Goal: Information Seeking & Learning: Learn about a topic

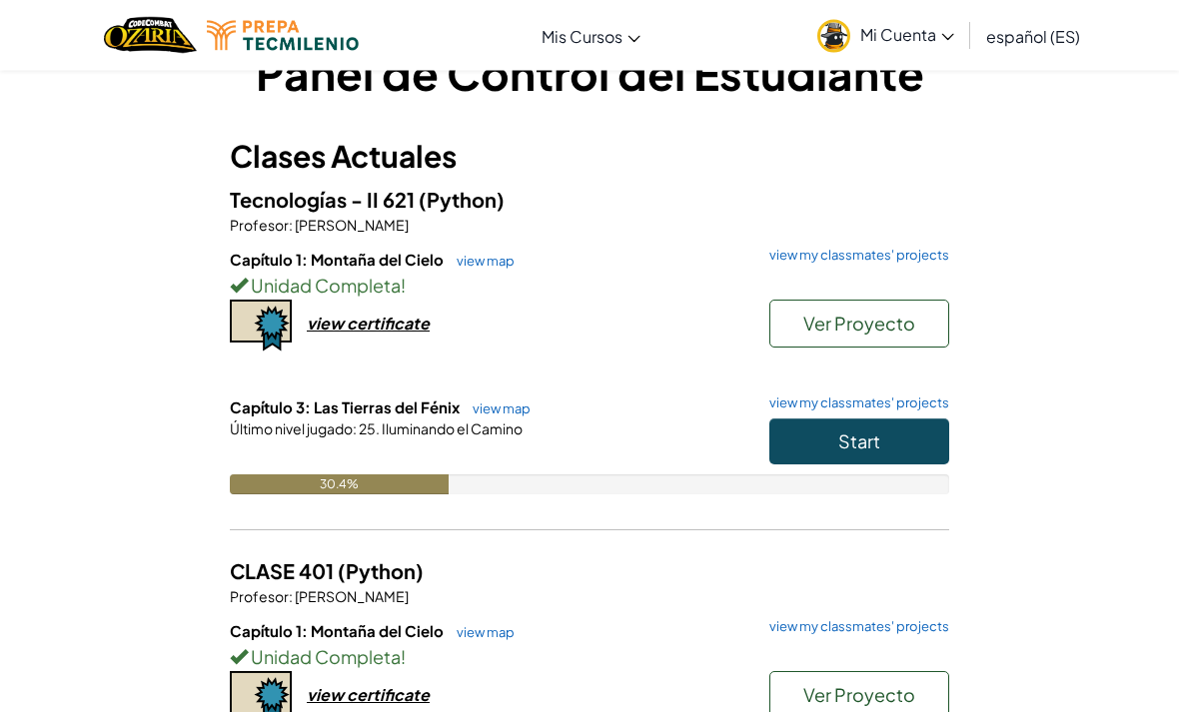
scroll to position [62, 0]
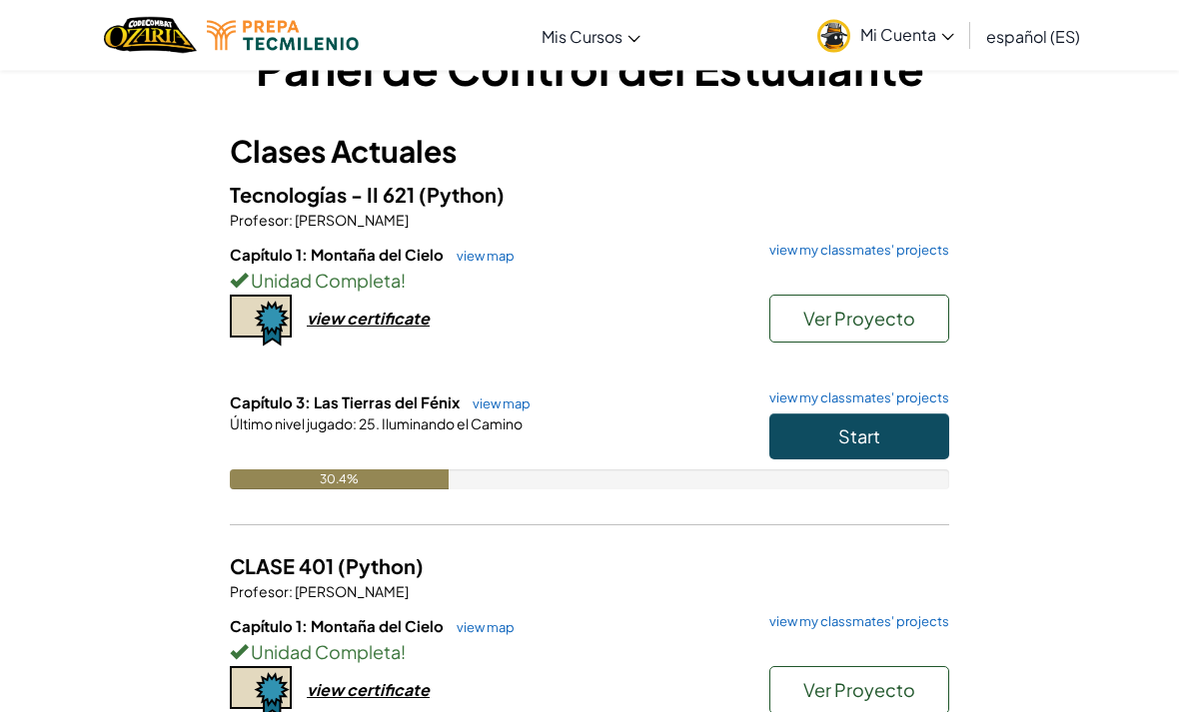
click at [882, 432] on button "Start" at bounding box center [859, 438] width 180 height 46
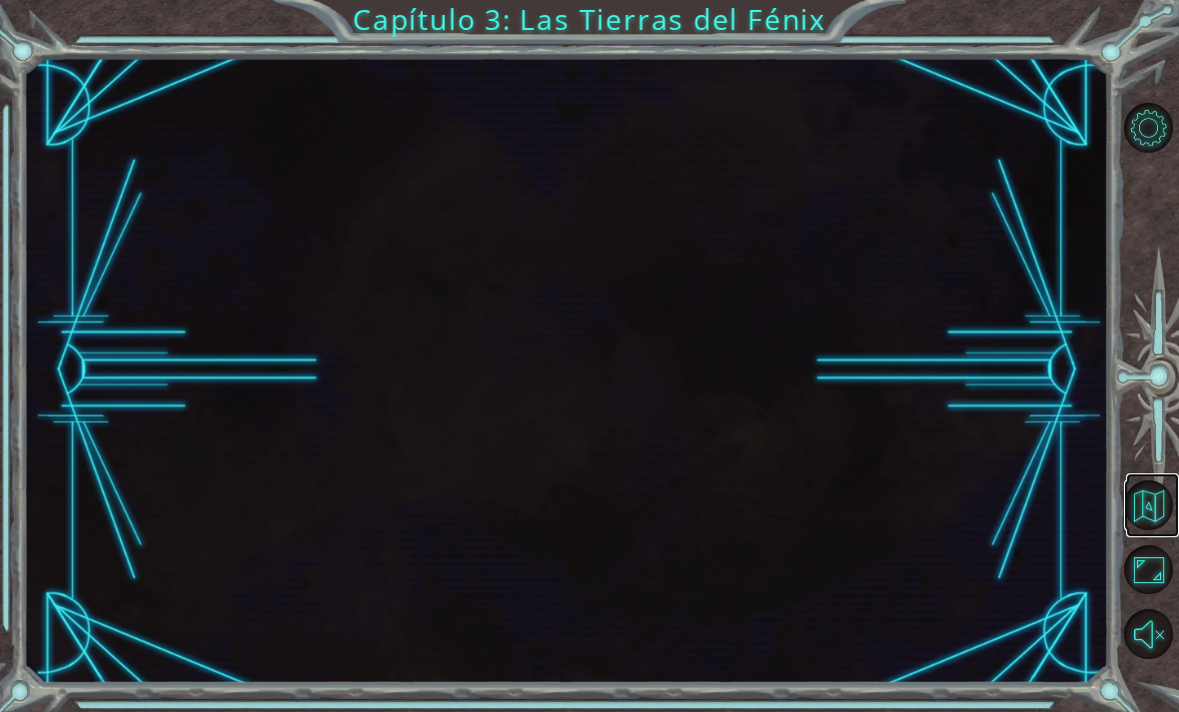
click at [1153, 531] on button "Volver al Mapa" at bounding box center [1149, 506] width 50 height 50
click at [1155, 531] on button "Volver al Mapa" at bounding box center [1149, 506] width 50 height 50
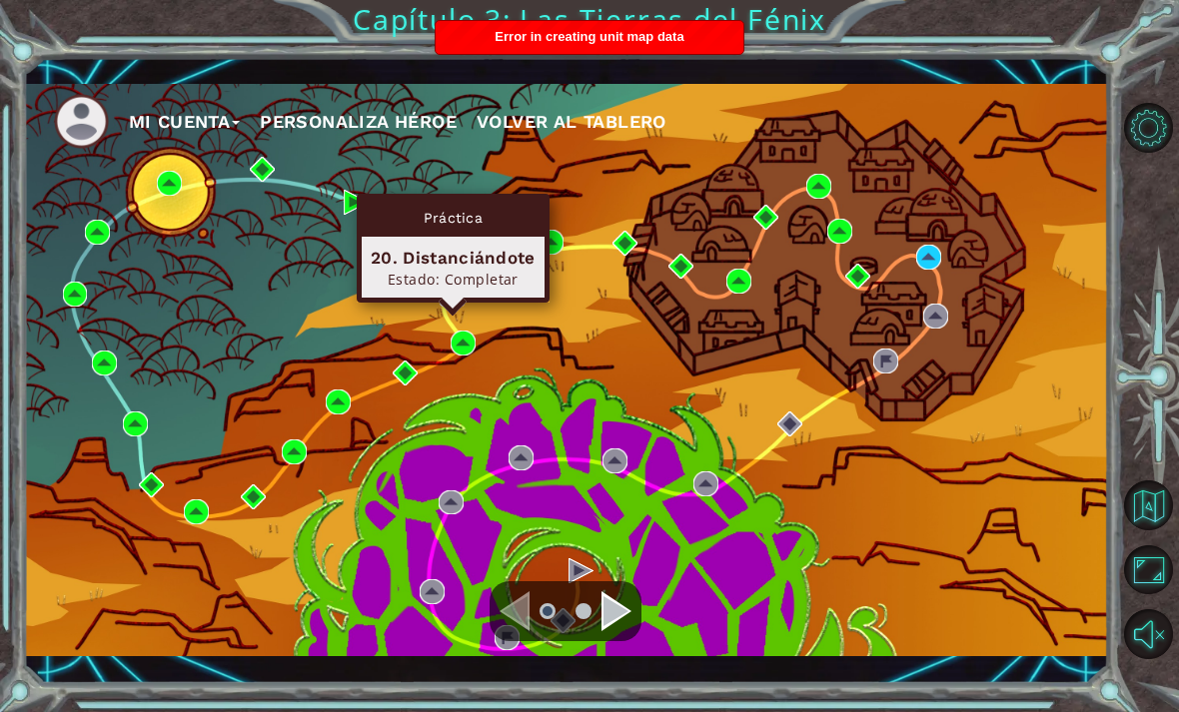
click at [457, 307] on img at bounding box center [452, 294] width 25 height 25
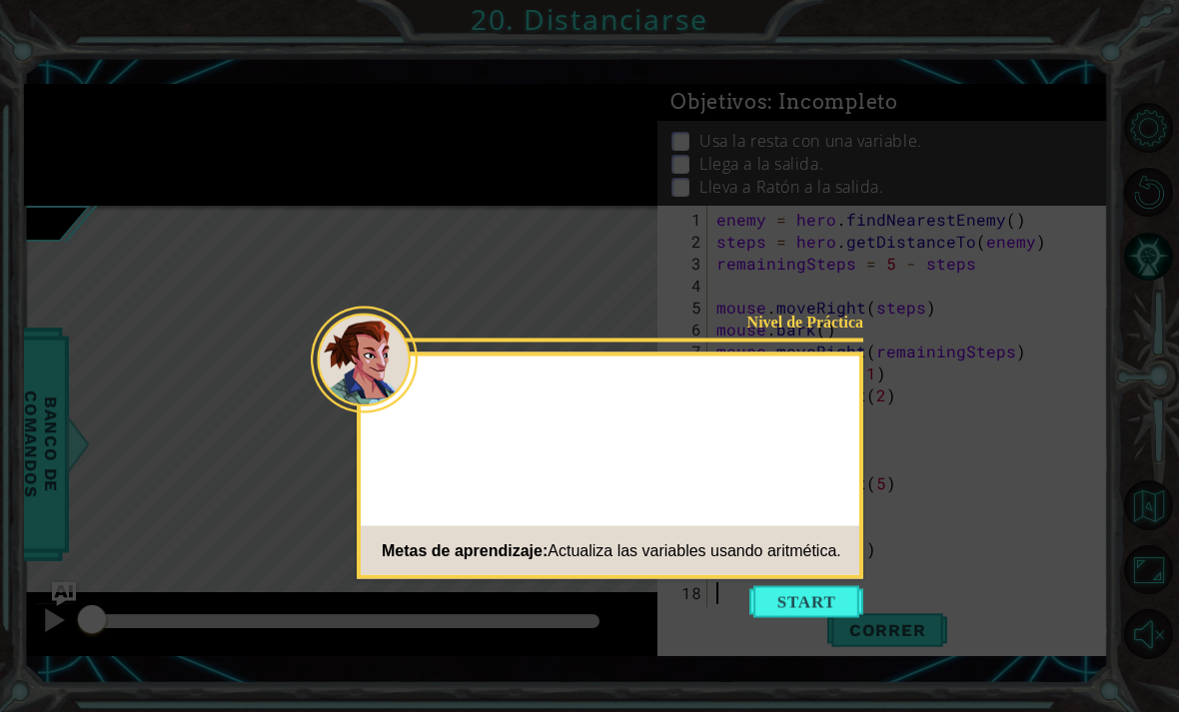
click at [809, 604] on button "Start" at bounding box center [806, 603] width 114 height 32
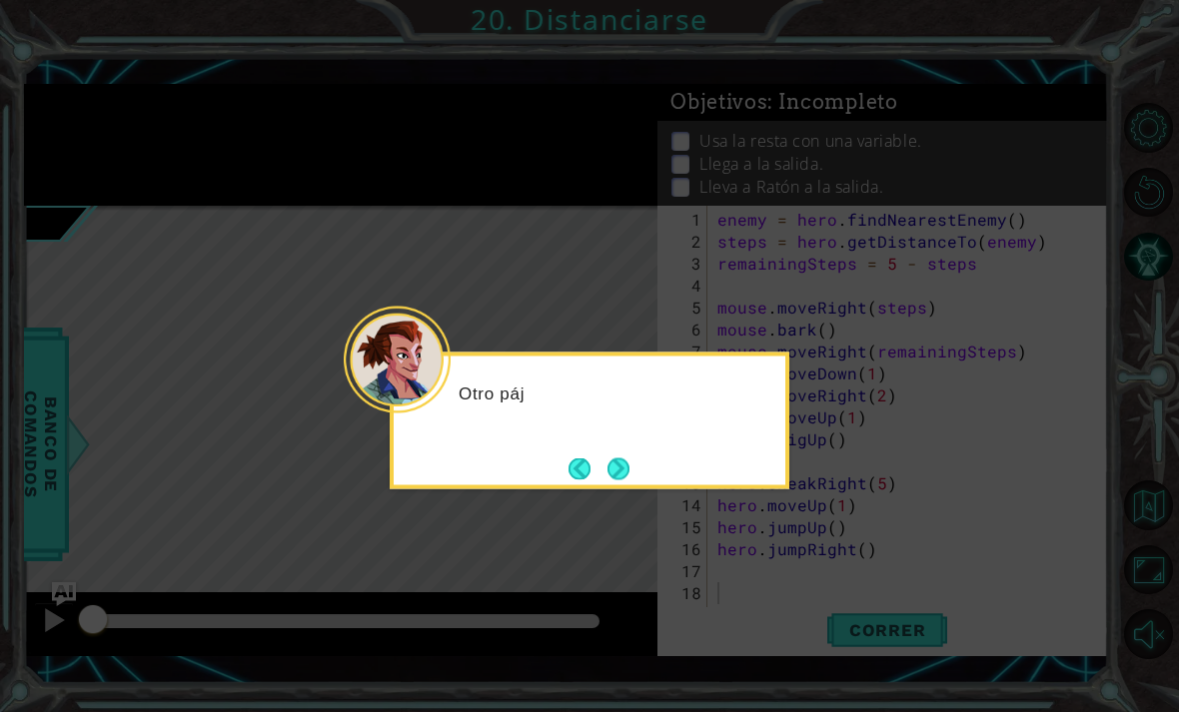
click at [633, 477] on button "Next" at bounding box center [619, 469] width 31 height 31
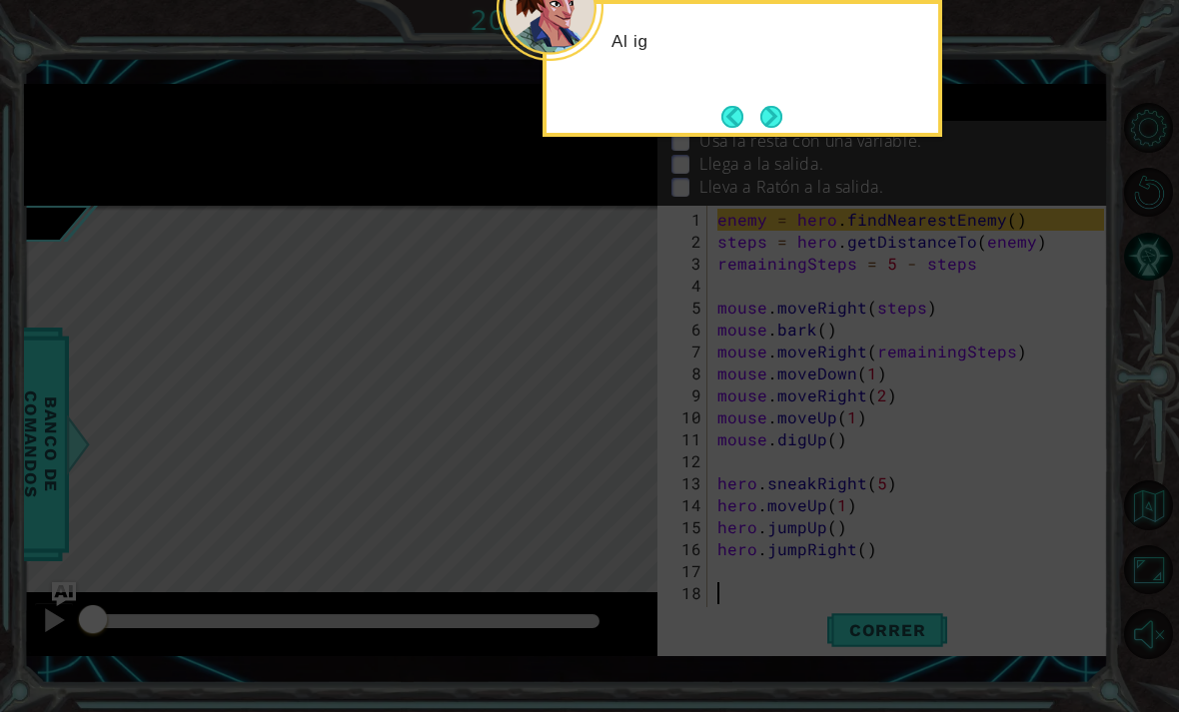
click at [773, 106] on button "Next" at bounding box center [771, 117] width 22 height 22
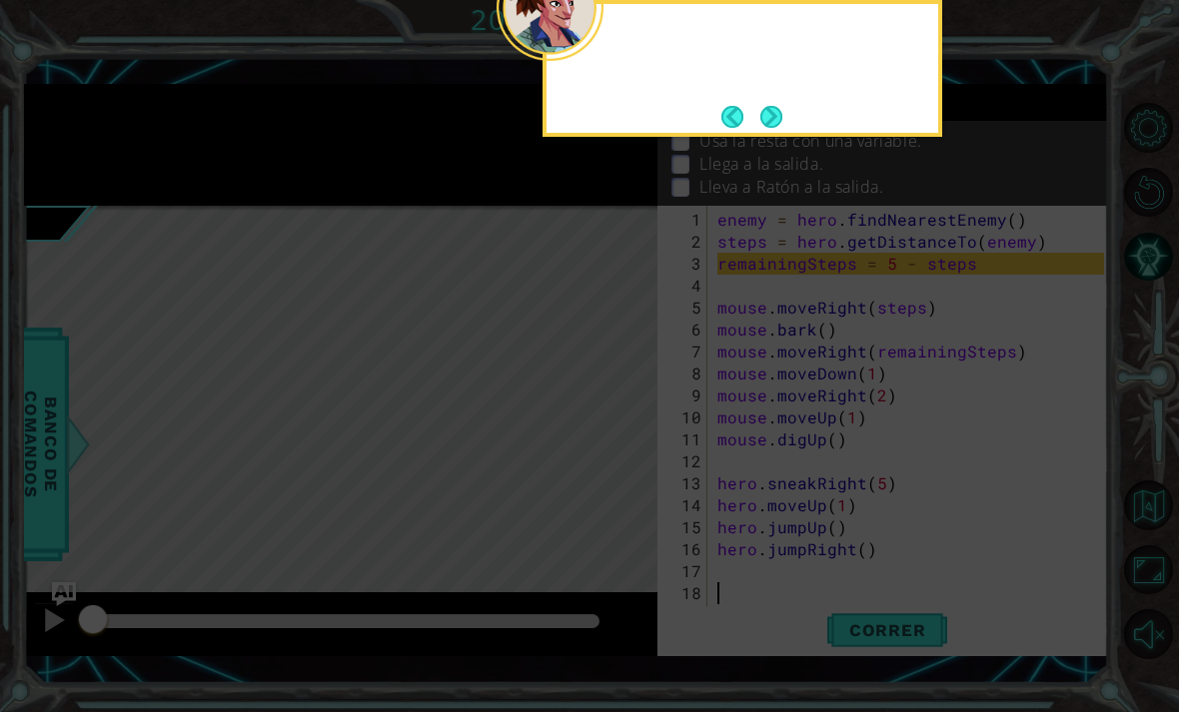
click at [773, 111] on button "Next" at bounding box center [771, 116] width 23 height 23
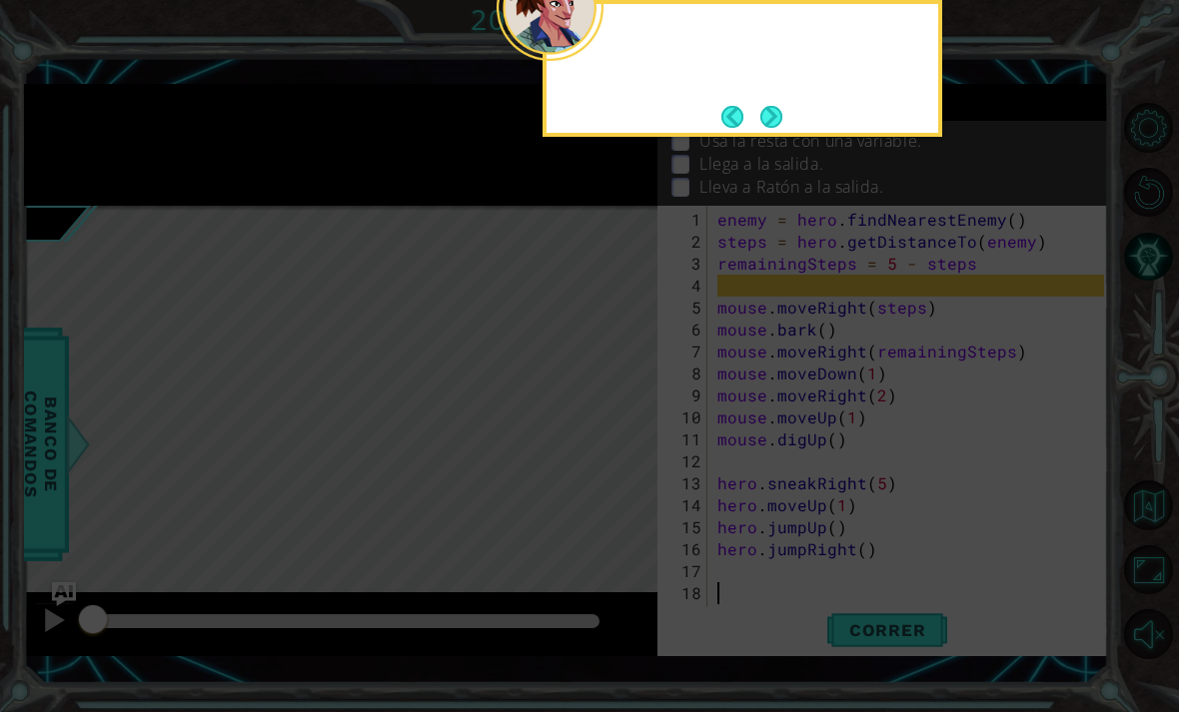
click at [774, 117] on button "Next" at bounding box center [770, 116] width 23 height 23
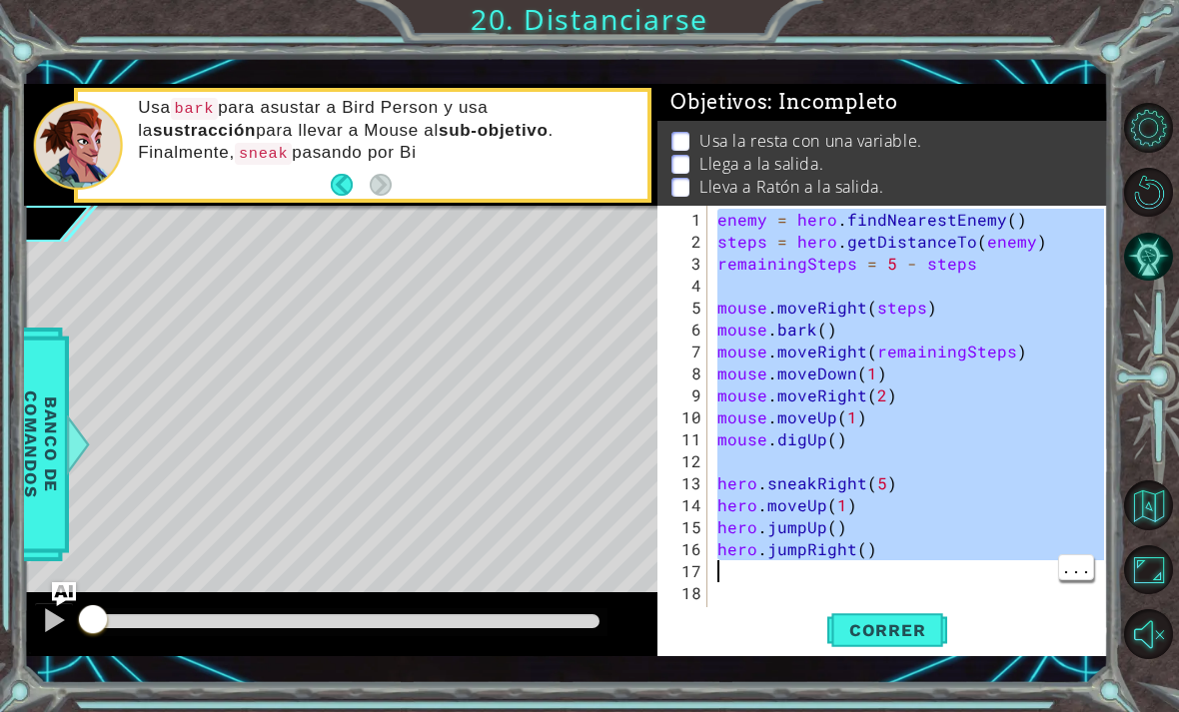
click at [820, 370] on div "enemy = hero . findNearestEnemy ( ) steps = hero . getDistanceTo ( enemy ) rema…" at bounding box center [913, 440] width 401 height 462
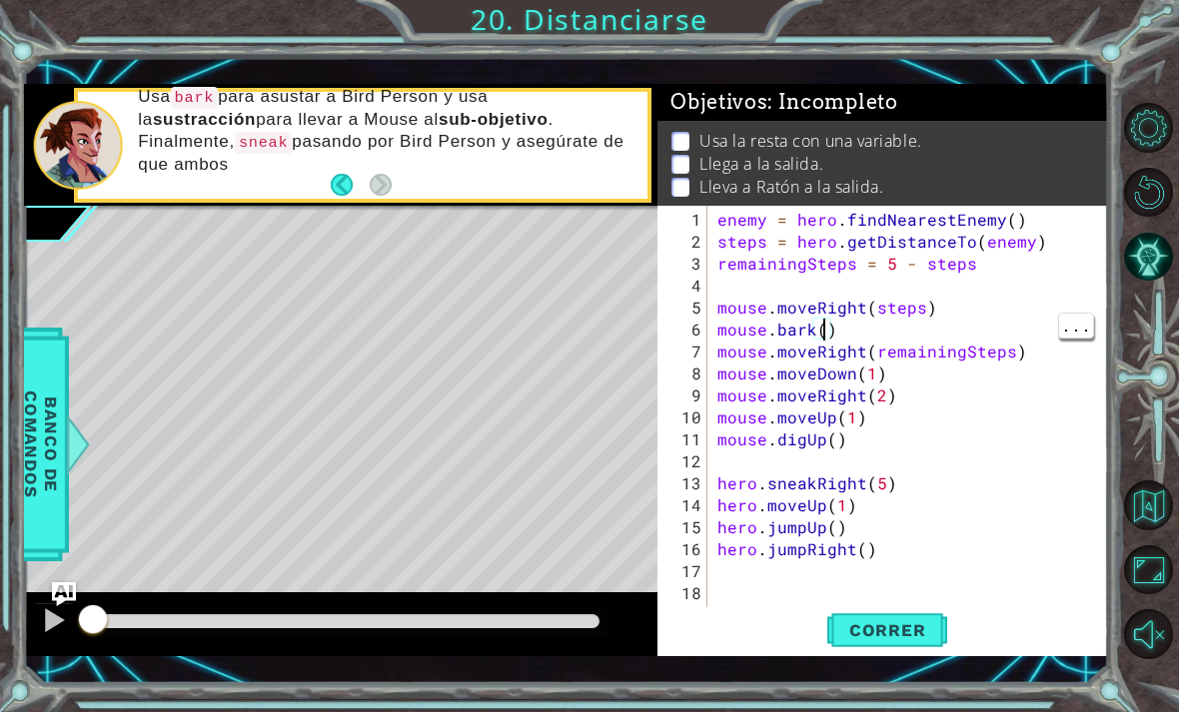
click at [732, 244] on div "enemy = hero . findNearestEnemy ( ) steps = hero . getDistanceTo ( enemy ) rema…" at bounding box center [913, 440] width 401 height 462
click at [727, 258] on div "enemy = hero . findNearestEnemy ( ) steps = hero . getDistanceTo ( enemy ) rema…" at bounding box center [913, 440] width 401 height 462
click at [737, 252] on div "enemy = hero . findNearestEnemy ( ) steps = hero . getDistanceTo ( enemy ) rema…" at bounding box center [913, 440] width 401 height 462
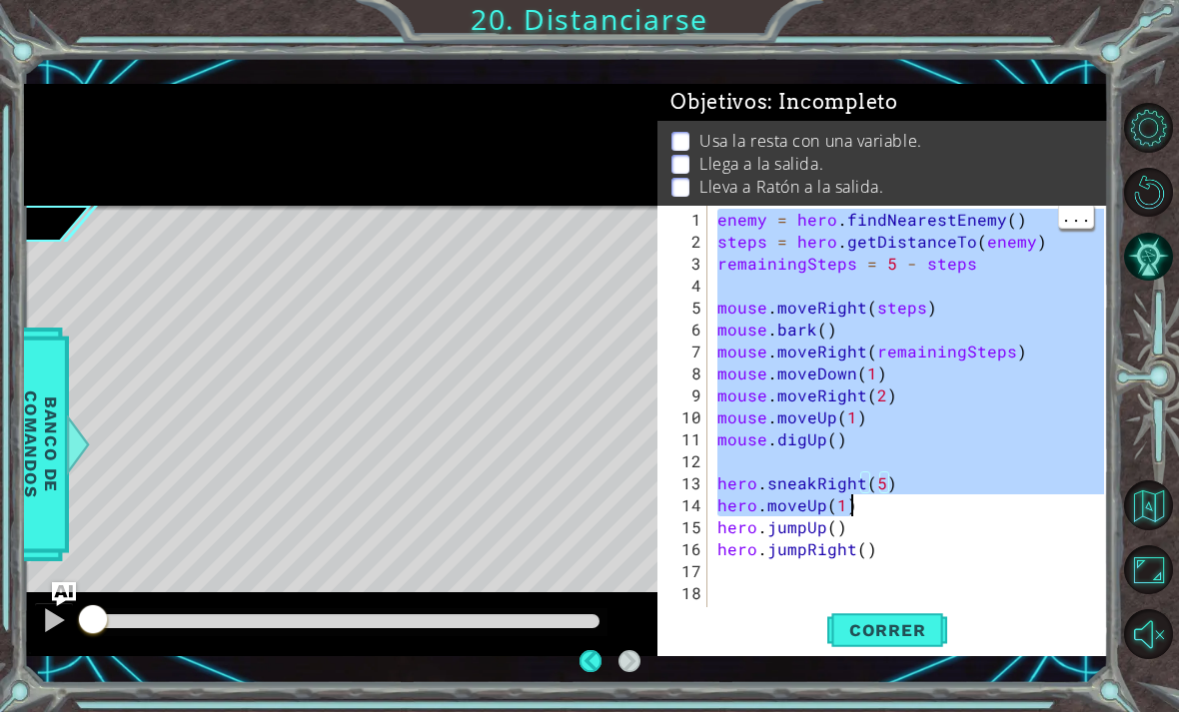
type textarea "hero.jumpRight()"
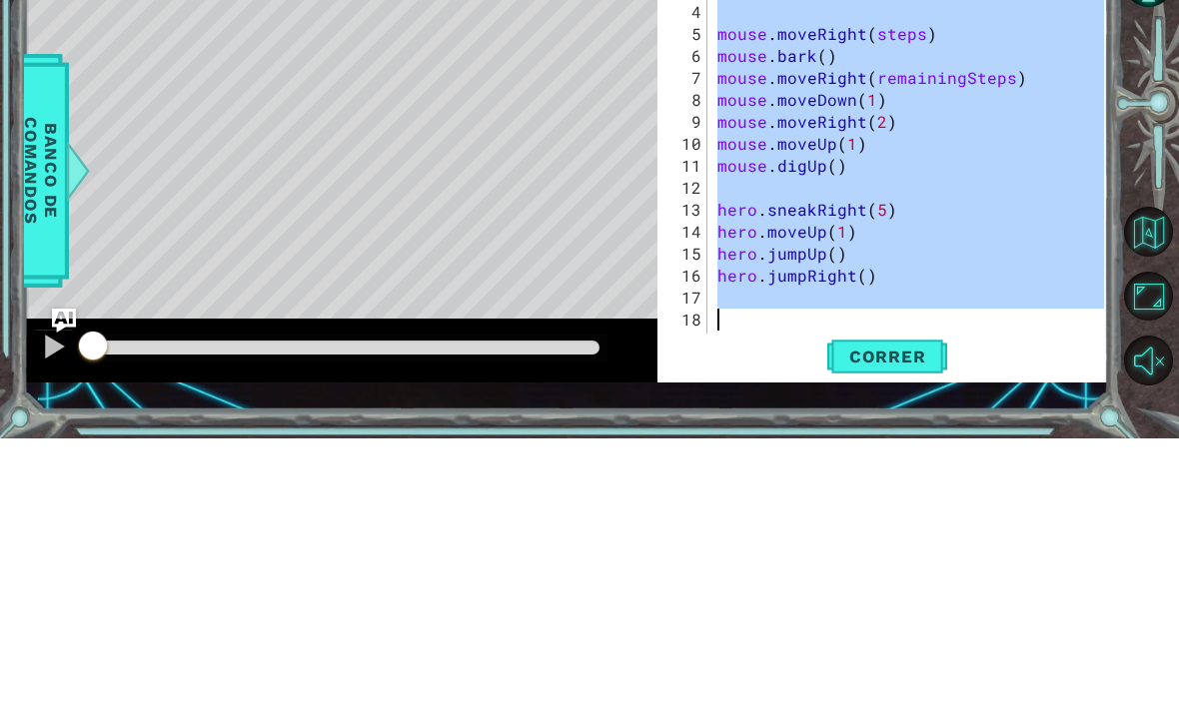
click at [1030, 318] on div "enemy = hero . findNearestEnemy ( ) steps = hero . getDistanceTo ( enemy ) rema…" at bounding box center [913, 440] width 401 height 462
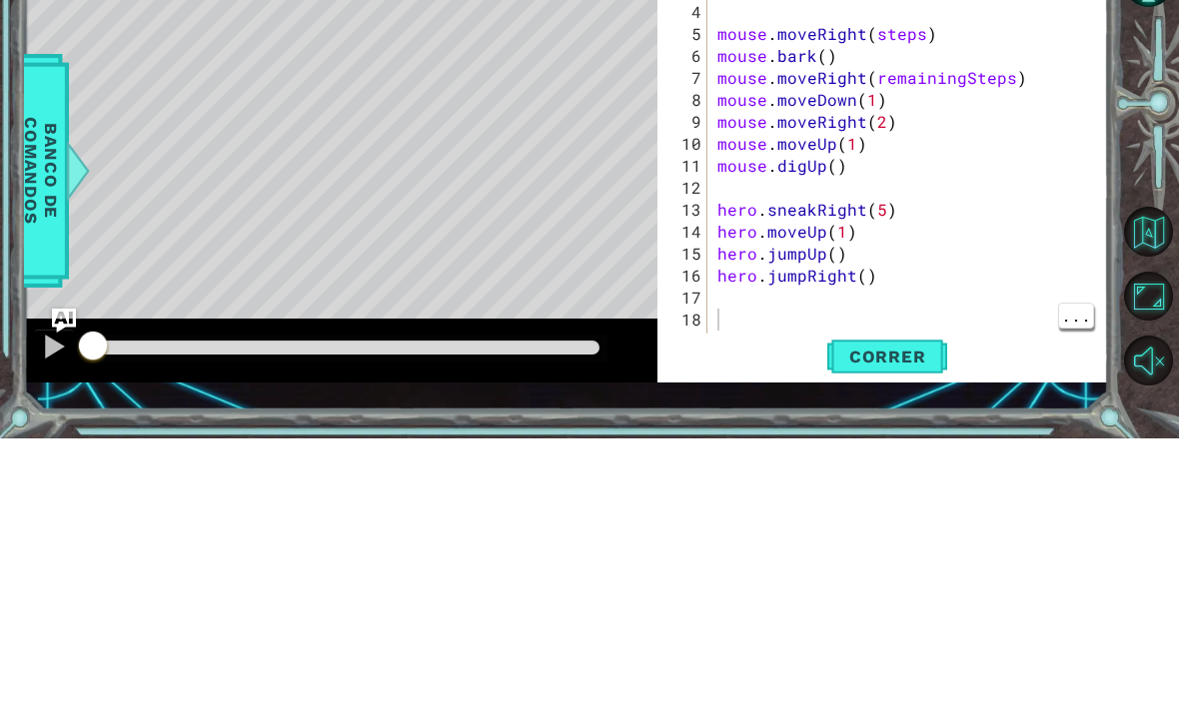
scroll to position [64, 0]
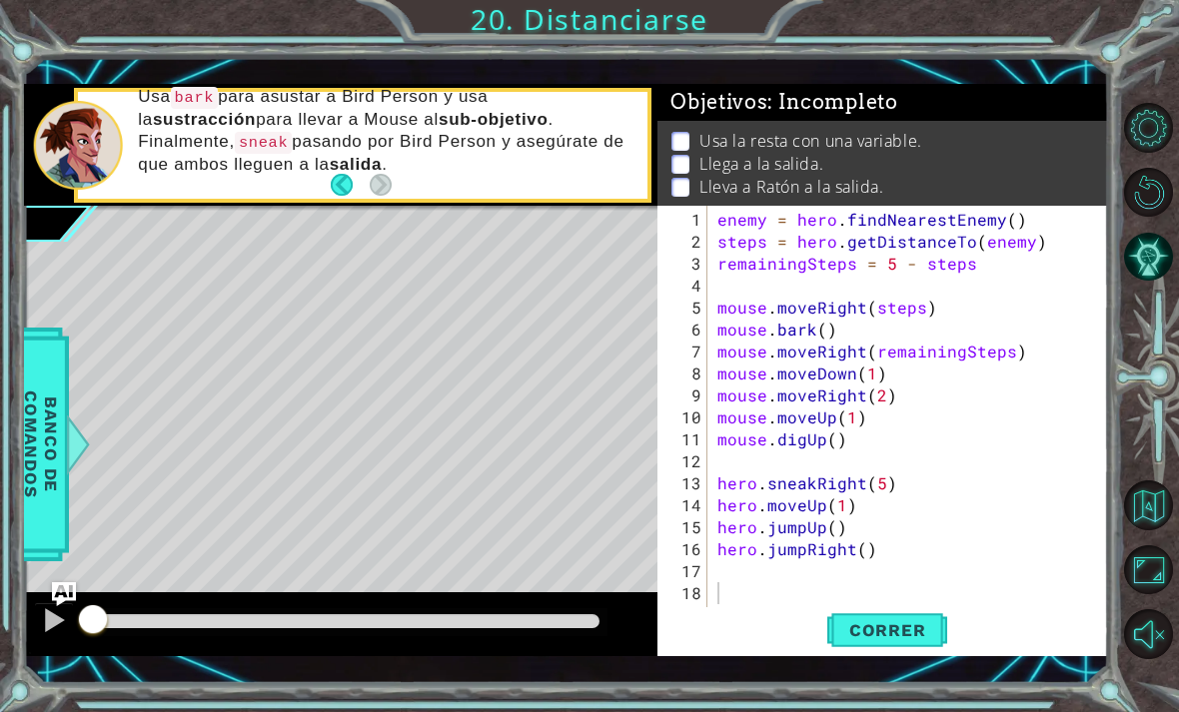
click at [881, 640] on span "Correr" at bounding box center [887, 631] width 117 height 20
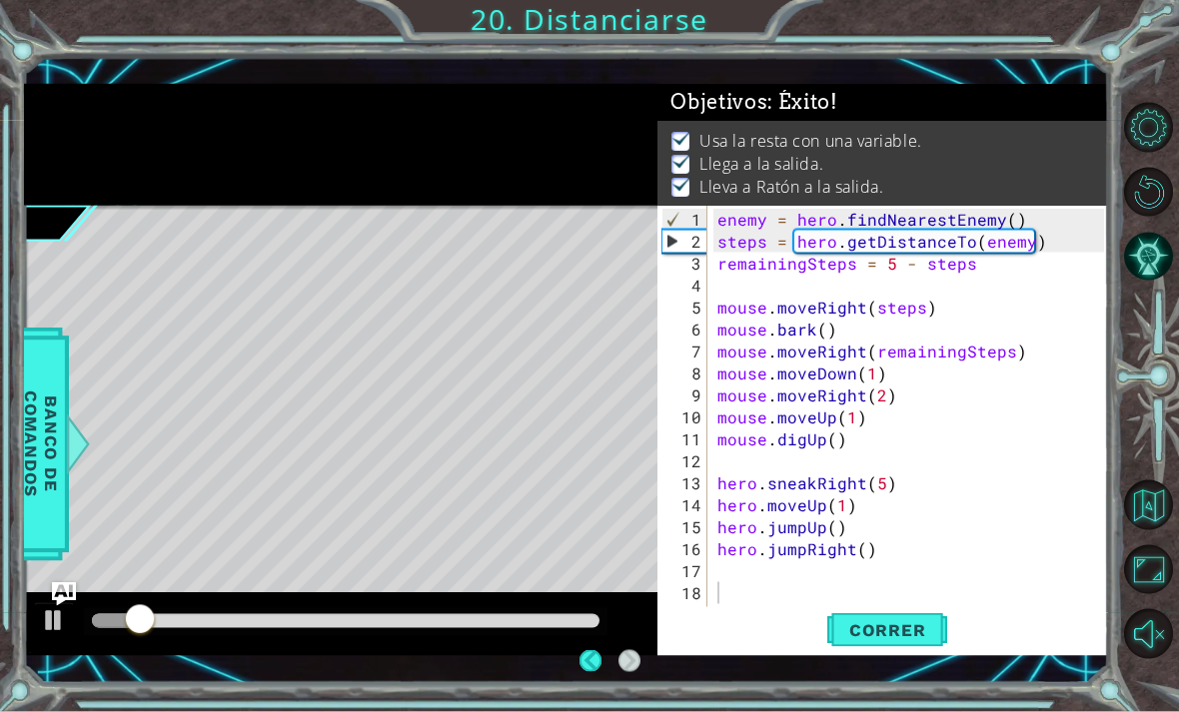
scroll to position [60, 0]
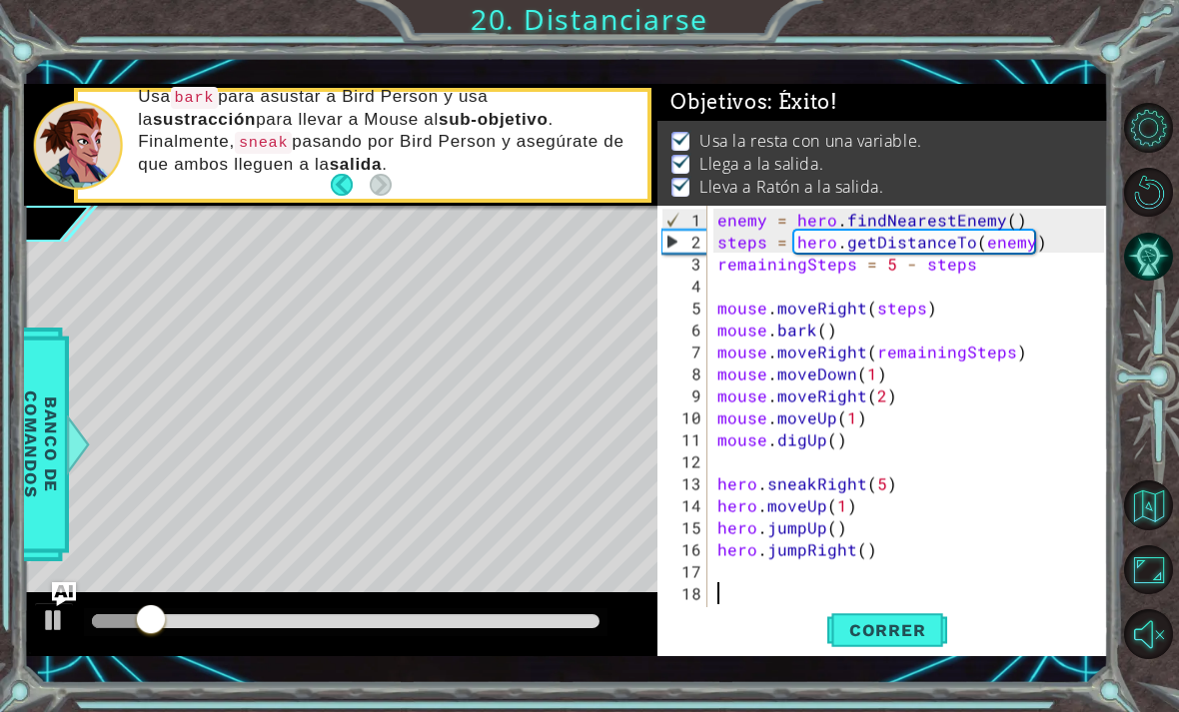
click at [1175, 474] on div at bounding box center [1152, 381] width 53 height 185
click at [1146, 531] on button "Volver al Mapa" at bounding box center [1149, 506] width 50 height 50
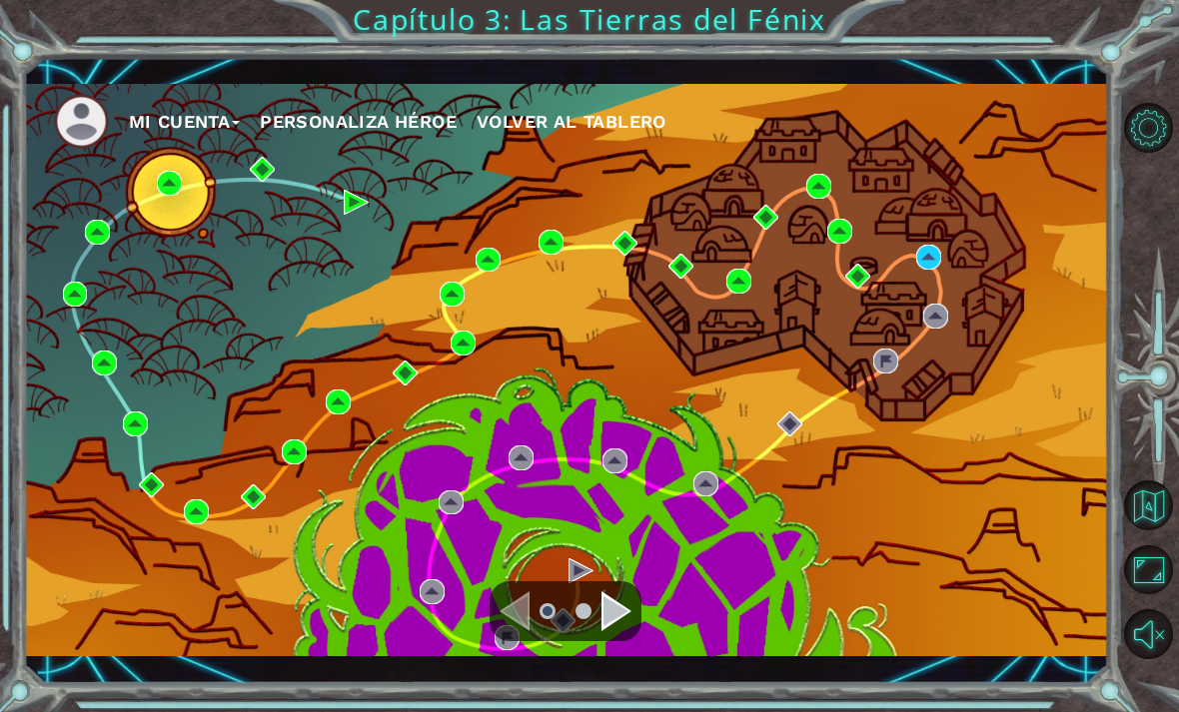
click at [481, 330] on div "Mi Cuenta Personaliza Héroe Volver al Tablero" at bounding box center [566, 370] width 1085 height 573
click at [493, 325] on div "Mi Cuenta Personaliza Héroe Volver al Tablero" at bounding box center [566, 370] width 1085 height 573
click at [456, 302] on img at bounding box center [452, 294] width 25 height 25
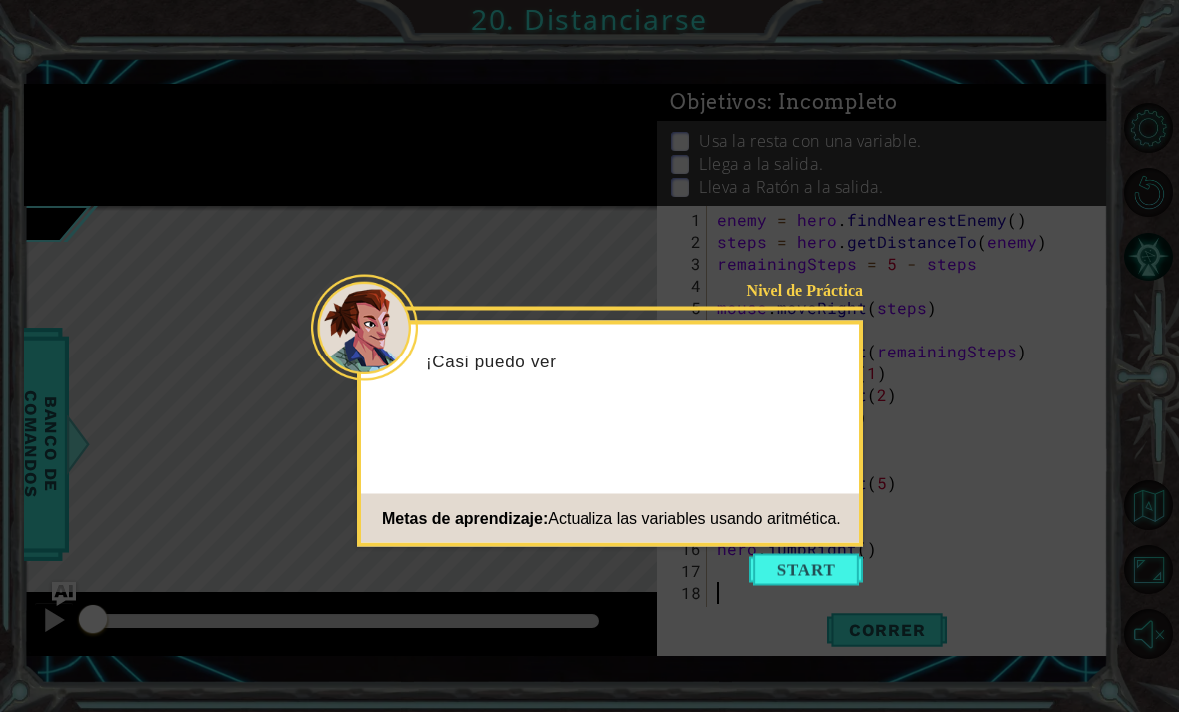
click at [793, 577] on icon at bounding box center [589, 356] width 1179 height 712
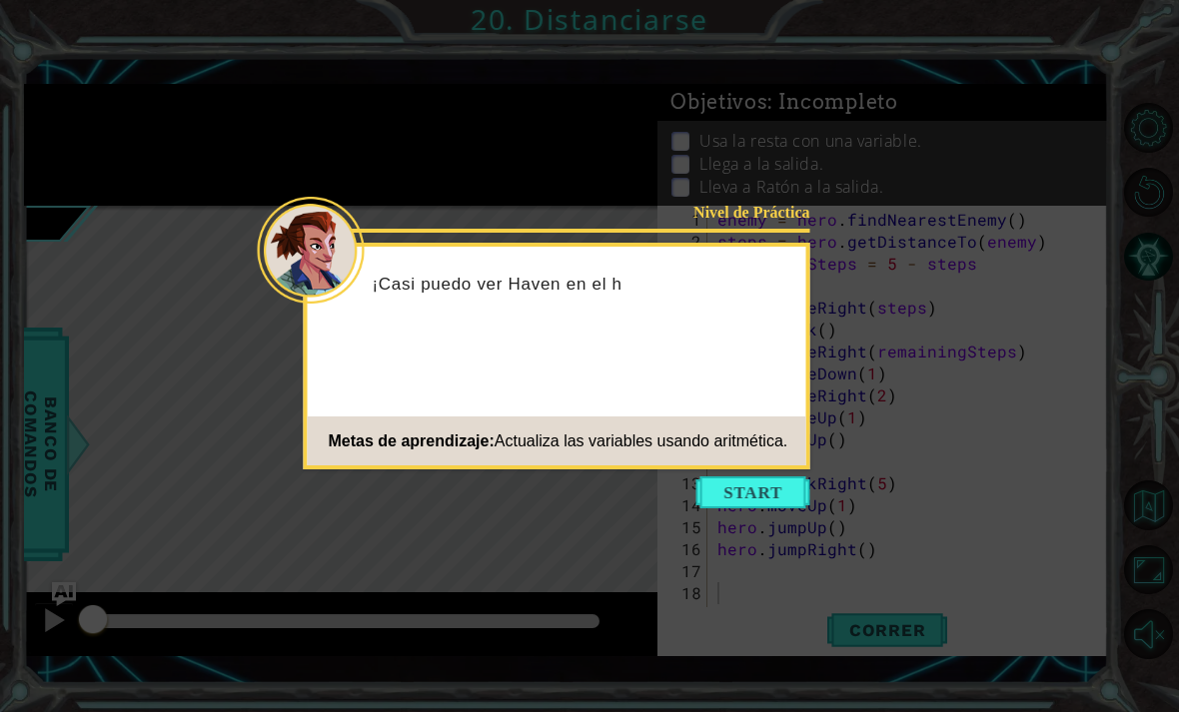
click at [777, 493] on button "Start" at bounding box center [753, 493] width 114 height 32
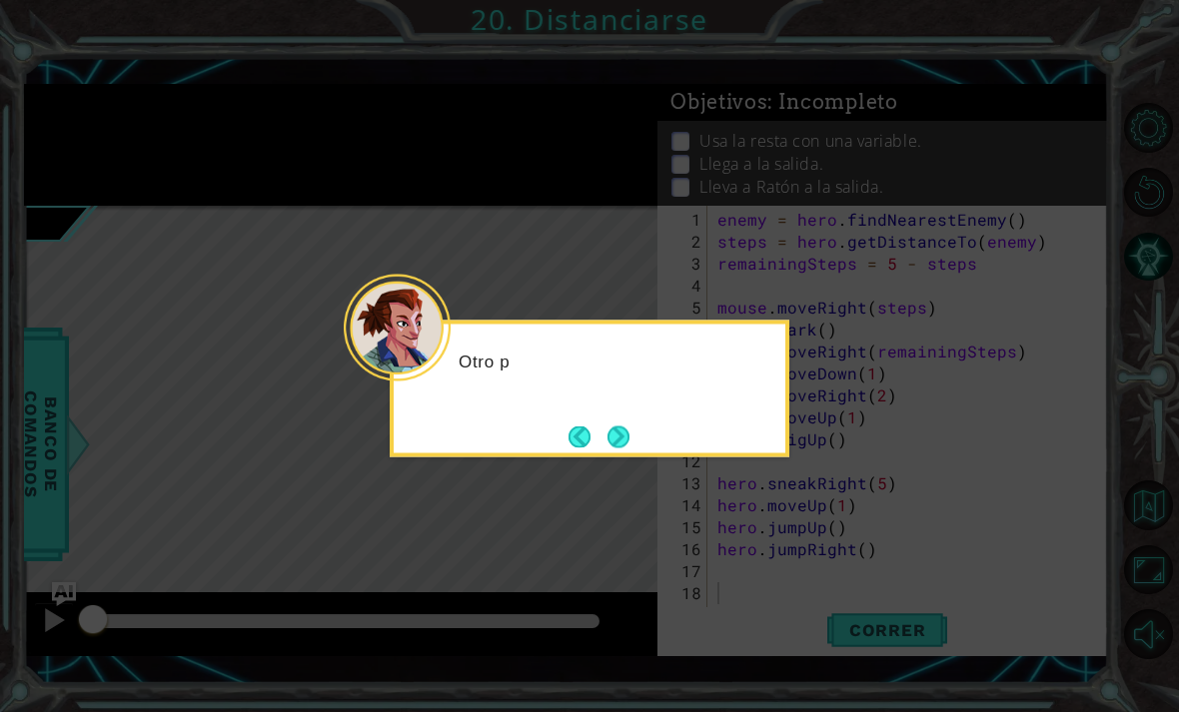
click at [613, 448] on button "Next" at bounding box center [619, 437] width 22 height 22
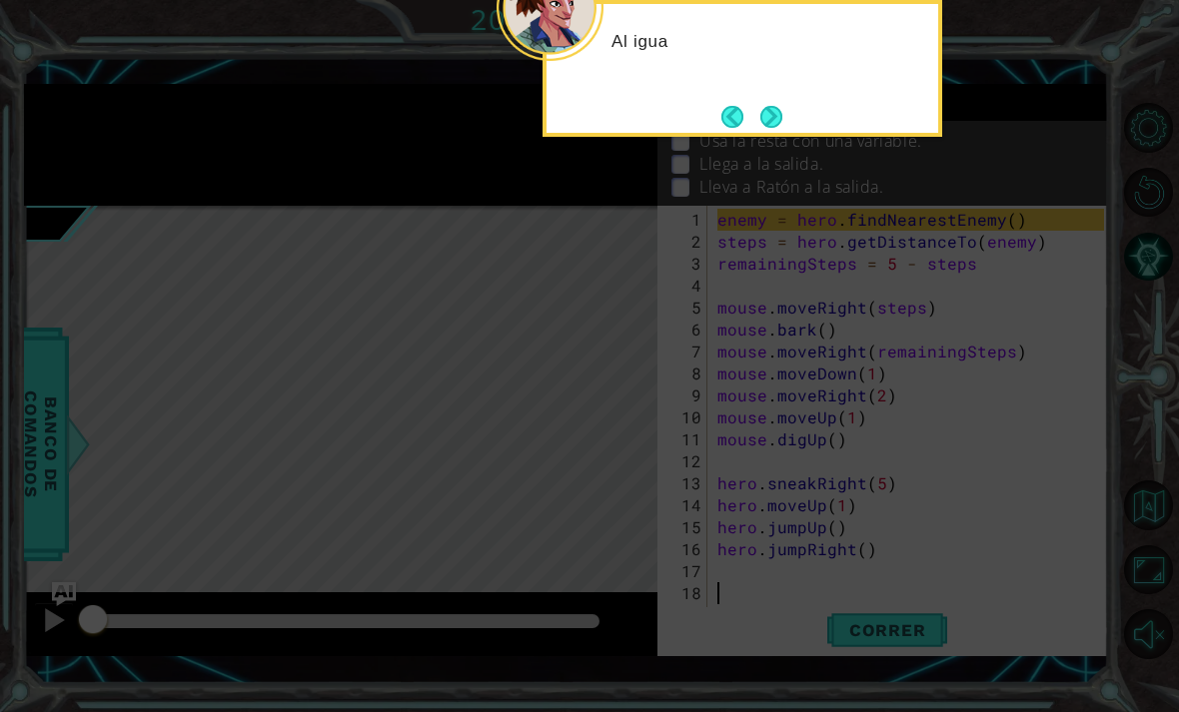
click at [758, 132] on button "Next" at bounding box center [771, 117] width 30 height 30
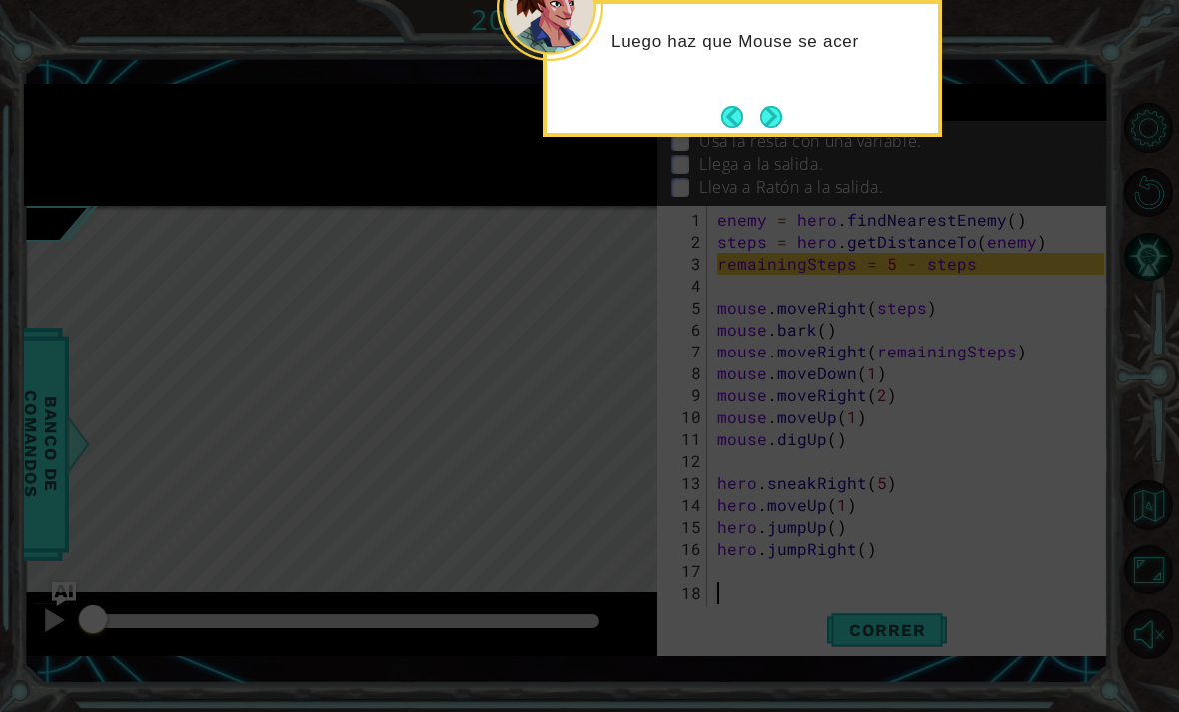
click at [767, 124] on button "Next" at bounding box center [771, 117] width 24 height 24
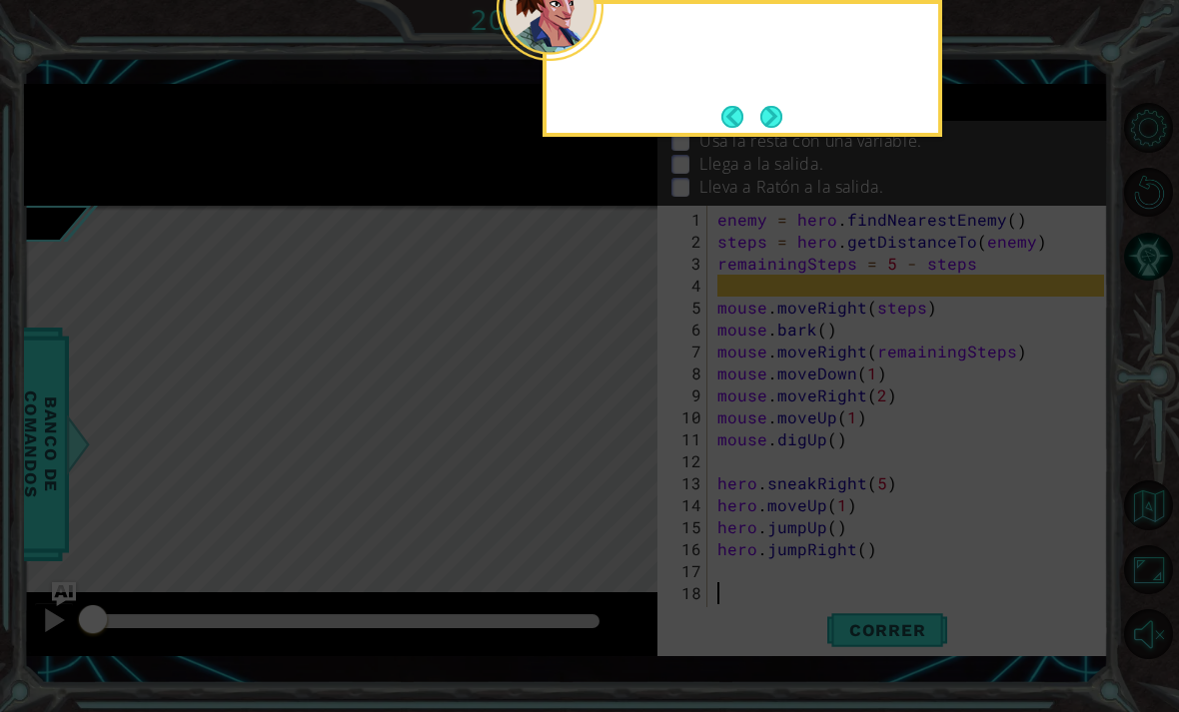
click at [760, 119] on button "Next" at bounding box center [771, 116] width 23 height 23
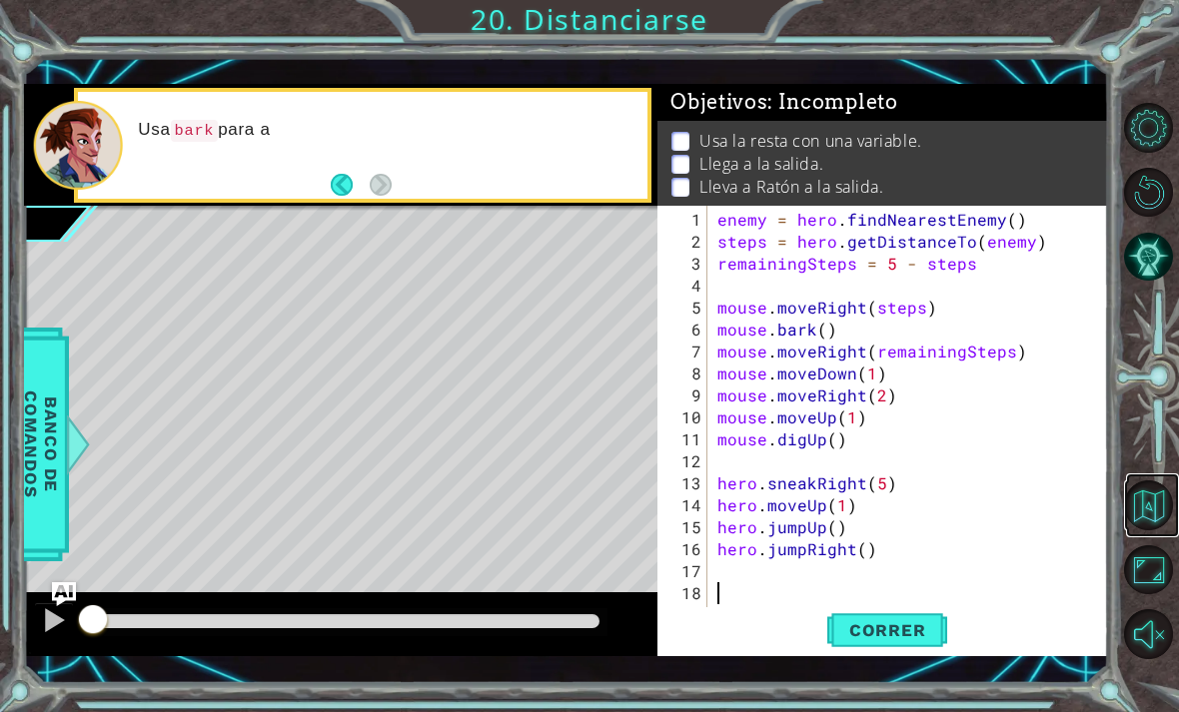
click at [1156, 531] on button "Volver al Mapa" at bounding box center [1149, 506] width 50 height 50
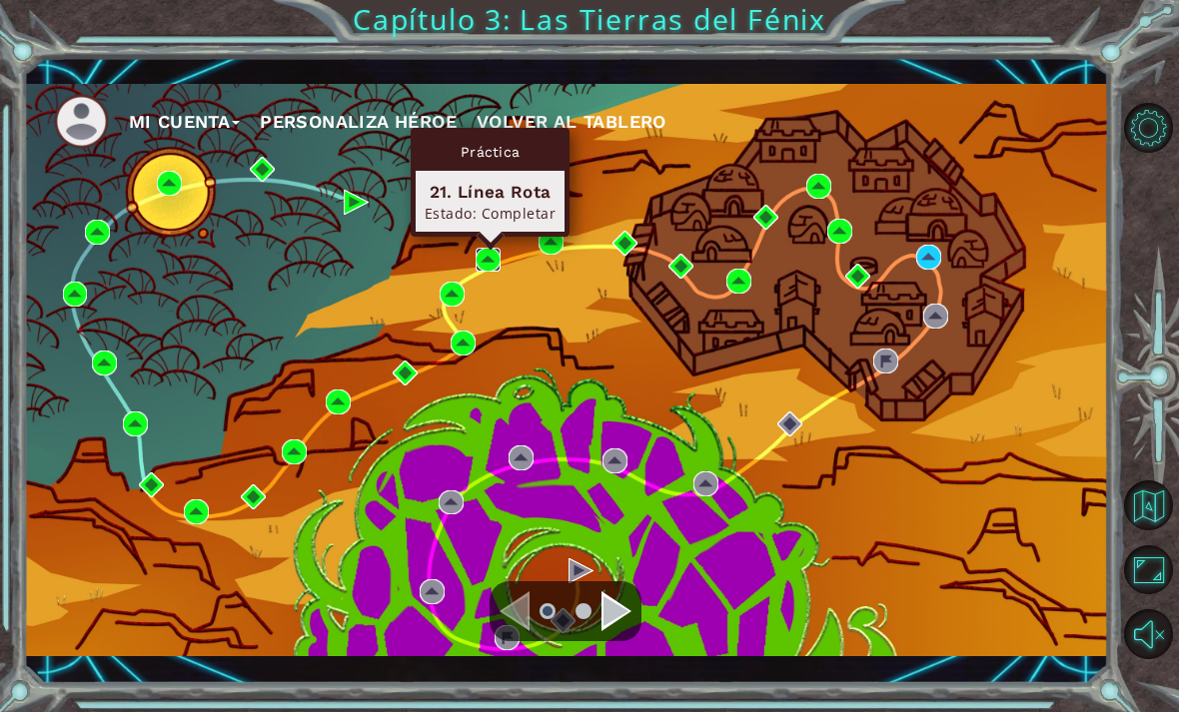
click at [497, 268] on img at bounding box center [488, 260] width 25 height 25
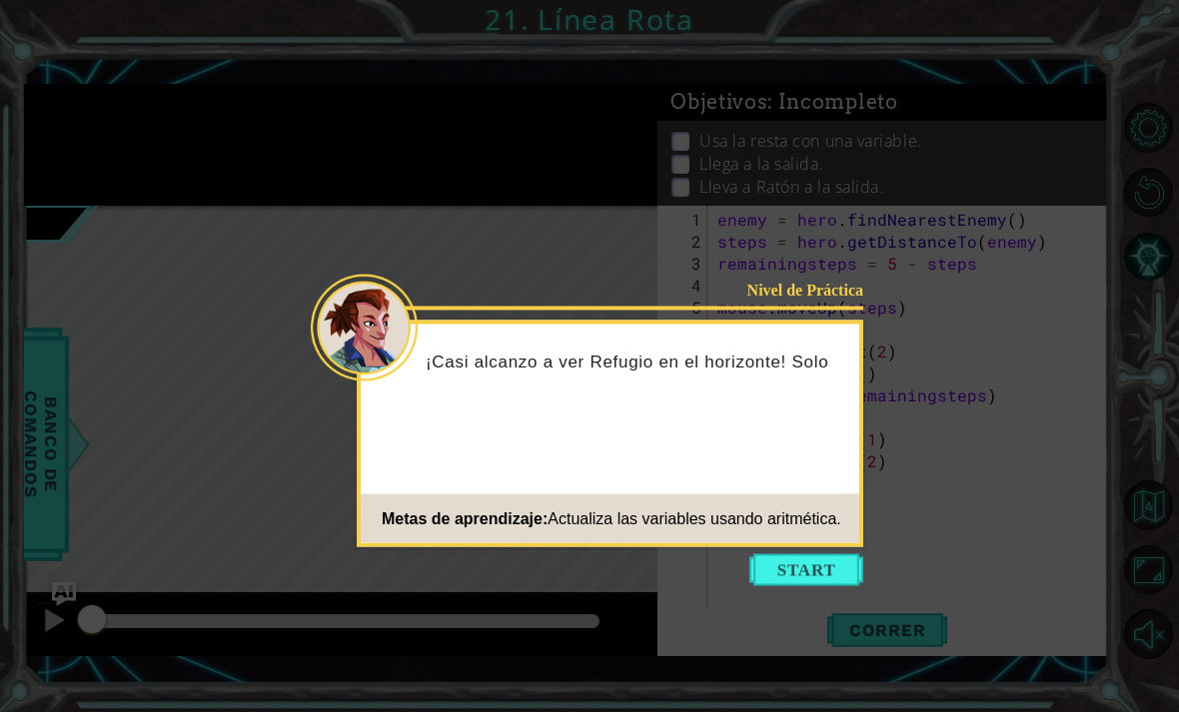
click at [795, 546] on div "Nivel de Práctica ¡Casi alcanzo a ver Refugio en el horizonte! Solo Metas de ap…" at bounding box center [610, 434] width 507 height 227
click at [809, 576] on button "Start" at bounding box center [806, 571] width 114 height 32
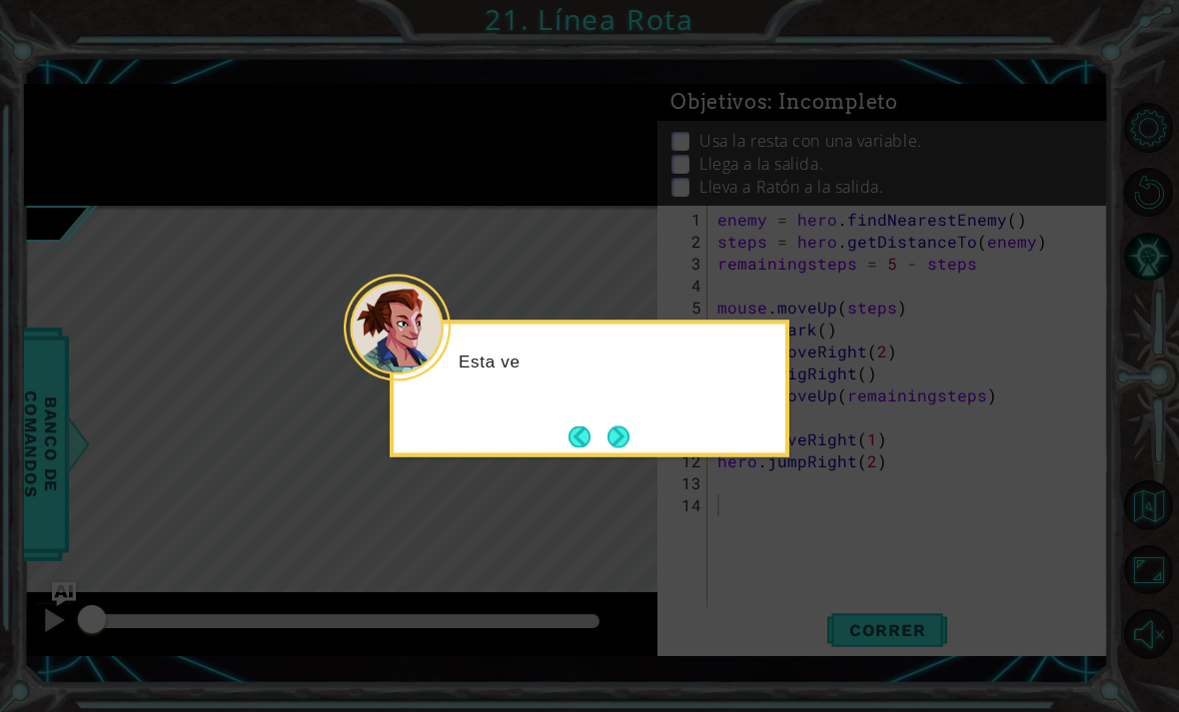
click at [619, 424] on button "Next" at bounding box center [618, 437] width 27 height 27
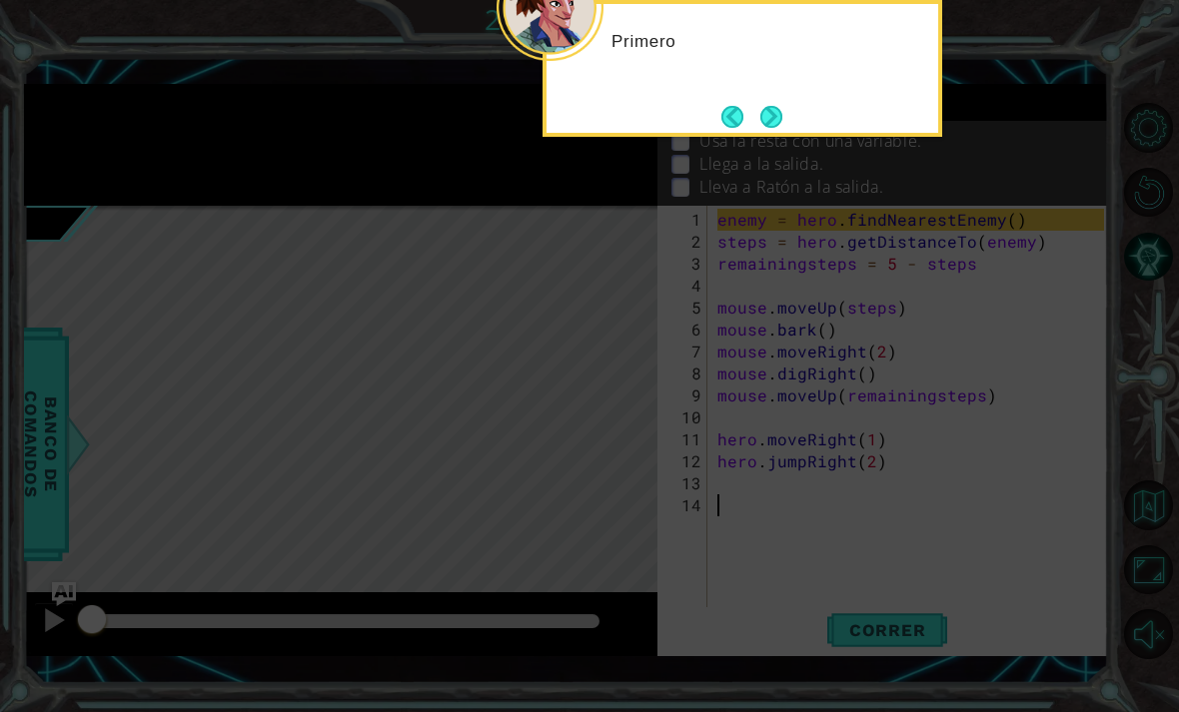
click at [784, 107] on button "Next" at bounding box center [771, 116] width 25 height 25
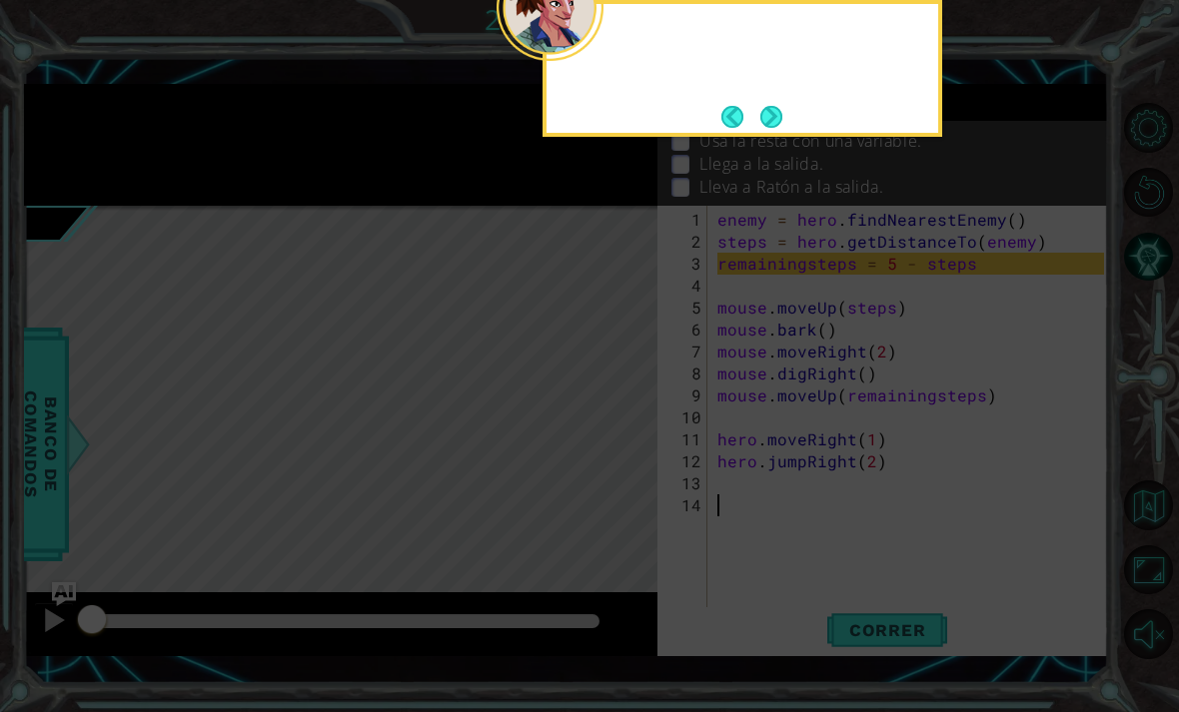
click at [783, 112] on button "Next" at bounding box center [771, 116] width 23 height 23
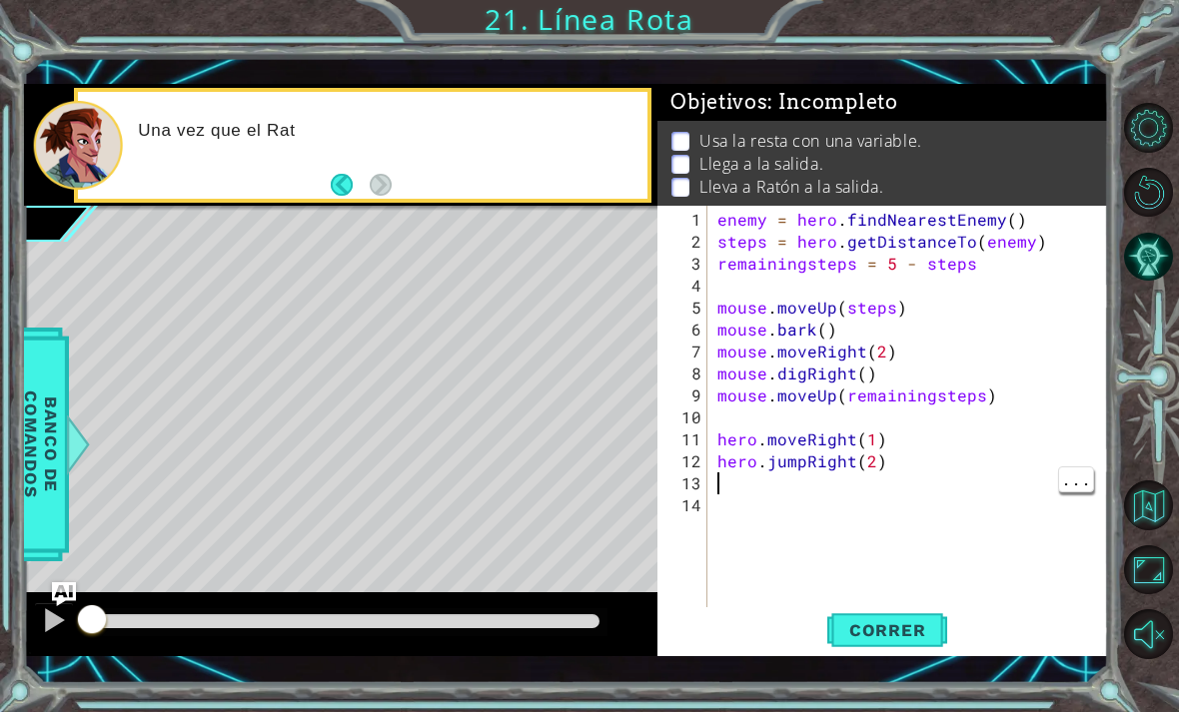
type textarea "hero.jumpRight(2)"
click at [905, 476] on div "enemy = hero . findNearestEnemy ( ) steps = hero . getDistanceTo ( enemy ) rema…" at bounding box center [913, 440] width 401 height 462
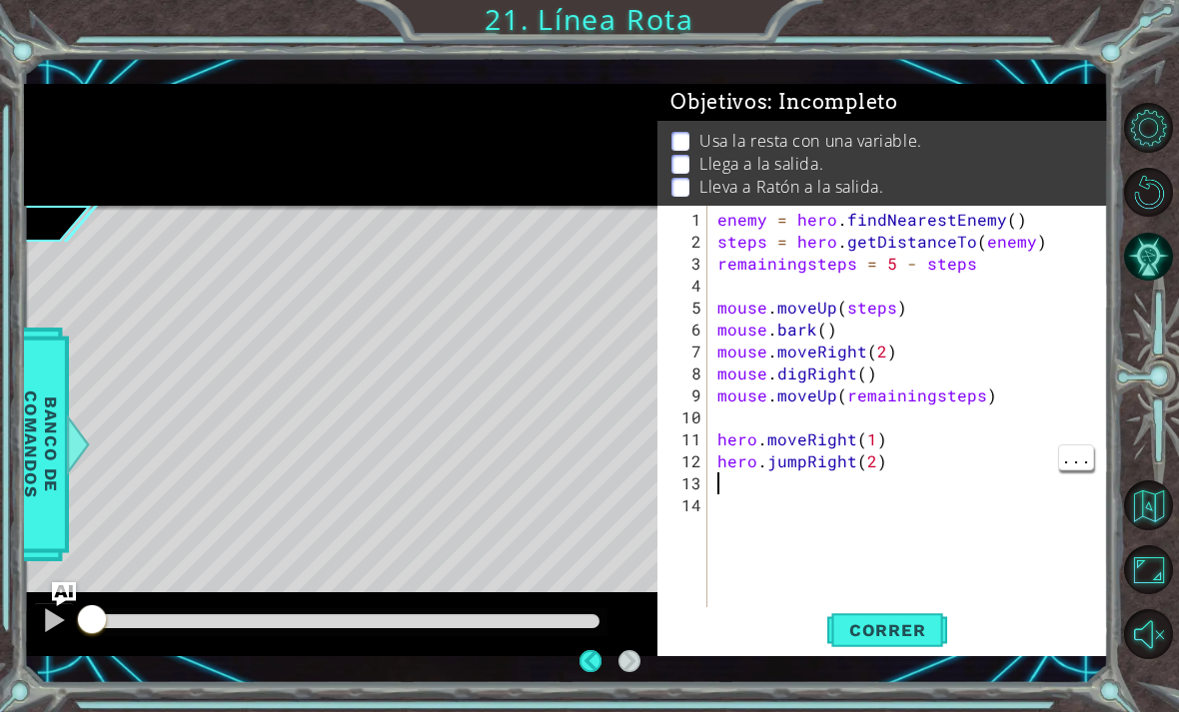
scroll to position [10, 0]
type textarea "l"
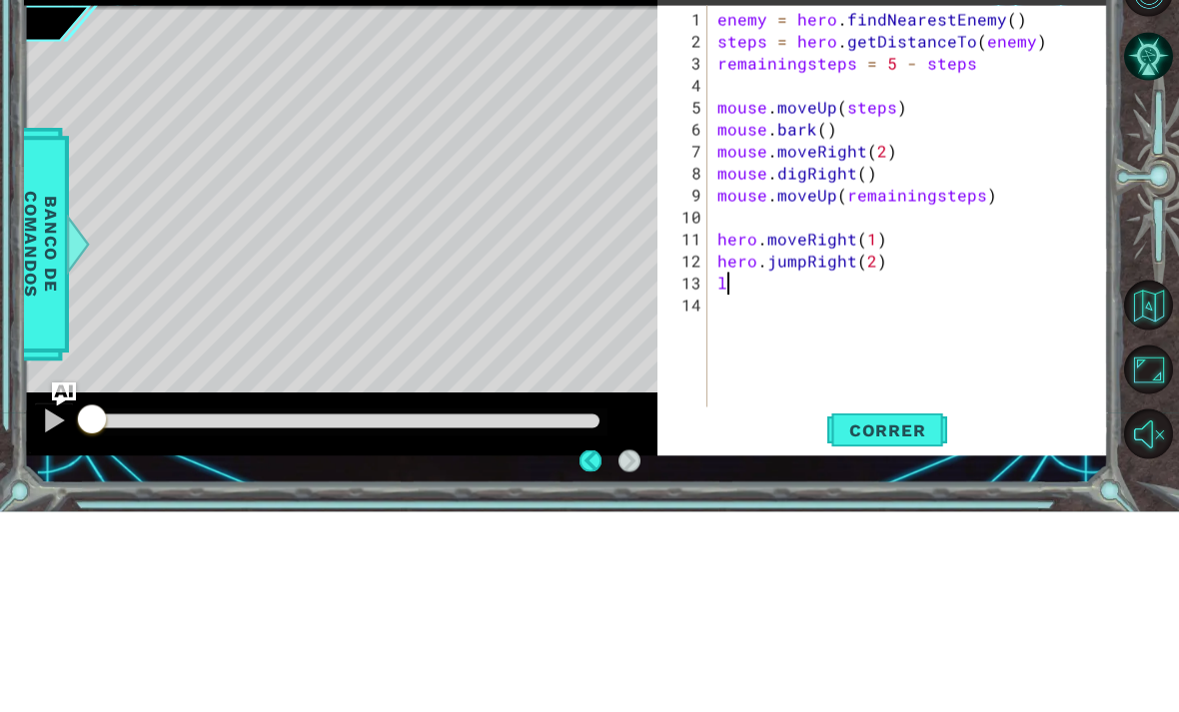
scroll to position [3, 0]
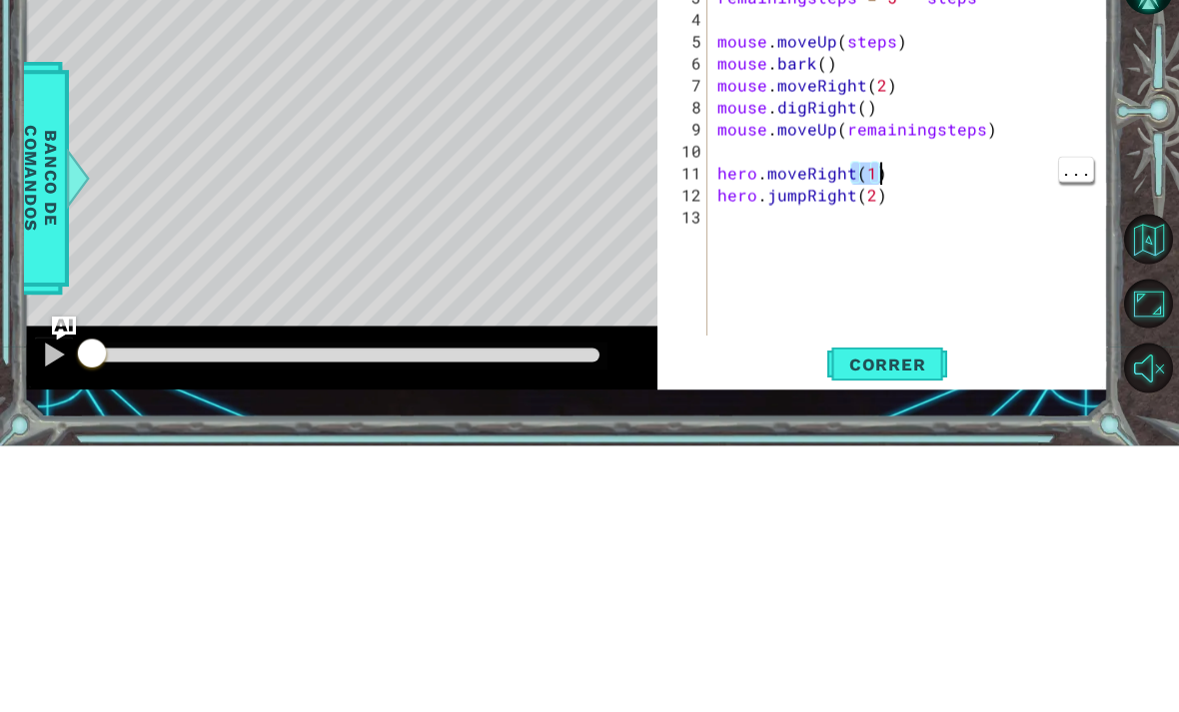
click at [888, 209] on div "enemy = hero . findNearestEnemy ( ) steps = hero . getDistanceTo ( enemy ) rema…" at bounding box center [913, 429] width 401 height 440
type textarea "hero.moveRight(1) hero.jumpRight(2)"
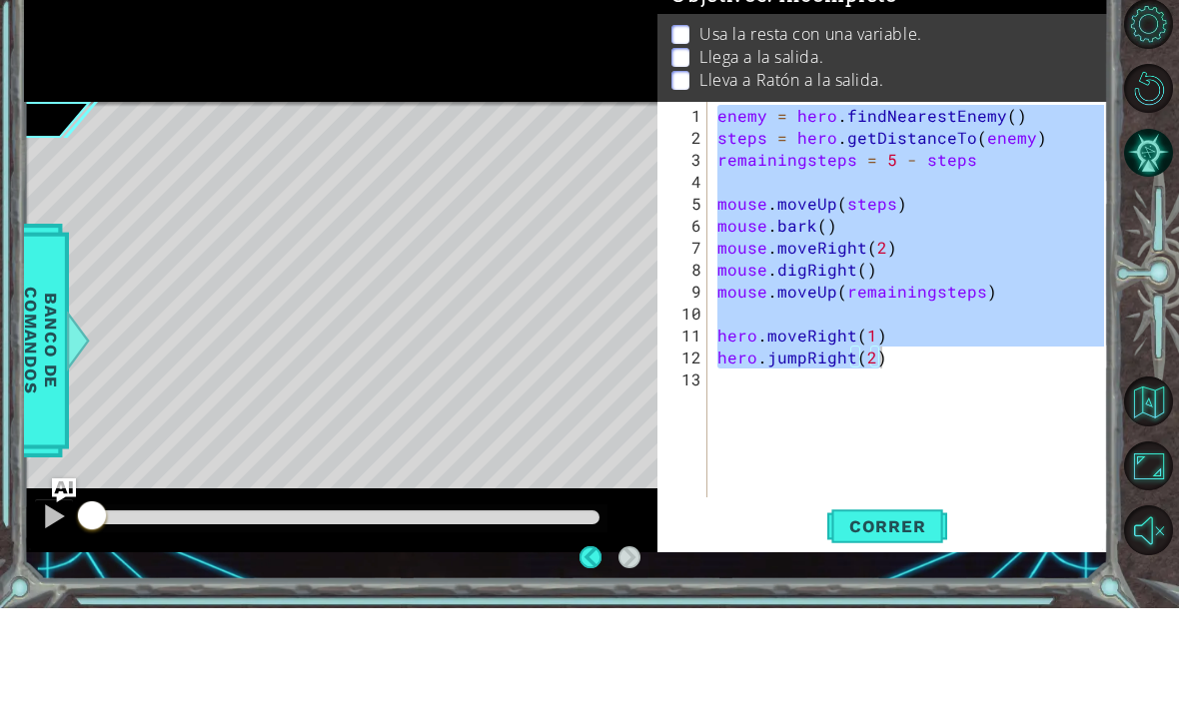
scroll to position [64, 0]
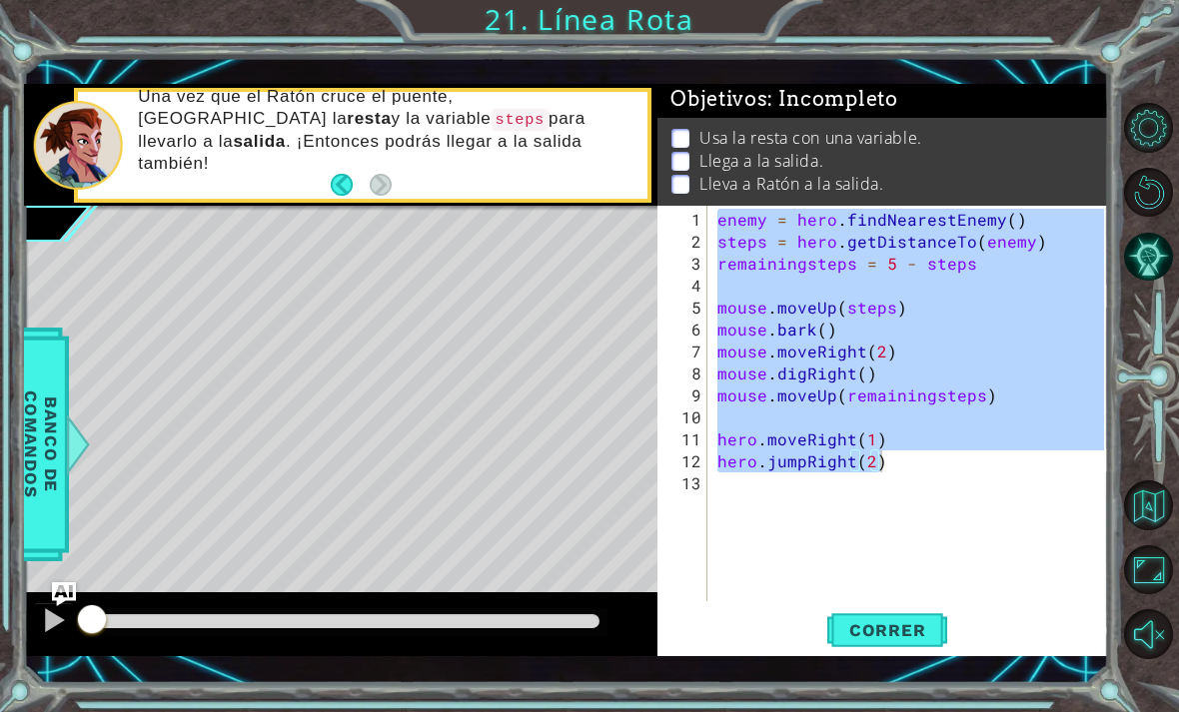
click at [999, 518] on div "enemy = hero . findNearestEnemy ( ) steps = hero . getDistanceTo ( enemy ) rema…" at bounding box center [913, 429] width 401 height 440
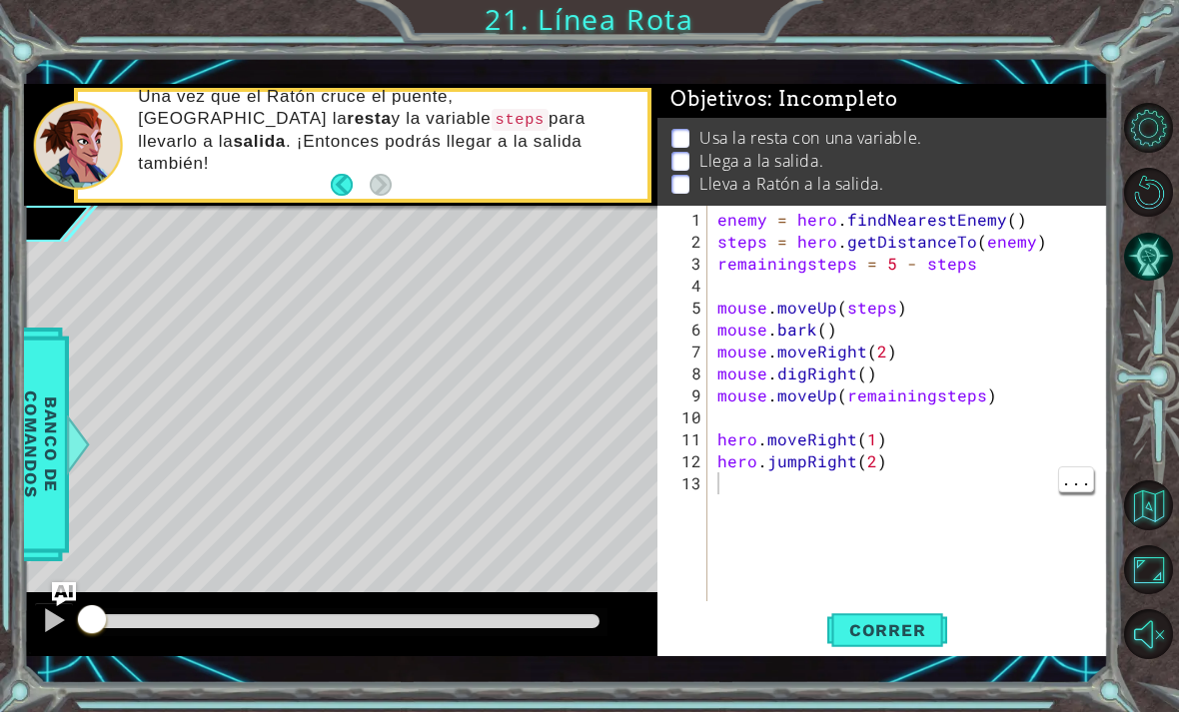
click at [910, 629] on span "Correr" at bounding box center [887, 631] width 117 height 20
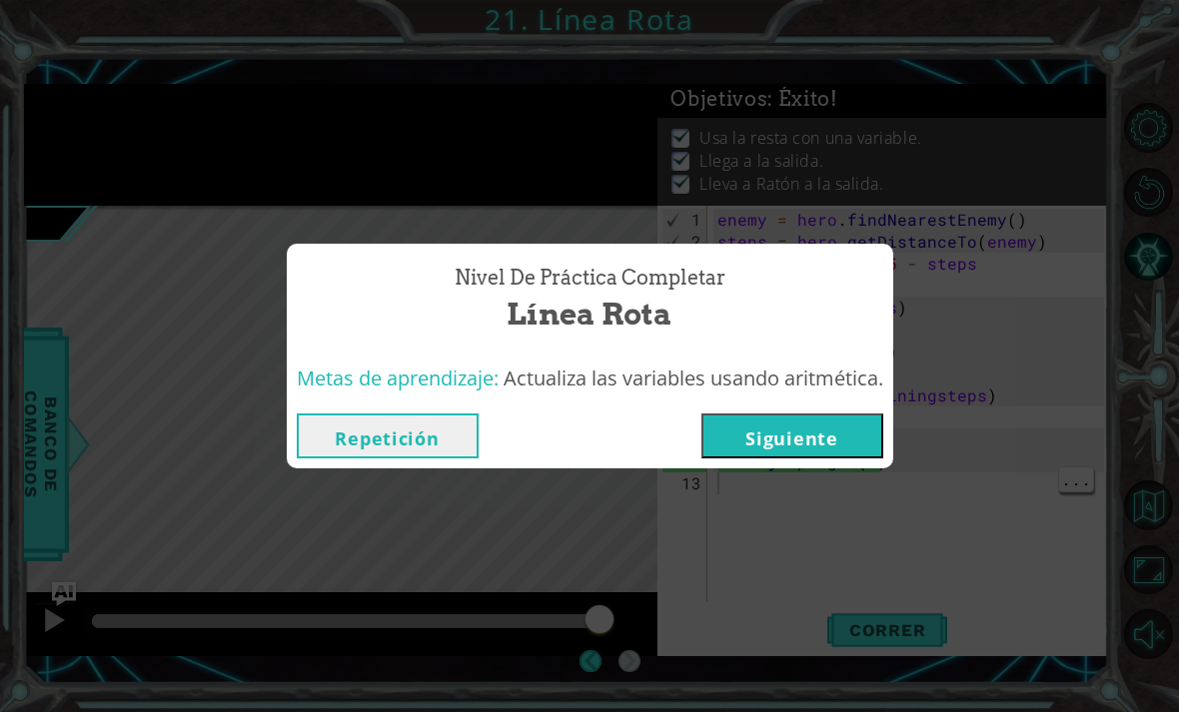
click at [798, 425] on button "Siguiente" at bounding box center [792, 436] width 182 height 45
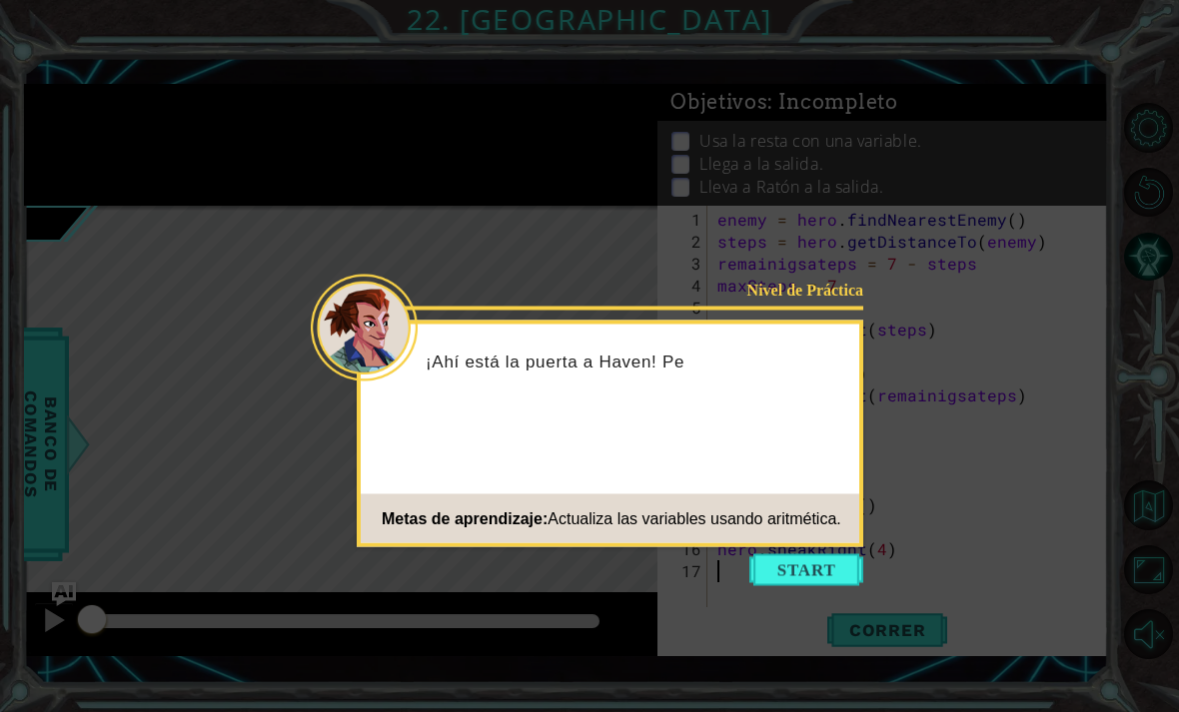
click at [812, 546] on div "Nivel de Práctica ¡Ahí está la puerta a Haven! Pe Metas de aprendizaje: Actuali…" at bounding box center [610, 434] width 507 height 227
click at [820, 567] on button "Start" at bounding box center [806, 571] width 114 height 32
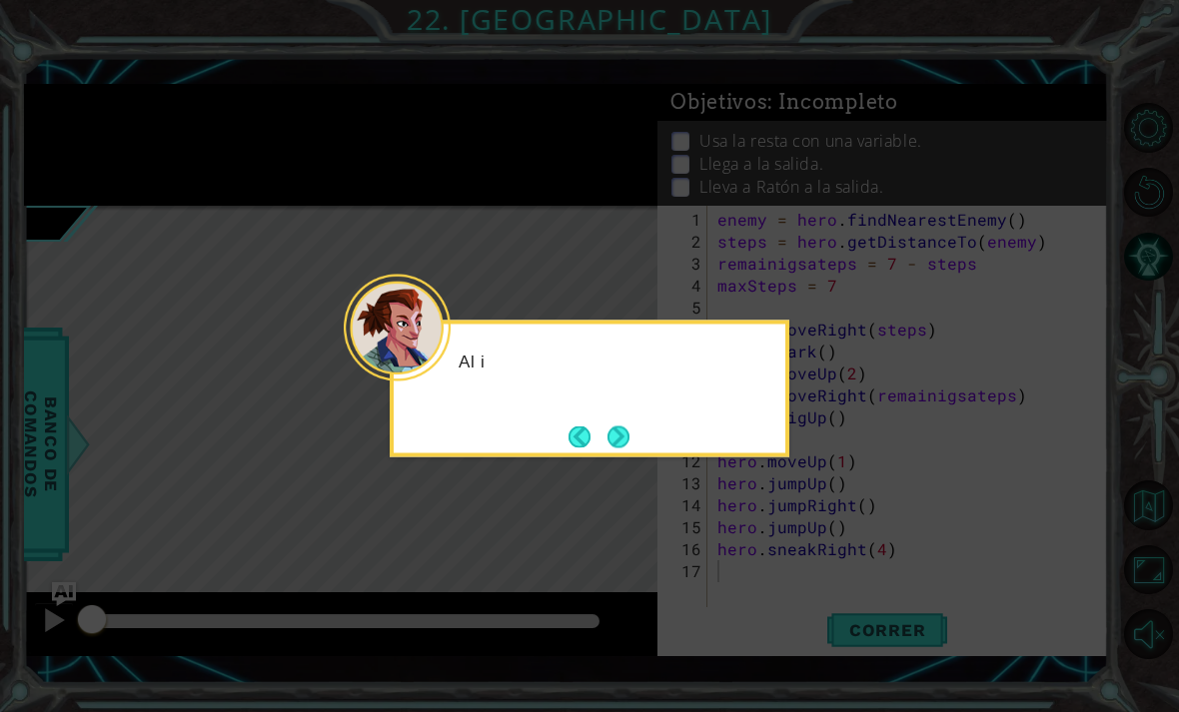
click at [623, 443] on button "Next" at bounding box center [619, 437] width 22 height 22
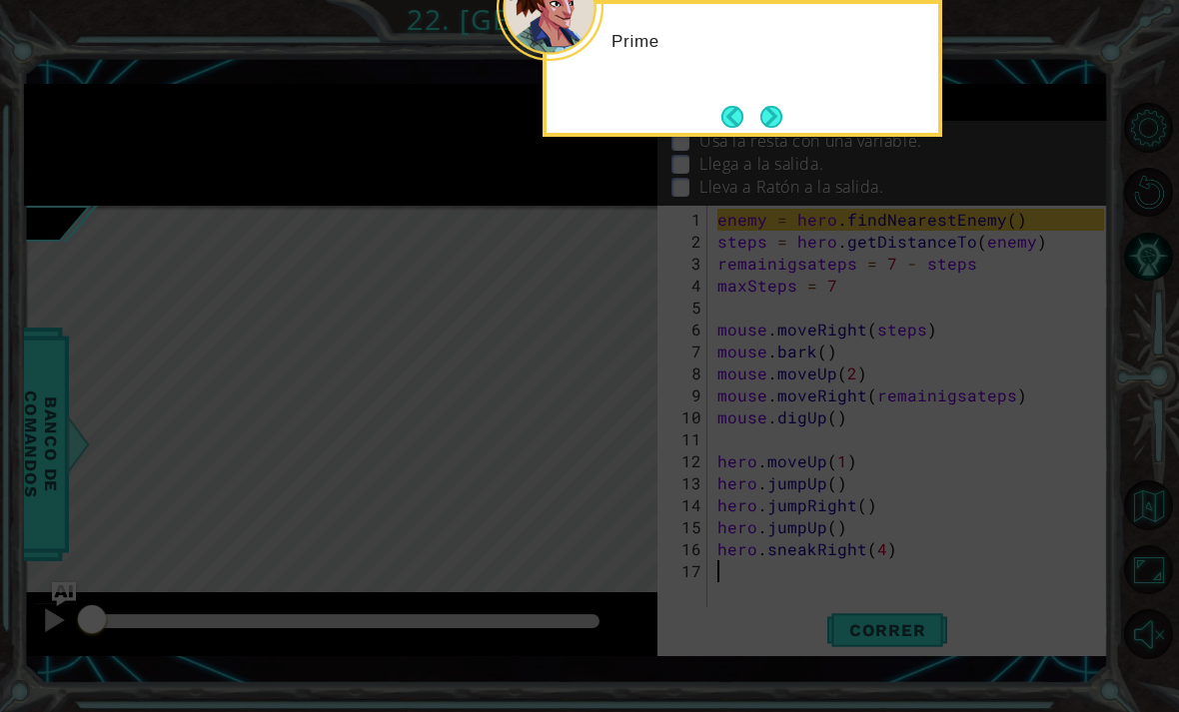
click at [782, 112] on button "Next" at bounding box center [771, 116] width 23 height 23
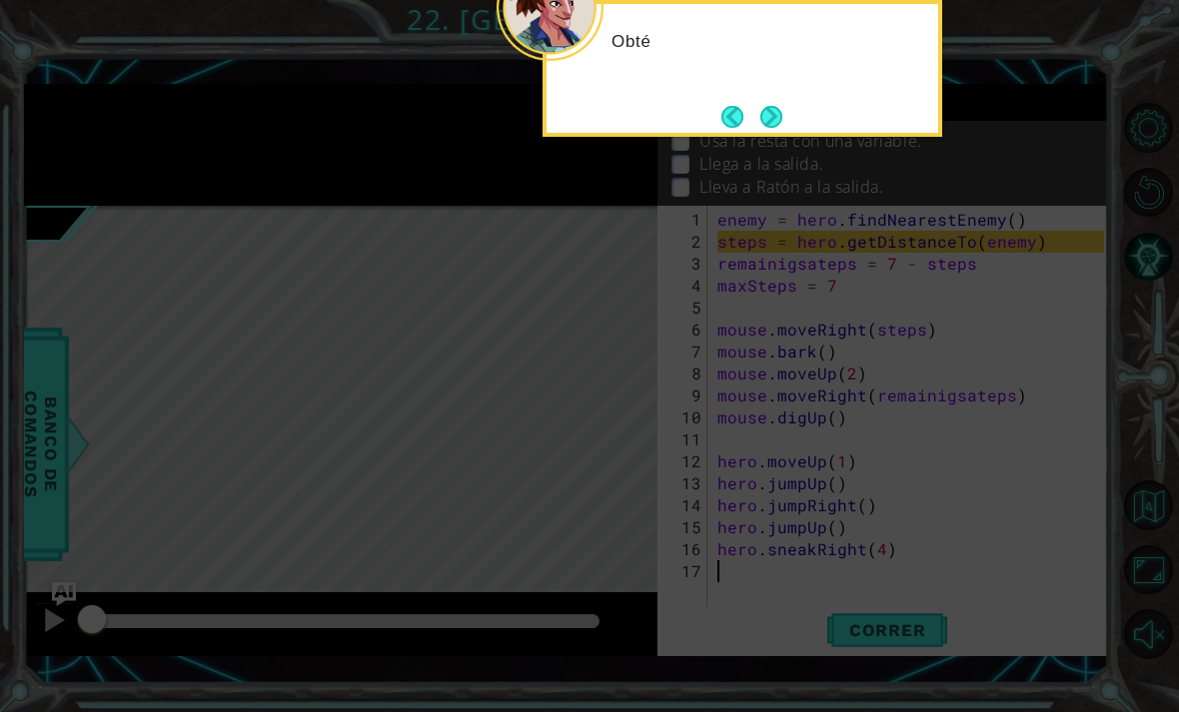
click at [773, 115] on button "Next" at bounding box center [770, 116] width 23 height 23
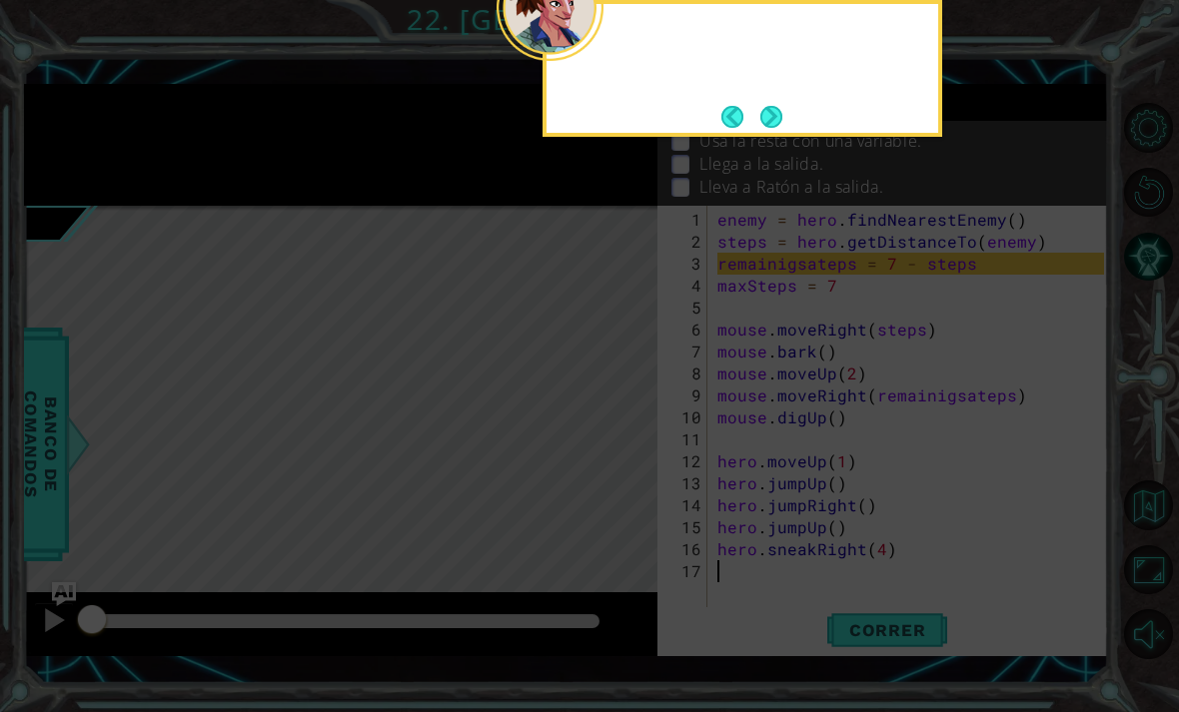
click at [771, 118] on button "Next" at bounding box center [771, 117] width 24 height 24
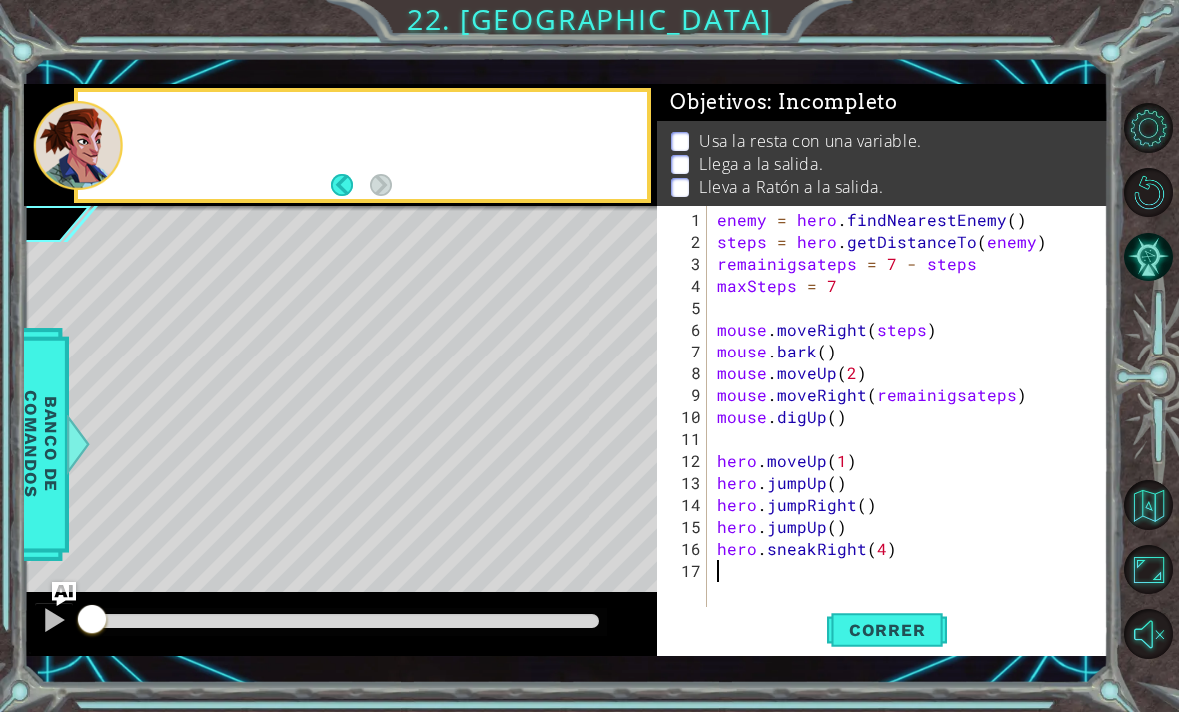
click at [766, 112] on span "Objetivos : Incompleto" at bounding box center [784, 102] width 228 height 25
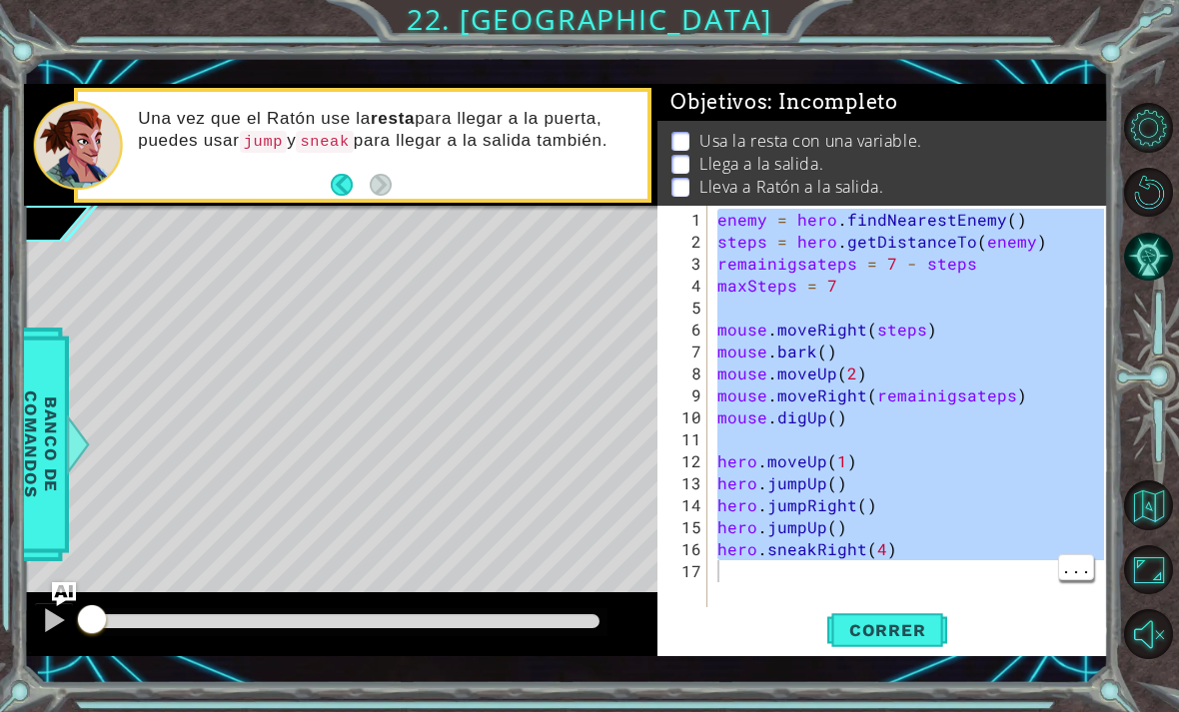
click at [911, 627] on span "Correr" at bounding box center [887, 631] width 117 height 20
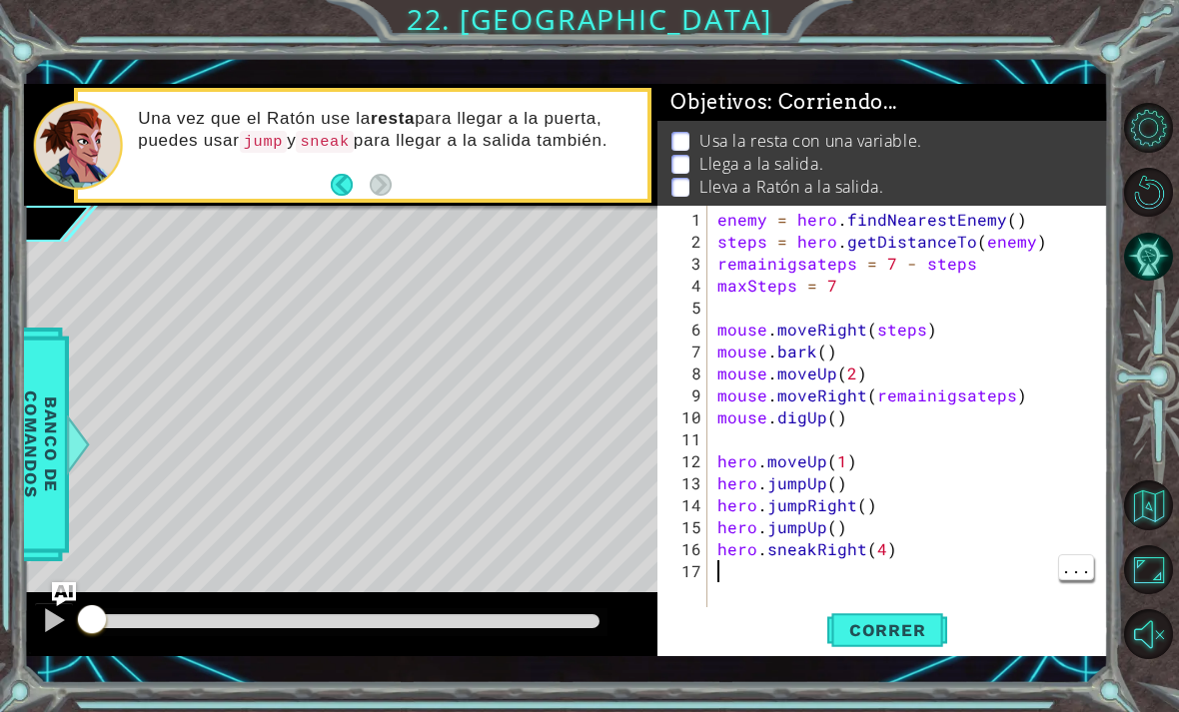
scroll to position [64, 0]
type textarea "."
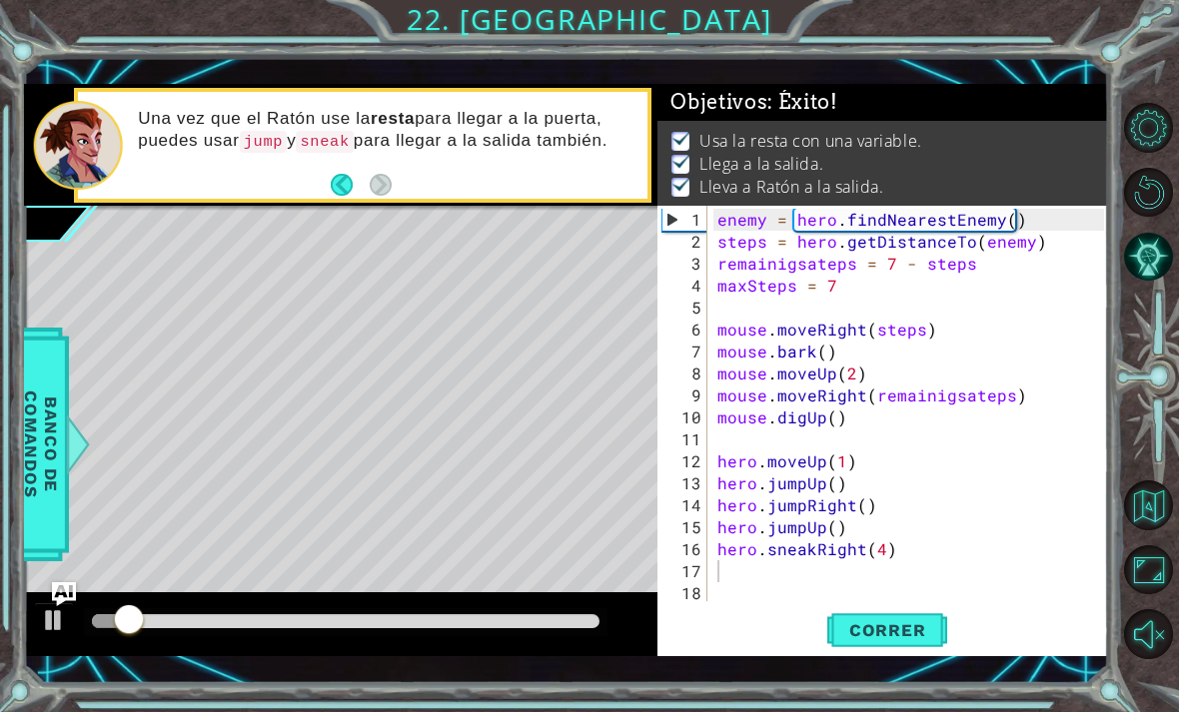
type textarea "hero.sneakRight(4)"
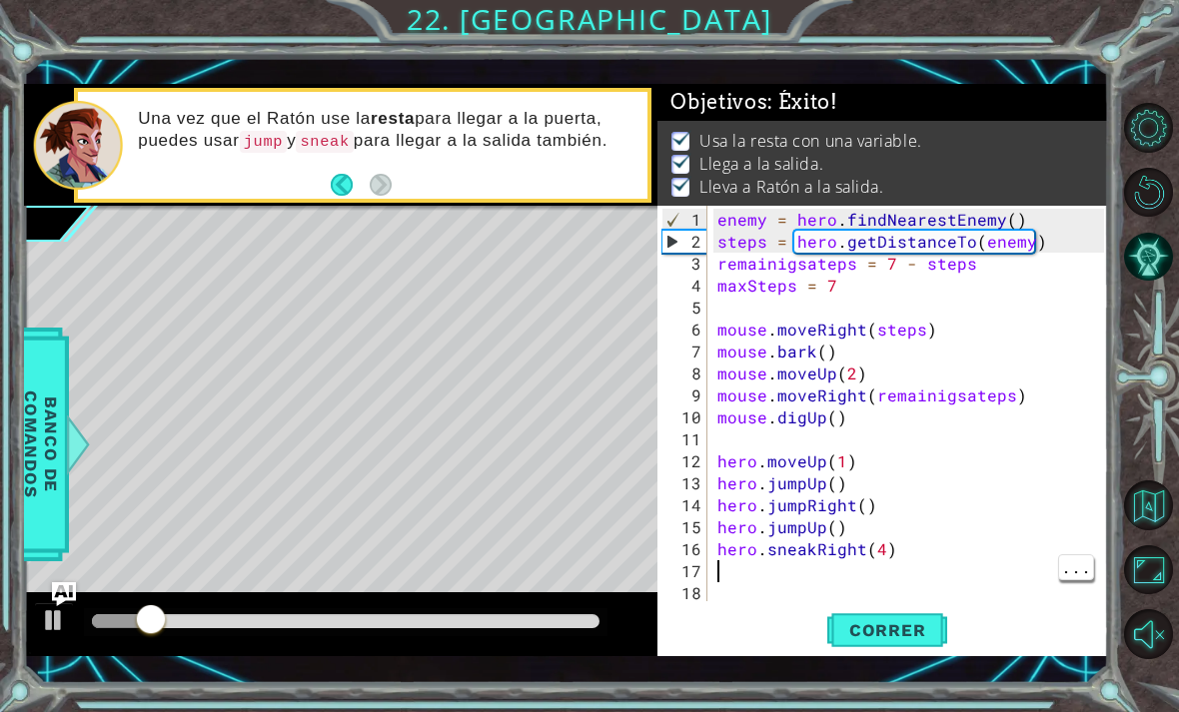
click at [887, 566] on div "enemy = hero . findNearestEnemy ( ) steps = hero . getDistanceTo ( enemy ) rema…" at bounding box center [913, 429] width 401 height 440
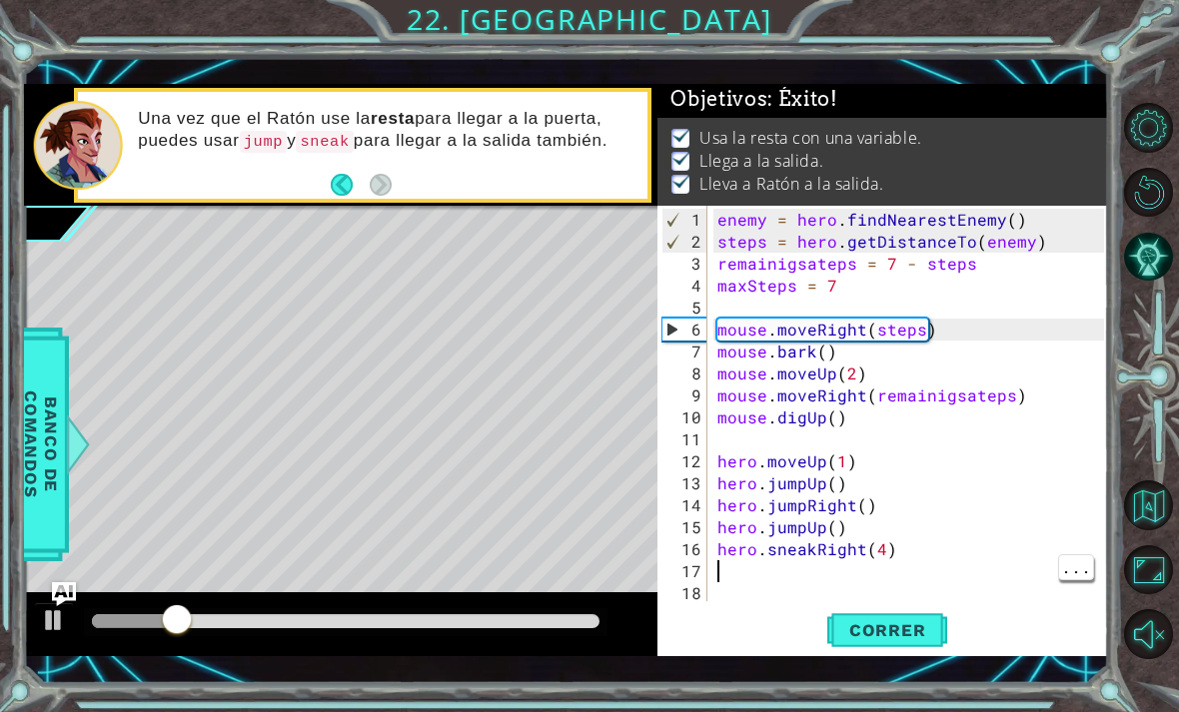
scroll to position [3, 0]
click at [716, 227] on div "enemy = hero . findNearestEnemy ( ) steps = hero . getDistanceTo ( enemy ) rema…" at bounding box center [913, 429] width 401 height 440
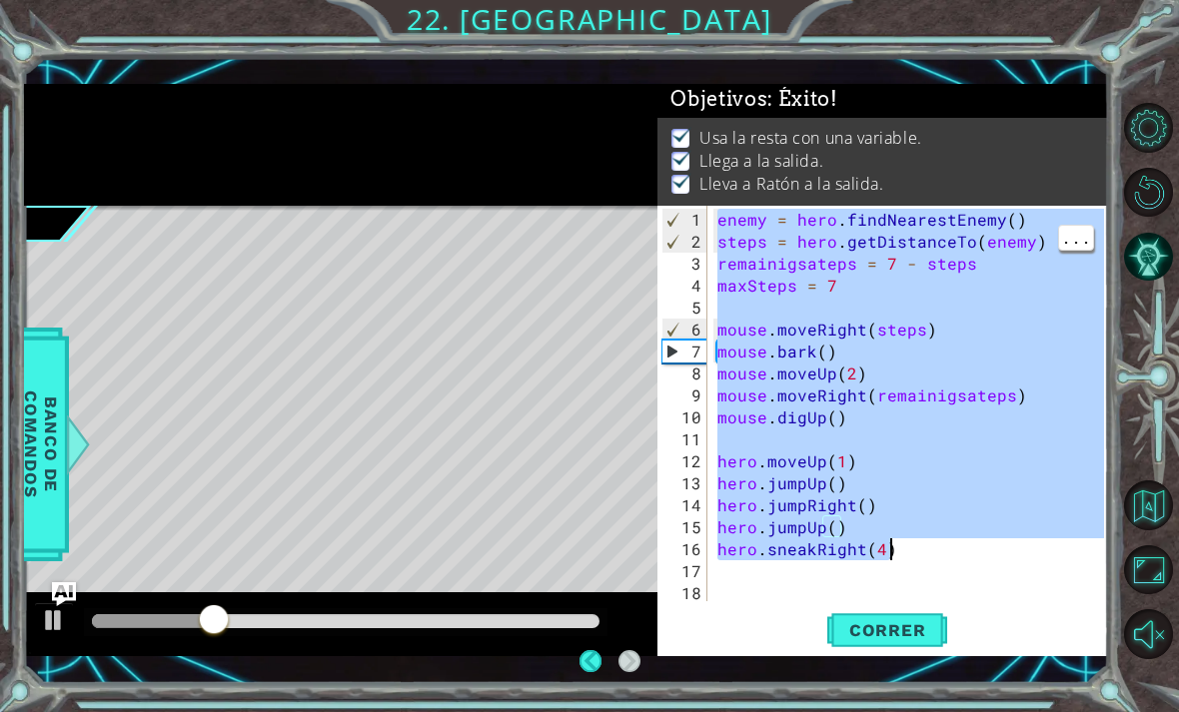
type textarea "hero.sneakRight(4)"
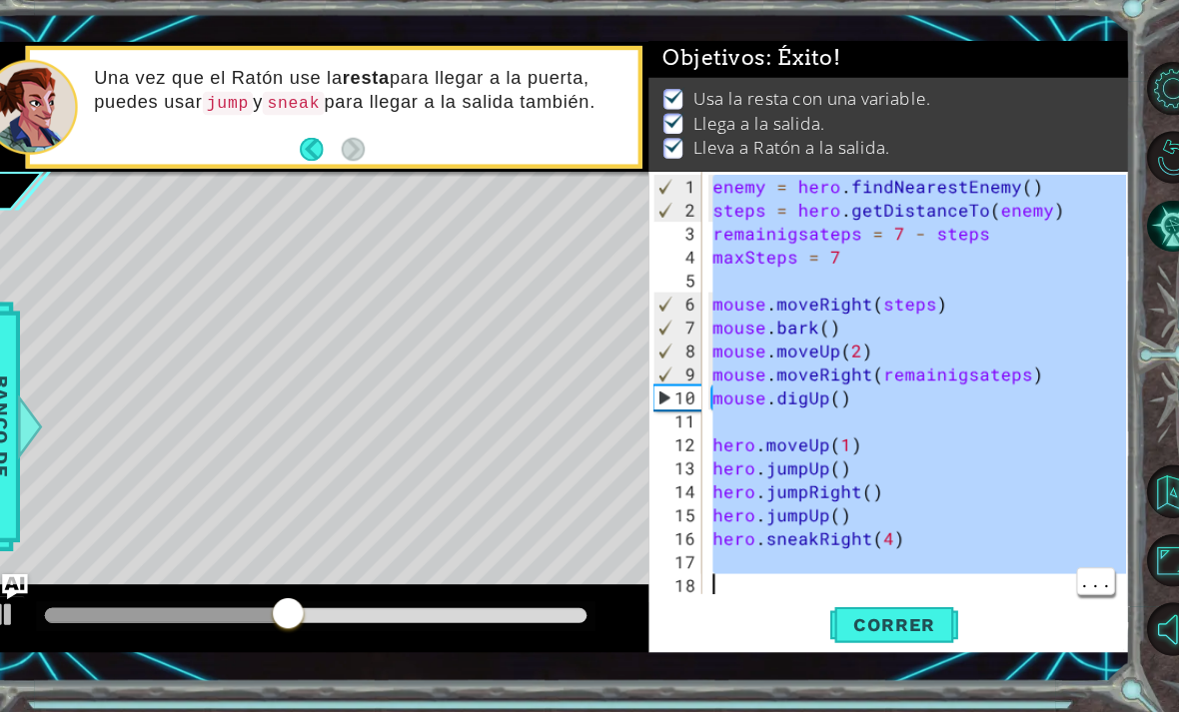
click at [728, 608] on div "Correr" at bounding box center [887, 630] width 451 height 45
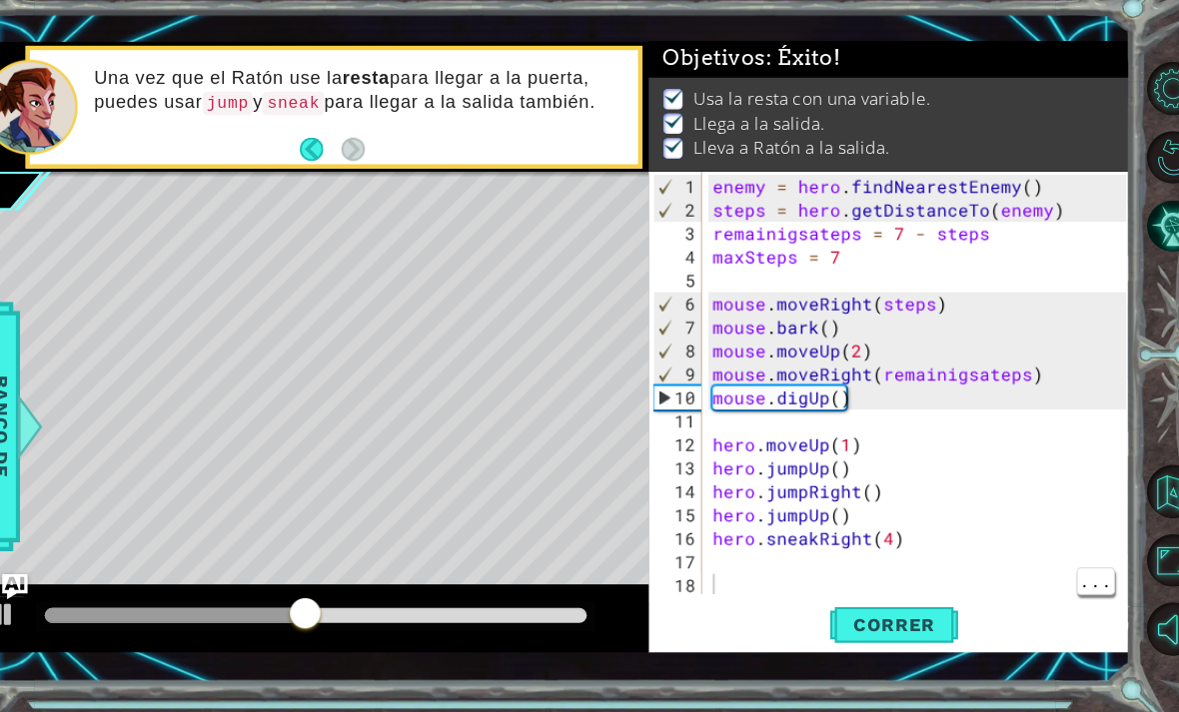
click at [843, 621] on span "Correr" at bounding box center [887, 631] width 117 height 20
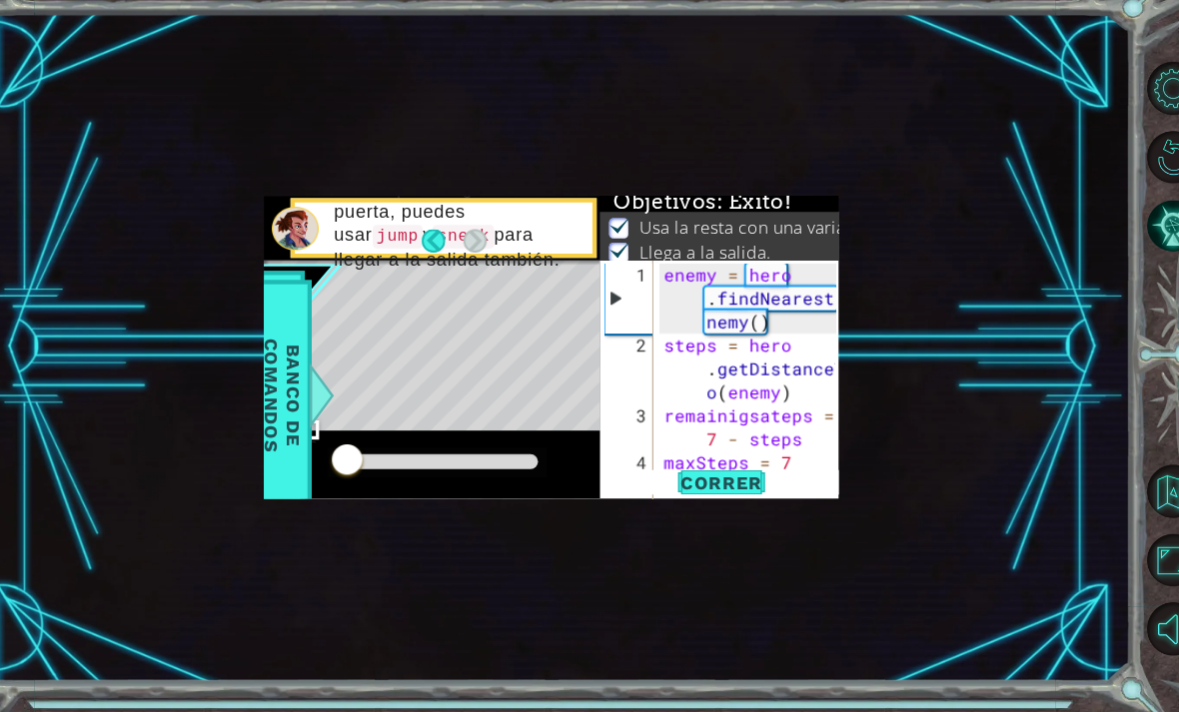
scroll to position [63, 0]
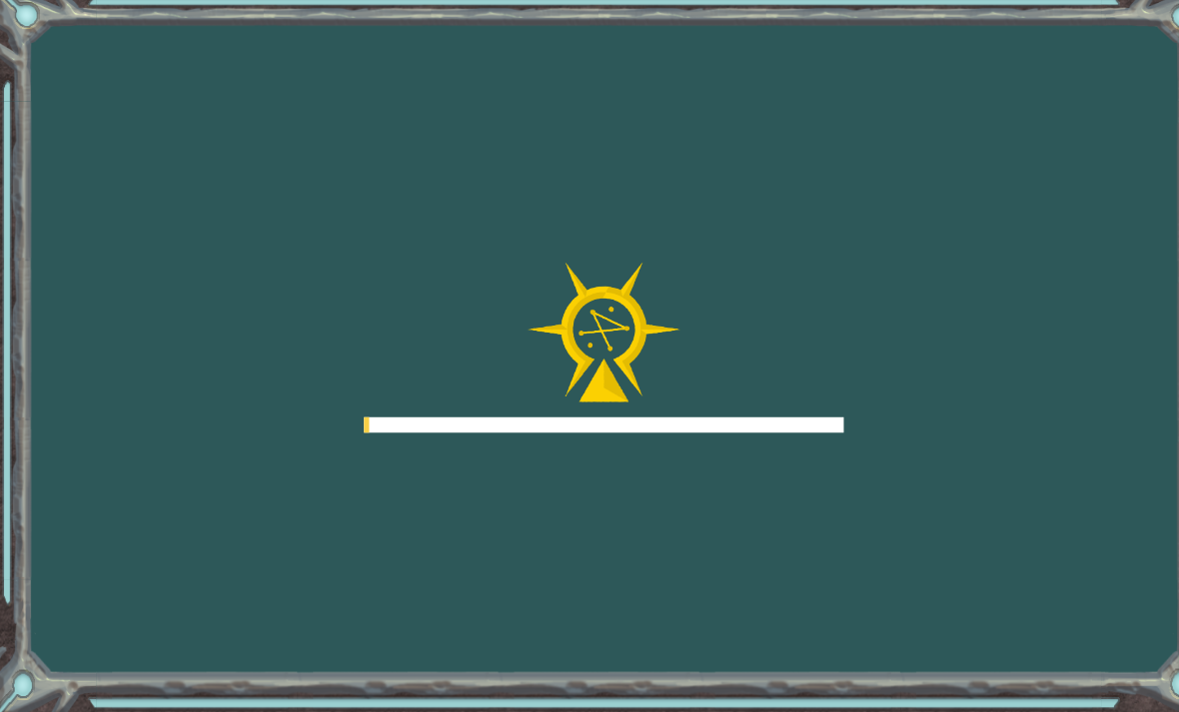
scroll to position [109, 0]
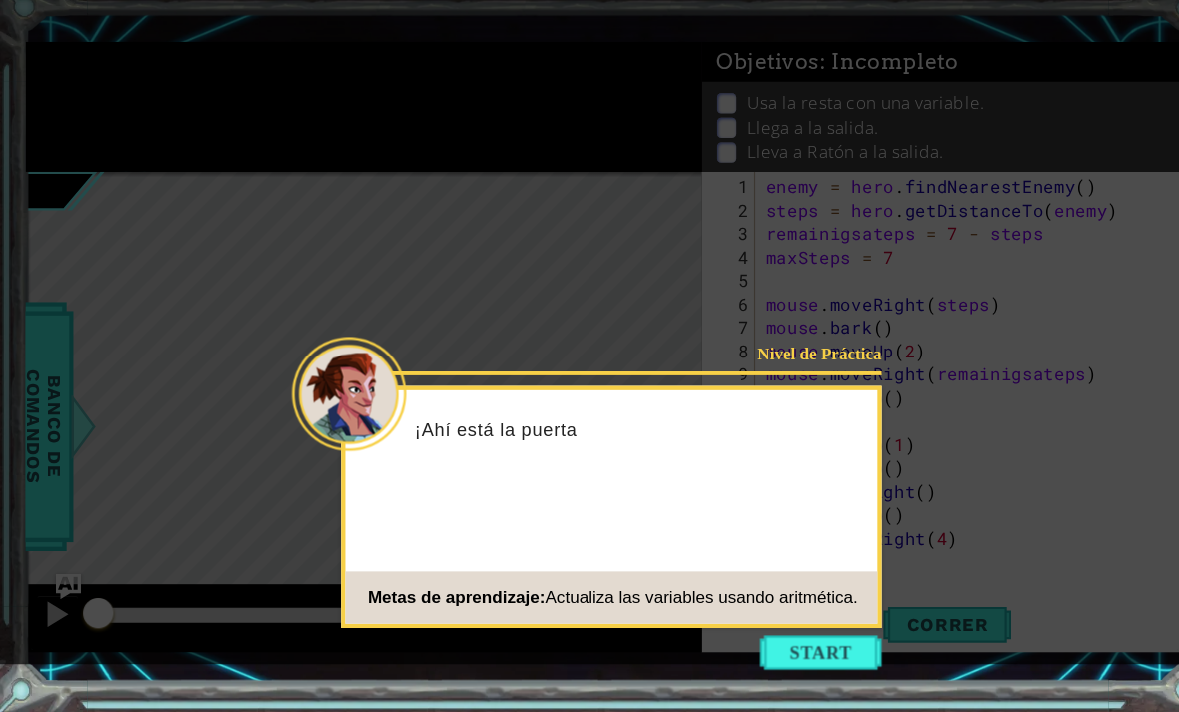
click at [757, 641] on button "Start" at bounding box center [769, 657] width 114 height 32
click at [761, 556] on icon at bounding box center [552, 333] width 1104 height 667
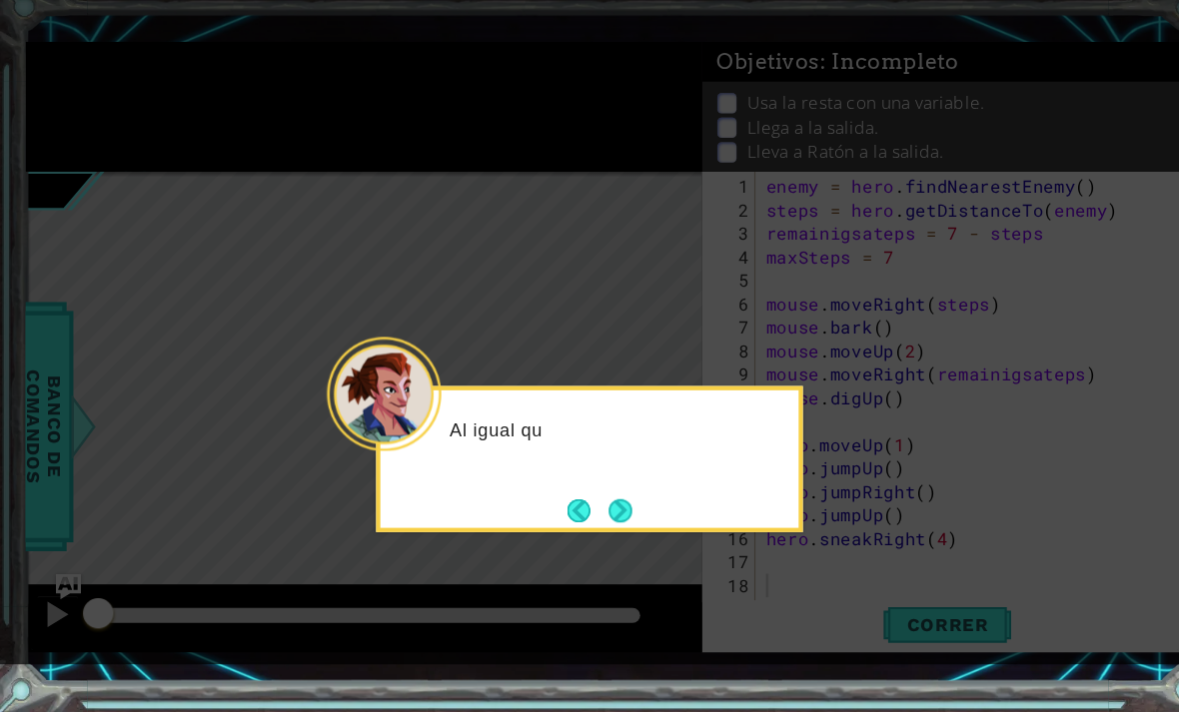
click at [593, 513] on button "Next" at bounding box center [582, 524] width 22 height 22
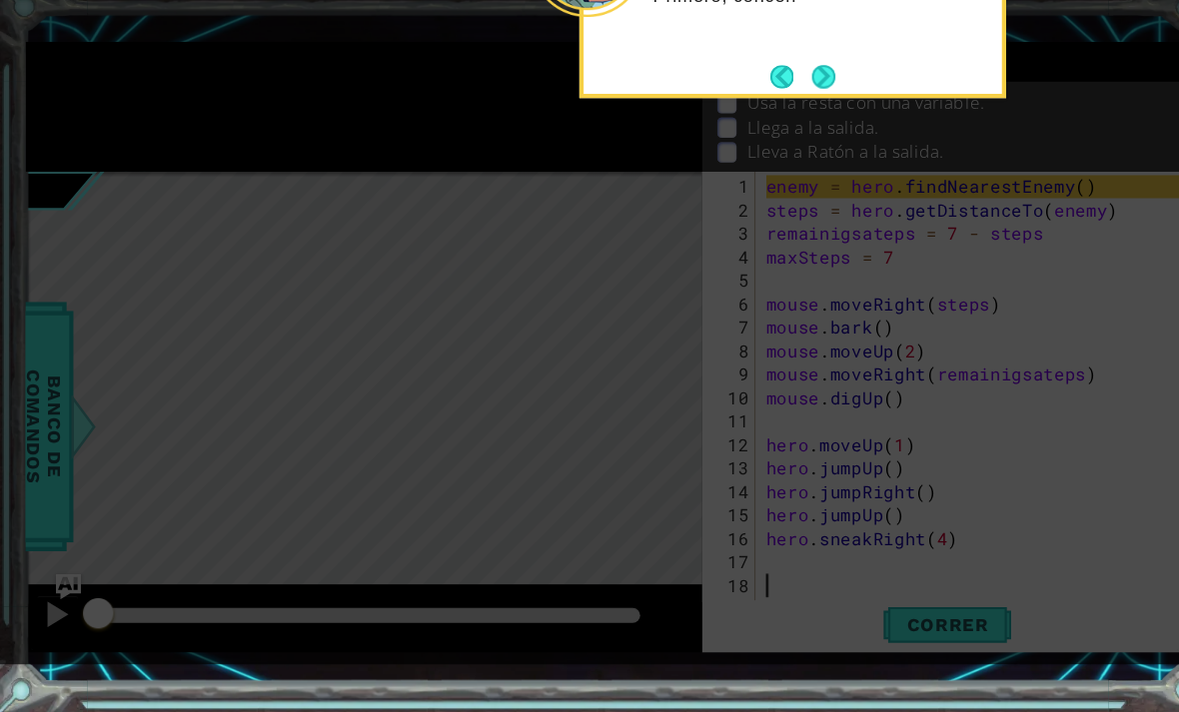
click at [779, 106] on button "Next" at bounding box center [771, 117] width 22 height 22
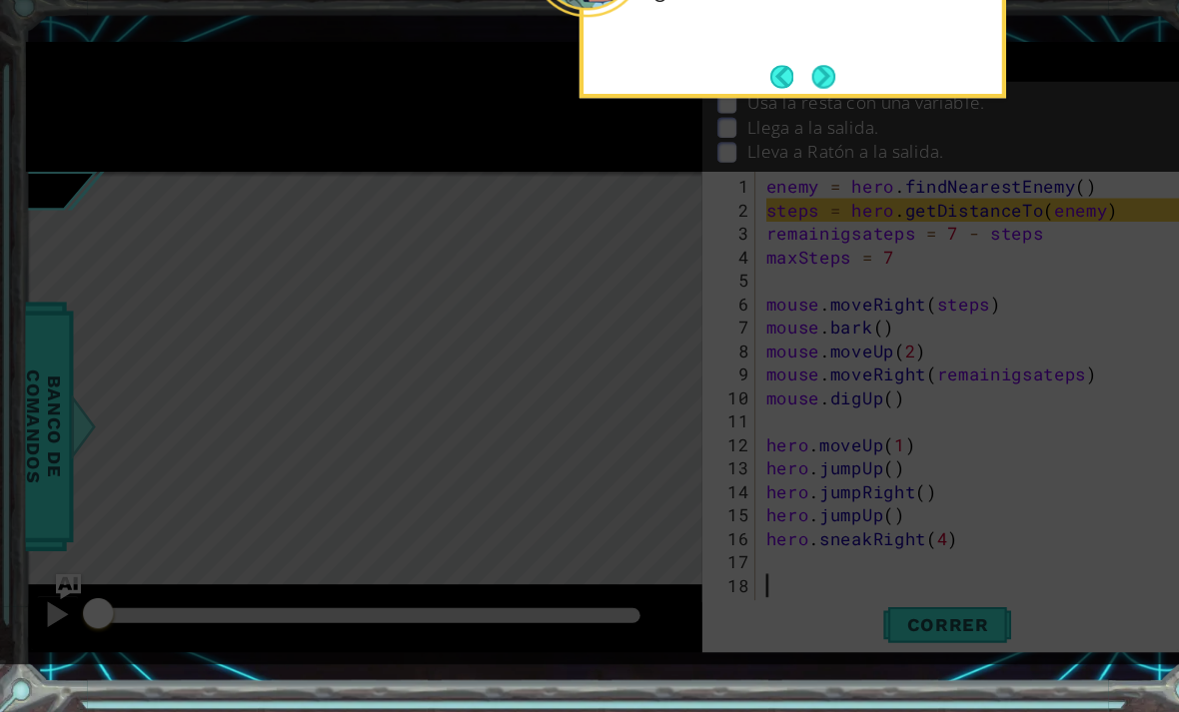
click at [767, 106] on button "Next" at bounding box center [771, 117] width 22 height 22
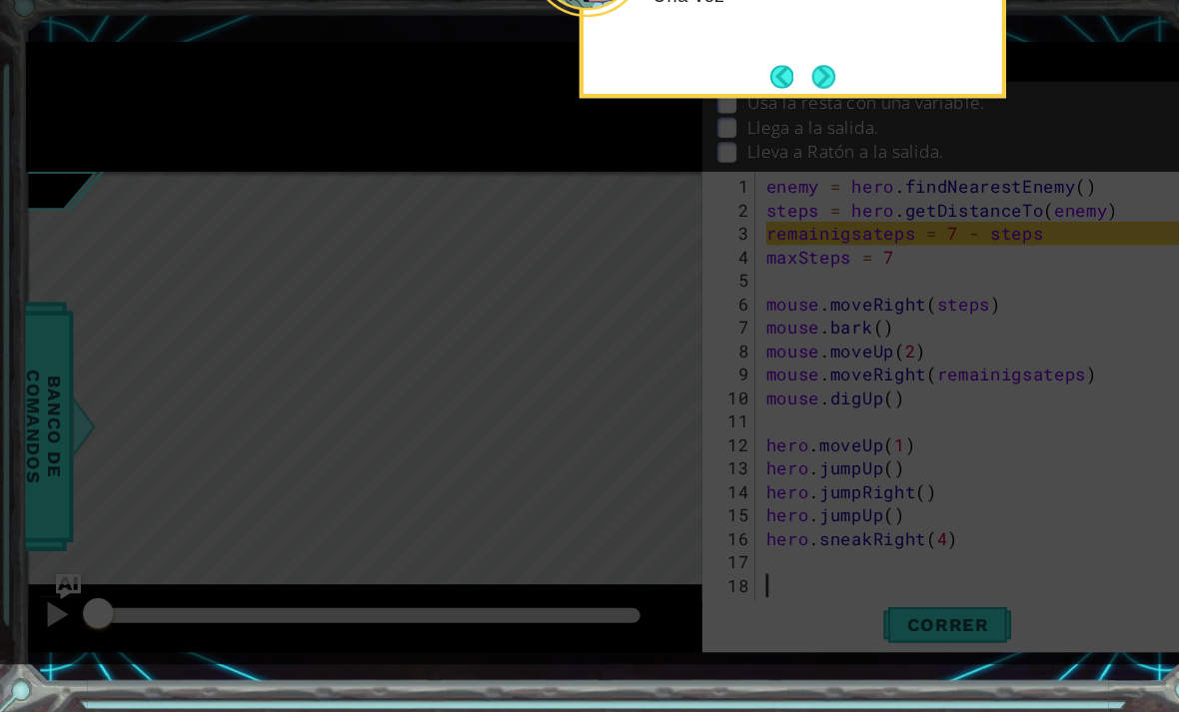
click at [775, 106] on button "Next" at bounding box center [771, 117] width 22 height 22
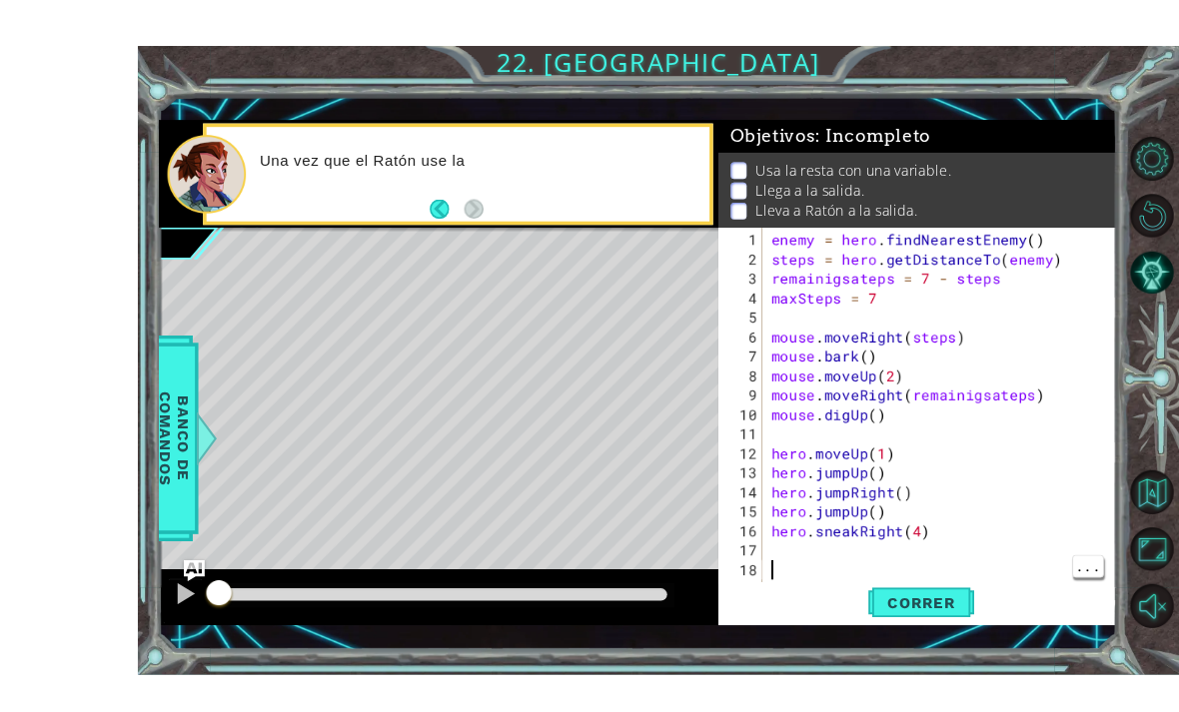
scroll to position [64, 0]
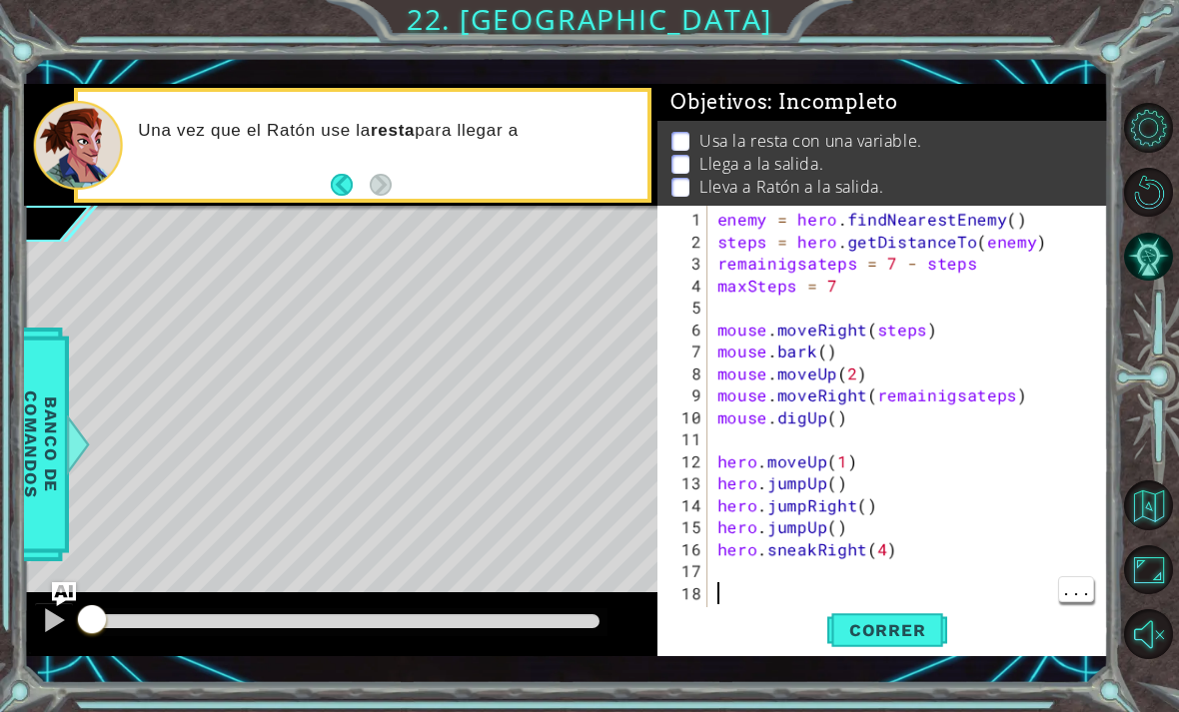
click at [1151, 531] on button "Volver al Mapa" at bounding box center [1149, 506] width 50 height 50
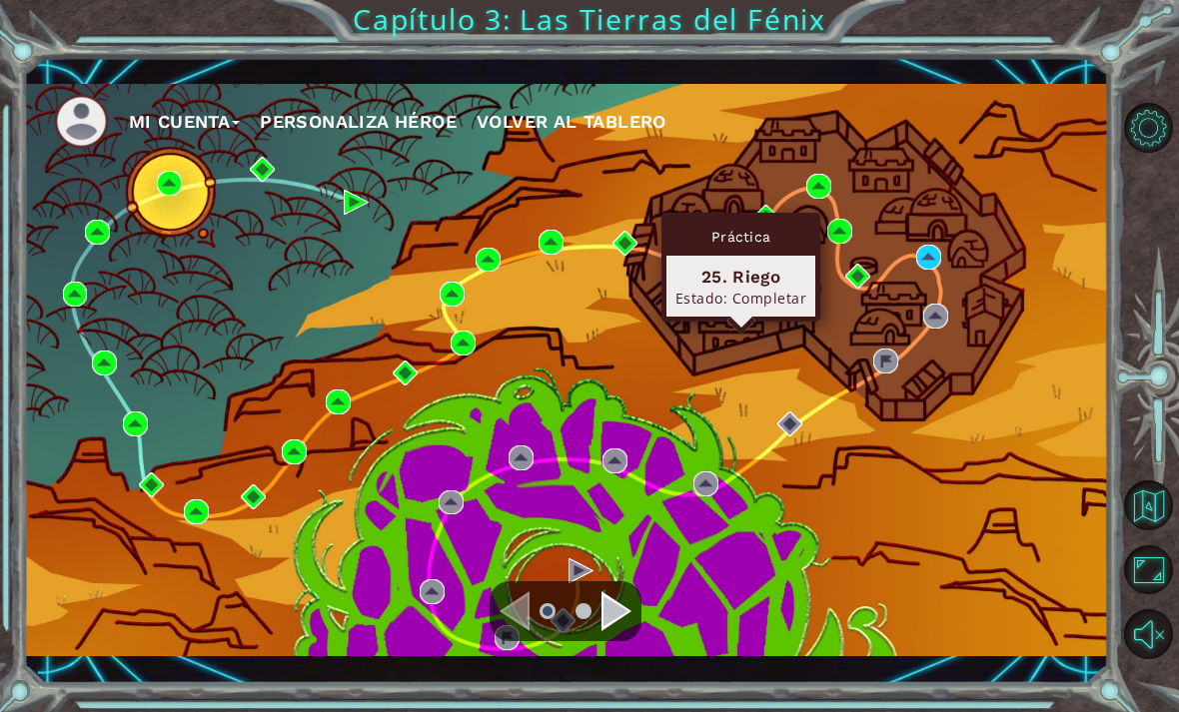
click at [743, 279] on img at bounding box center [738, 281] width 25 height 25
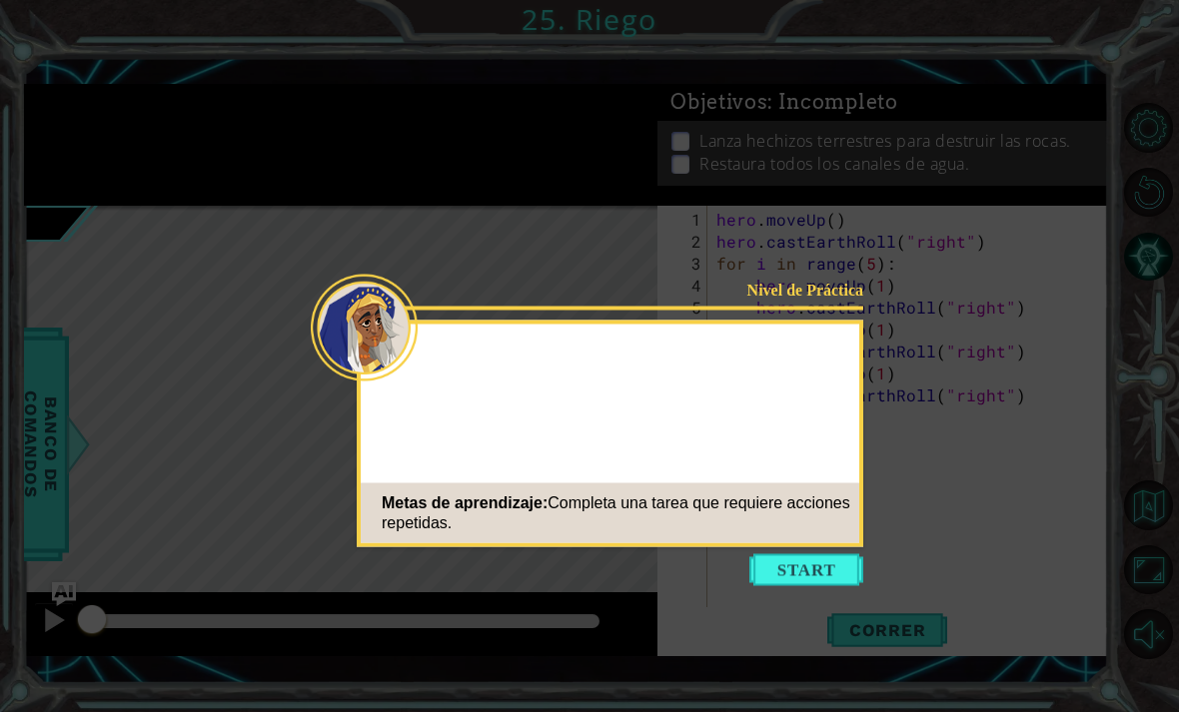
click at [809, 577] on button "Start" at bounding box center [806, 571] width 114 height 32
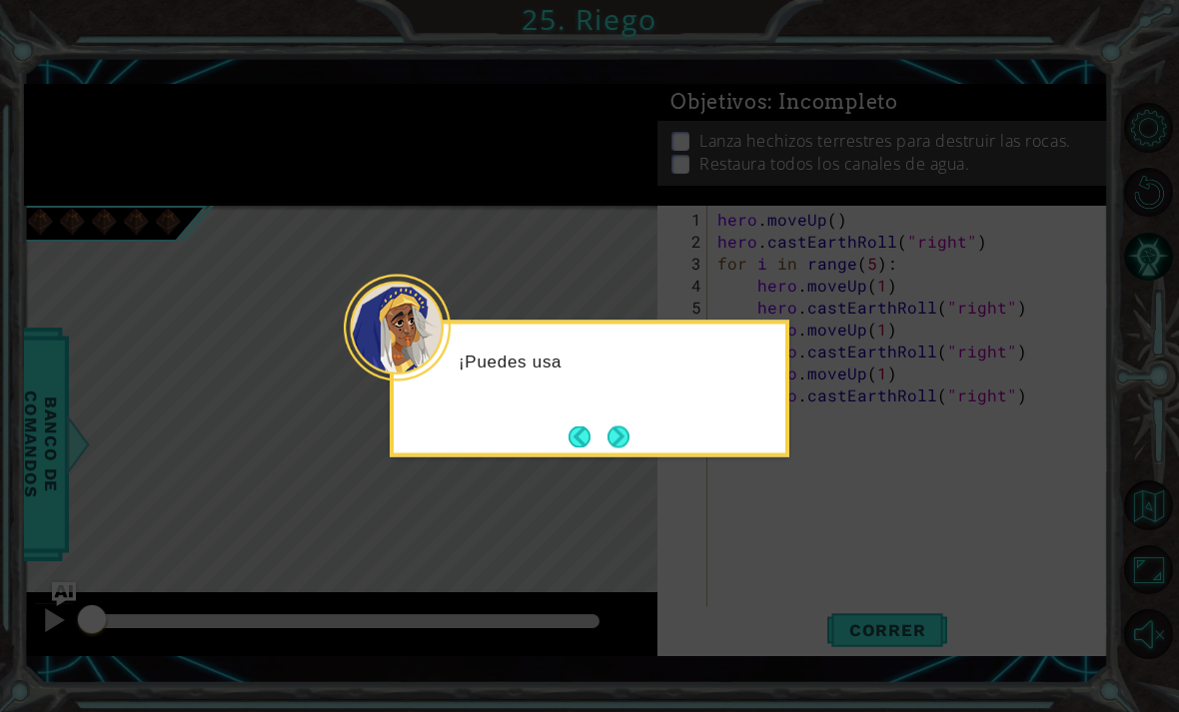
click at [612, 444] on button "Next" at bounding box center [619, 437] width 22 height 22
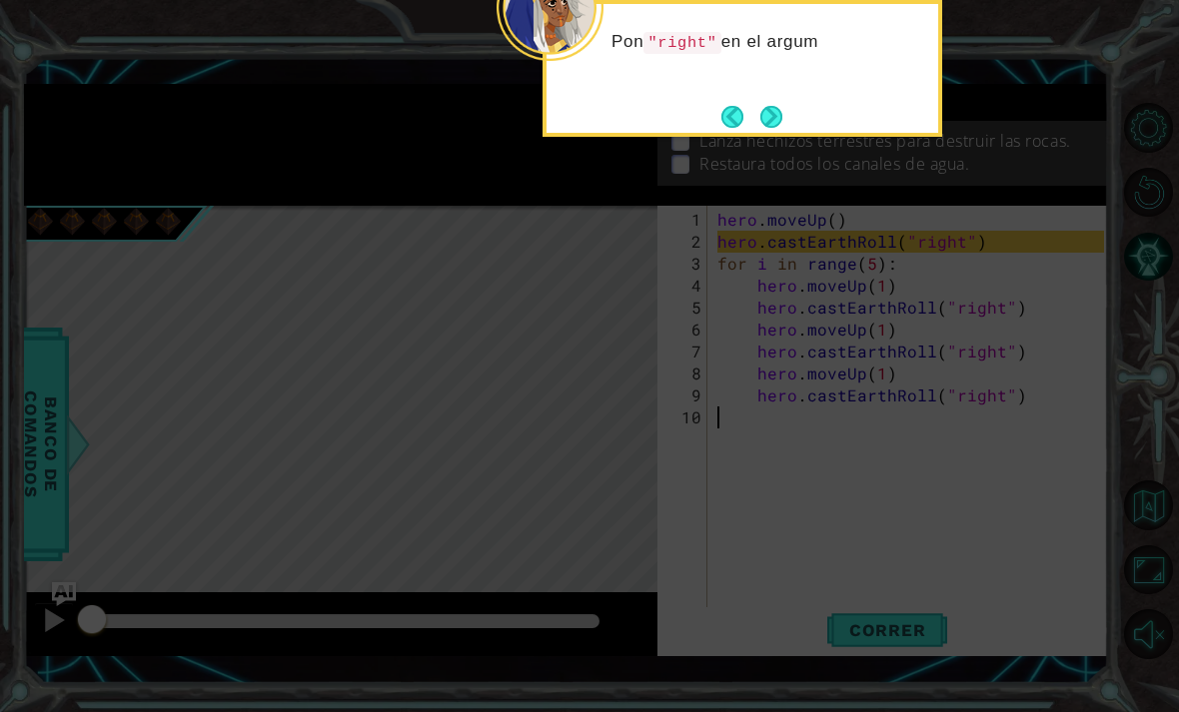
click at [764, 128] on button "Next" at bounding box center [771, 117] width 22 height 22
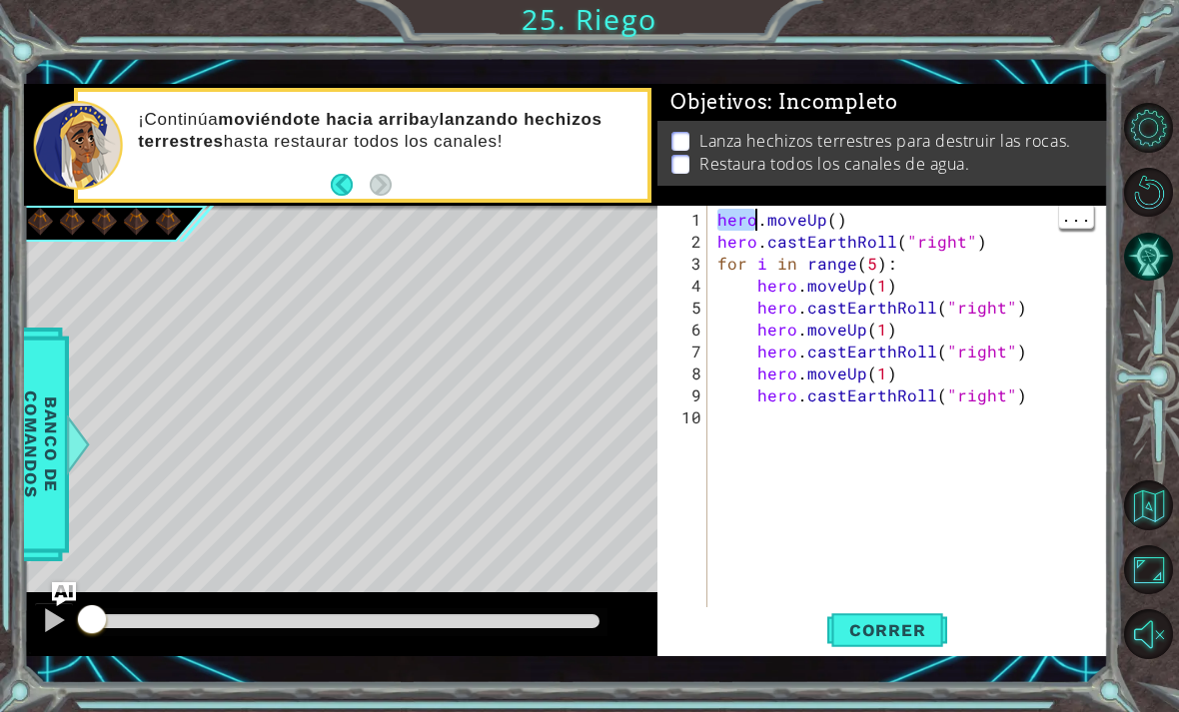
type textarea "hero.moveUp() hero.castEarthRoll("right")"
click at [888, 504] on div "hero . moveUp ( ) hero . castEarthRoll ( "right" ) for i in range ( 5 ) : hero …" at bounding box center [913, 440] width 401 height 462
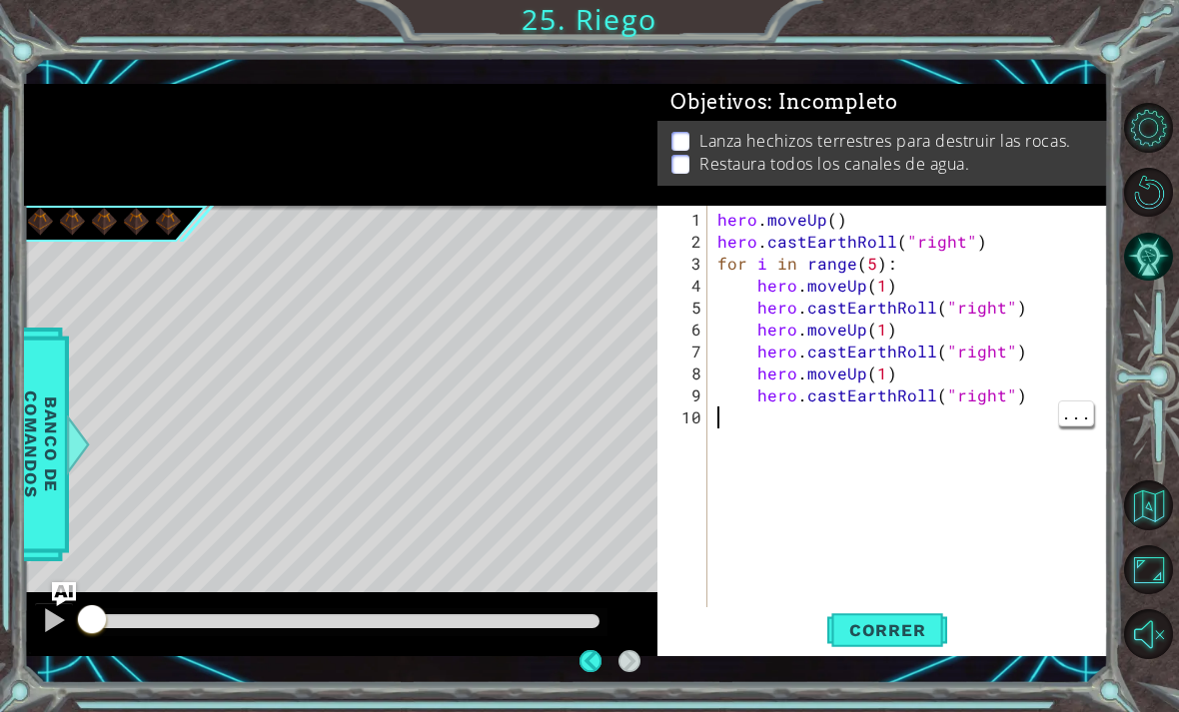
type textarea "l"
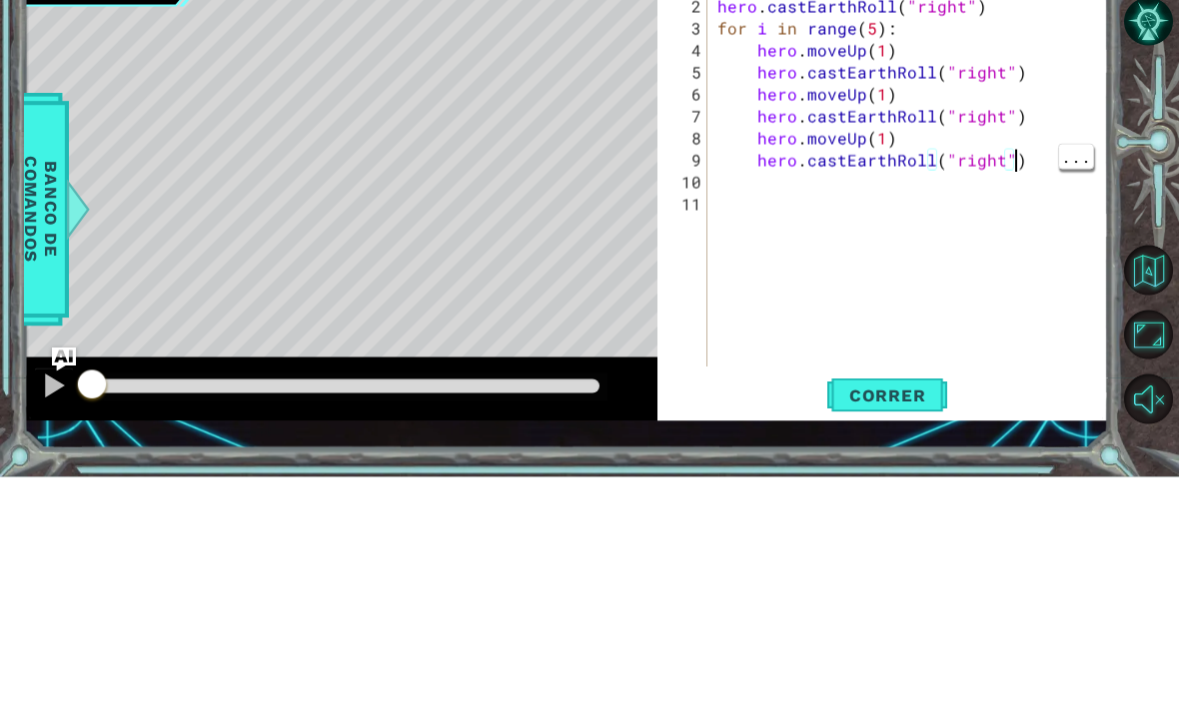
click at [1032, 209] on div "hero . moveUp ( ) hero . castEarthRoll ( "right" ) for i in range ( 5 ) : hero …" at bounding box center [913, 429] width 401 height 440
type textarea "hero.moveUp(1) hero.castEarthRoll("right")"
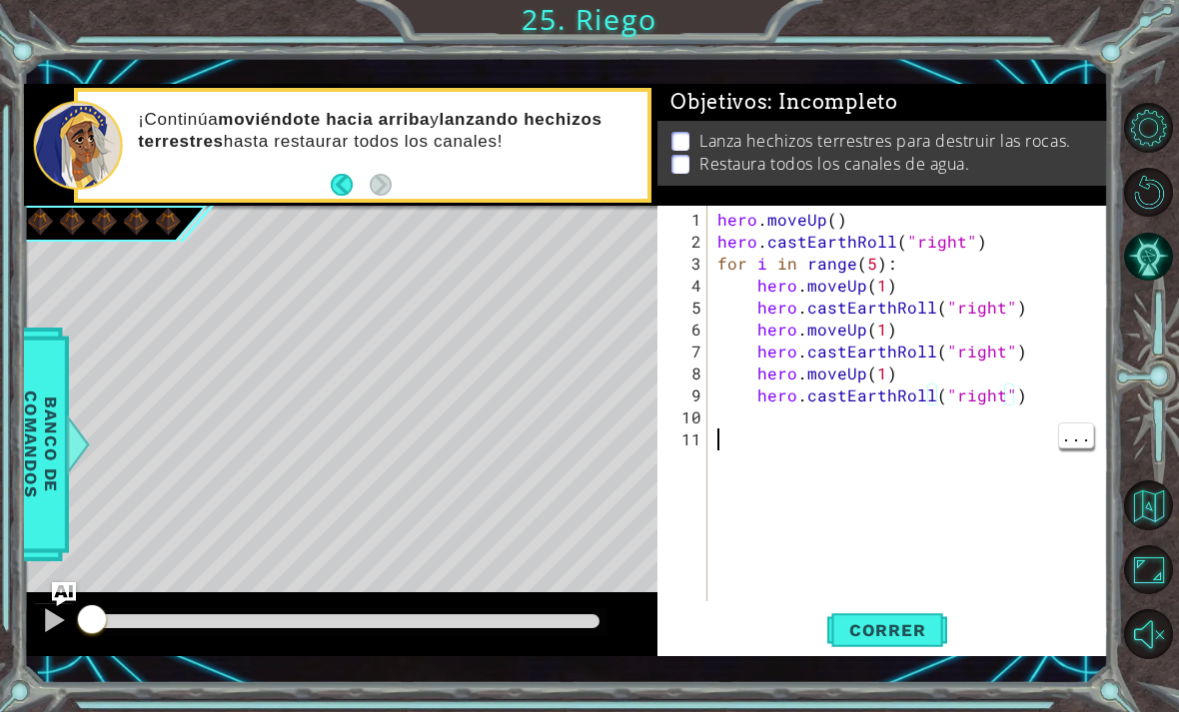
click at [958, 498] on div "hero . moveUp ( ) hero . castEarthRoll ( "right" ) for i in range ( 5 ) : hero …" at bounding box center [913, 429] width 401 height 440
click at [1146, 531] on button "Volver al Mapa" at bounding box center [1149, 506] width 50 height 50
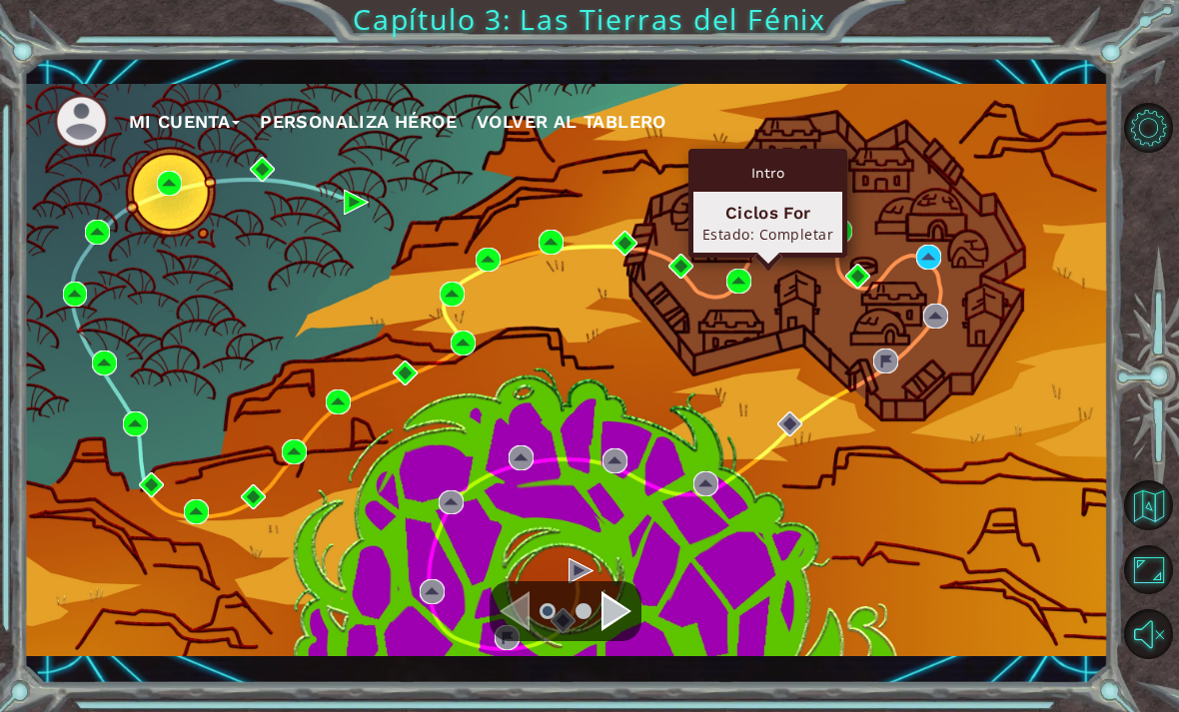
click at [760, 218] on img at bounding box center [765, 217] width 25 height 25
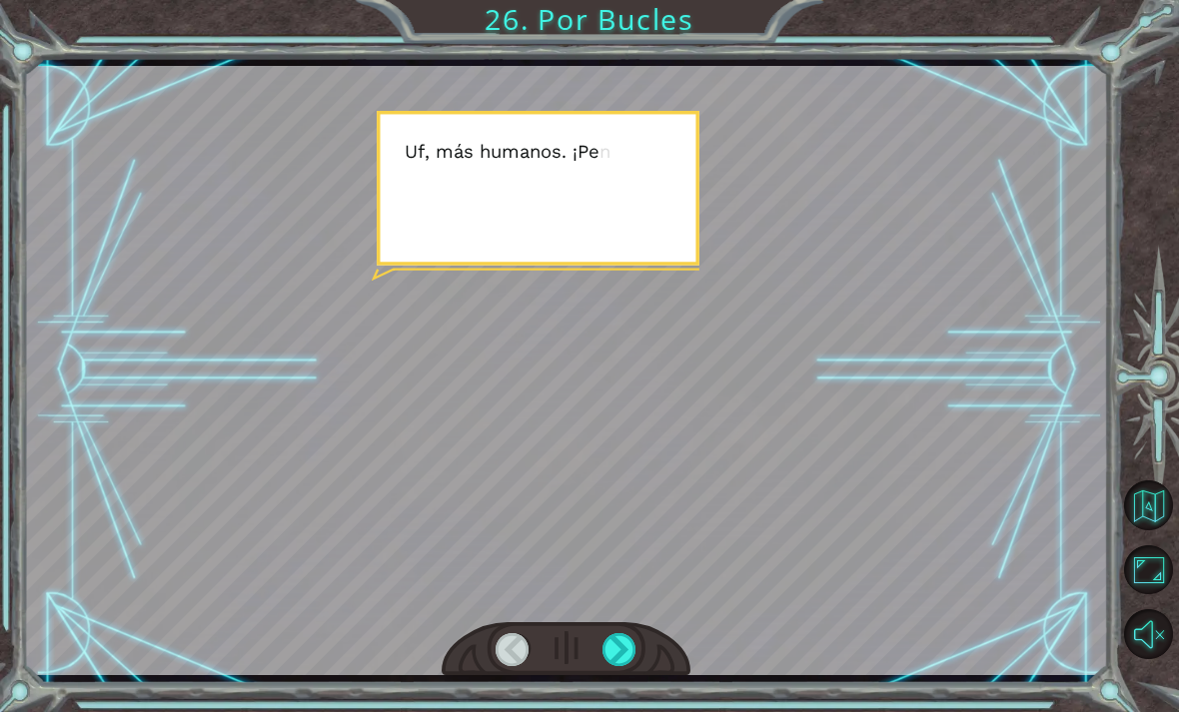
click at [612, 709] on div "Temporary Text U f , m á s h u m a n o s . ¡ P e n s é q u e l o s Q u e t z a …" at bounding box center [589, 356] width 1179 height 712
click at [620, 711] on div "Temporary Text U f , m á s h u m a n o s . ¡ P e n s é q u e l o s Q u e t z a …" at bounding box center [589, 356] width 1179 height 712
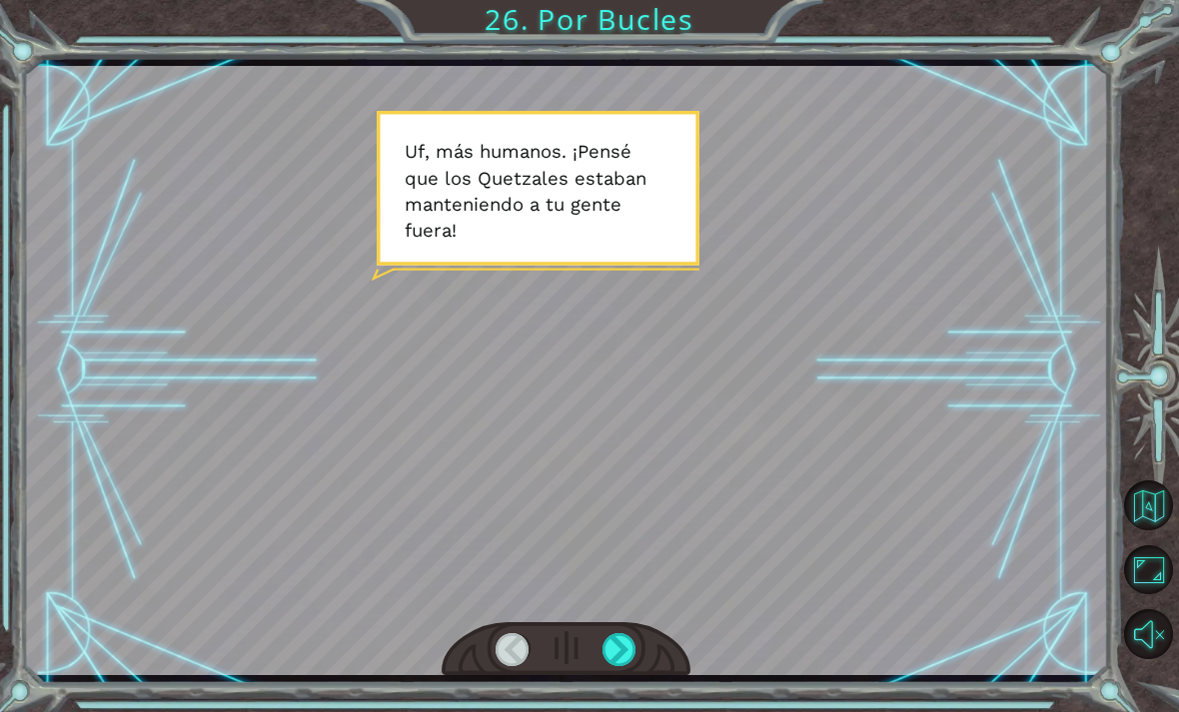
click at [610, 706] on div "Temporary Text U f , m á s h u m a n o s . ¡ P e n s é q u e l o s Q u e t z a …" at bounding box center [589, 356] width 1179 height 712
click at [1150, 596] on button "Maximizar Navegador" at bounding box center [1149, 571] width 50 height 50
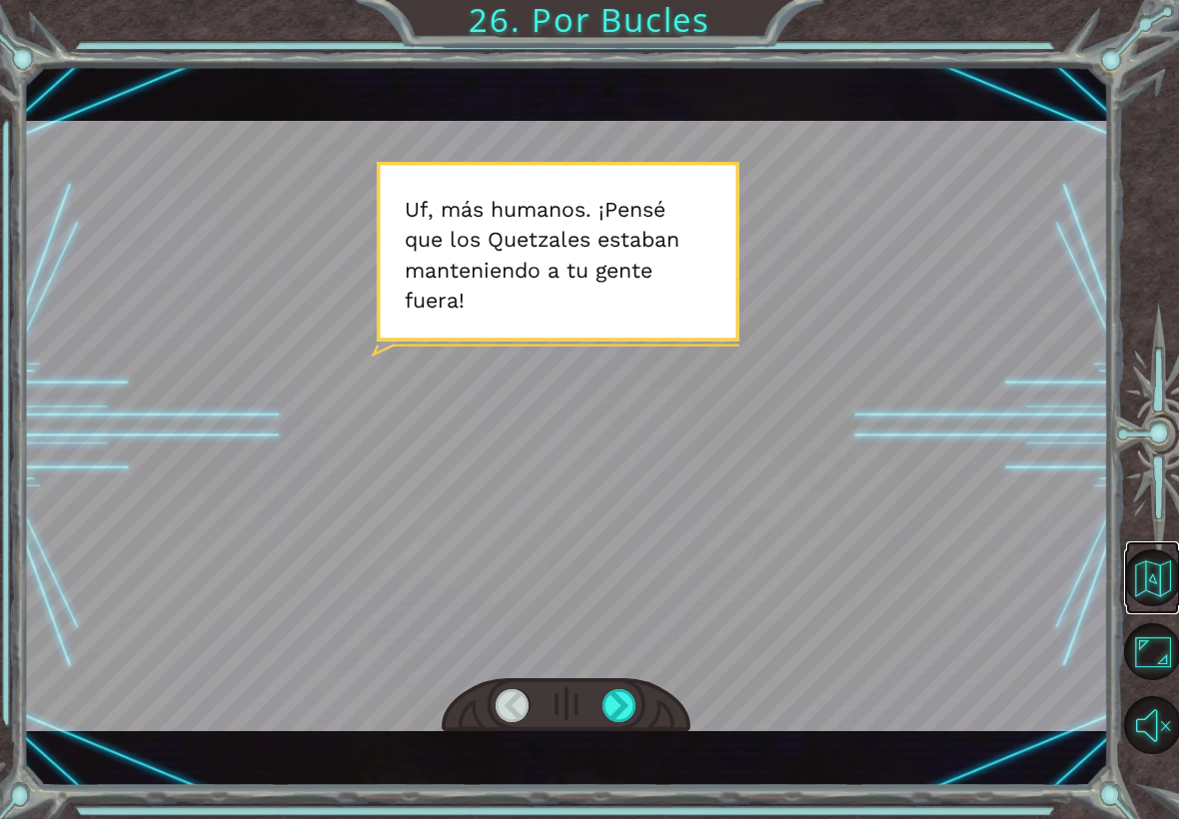
click at [1148, 579] on button "Volver al Mapa" at bounding box center [1152, 578] width 57 height 57
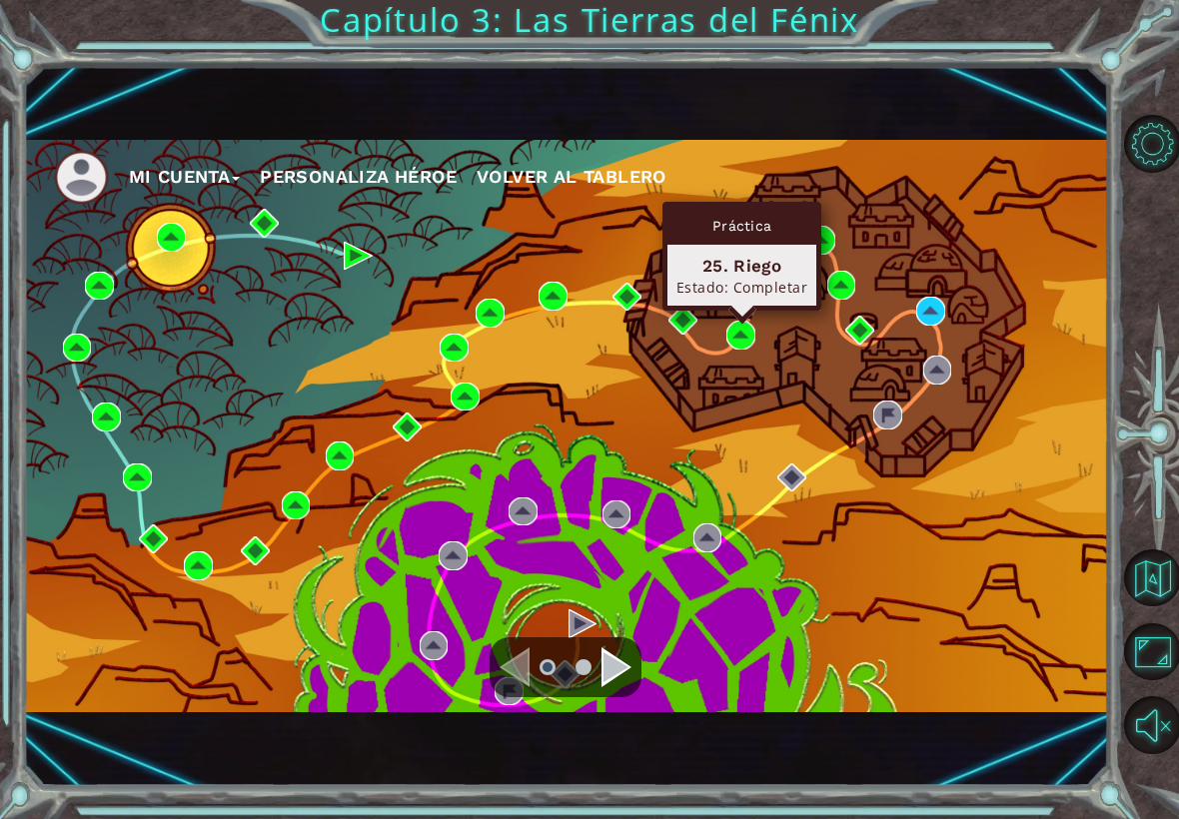
click at [817, 406] on div "Mi Cuenta Personaliza Héroe Volver al Tablero" at bounding box center [566, 426] width 1085 height 573
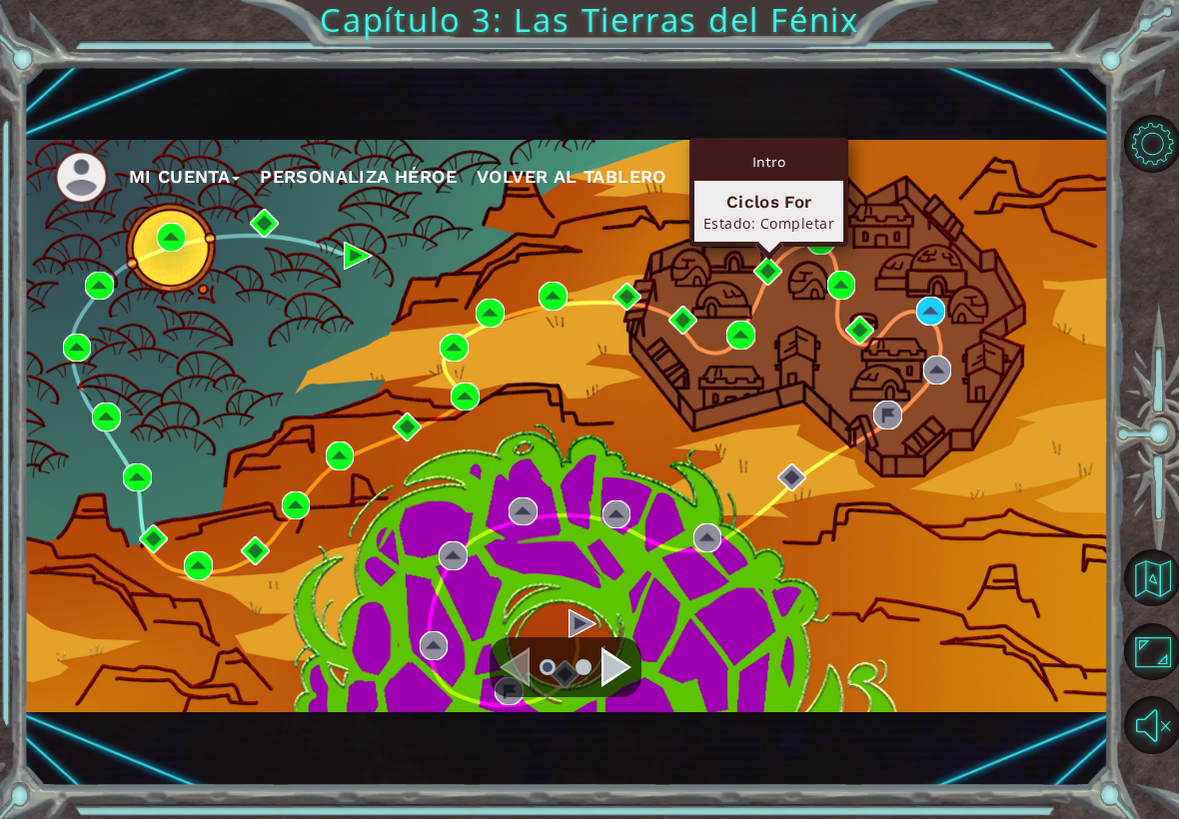
click at [823, 364] on div "Mi Cuenta Personaliza Héroe Volver al Tablero" at bounding box center [566, 426] width 1085 height 573
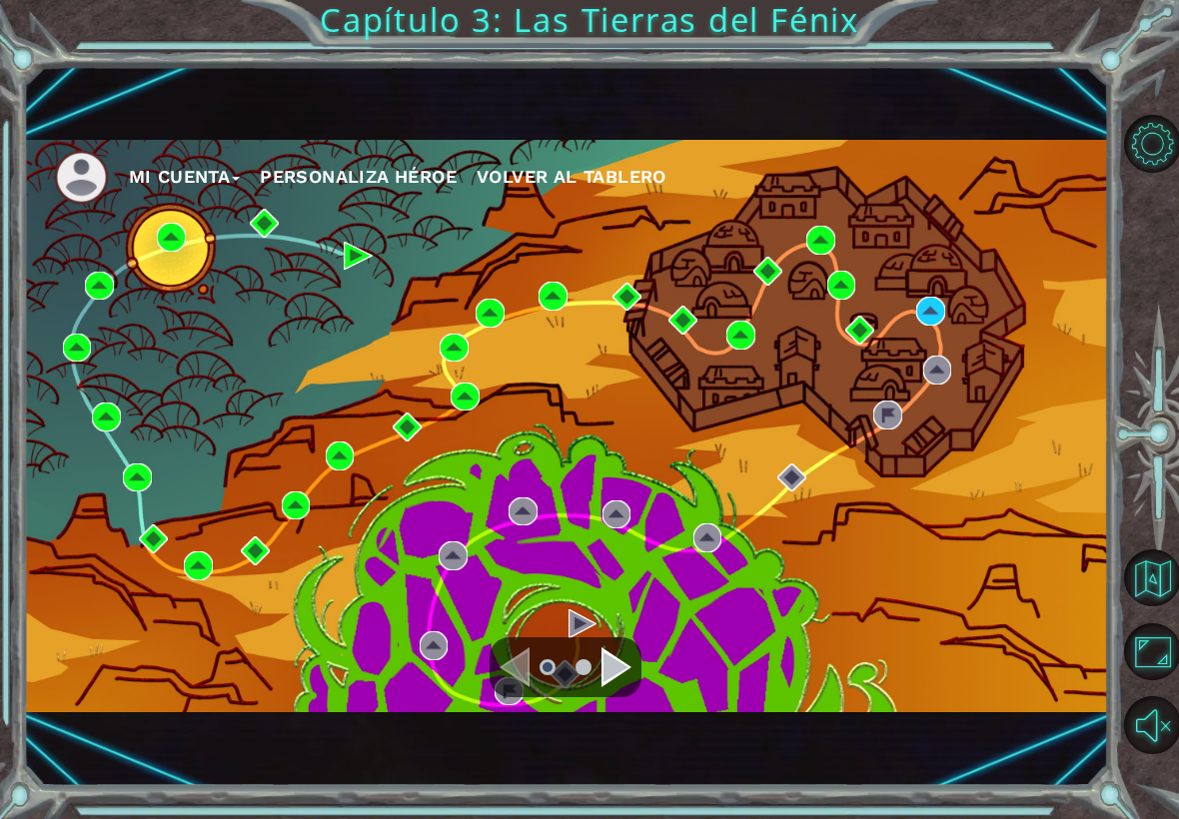
click at [815, 386] on div "Mi Cuenta Personaliza Héroe Volver al Tablero" at bounding box center [566, 426] width 1085 height 573
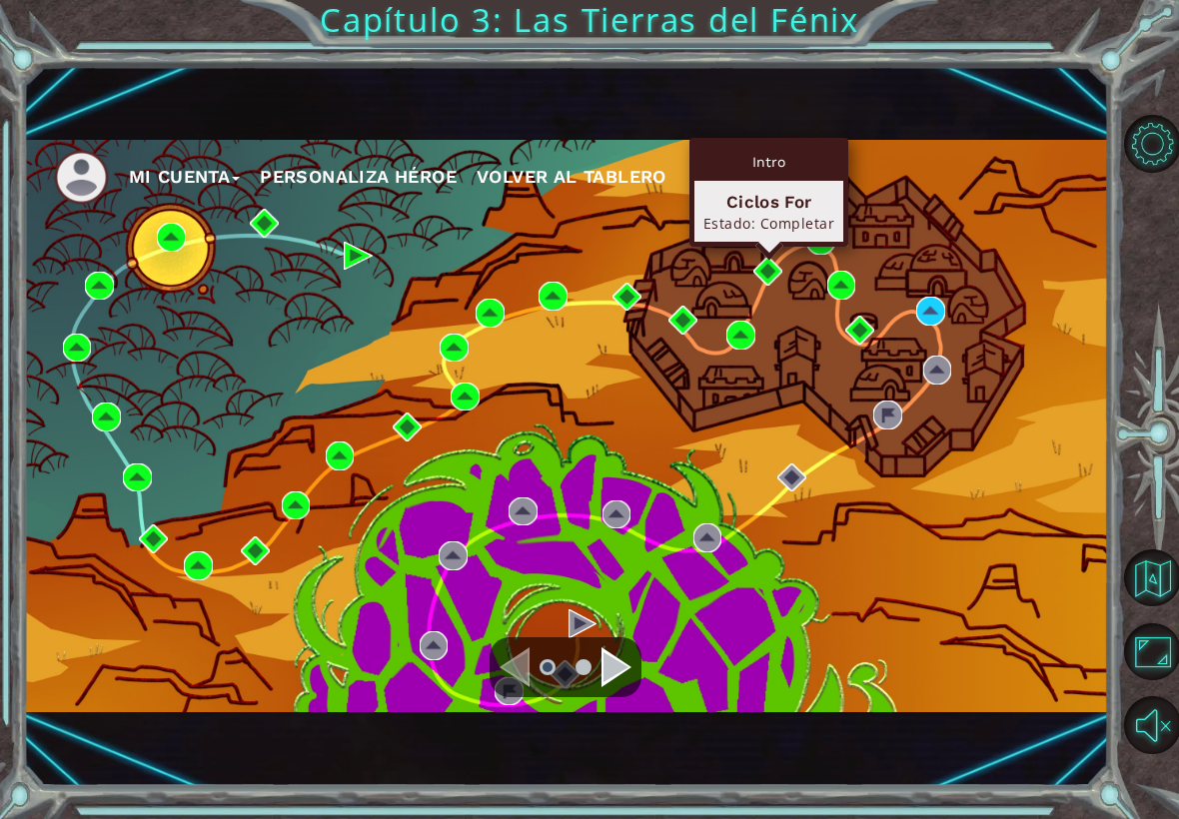
click at [989, 577] on div "Mi Cuenta Personaliza Héroe Volver al Tablero" at bounding box center [566, 426] width 1085 height 573
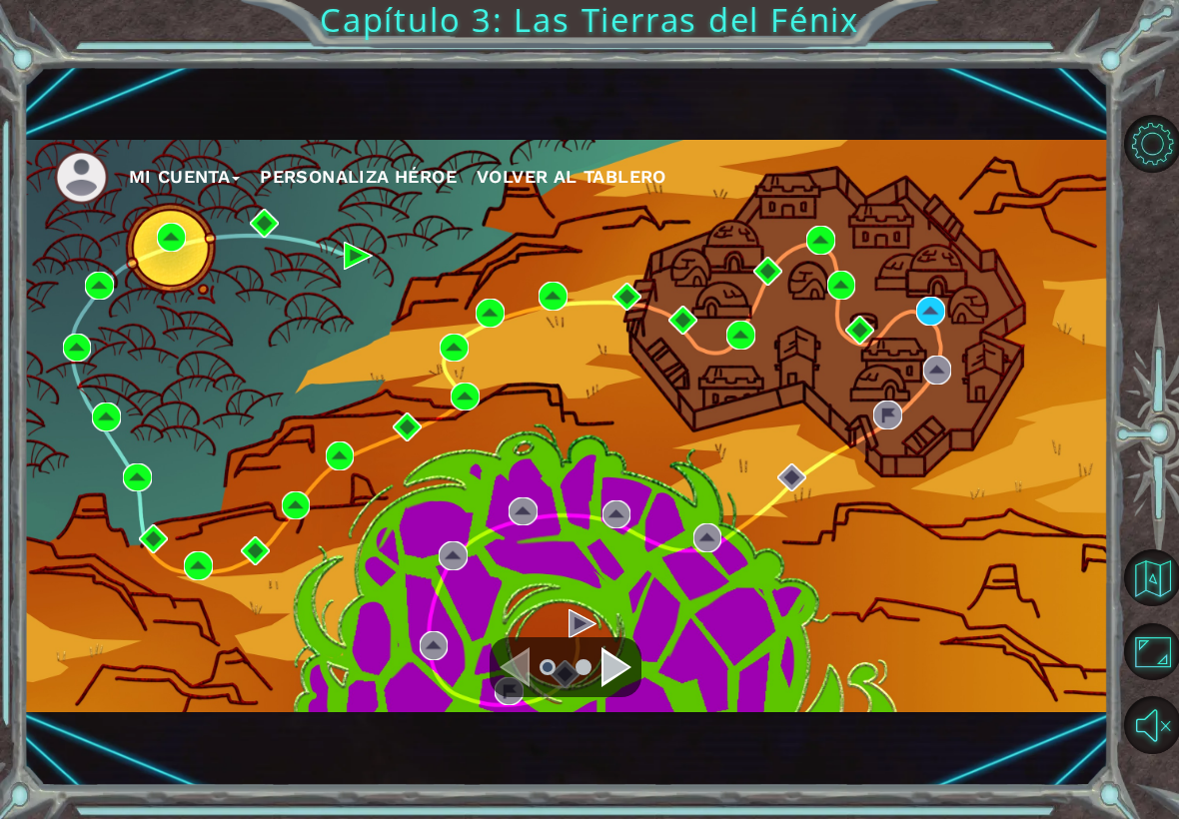
click at [502, 670] on div "Navigate to the previous page" at bounding box center [515, 668] width 30 height 40
click at [589, 664] on li at bounding box center [584, 667] width 16 height 16
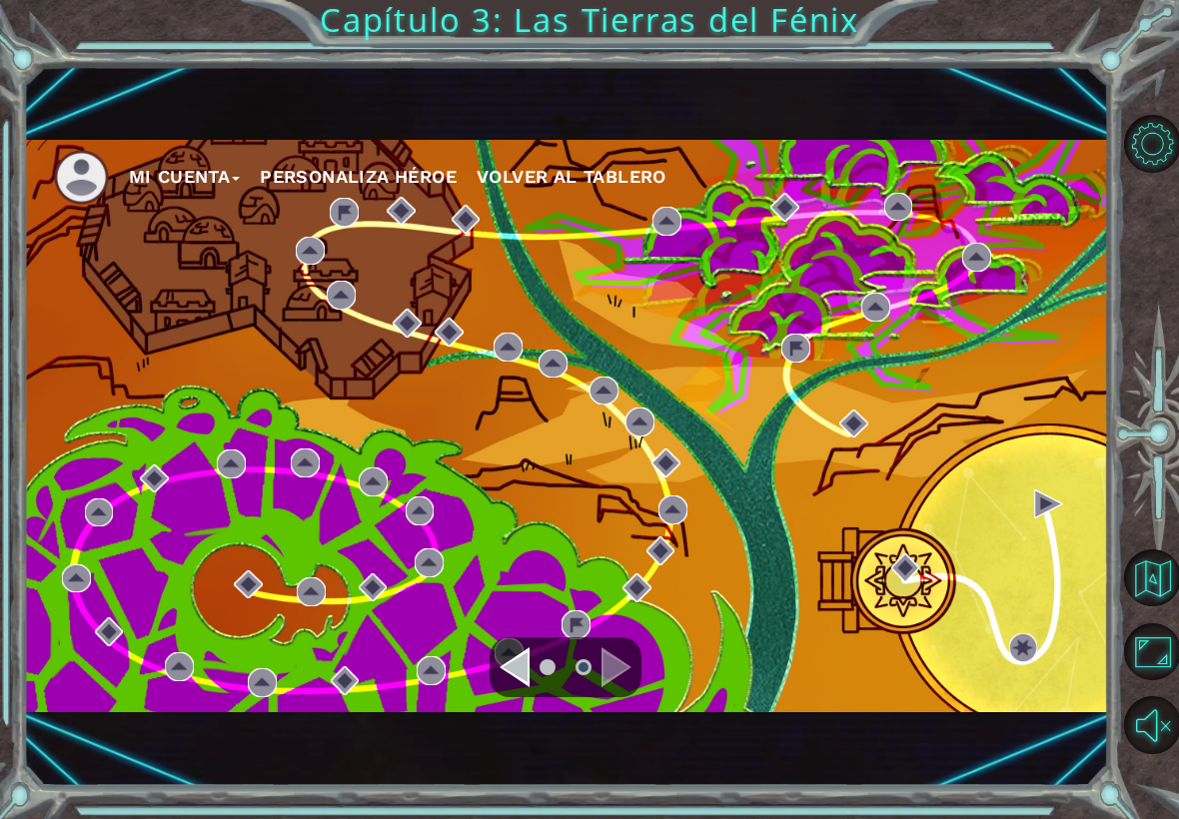
click at [510, 667] on div "Navigate to the previous page" at bounding box center [515, 668] width 30 height 40
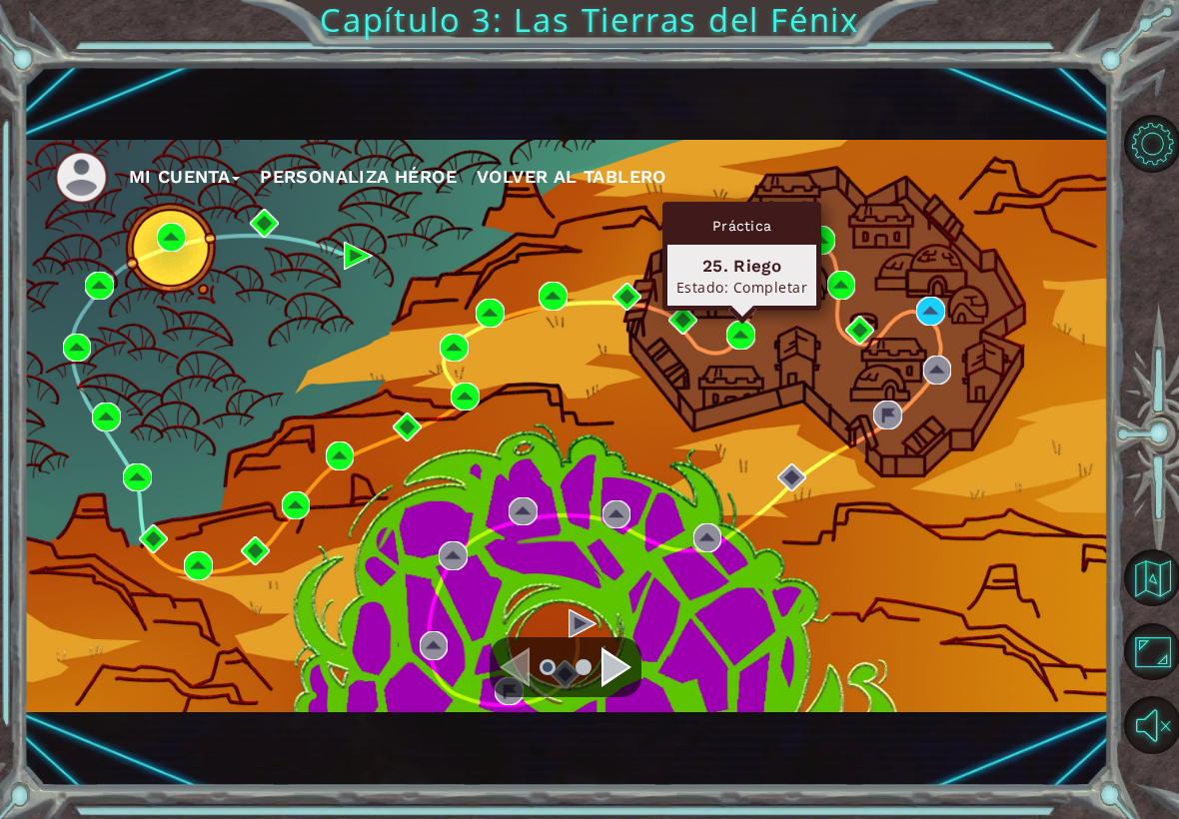
click at [818, 363] on div "Mi Cuenta Personaliza Héroe Volver al Tablero" at bounding box center [566, 426] width 1085 height 573
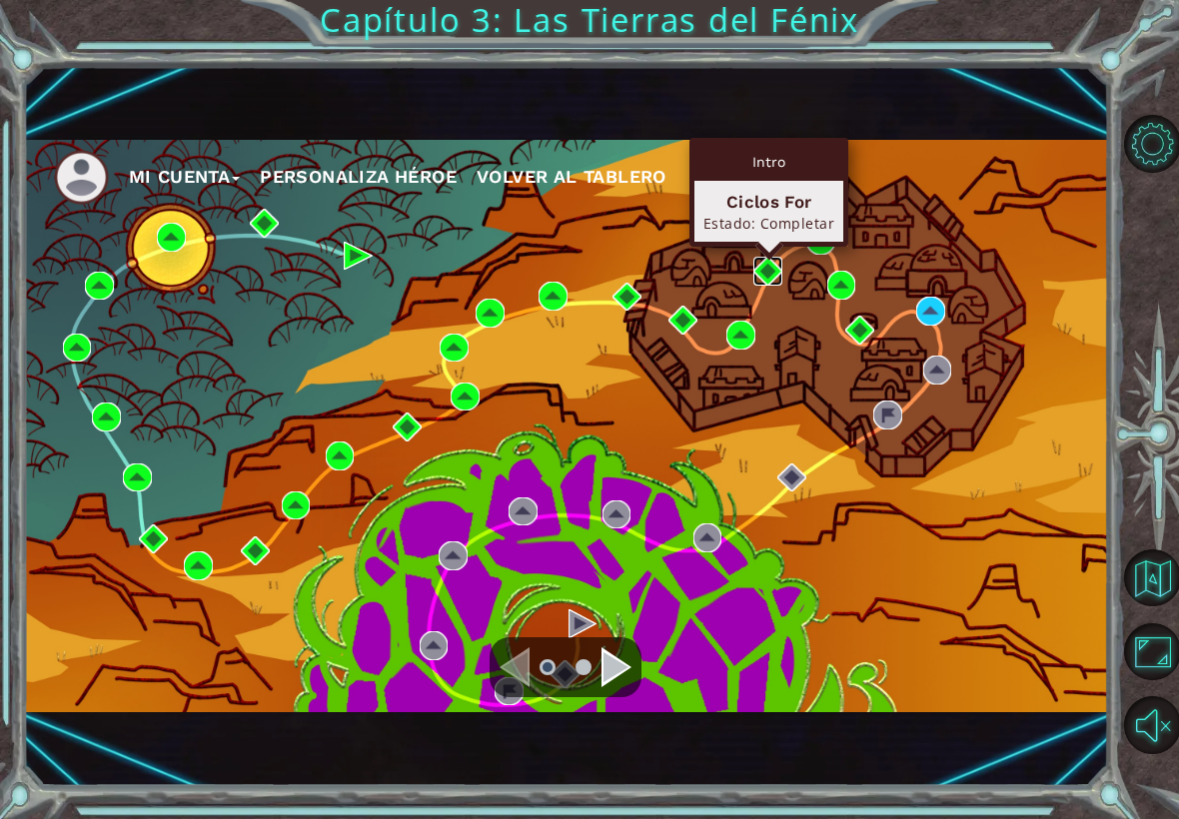
click at [758, 272] on img at bounding box center [767, 271] width 29 height 29
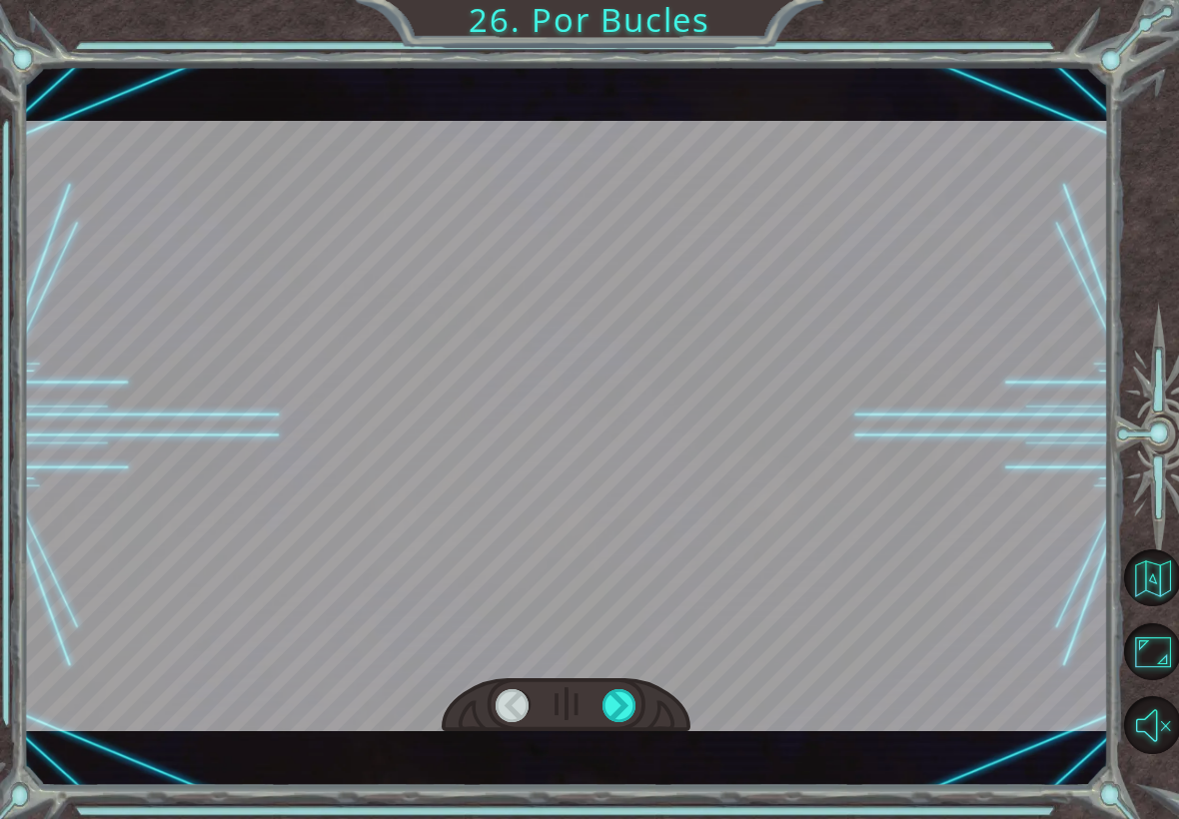
click at [621, 711] on div at bounding box center [620, 705] width 34 height 33
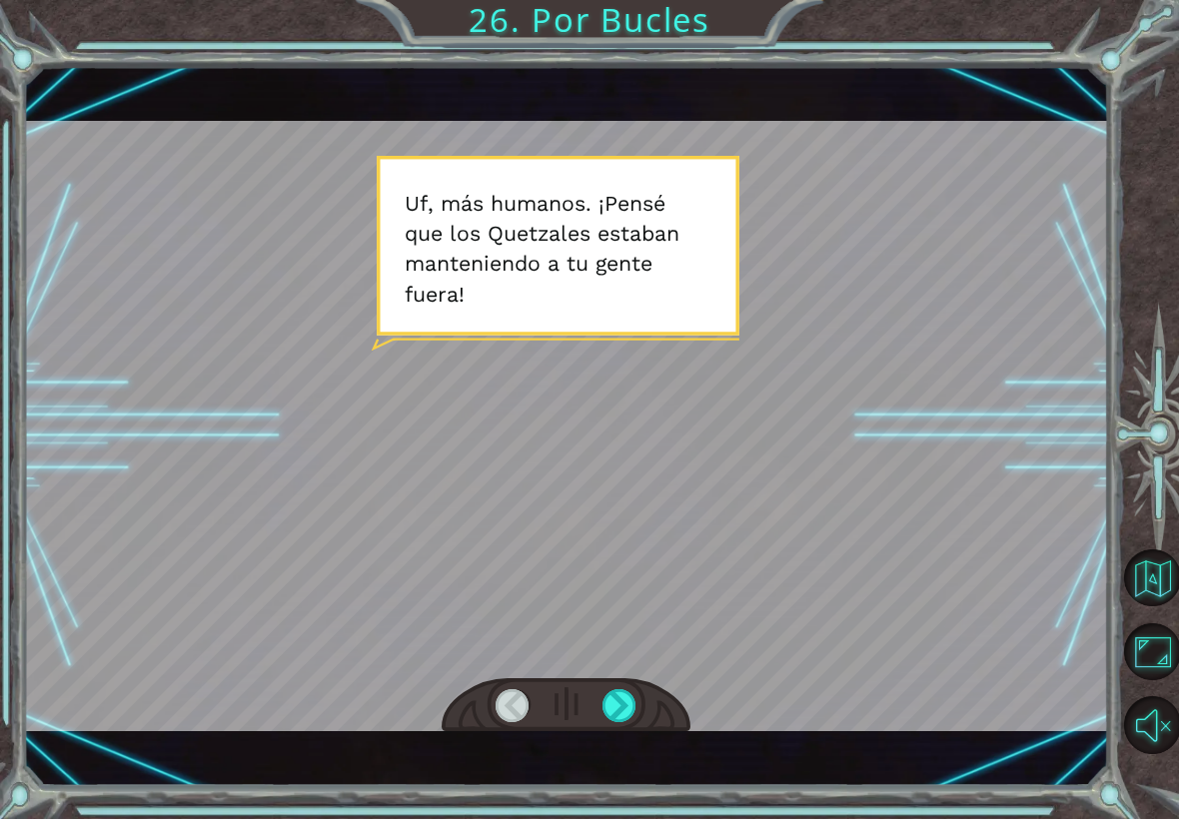
click at [623, 695] on div at bounding box center [620, 705] width 34 height 33
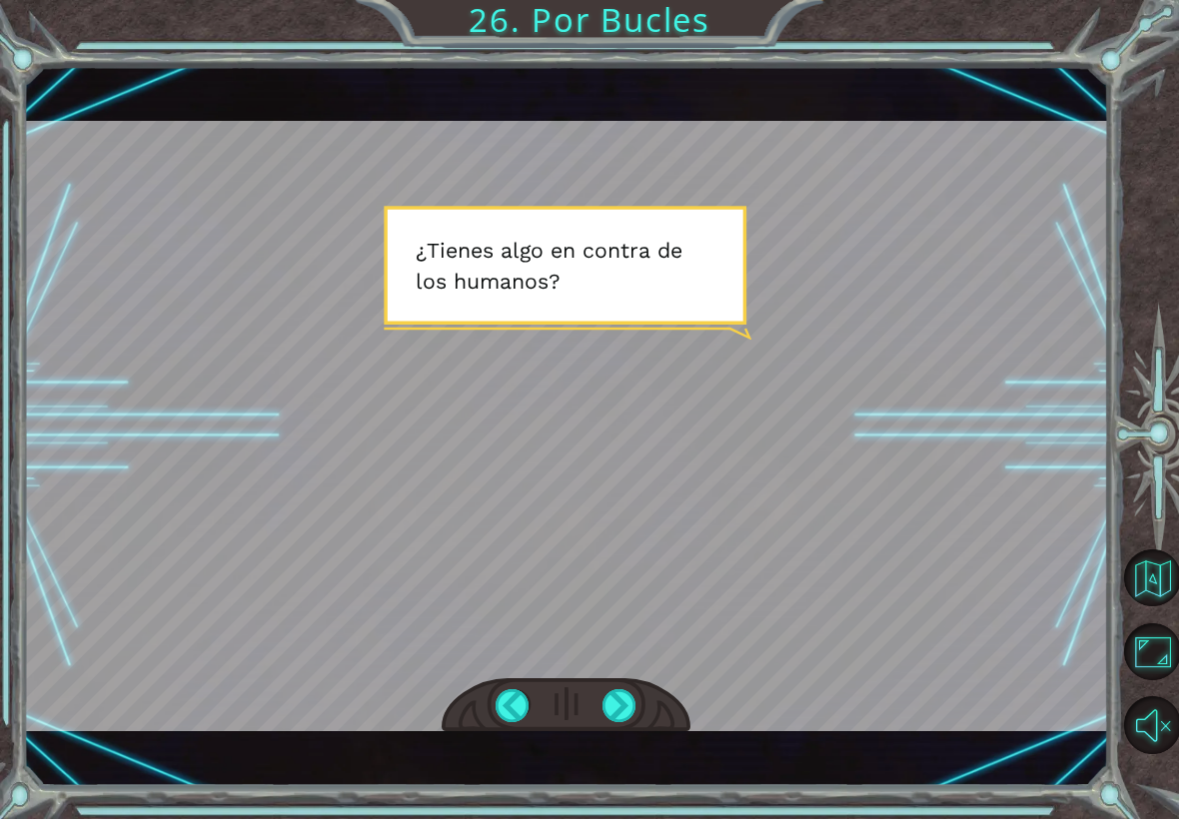
click at [623, 708] on div at bounding box center [620, 705] width 34 height 33
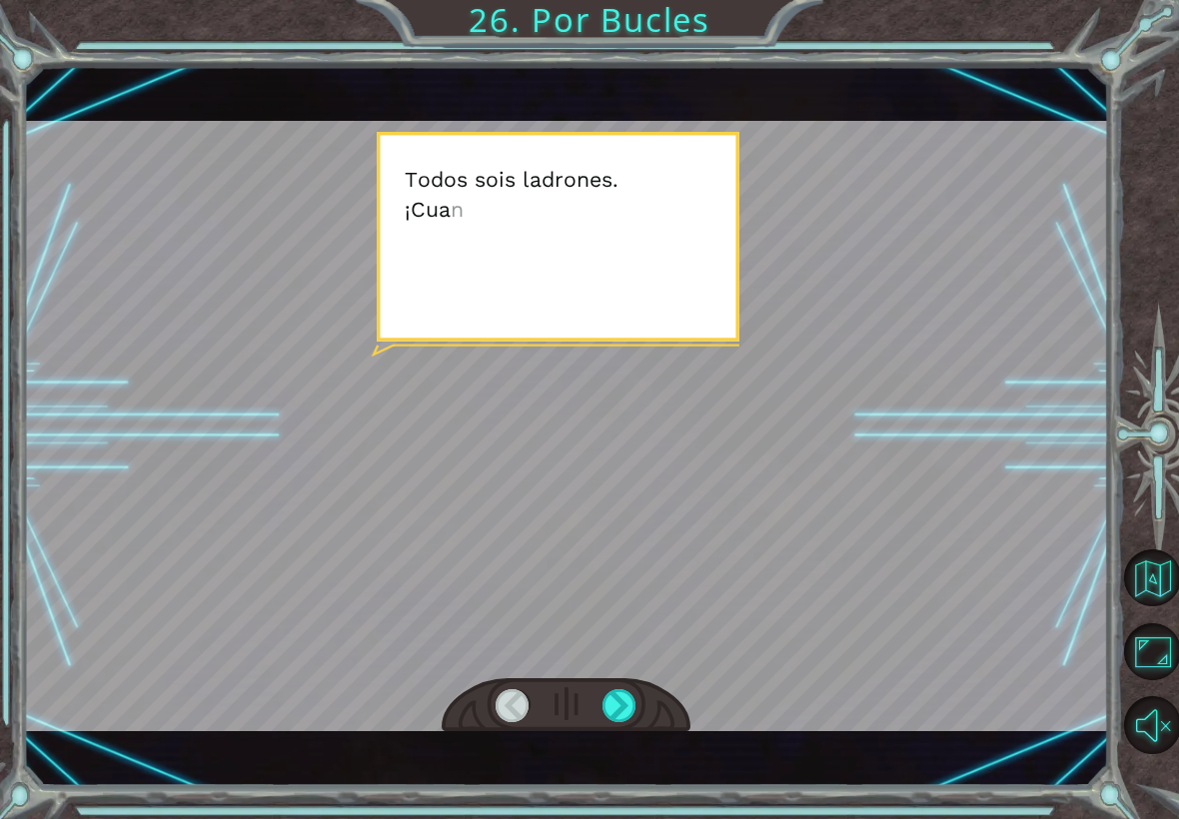
click at [620, 710] on div at bounding box center [620, 705] width 34 height 33
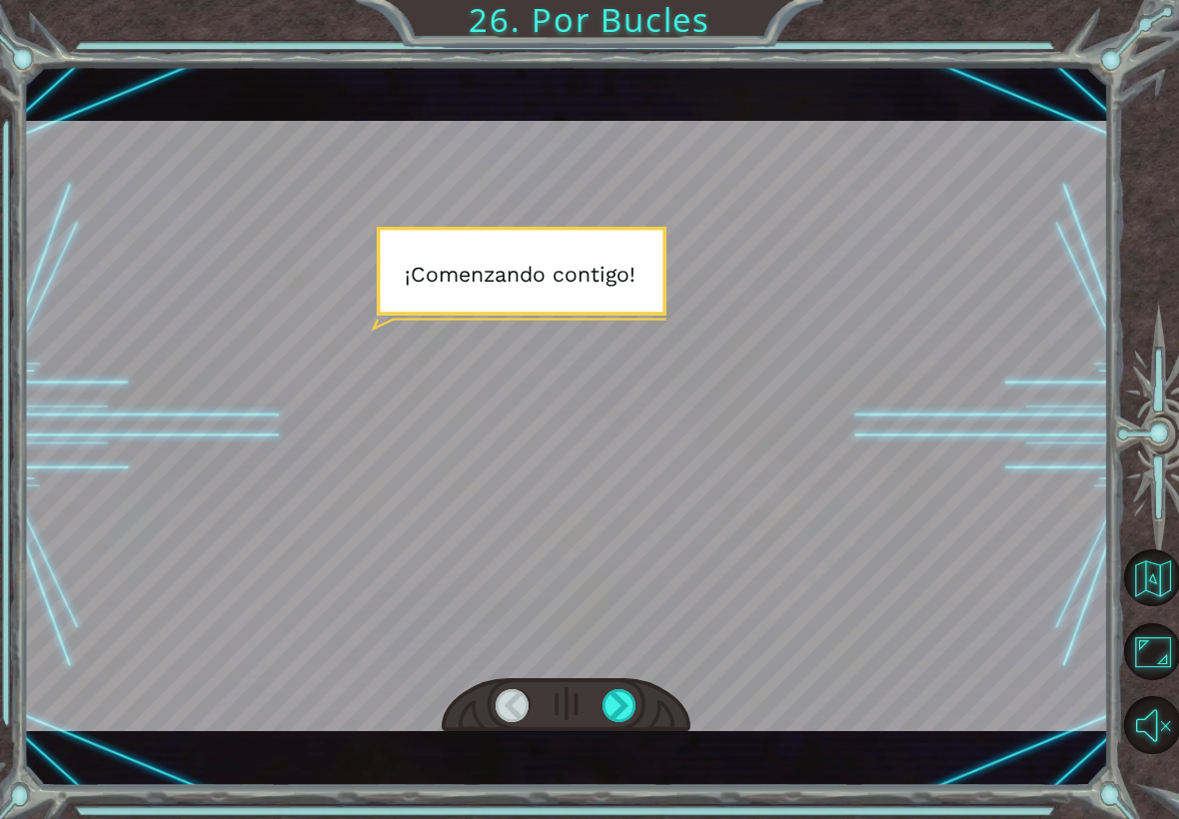
click at [619, 705] on div at bounding box center [620, 705] width 34 height 33
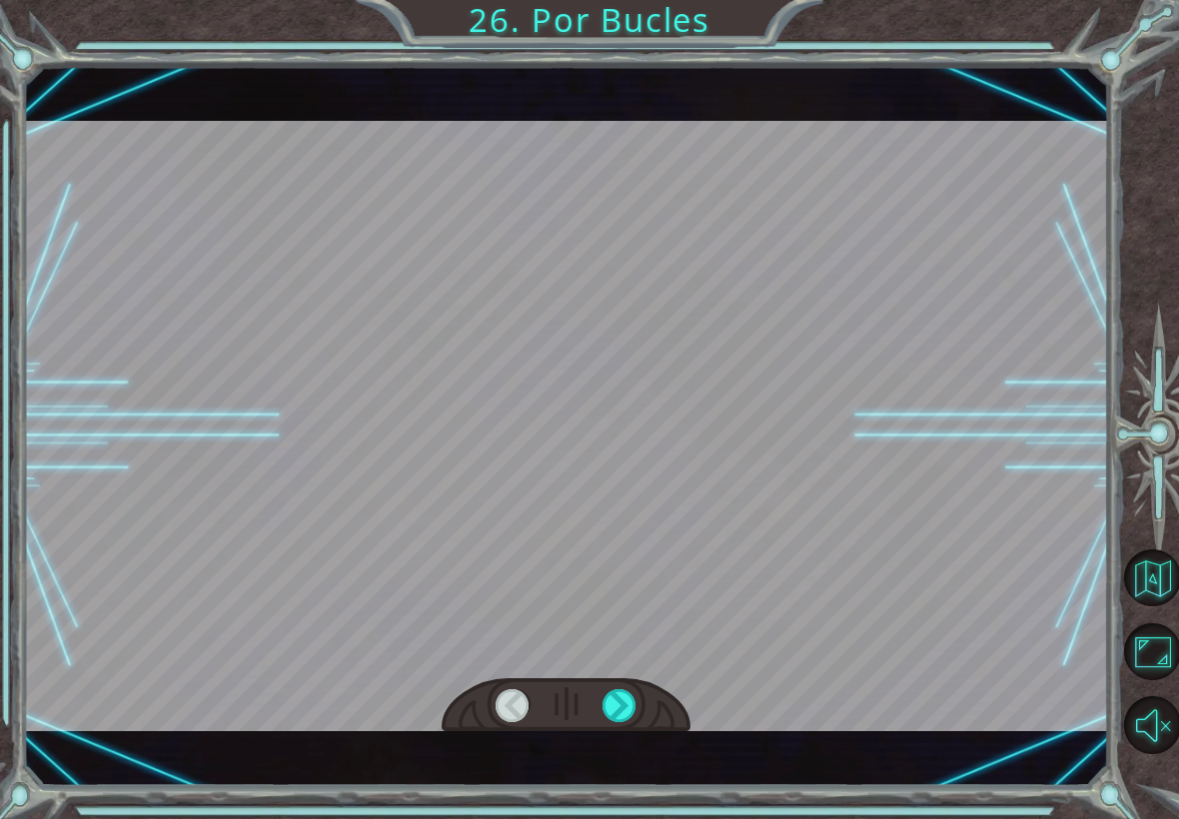
click at [616, 706] on div at bounding box center [620, 705] width 34 height 33
click at [622, 710] on div at bounding box center [620, 705] width 34 height 33
click at [622, 711] on div at bounding box center [620, 705] width 34 height 33
click at [619, 709] on div at bounding box center [620, 705] width 34 height 33
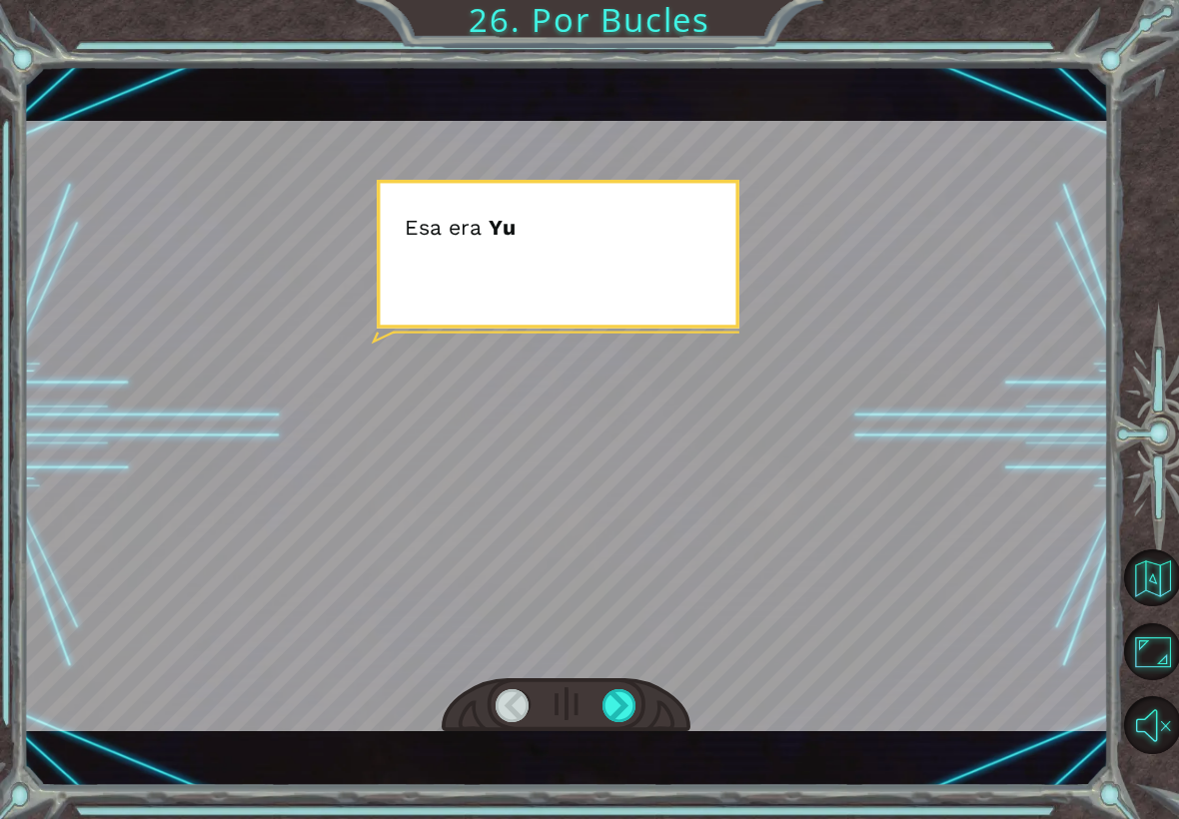
click at [619, 709] on div at bounding box center [620, 705] width 34 height 33
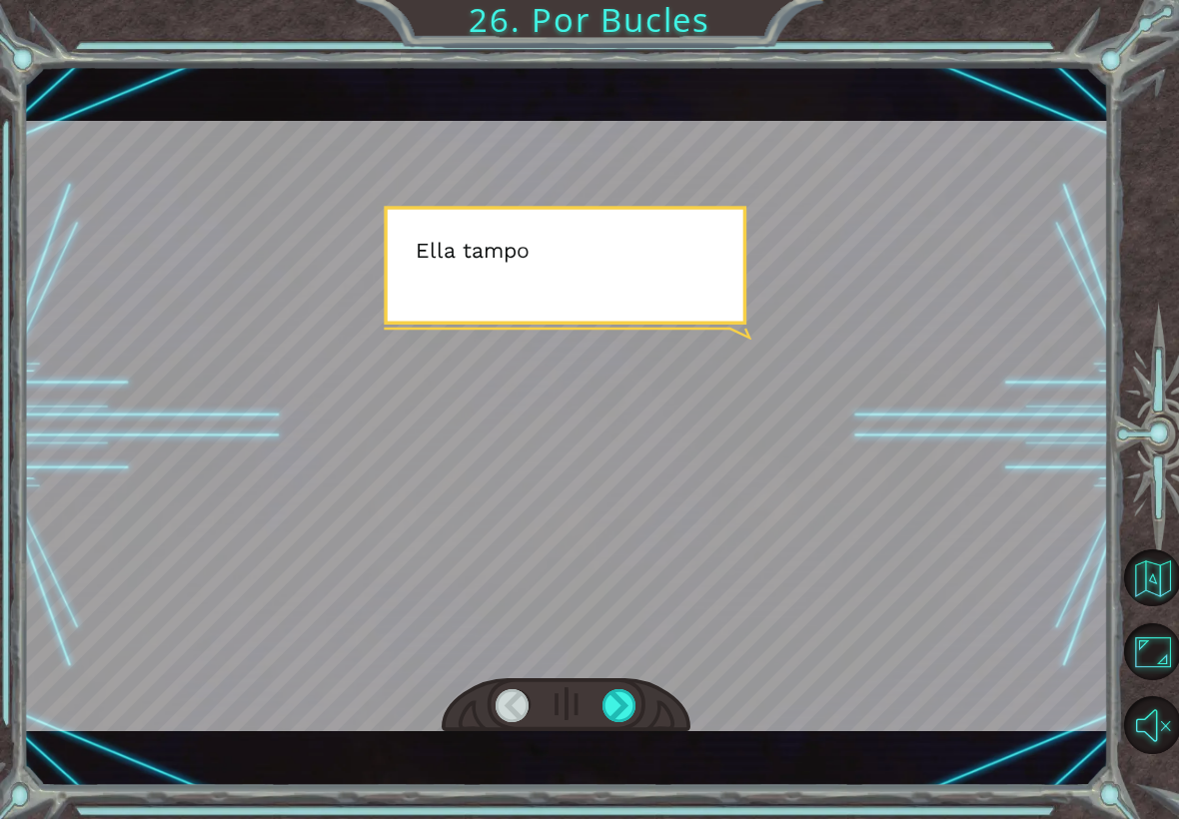
click at [622, 709] on div at bounding box center [620, 705] width 34 height 33
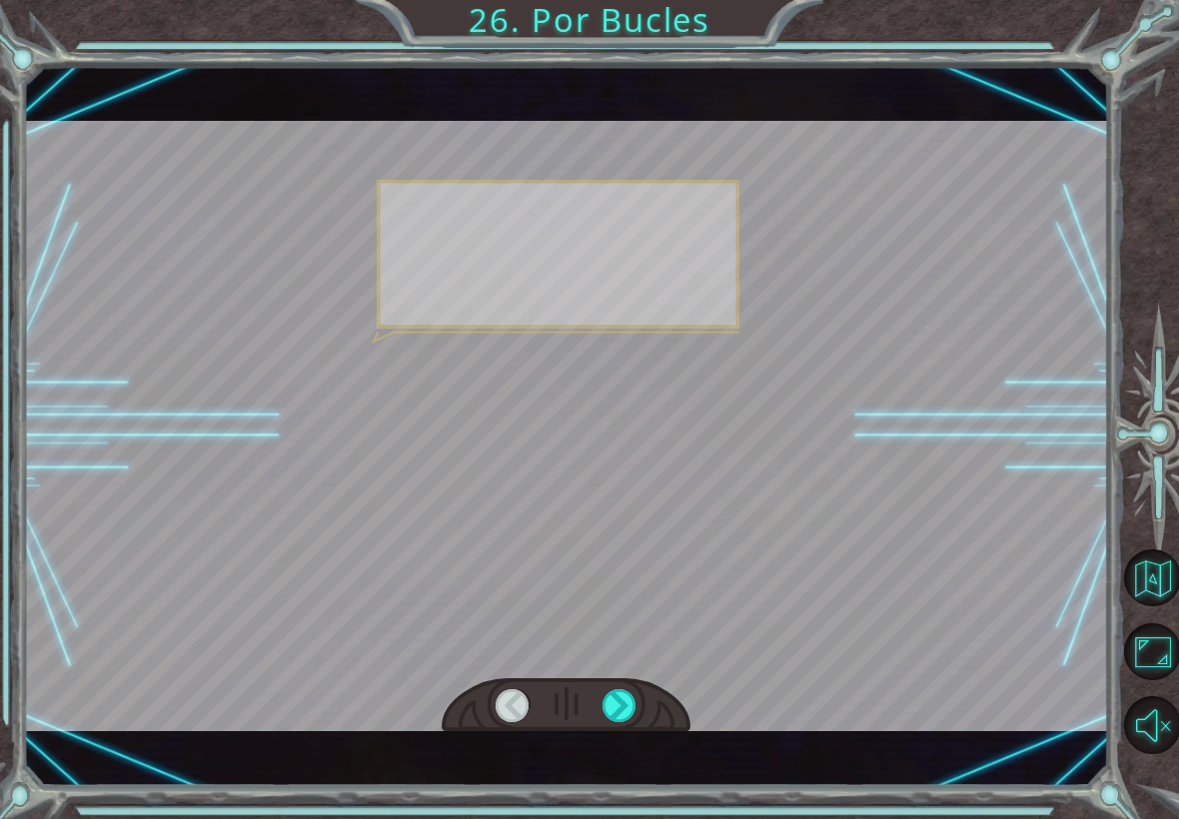
click at [622, 709] on div at bounding box center [620, 705] width 34 height 33
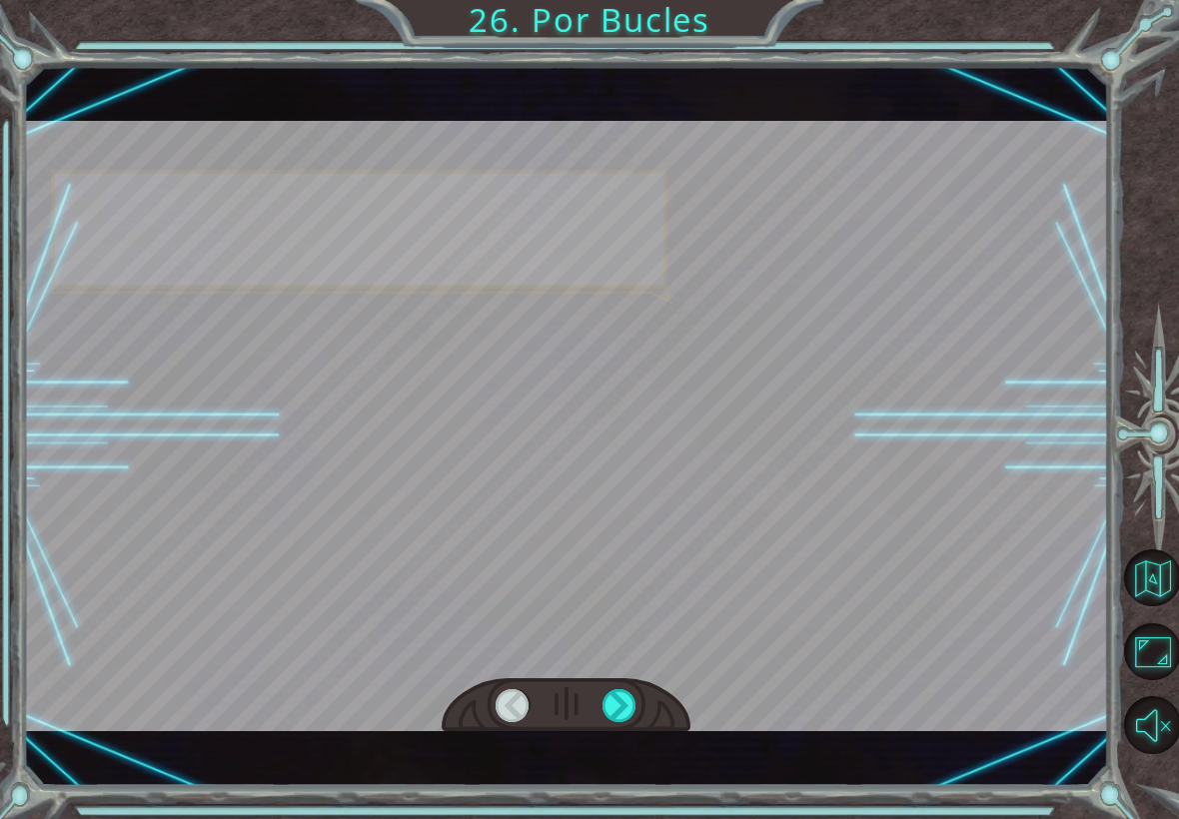
click at [621, 703] on div at bounding box center [620, 705] width 34 height 33
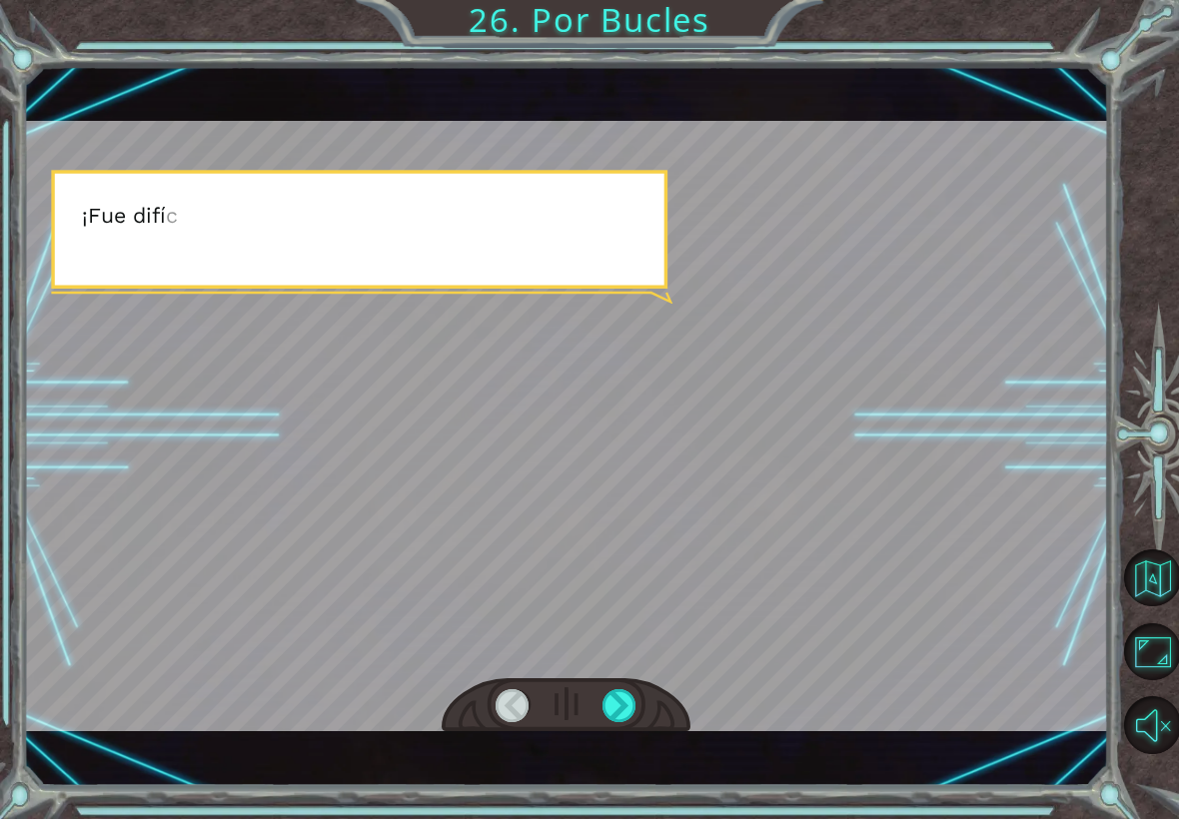
click at [616, 702] on div at bounding box center [620, 705] width 34 height 33
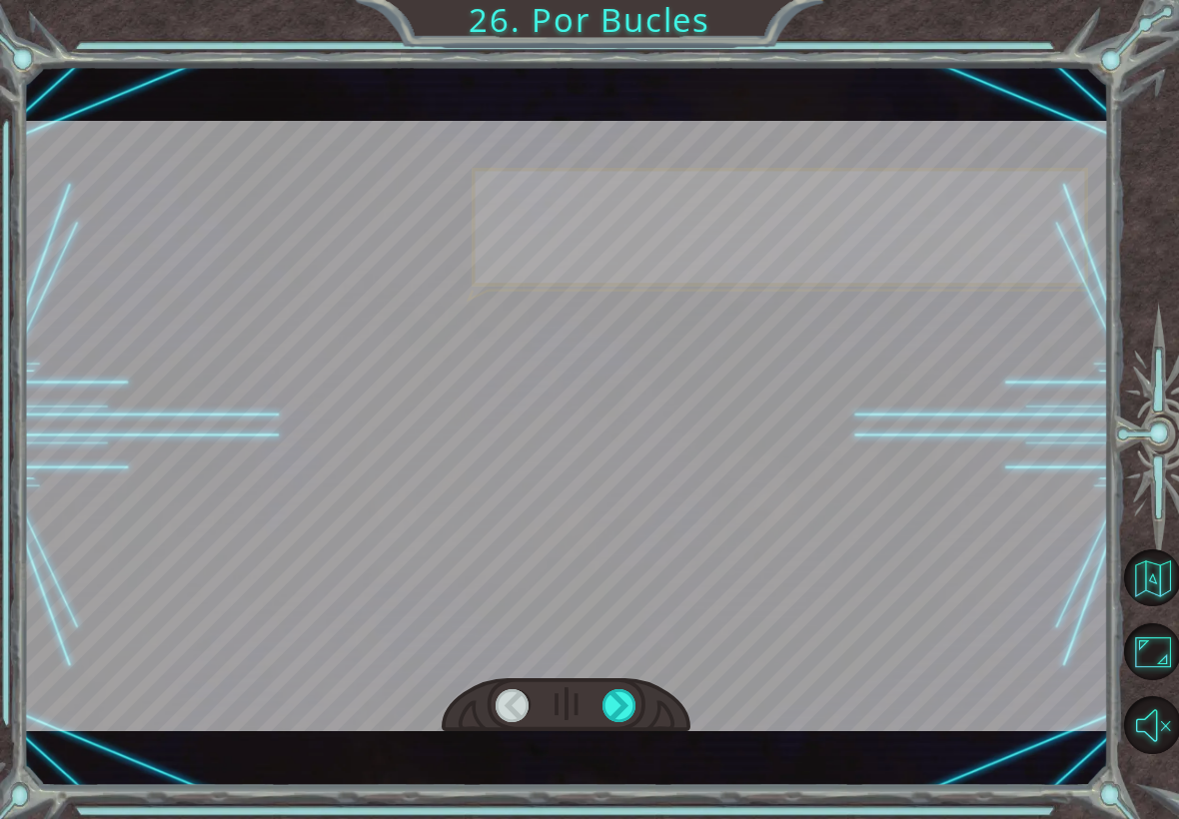
click at [615, 710] on div at bounding box center [620, 705] width 34 height 33
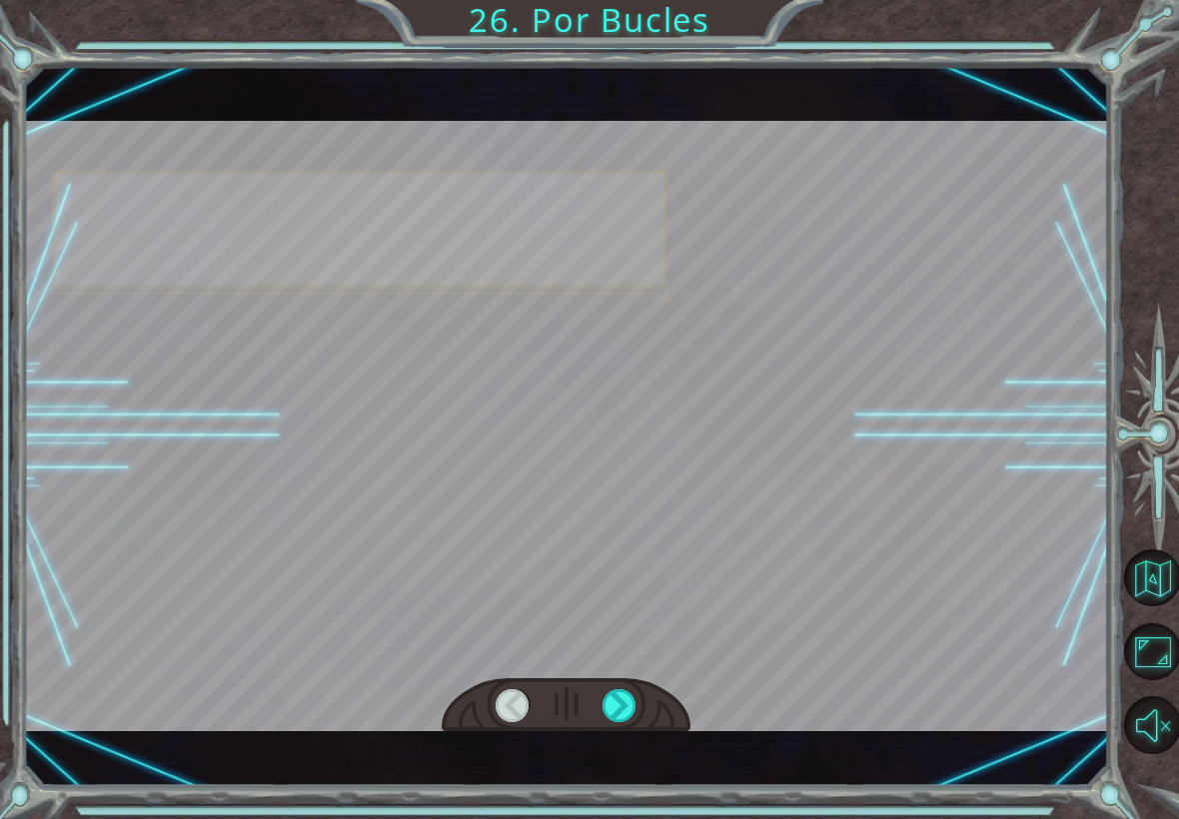
click at [616, 708] on div at bounding box center [620, 705] width 34 height 33
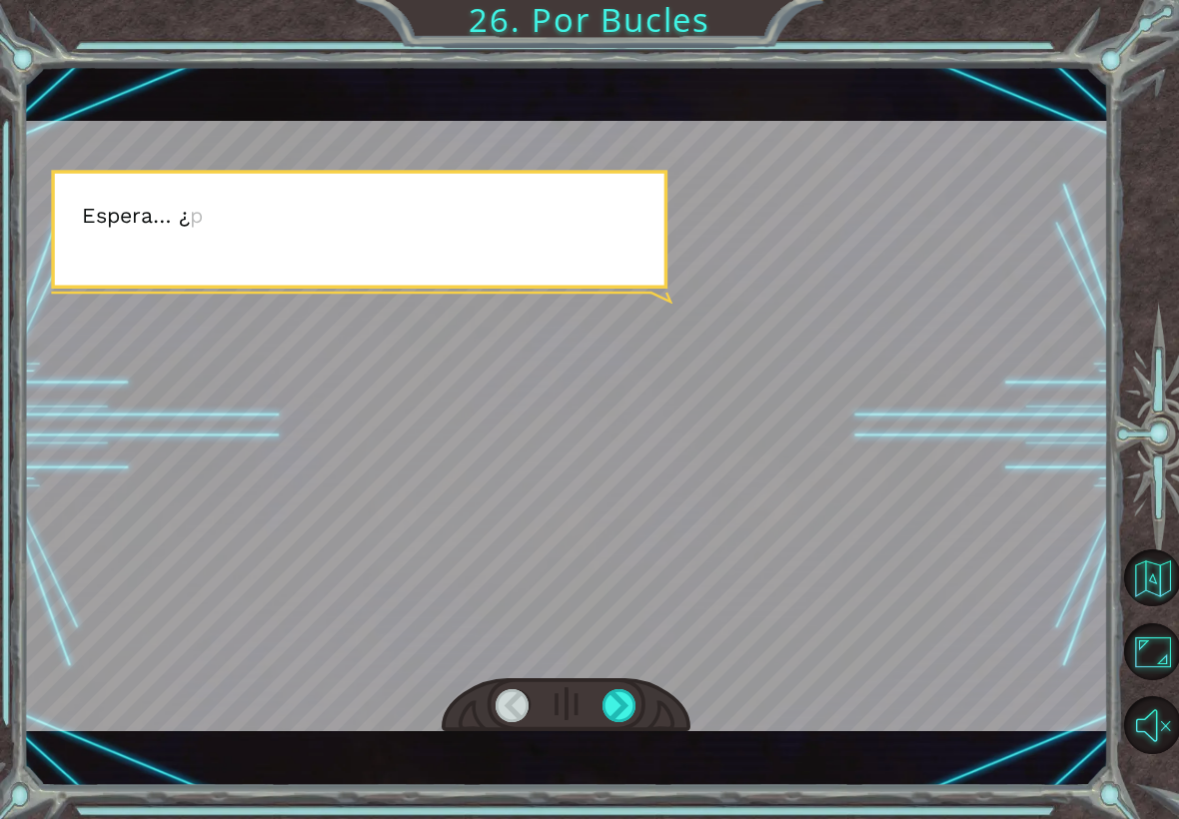
click at [616, 703] on div at bounding box center [620, 705] width 34 height 33
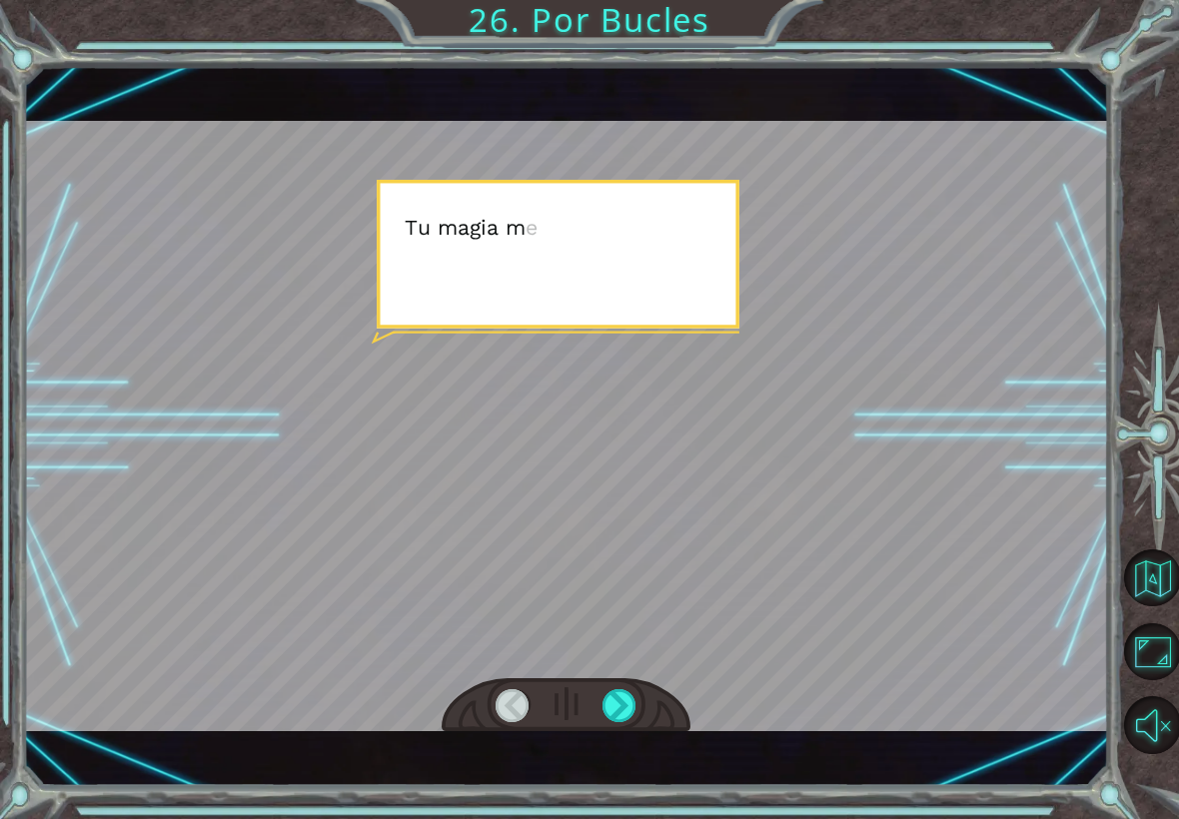
click at [620, 706] on div at bounding box center [620, 705] width 34 height 33
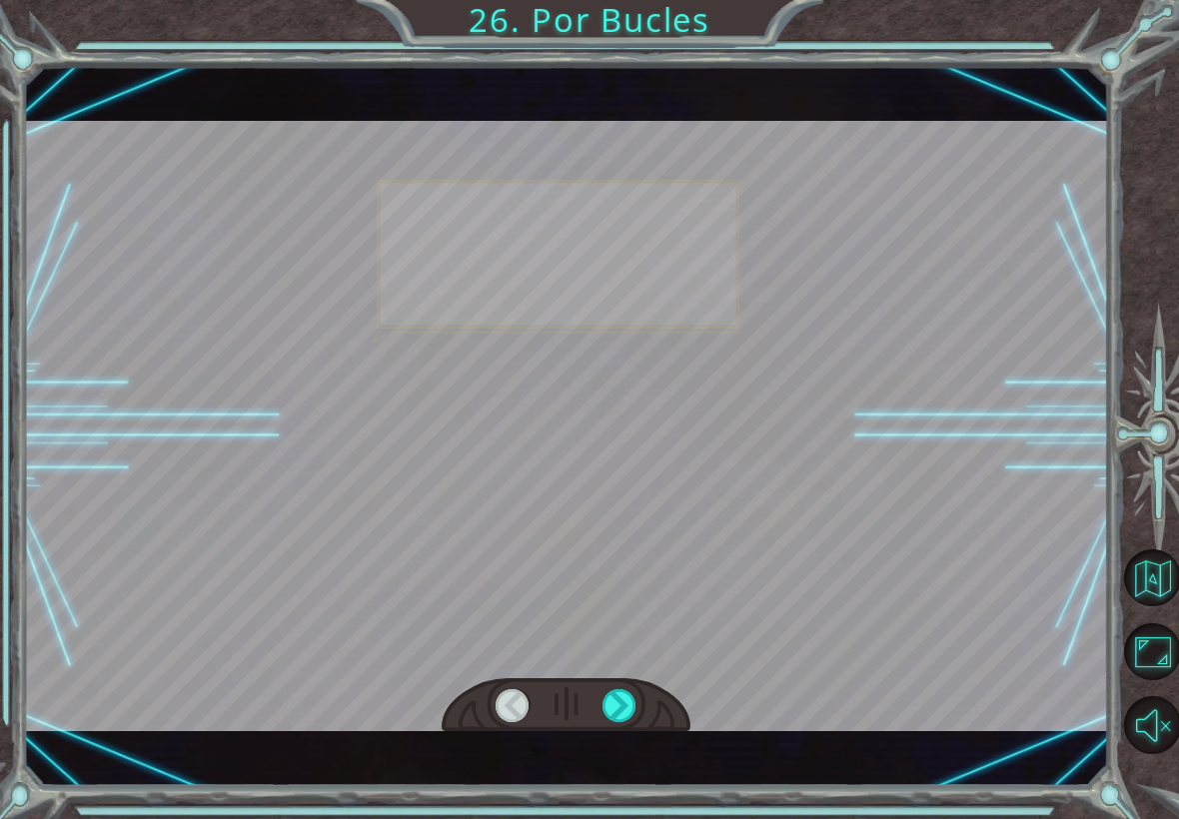
click at [615, 705] on div at bounding box center [620, 705] width 34 height 33
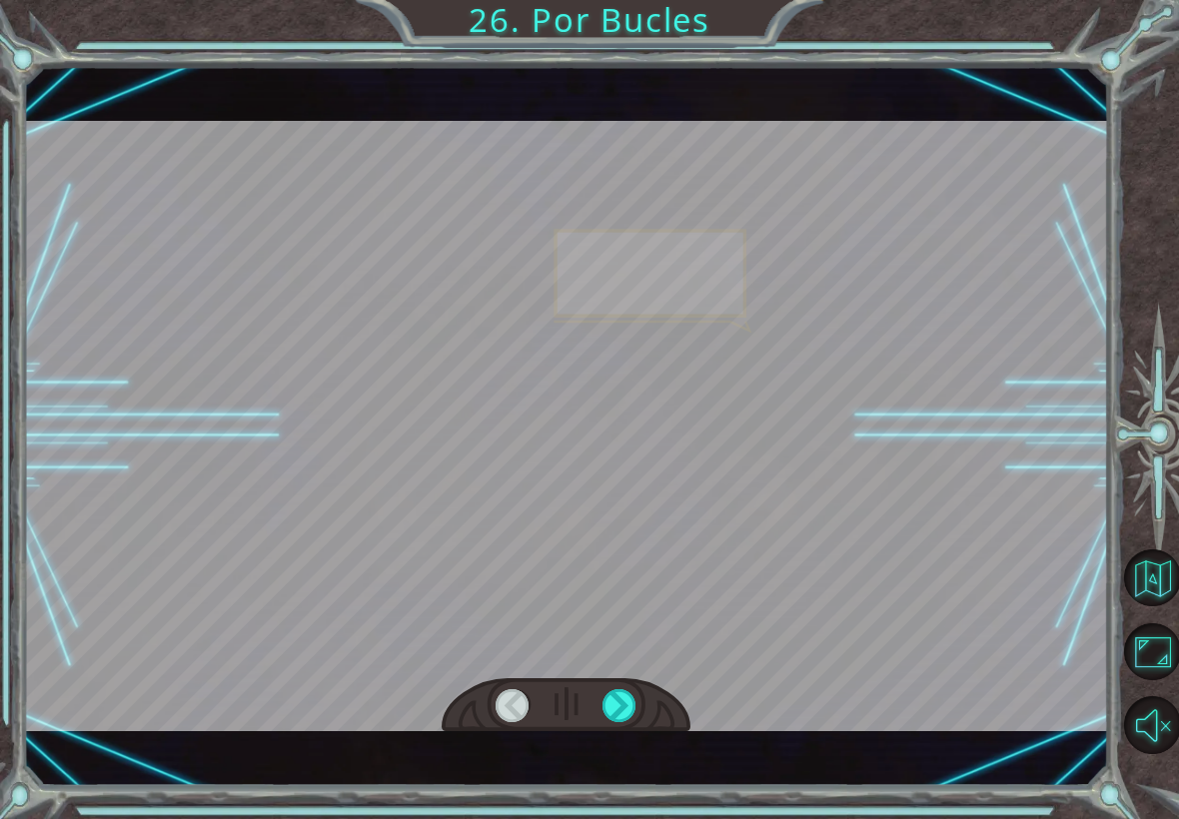
click at [620, 702] on div at bounding box center [620, 705] width 34 height 33
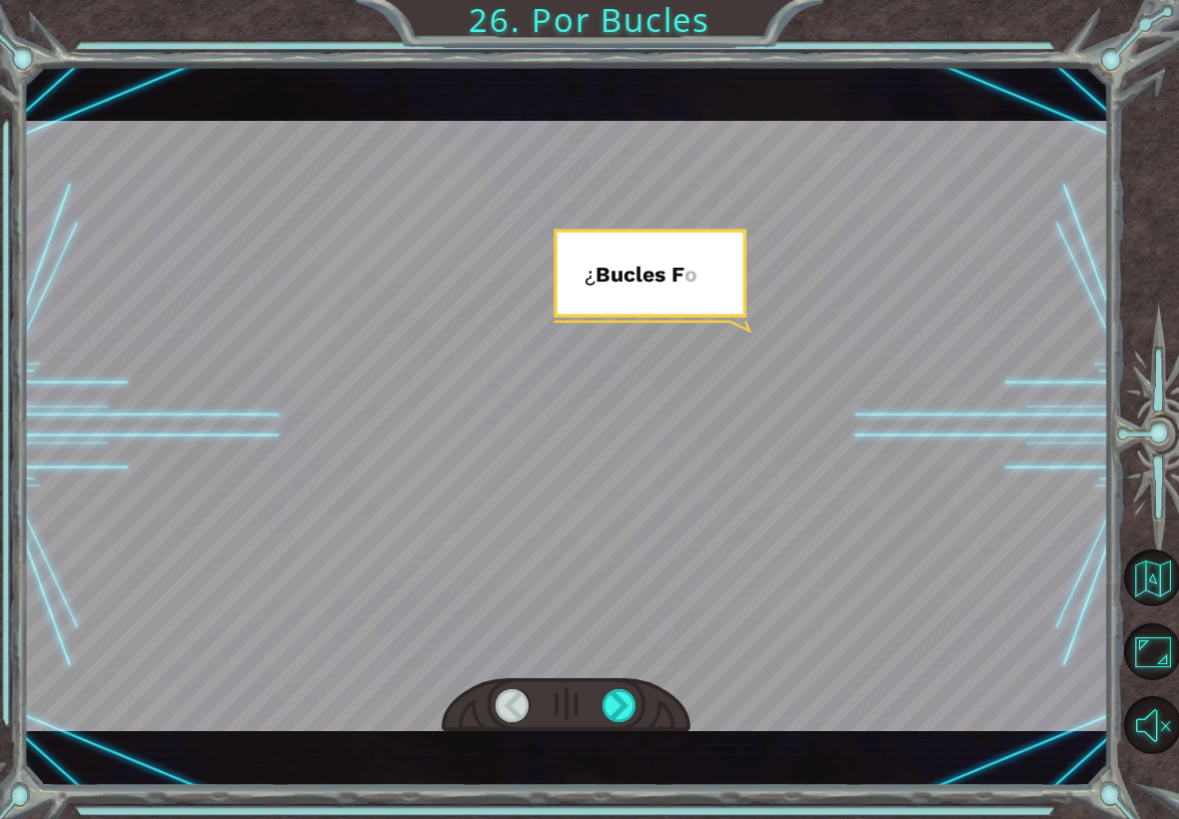
click at [617, 702] on div at bounding box center [620, 705] width 34 height 33
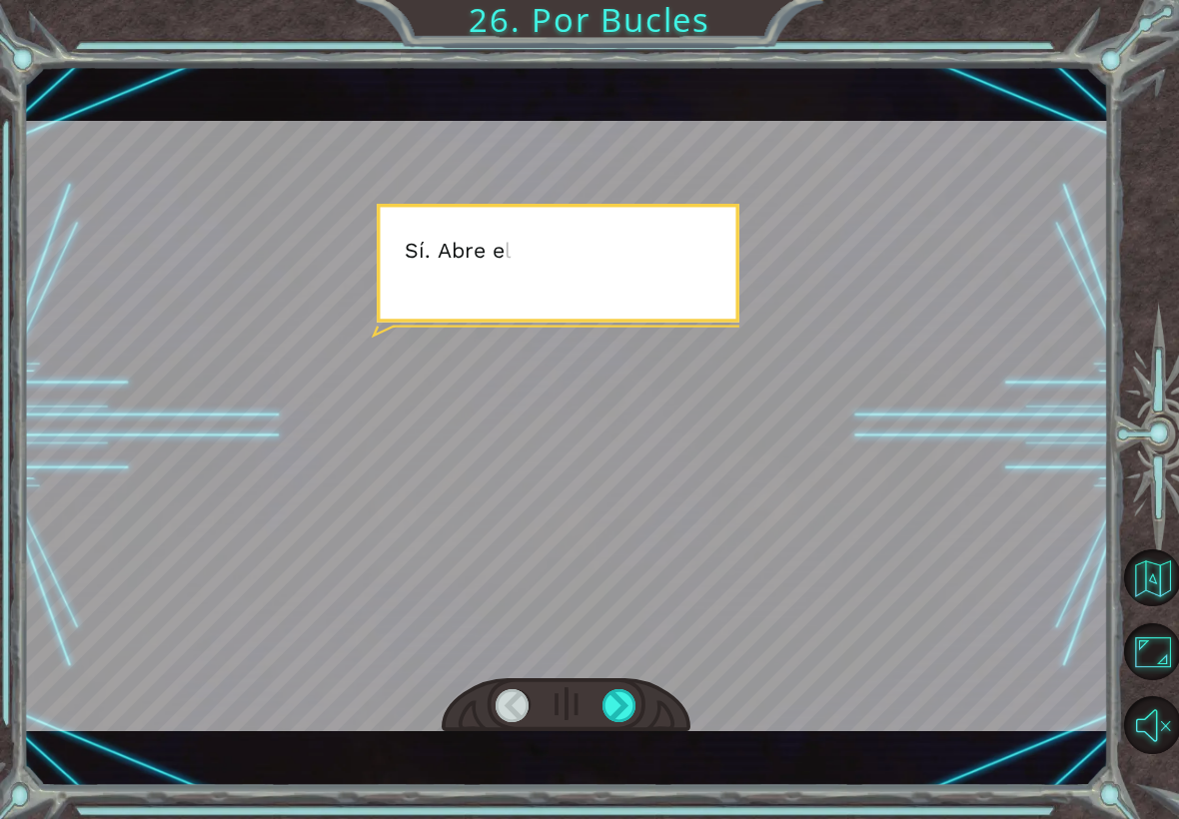
click at [619, 698] on div at bounding box center [620, 705] width 34 height 33
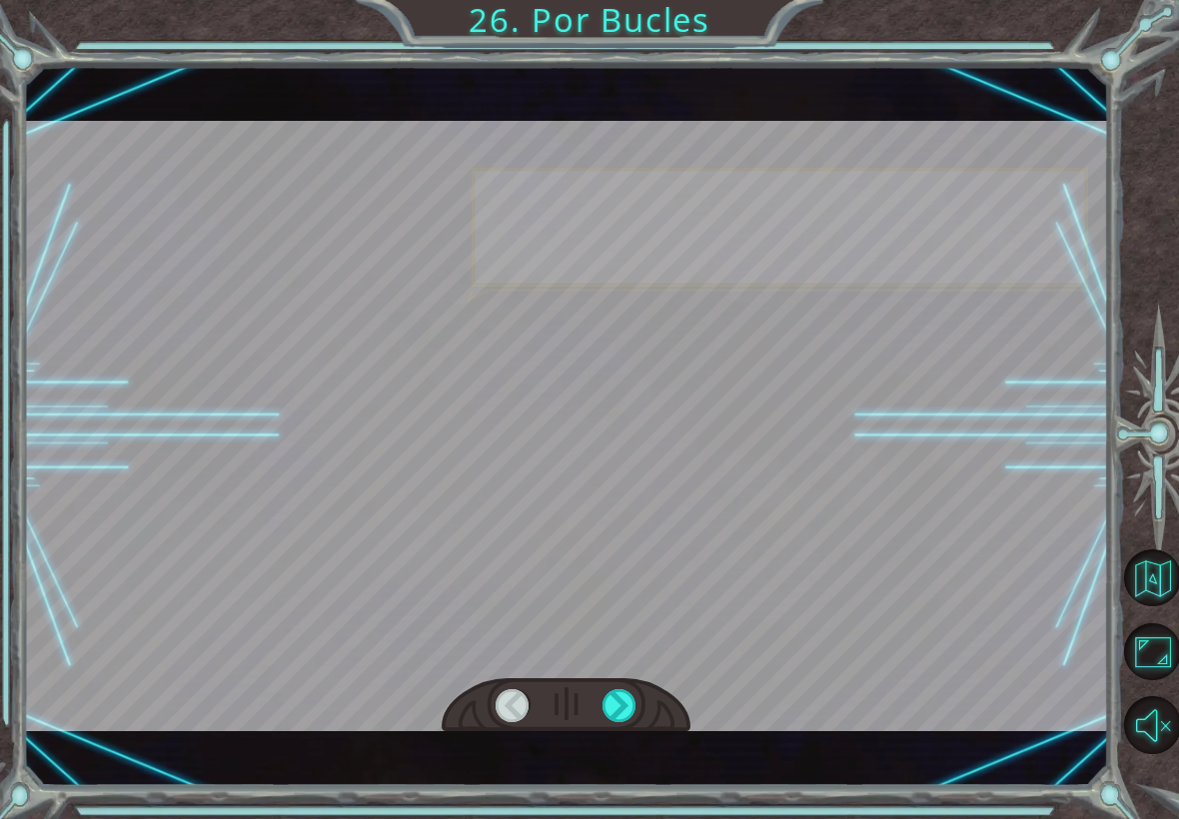
click at [619, 700] on div at bounding box center [620, 705] width 34 height 33
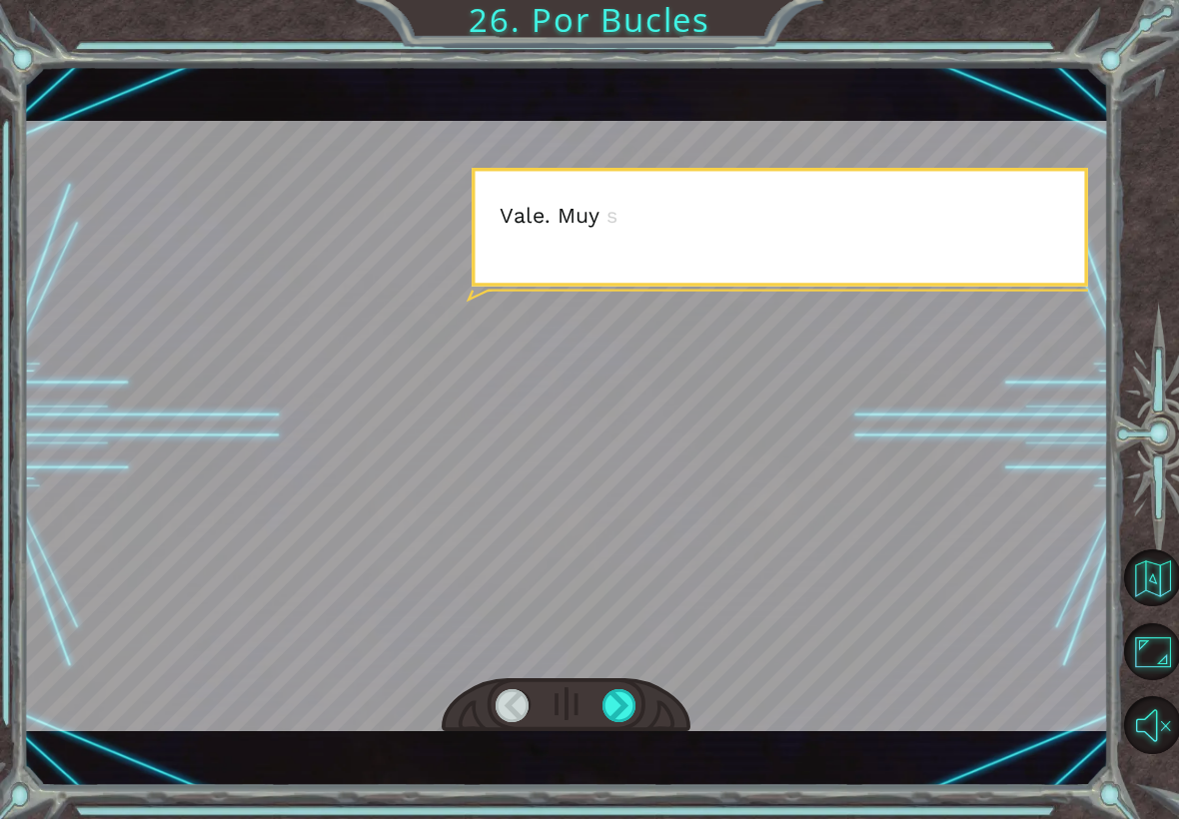
click at [618, 701] on div at bounding box center [620, 705] width 34 height 33
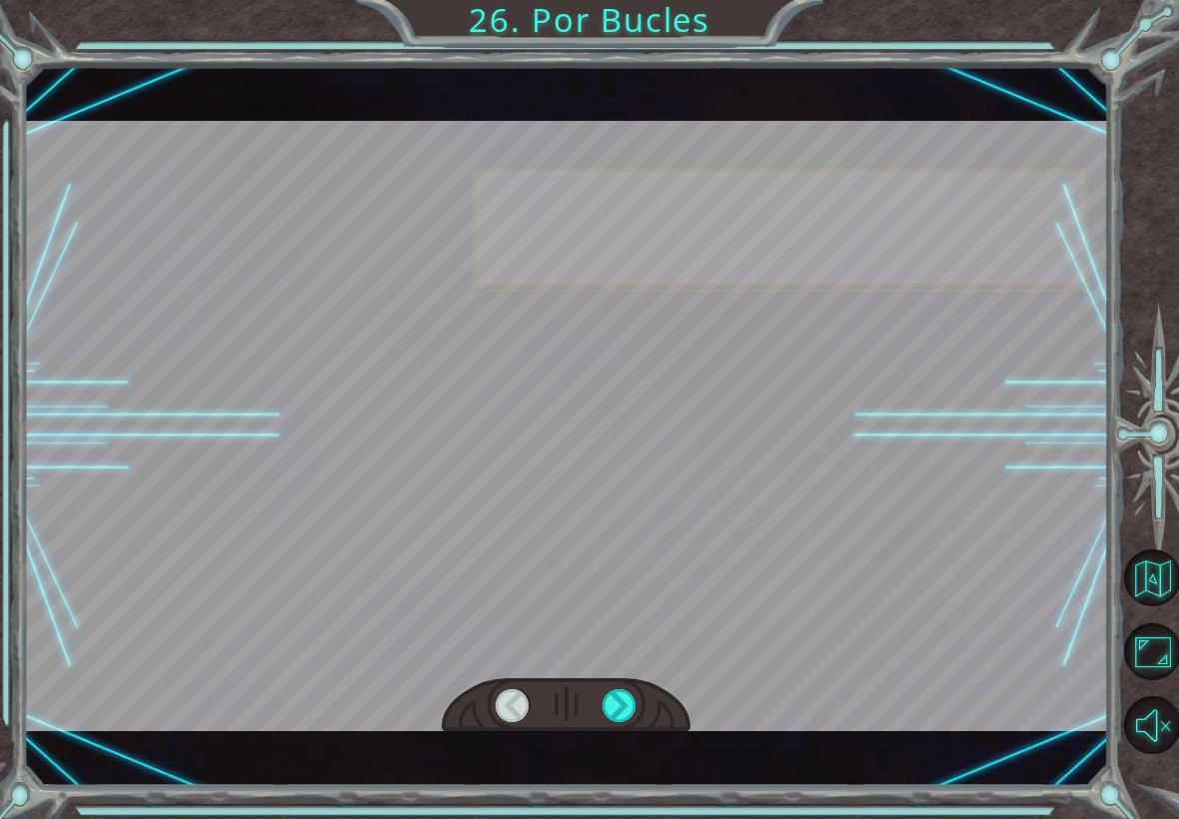
click at [623, 697] on div at bounding box center [620, 705] width 34 height 33
click at [621, 701] on div at bounding box center [620, 705] width 34 height 33
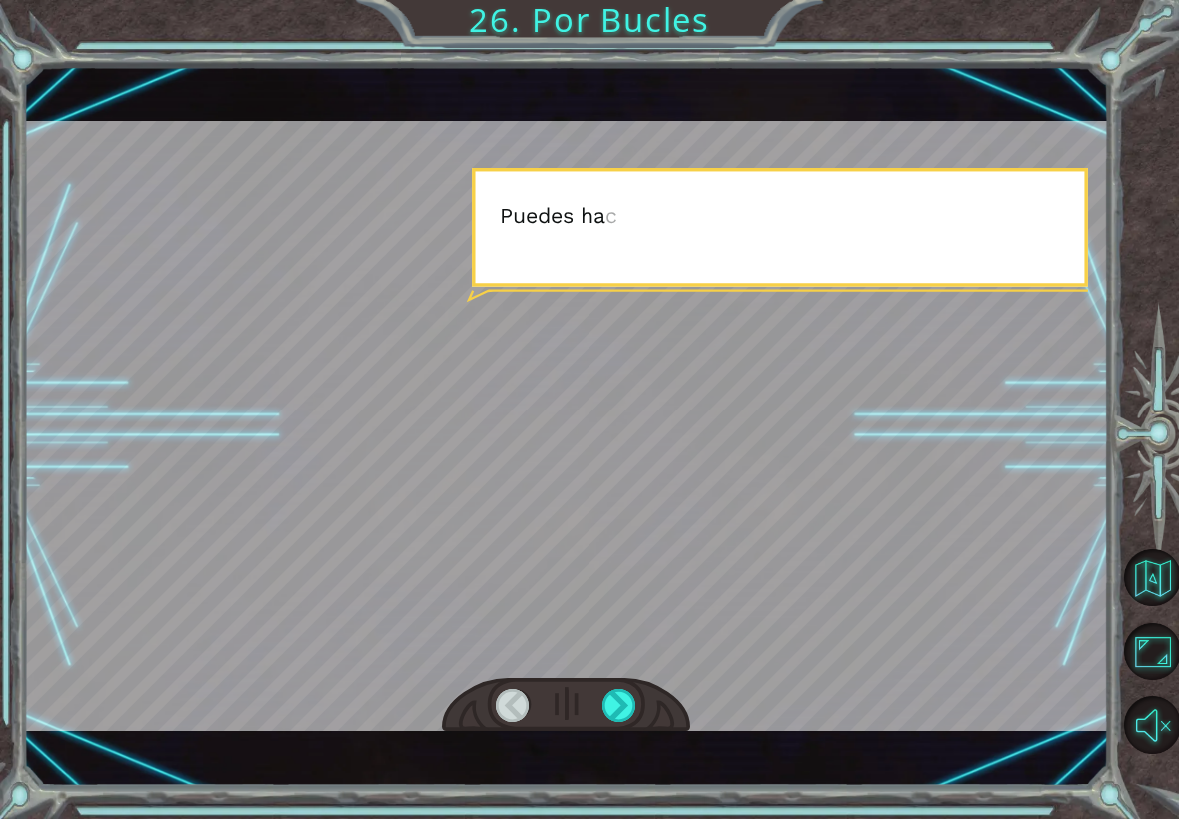
click at [624, 698] on div at bounding box center [620, 705] width 34 height 33
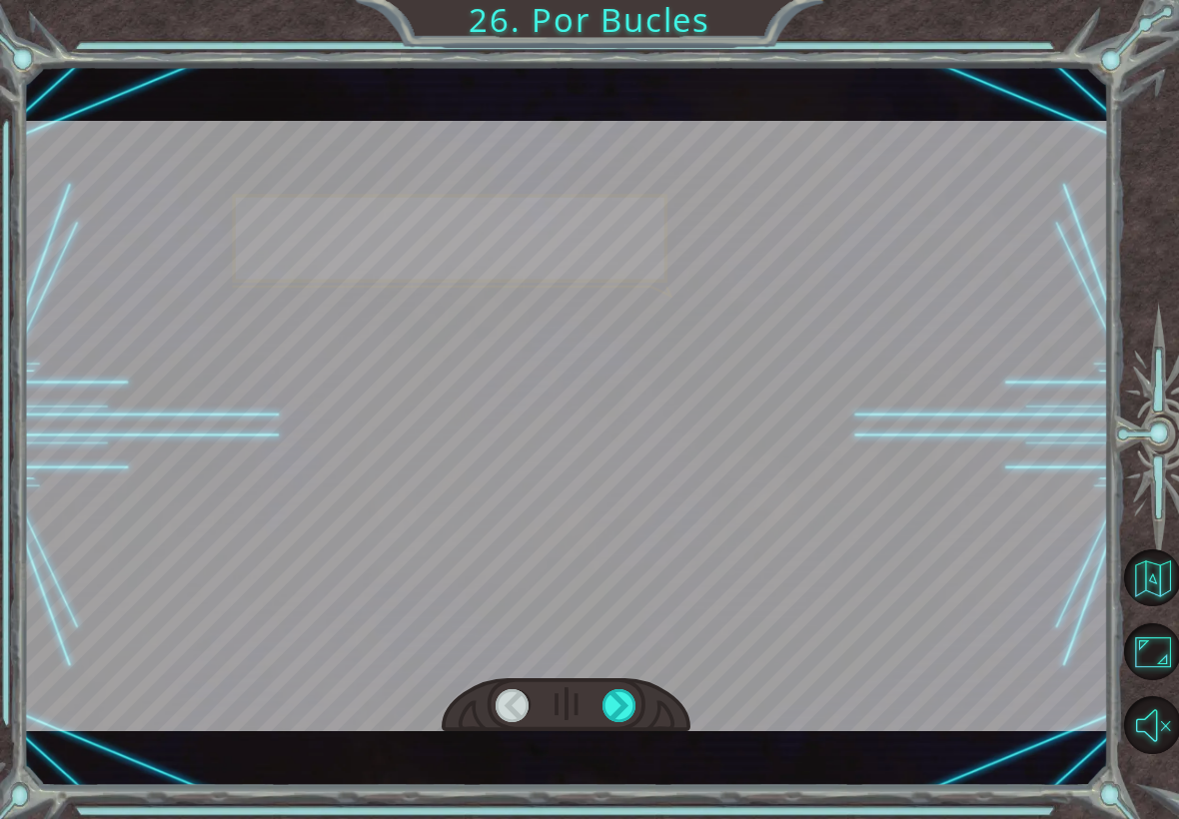
click at [625, 700] on div at bounding box center [620, 705] width 34 height 33
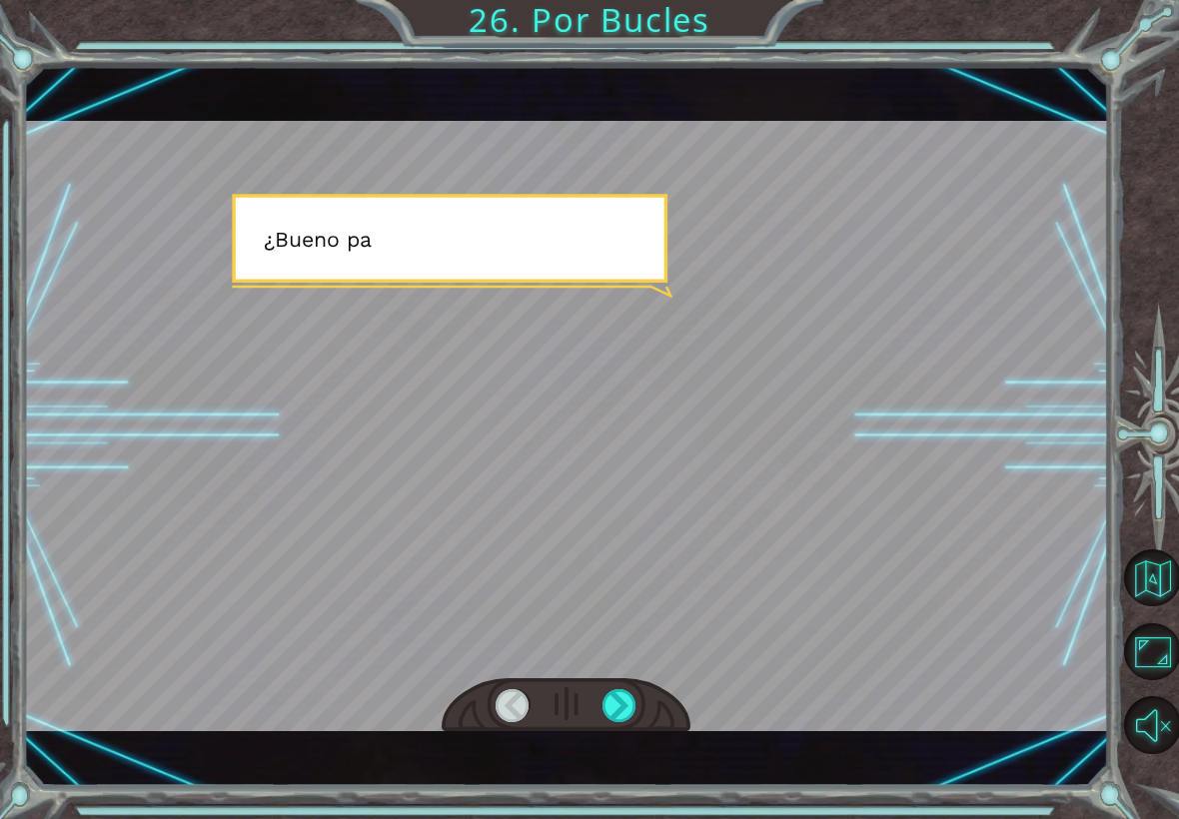
click at [631, 699] on div at bounding box center [620, 705] width 34 height 33
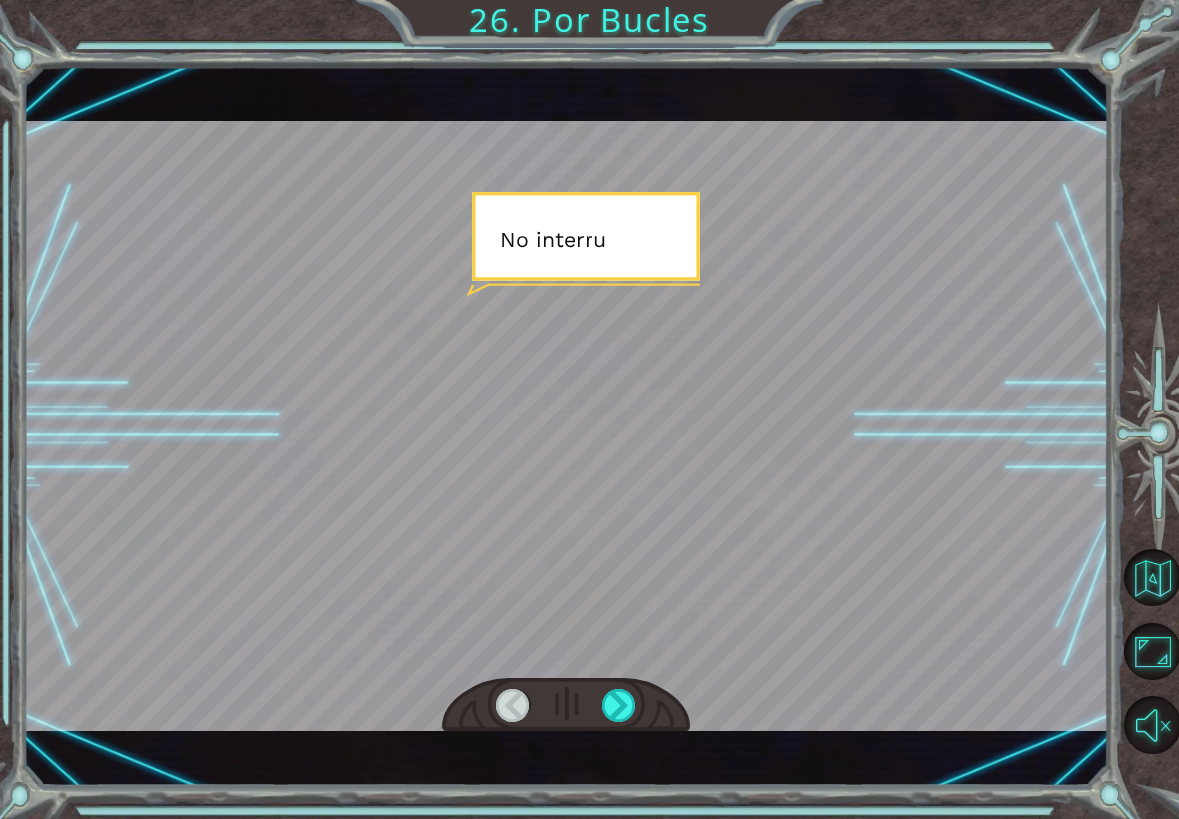
click at [620, 705] on div at bounding box center [620, 705] width 34 height 33
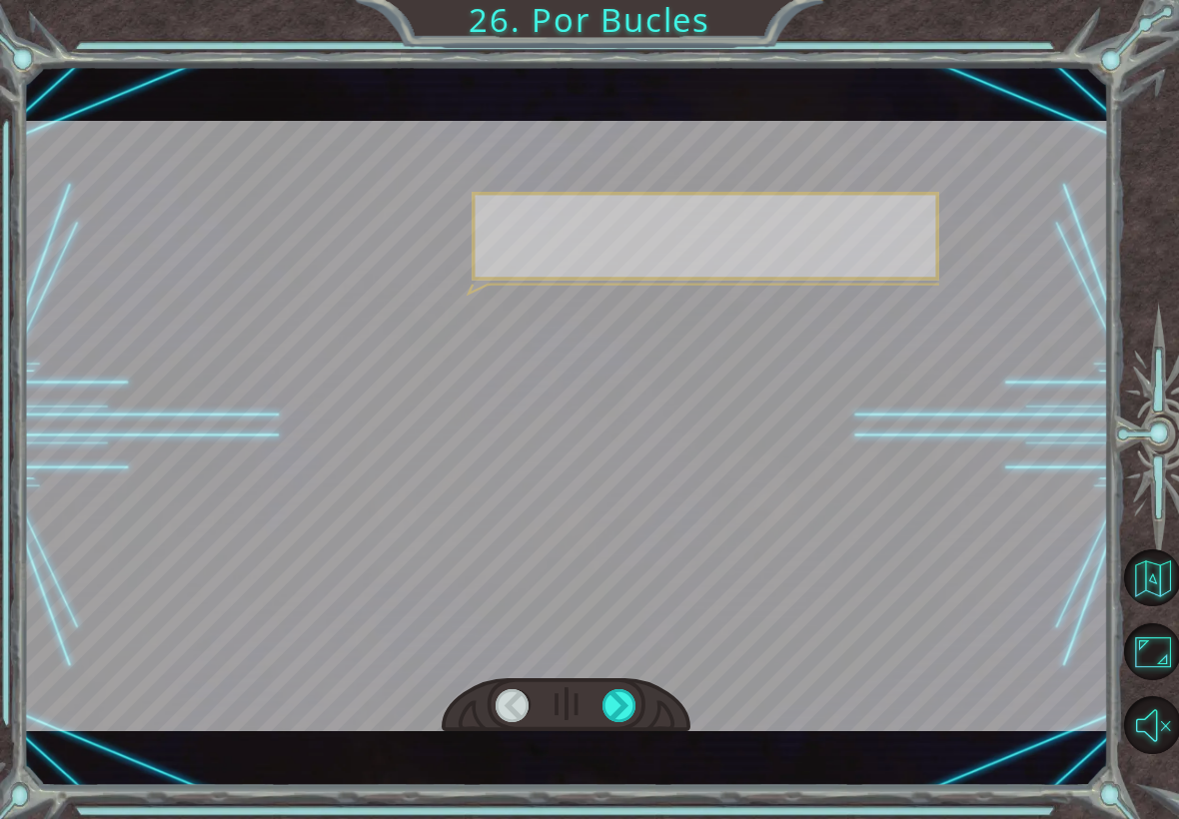
click at [619, 711] on div at bounding box center [620, 705] width 34 height 33
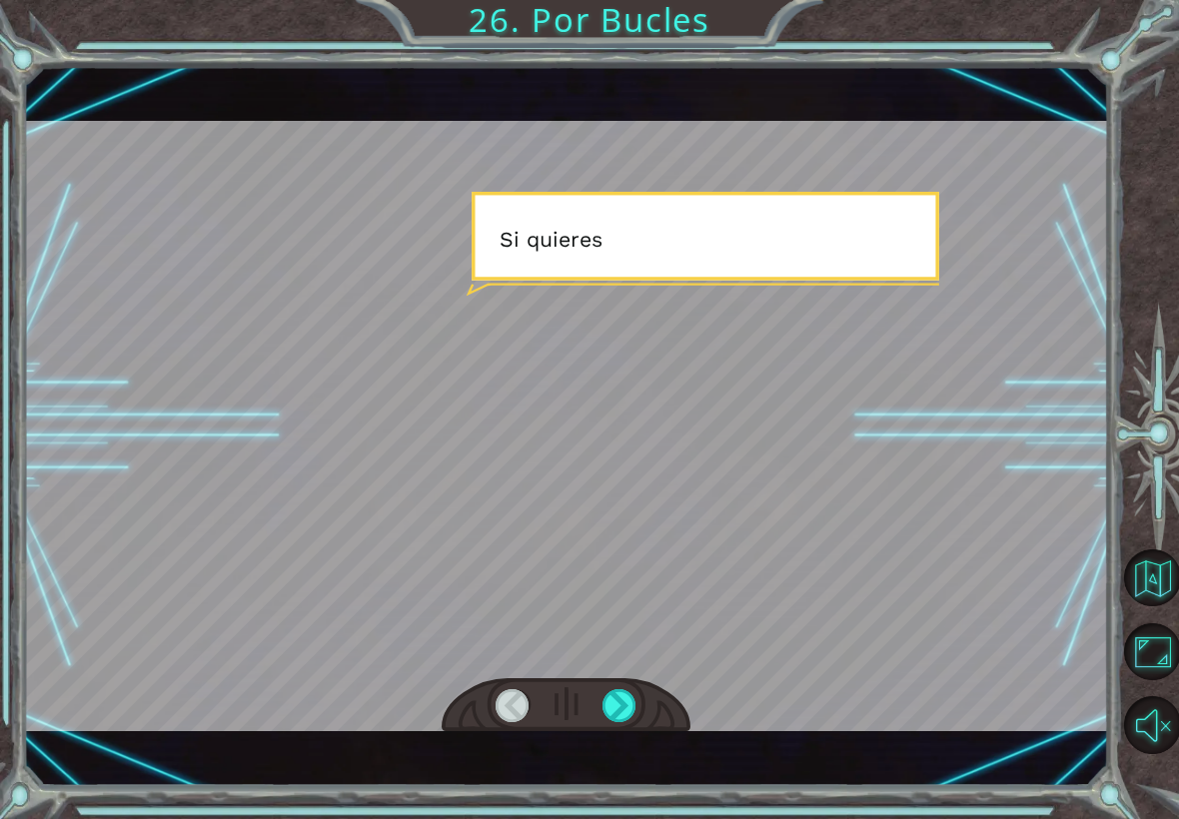
click at [615, 711] on div at bounding box center [620, 705] width 34 height 33
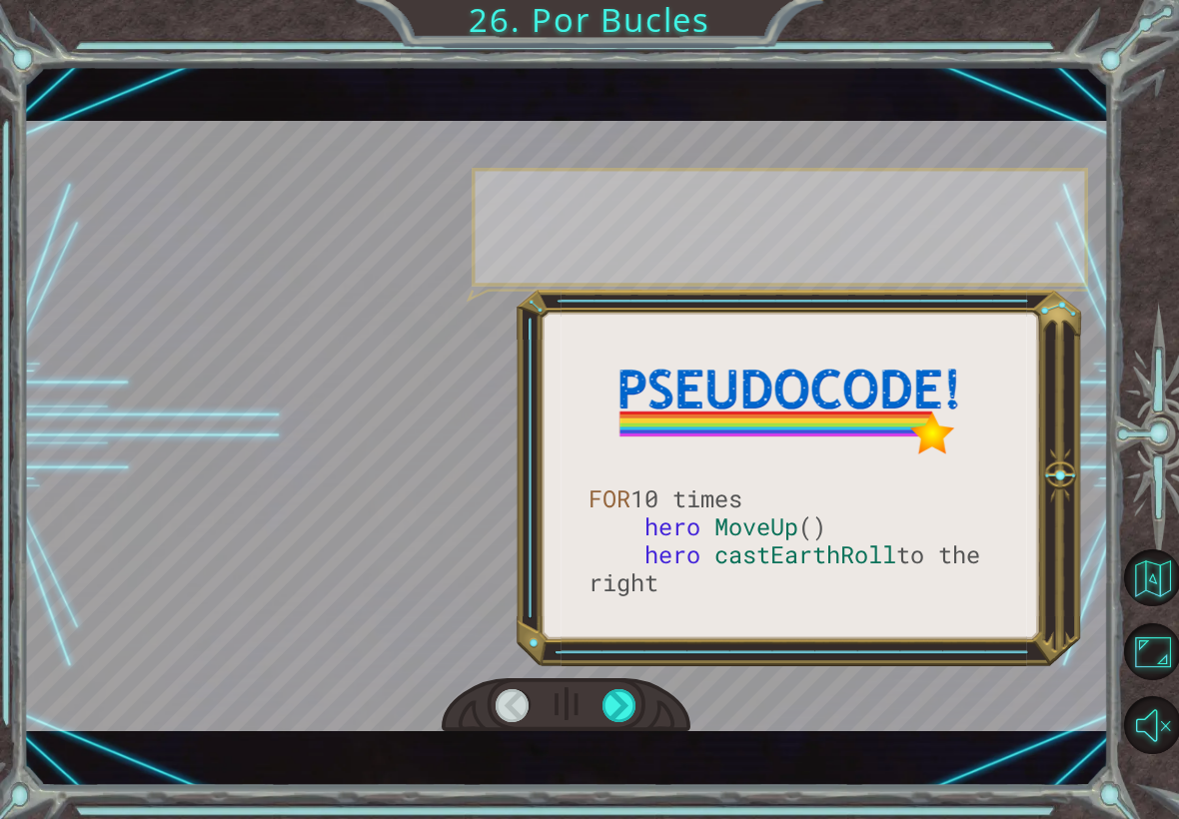
click at [618, 709] on div at bounding box center [620, 705] width 34 height 33
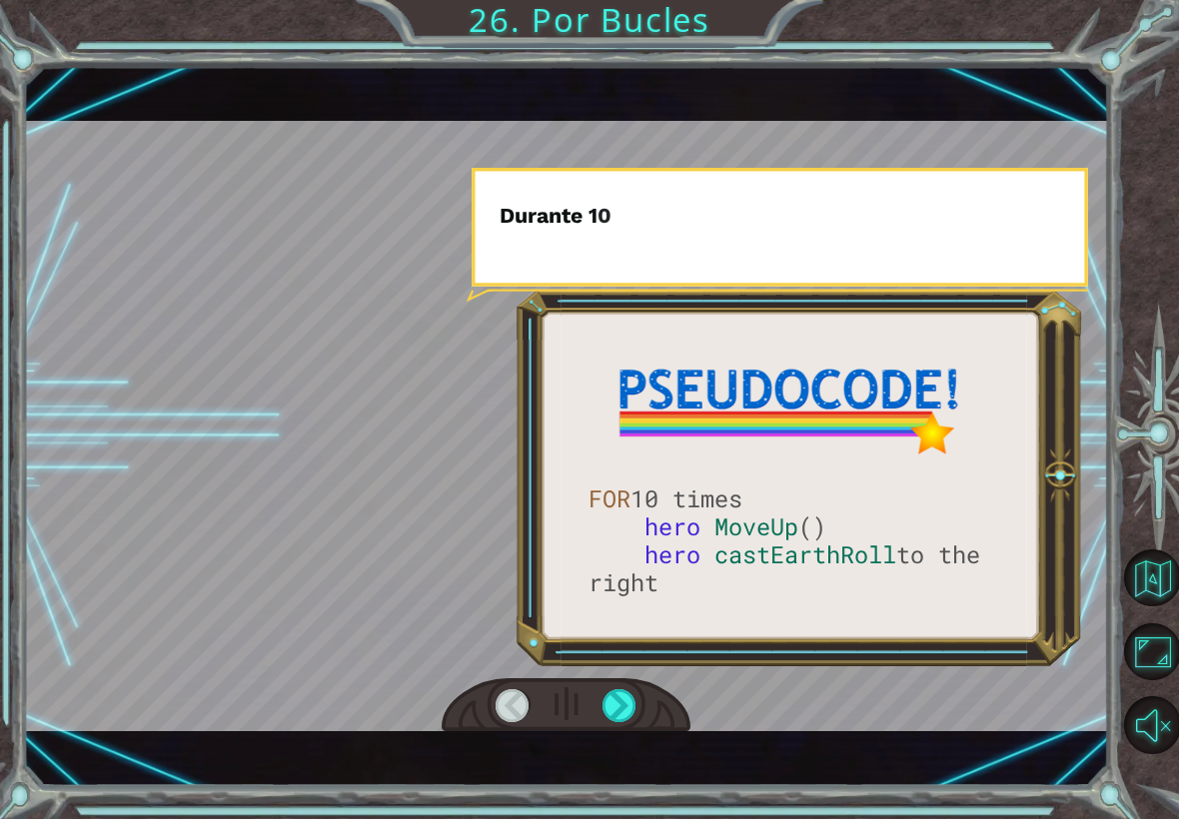
click at [617, 711] on div at bounding box center [620, 705] width 34 height 33
click at [616, 711] on div at bounding box center [620, 705] width 34 height 33
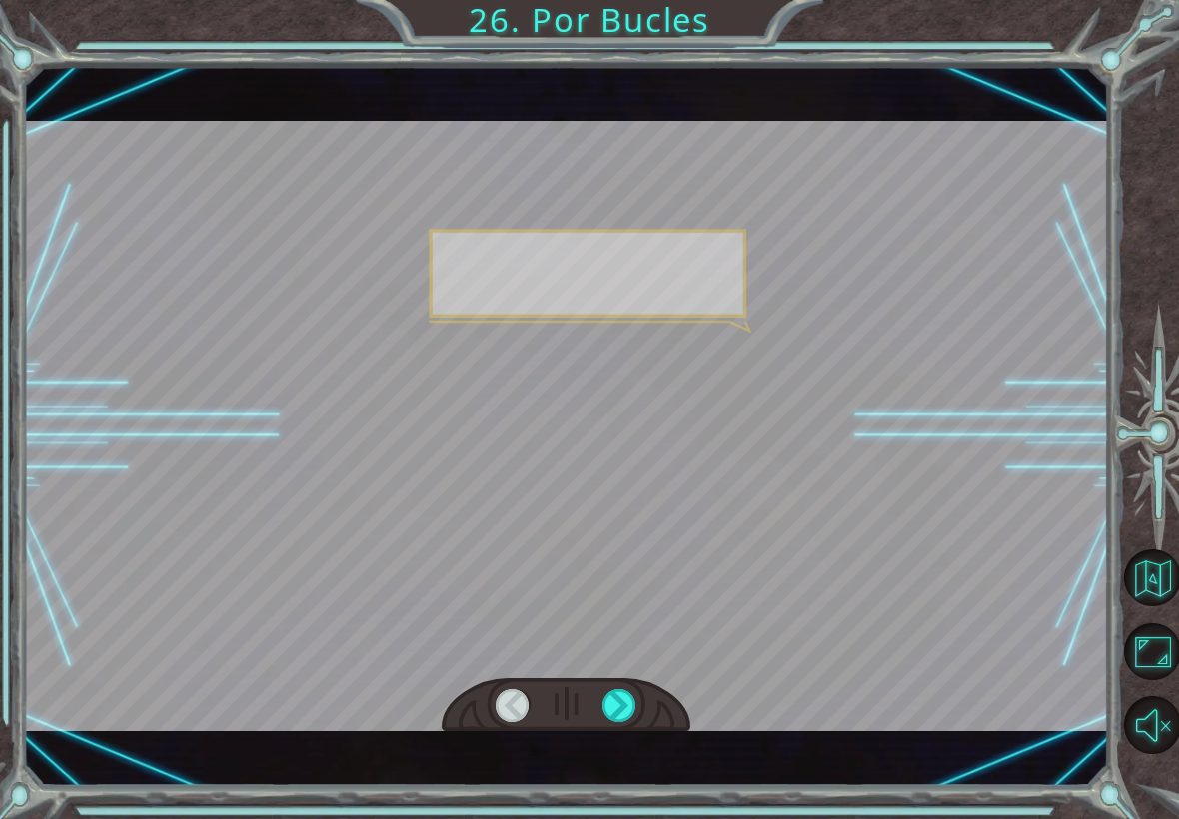
click at [619, 711] on div at bounding box center [620, 705] width 34 height 33
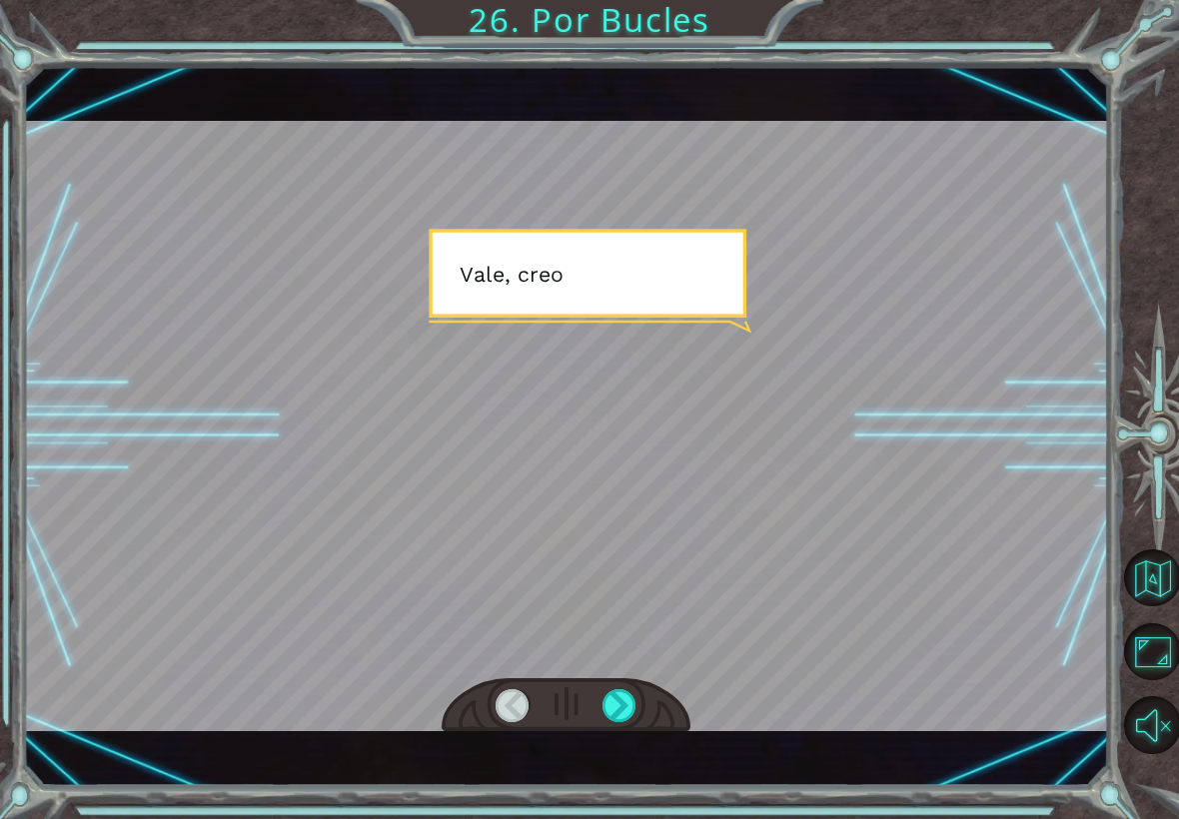
click at [615, 711] on div at bounding box center [620, 705] width 34 height 33
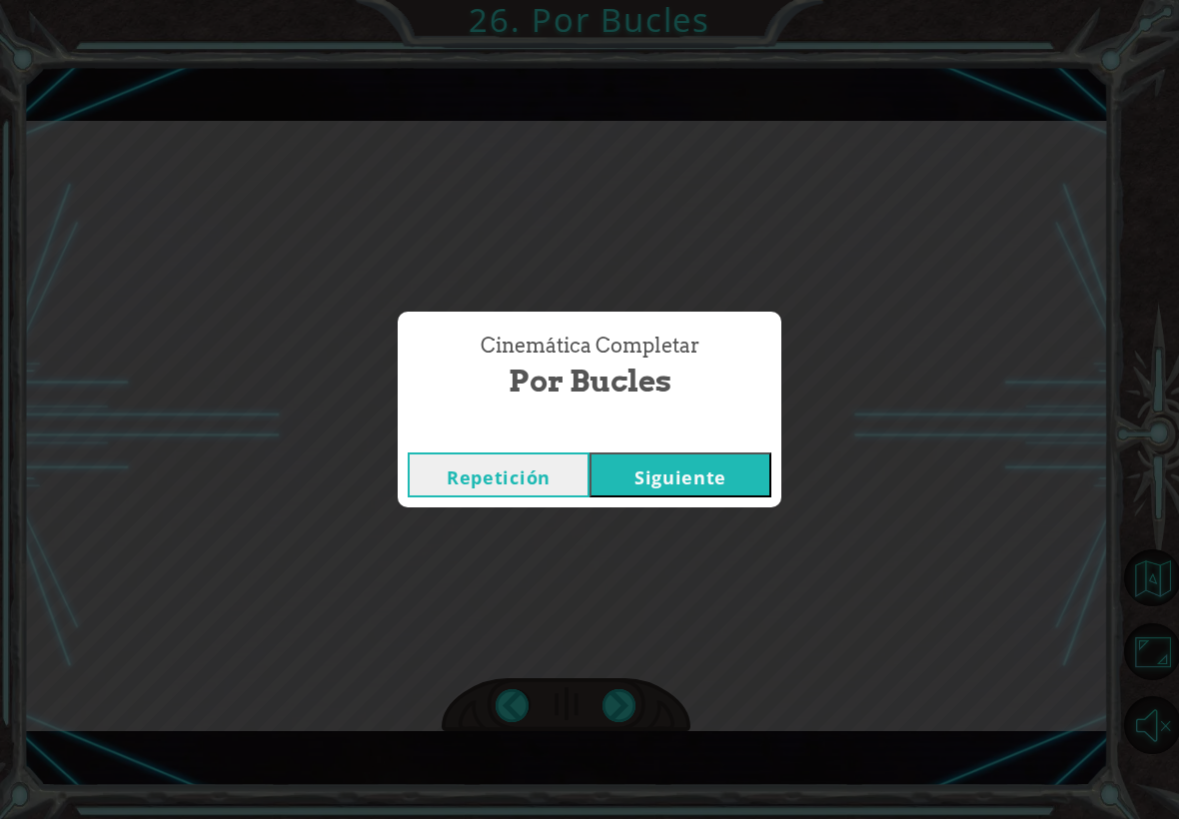
click at [695, 479] on button "Siguiente" at bounding box center [681, 475] width 182 height 45
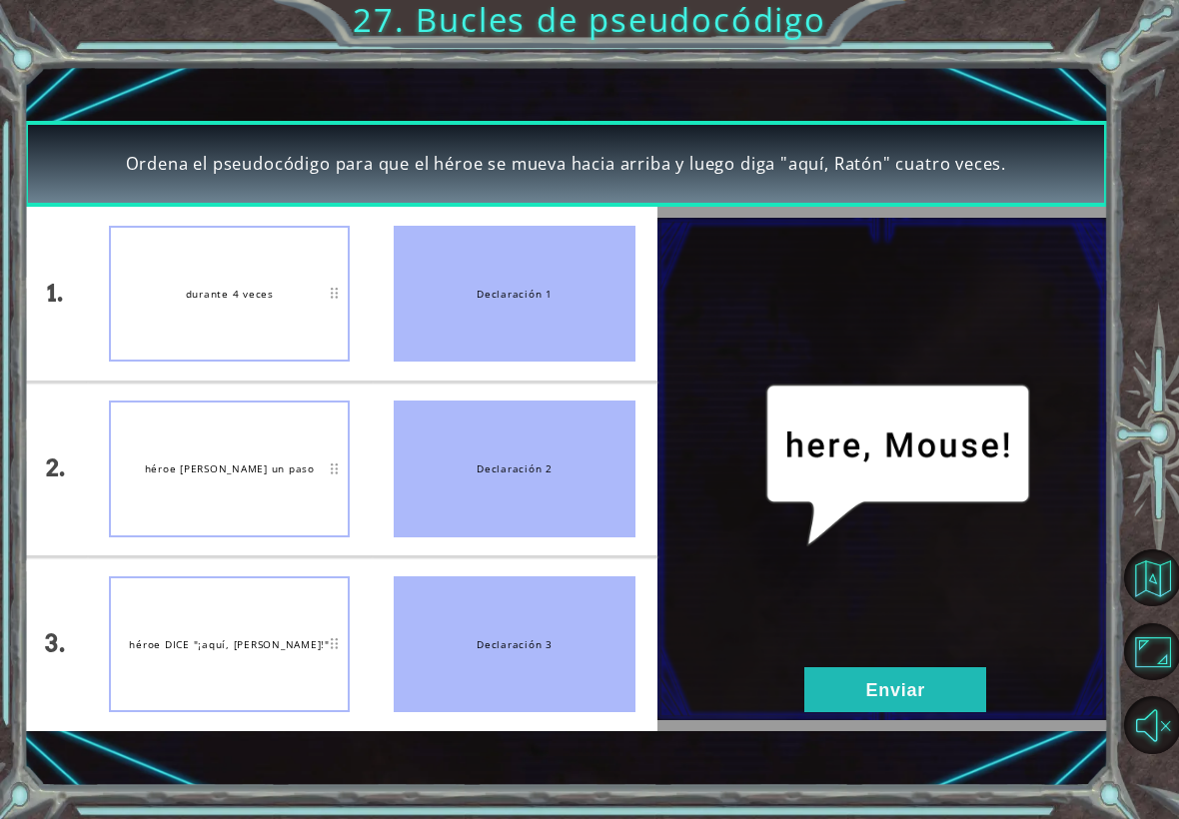
click at [898, 677] on button "Enviar" at bounding box center [895, 689] width 182 height 45
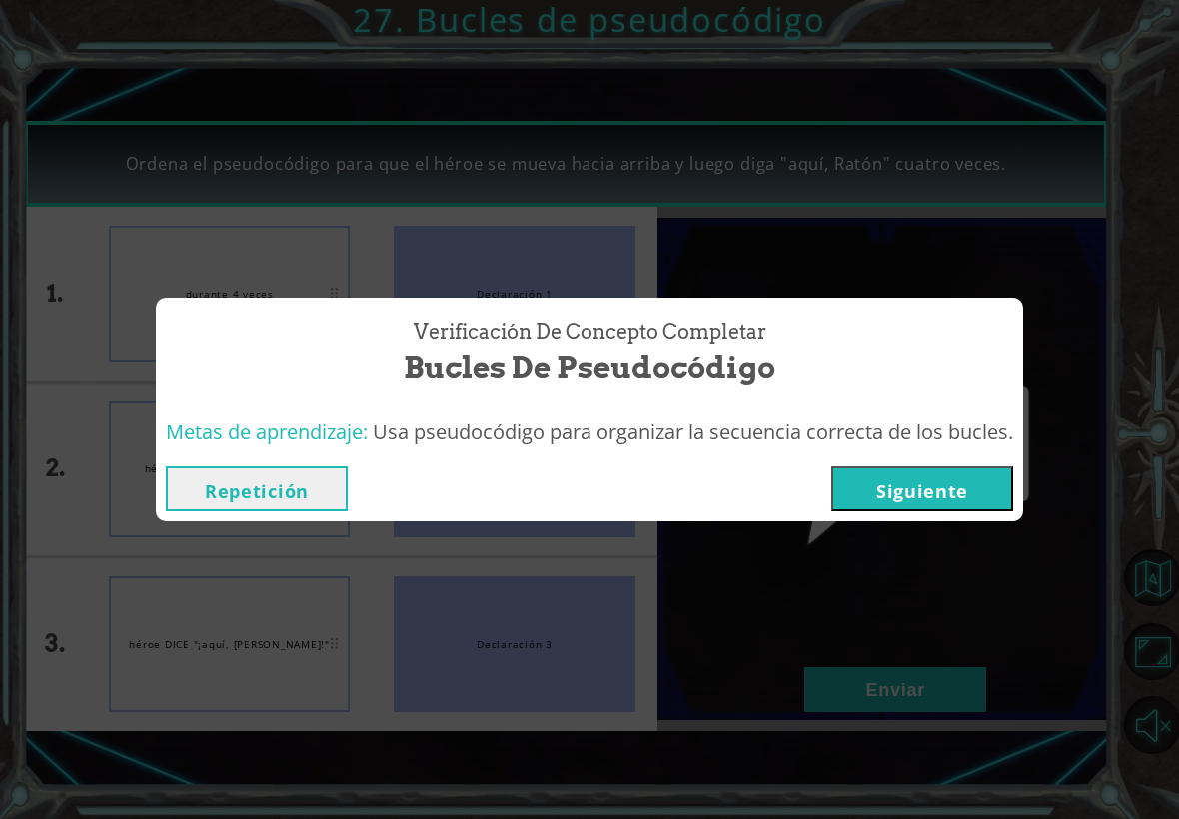
click at [948, 490] on button "Siguiente" at bounding box center [922, 489] width 182 height 45
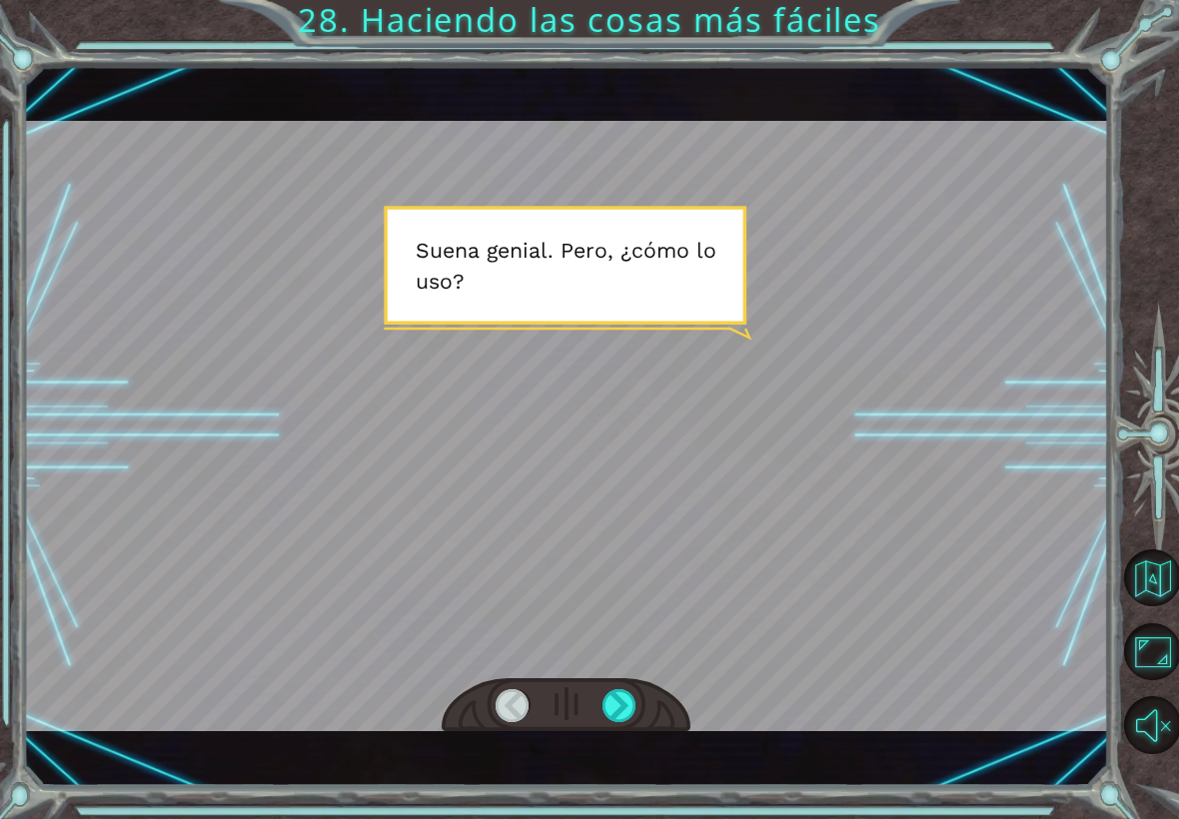
click at [626, 704] on div at bounding box center [620, 705] width 34 height 33
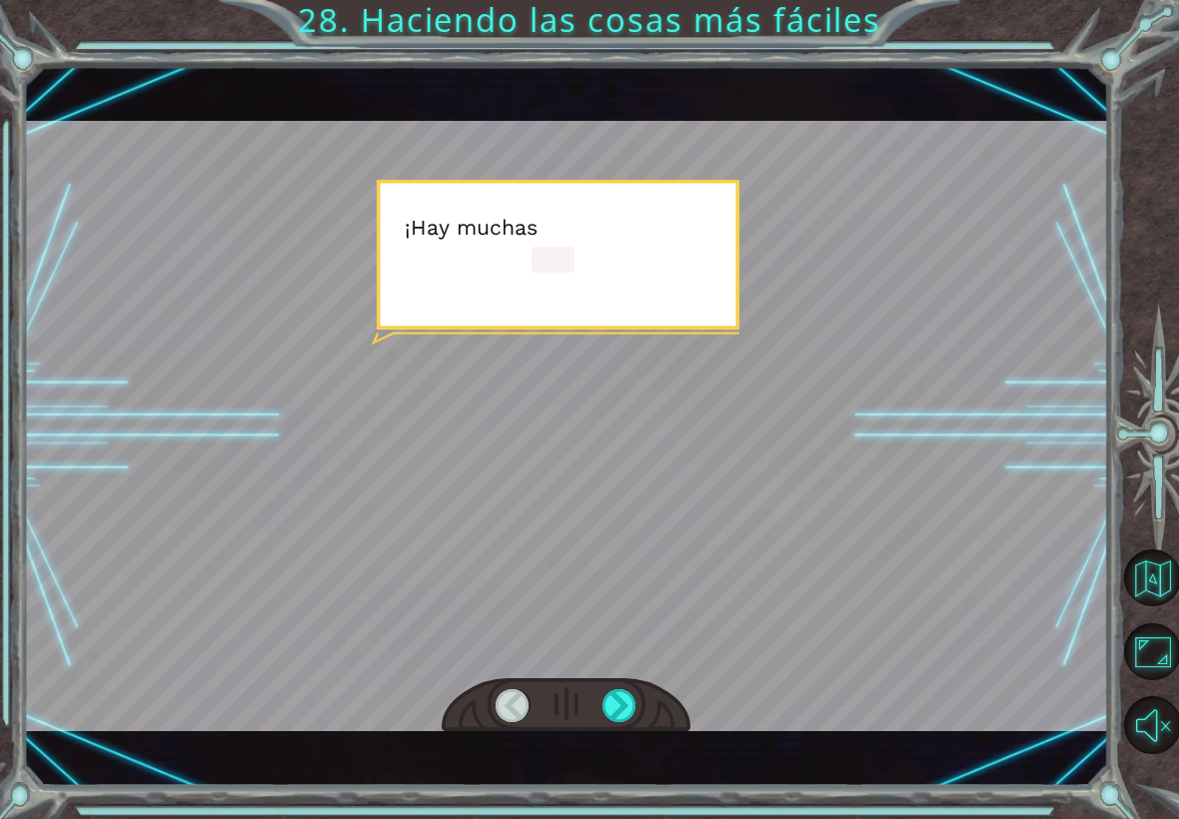
click at [623, 700] on div at bounding box center [620, 705] width 34 height 33
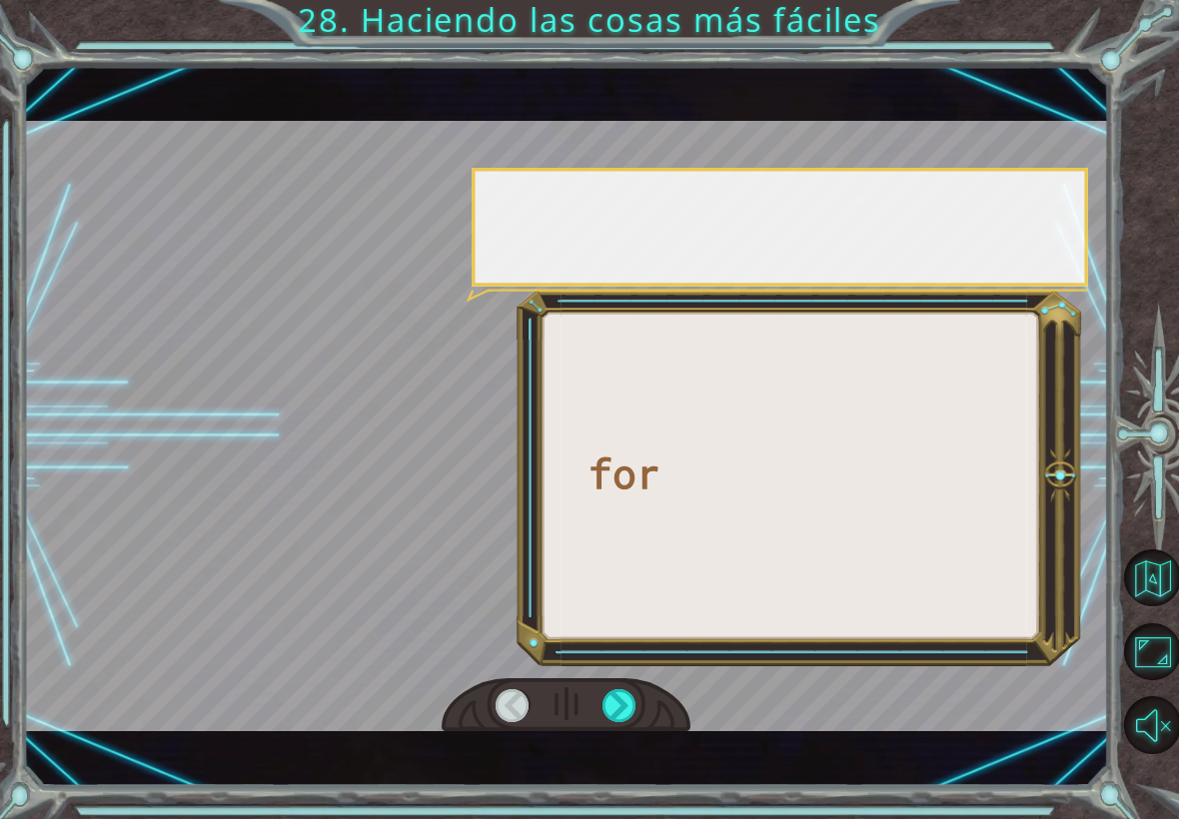
click at [624, 708] on div at bounding box center [620, 705] width 34 height 33
click at [618, 703] on div at bounding box center [620, 705] width 34 height 33
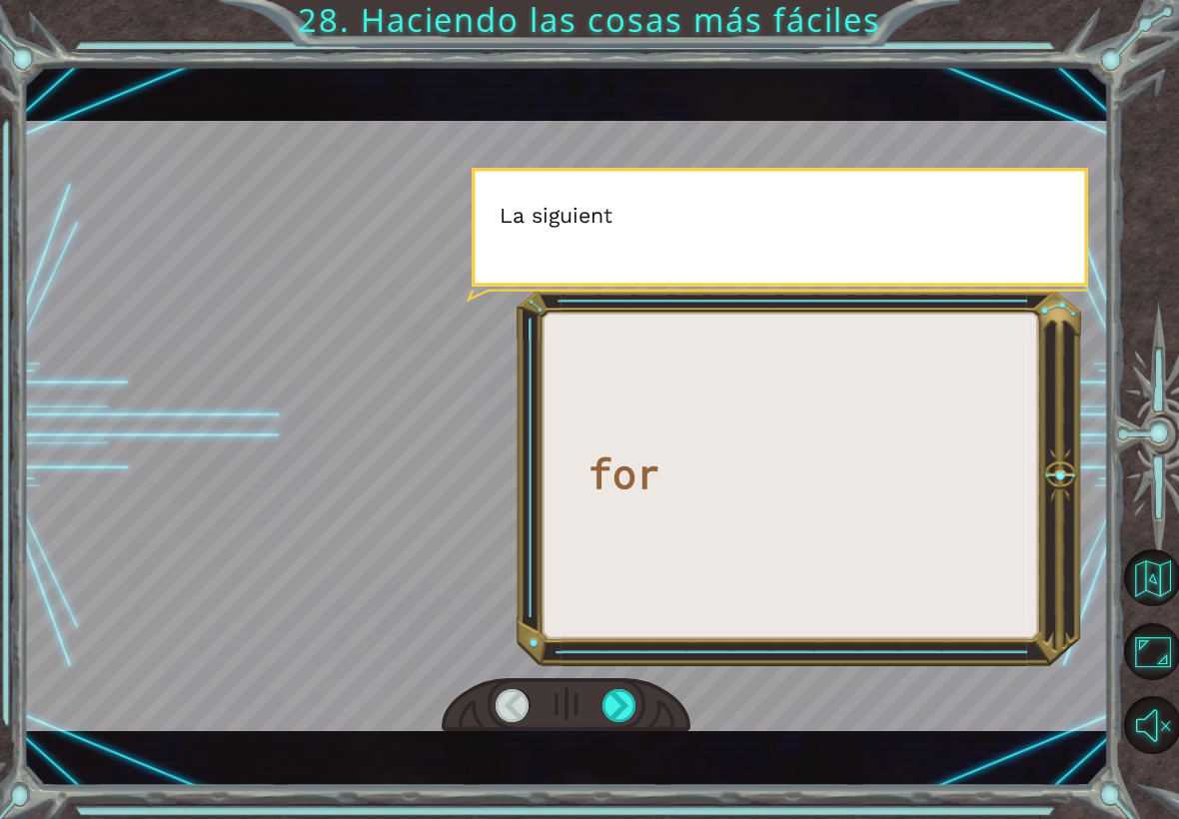
click at [614, 706] on div at bounding box center [620, 705] width 34 height 33
click at [617, 708] on div at bounding box center [620, 705] width 34 height 33
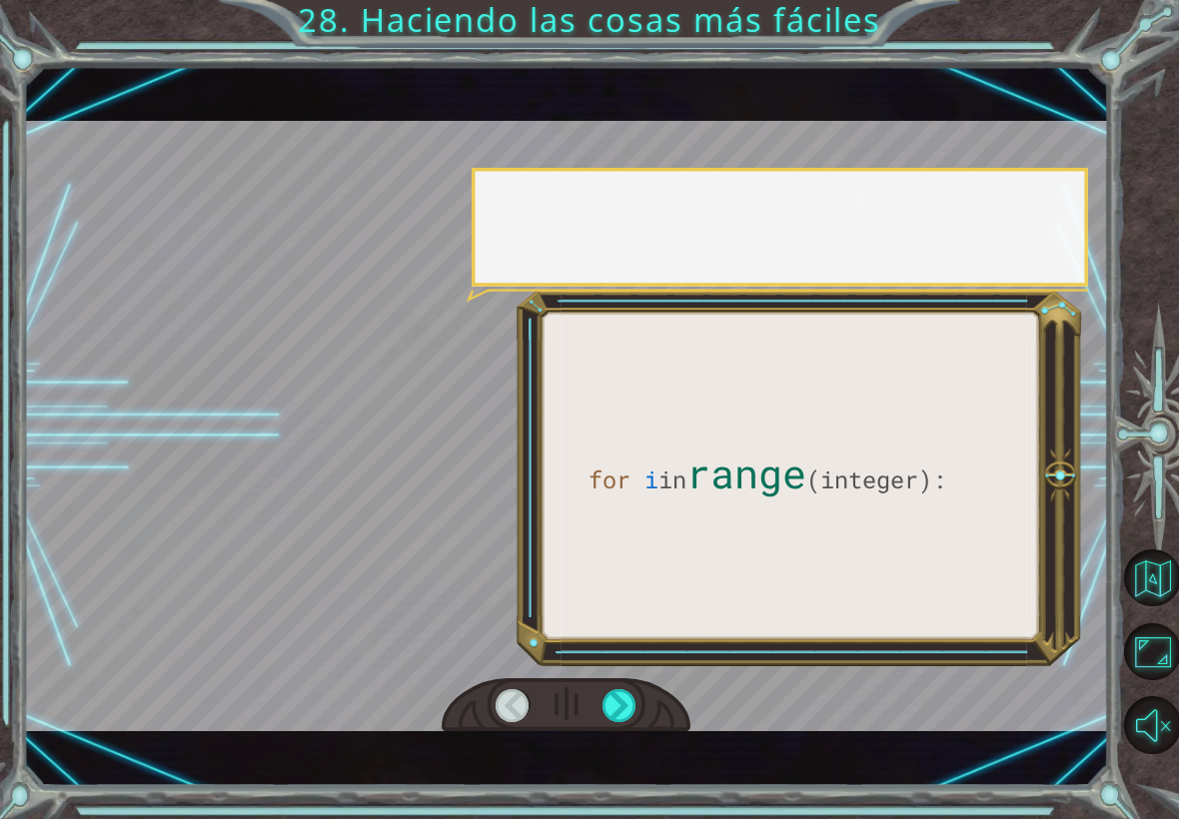
click at [619, 710] on div at bounding box center [620, 705] width 34 height 33
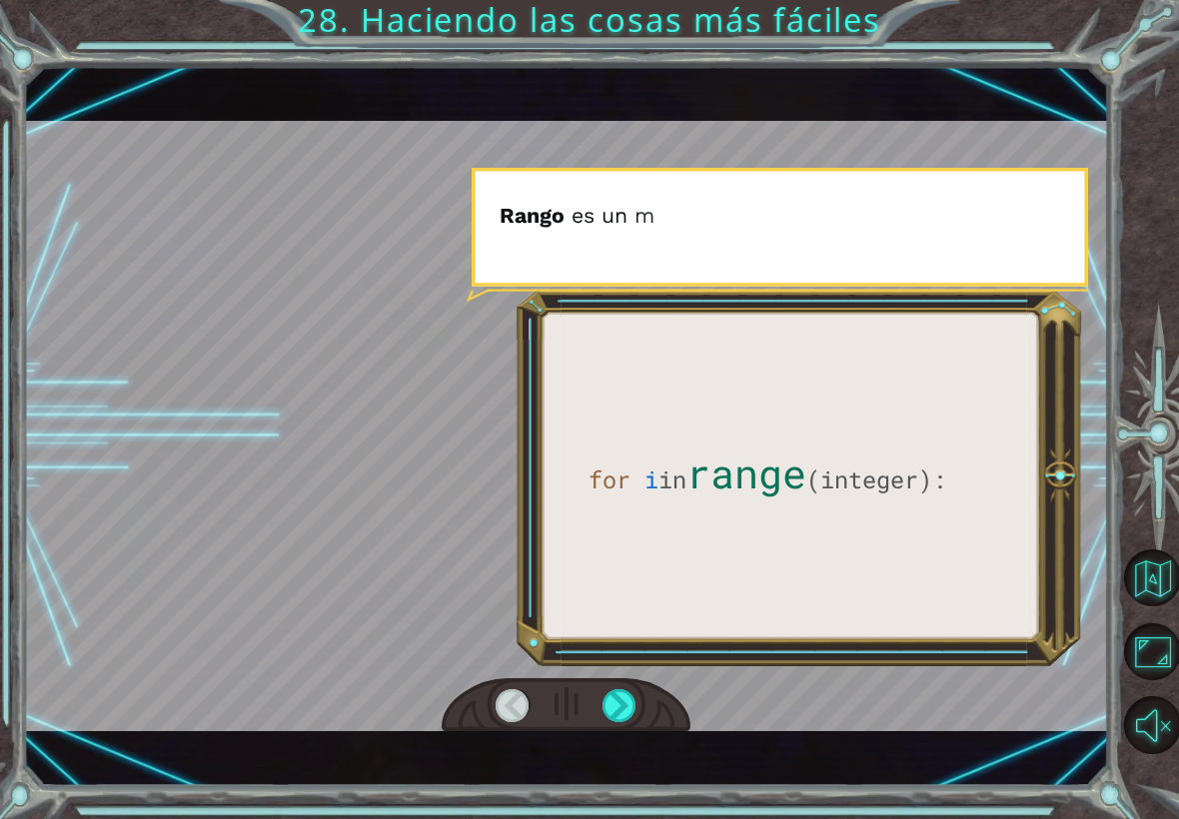
click at [622, 708] on div at bounding box center [620, 705] width 34 height 33
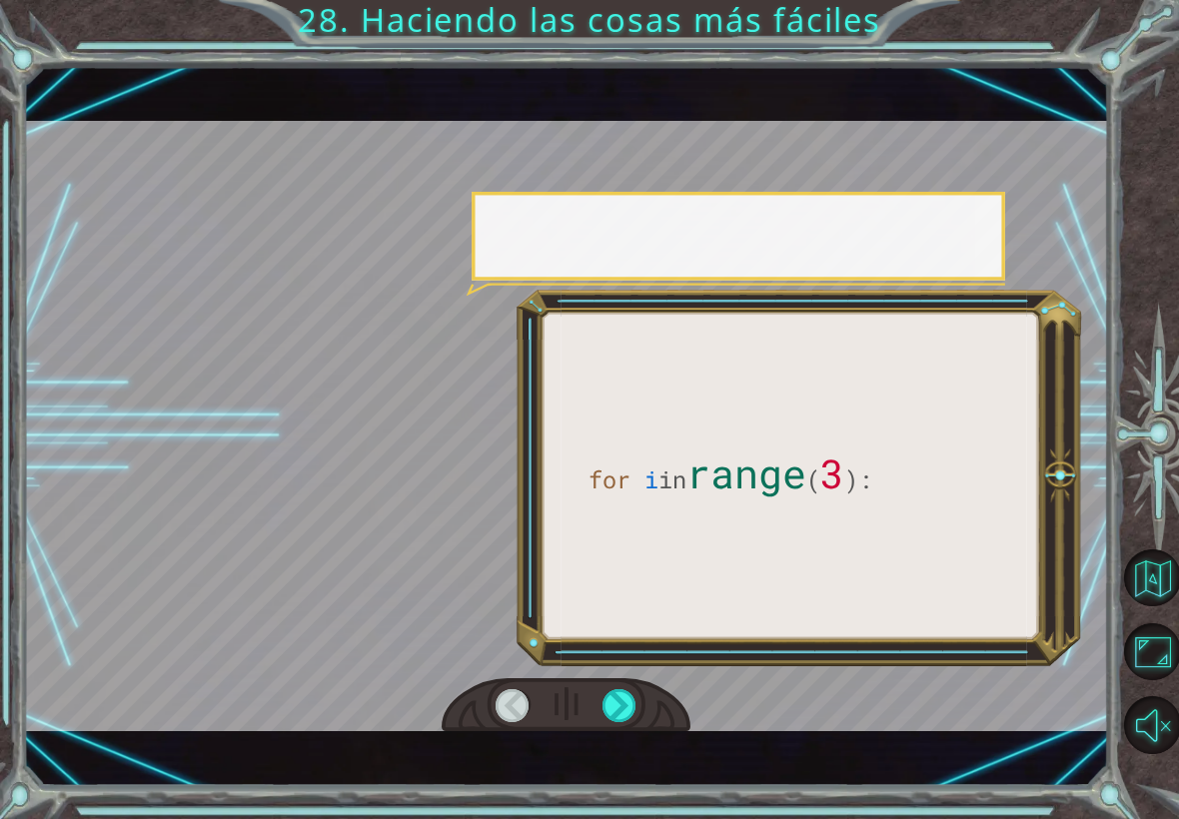
click at [621, 704] on div at bounding box center [620, 705] width 34 height 33
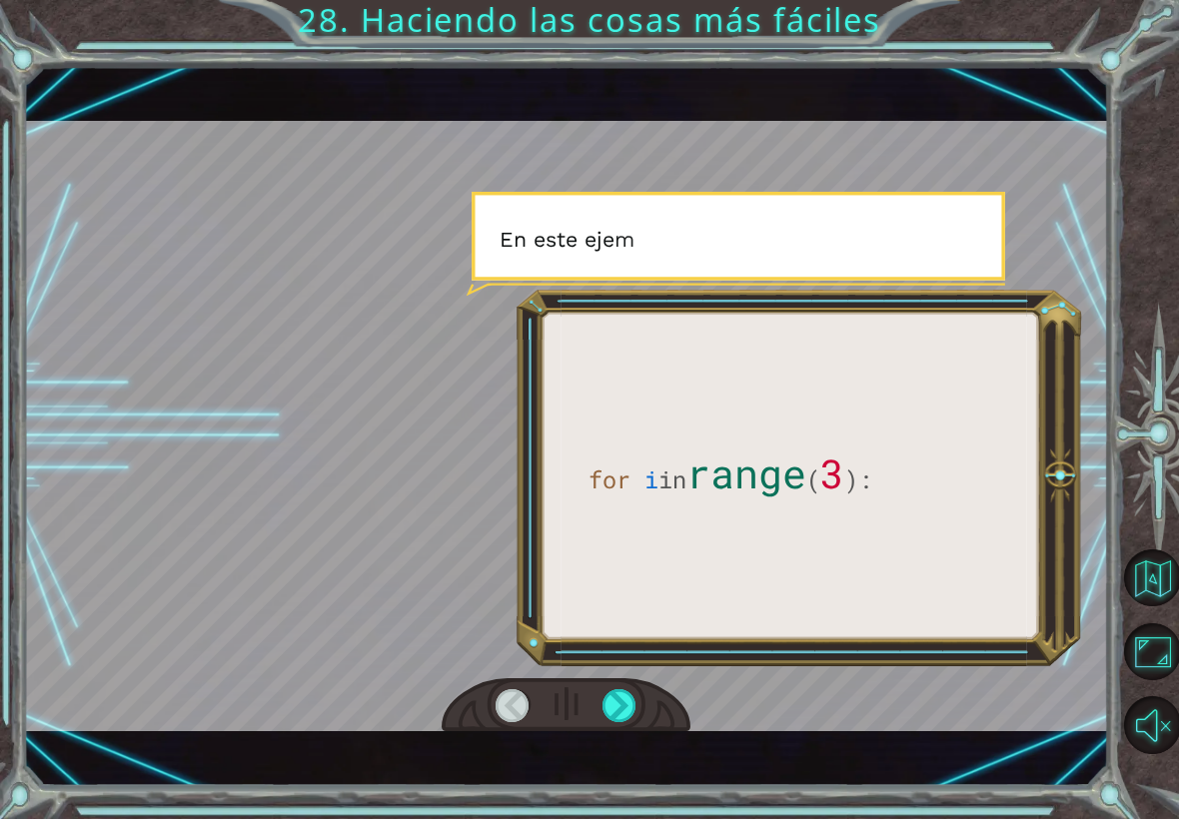
click at [620, 703] on div at bounding box center [620, 705] width 34 height 33
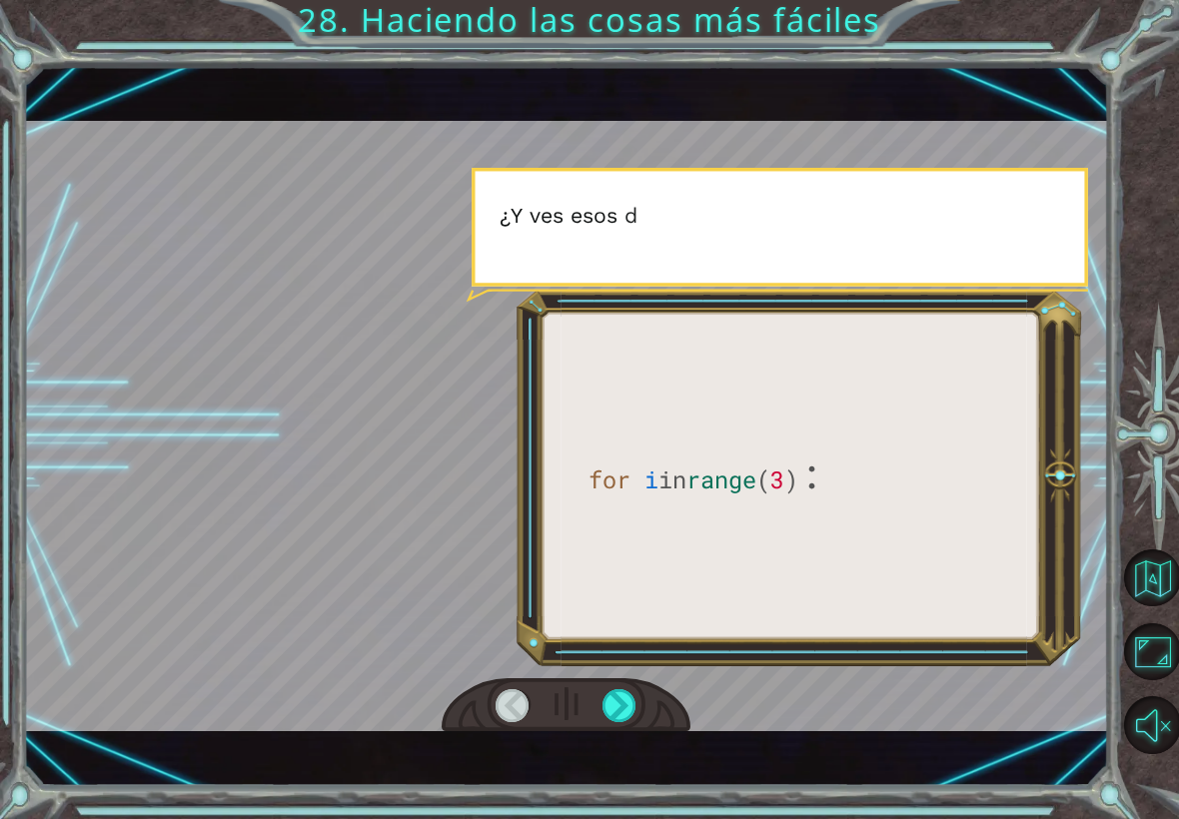
click at [624, 707] on div at bounding box center [620, 705] width 34 height 33
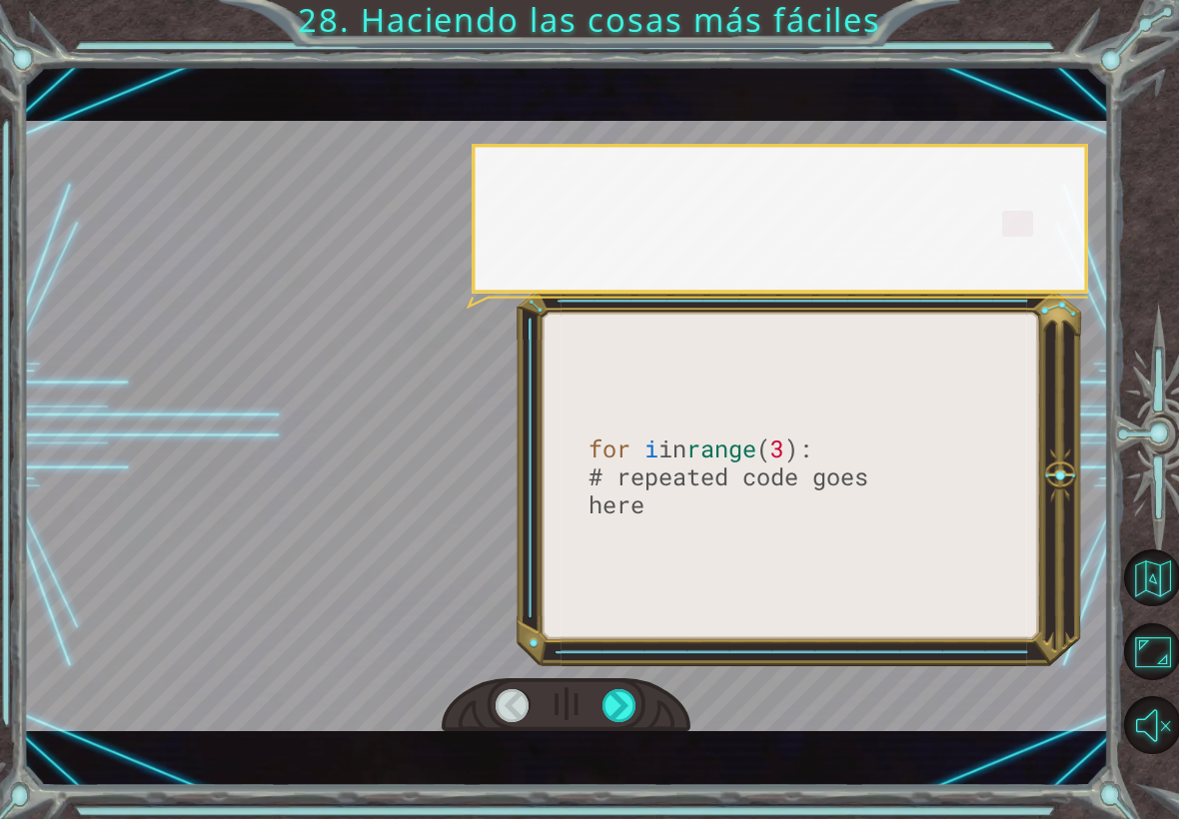
click at [622, 706] on div at bounding box center [620, 705] width 34 height 33
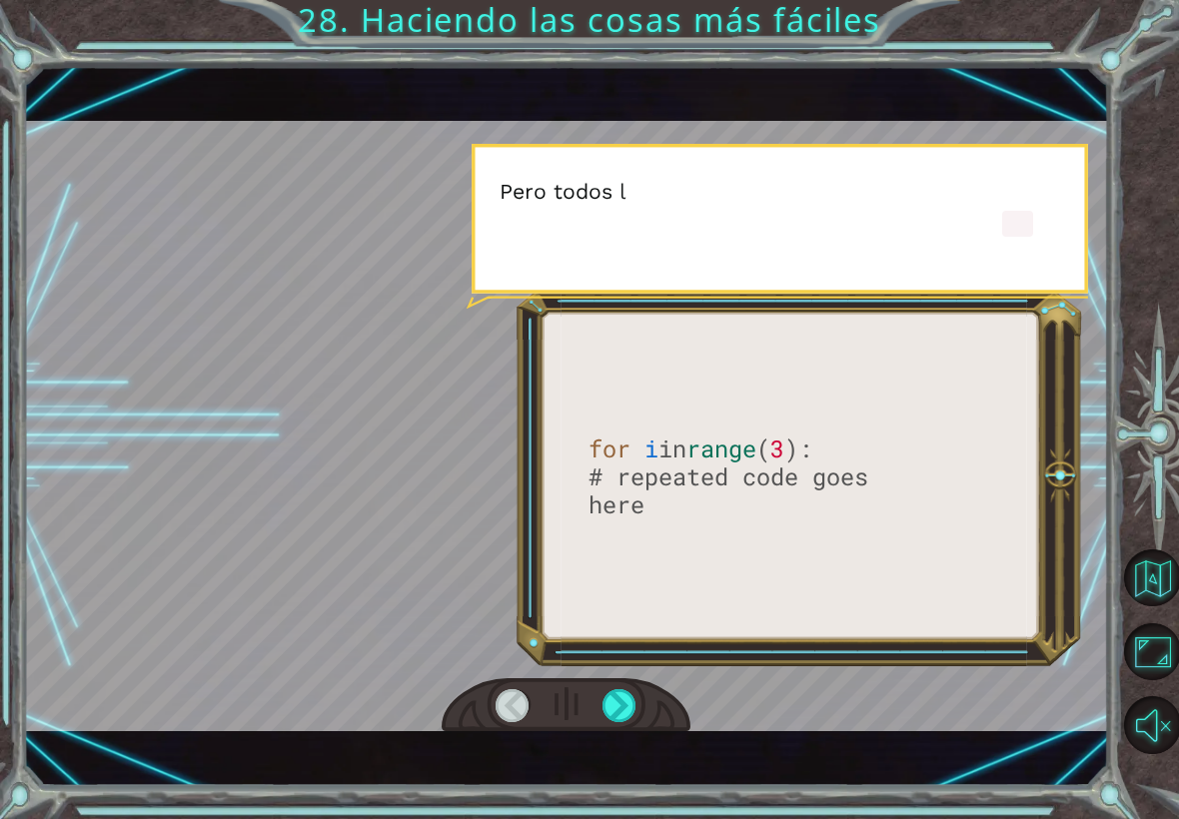
click at [625, 707] on div at bounding box center [620, 705] width 34 height 33
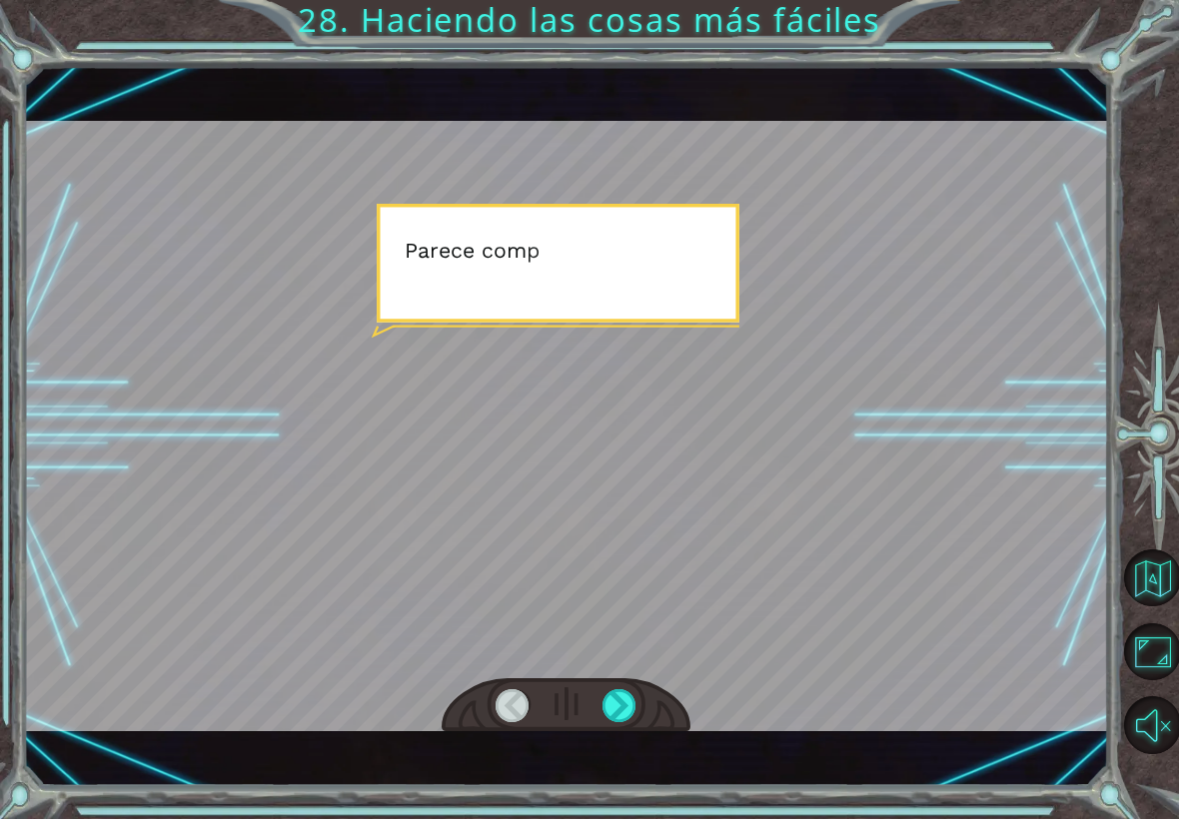
click at [623, 706] on div at bounding box center [620, 705] width 34 height 33
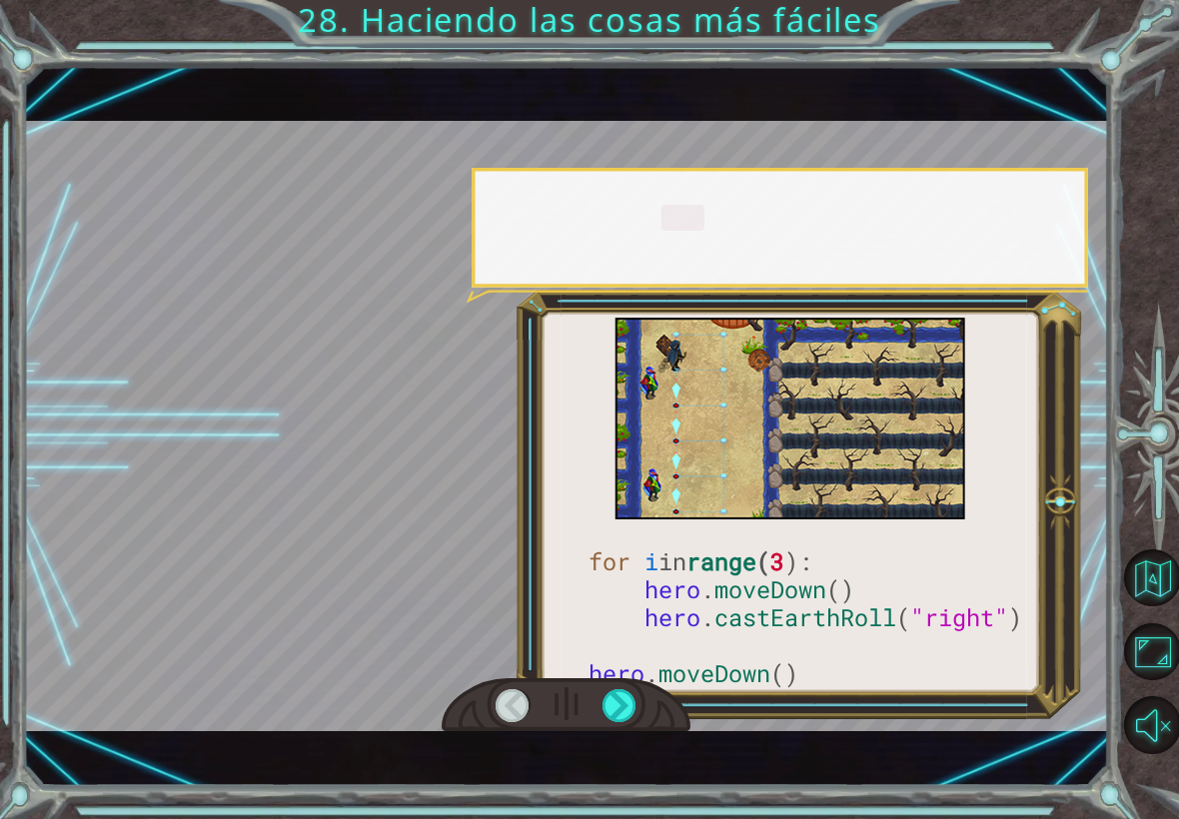
click at [624, 705] on div at bounding box center [620, 705] width 34 height 33
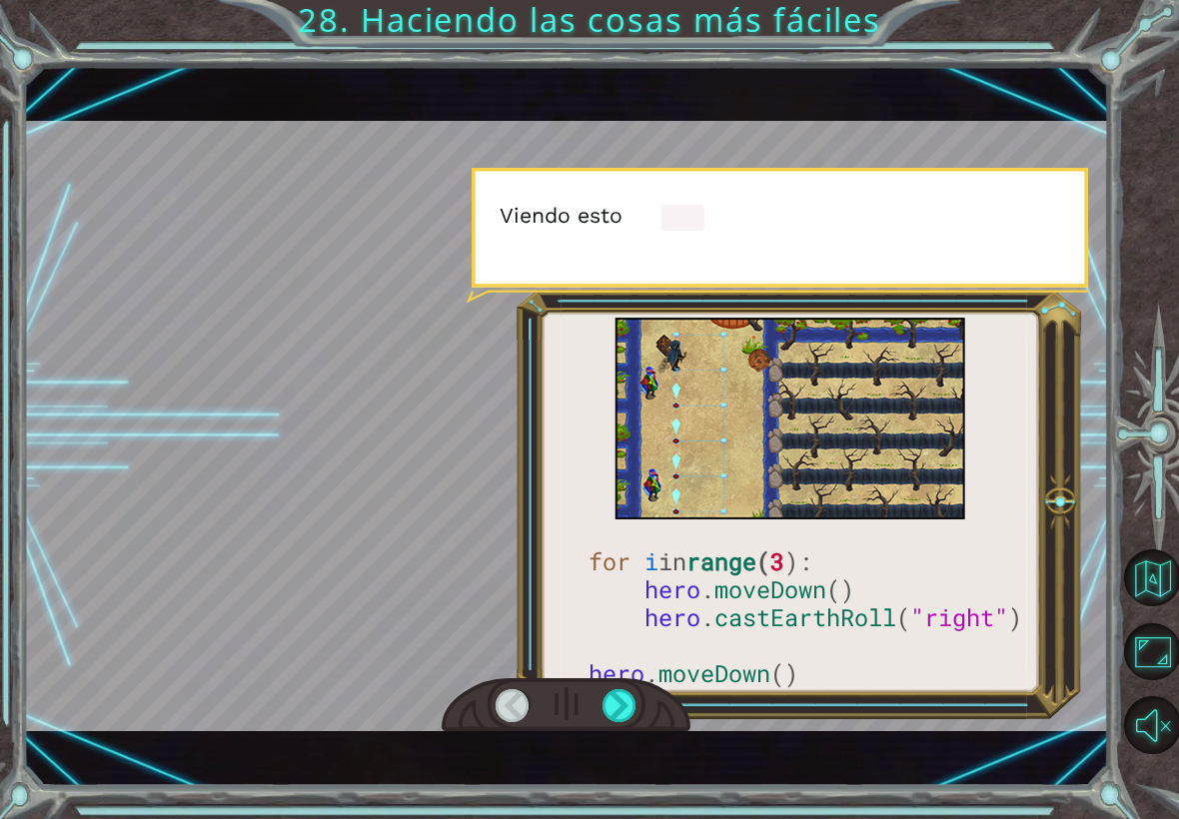
click at [628, 709] on div at bounding box center [620, 705] width 34 height 33
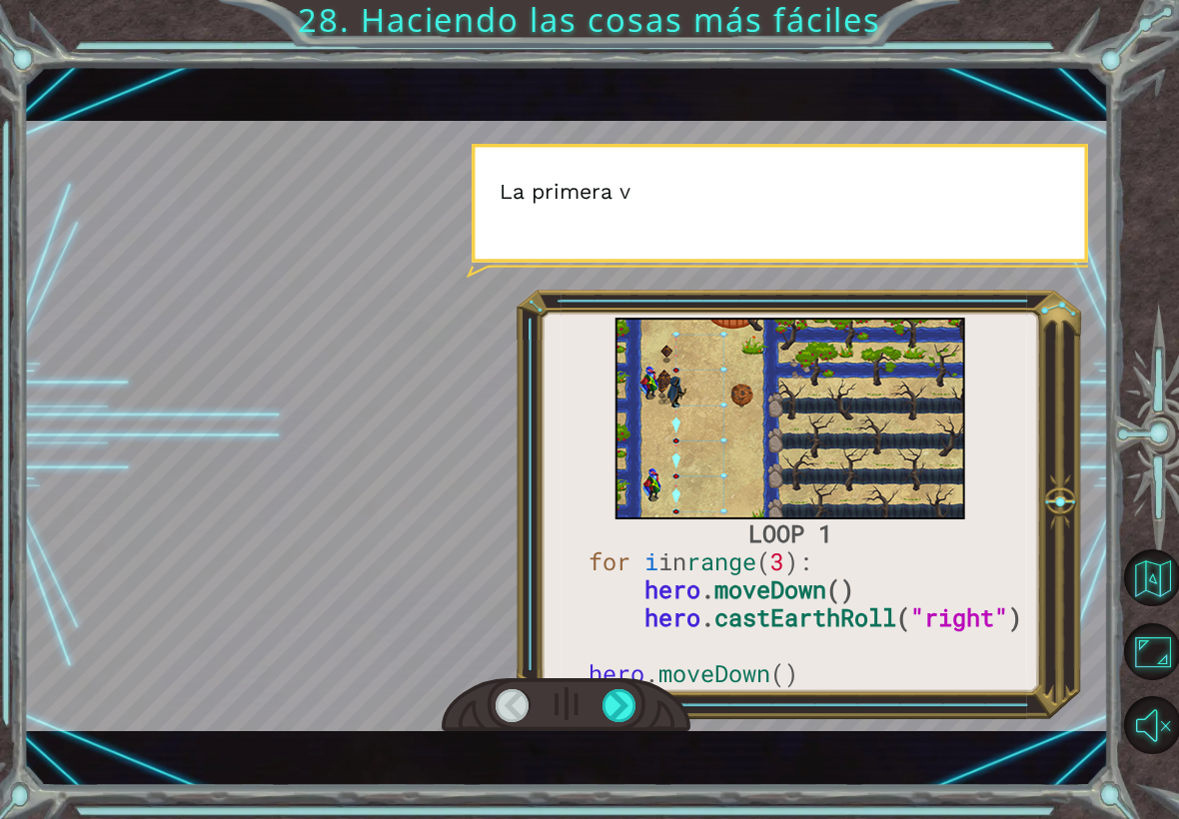
click at [627, 710] on div at bounding box center [620, 705] width 34 height 33
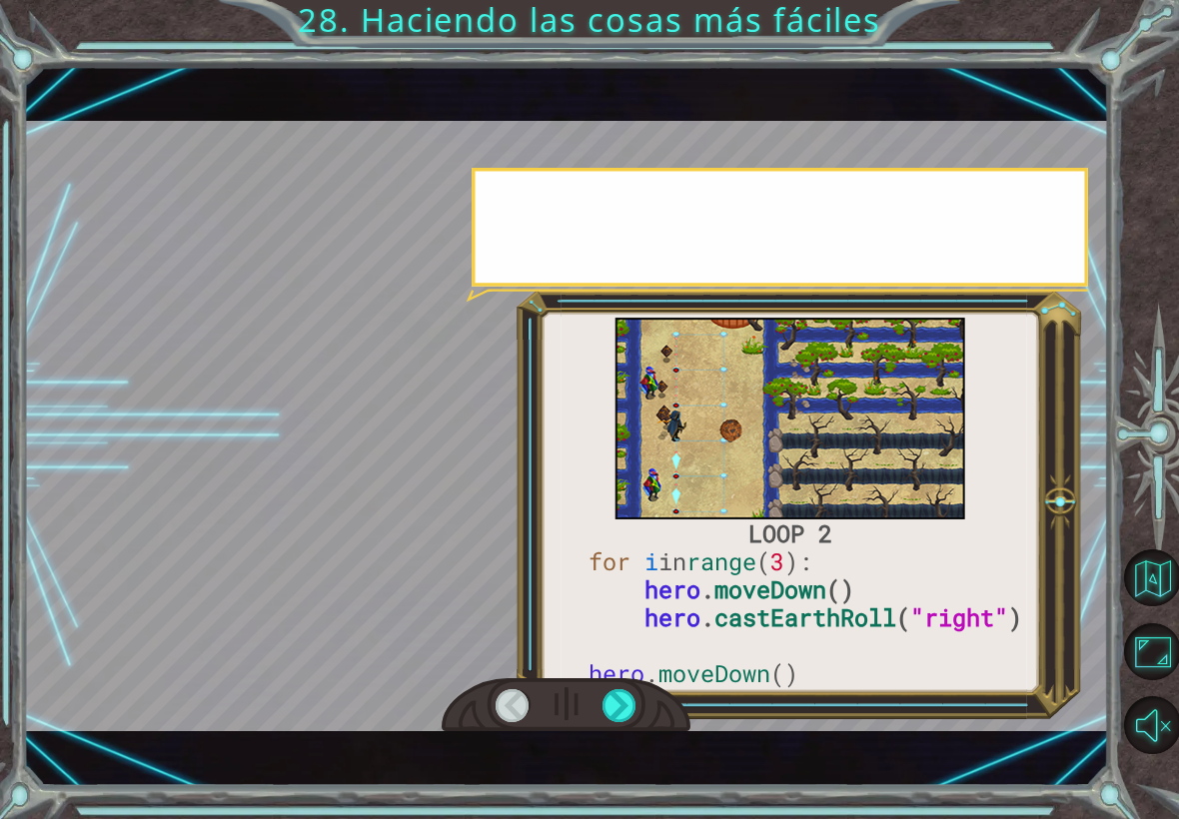
click at [627, 711] on div at bounding box center [620, 705] width 34 height 33
click at [629, 711] on div at bounding box center [620, 705] width 34 height 33
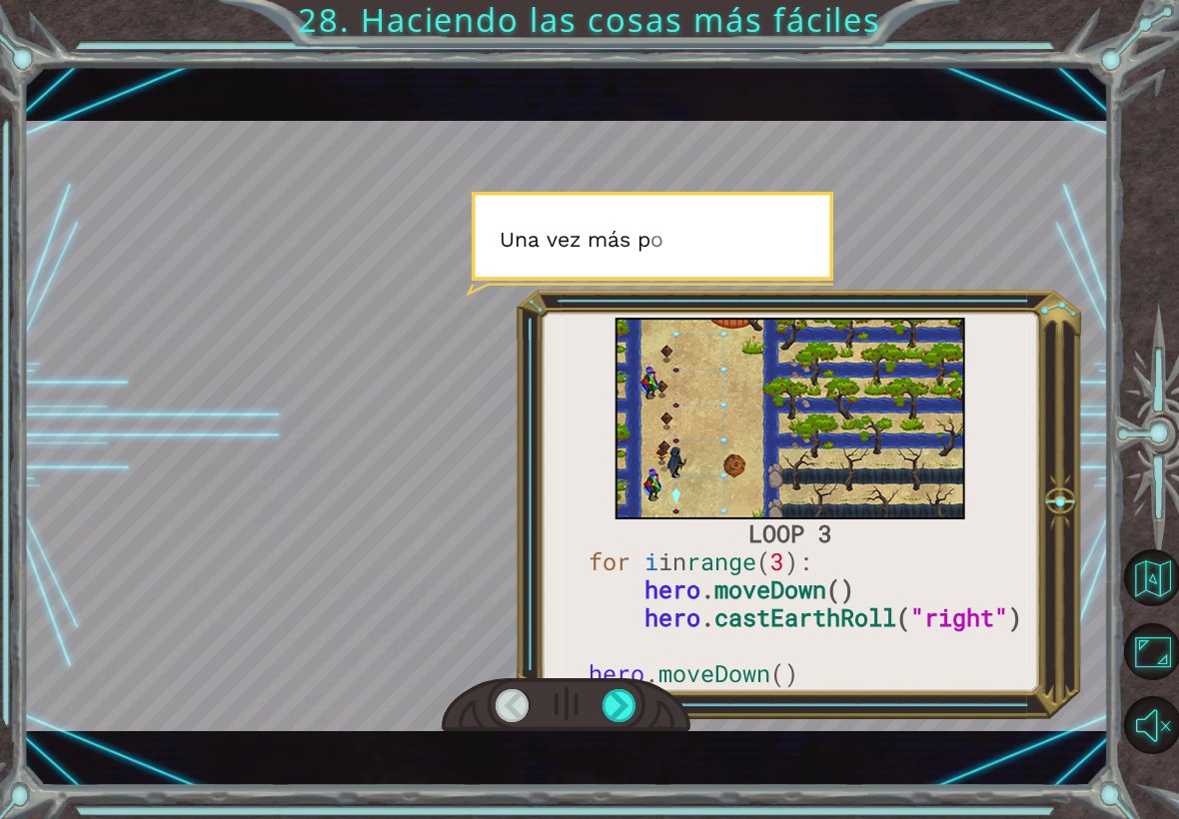
click at [626, 711] on div at bounding box center [620, 705] width 34 height 33
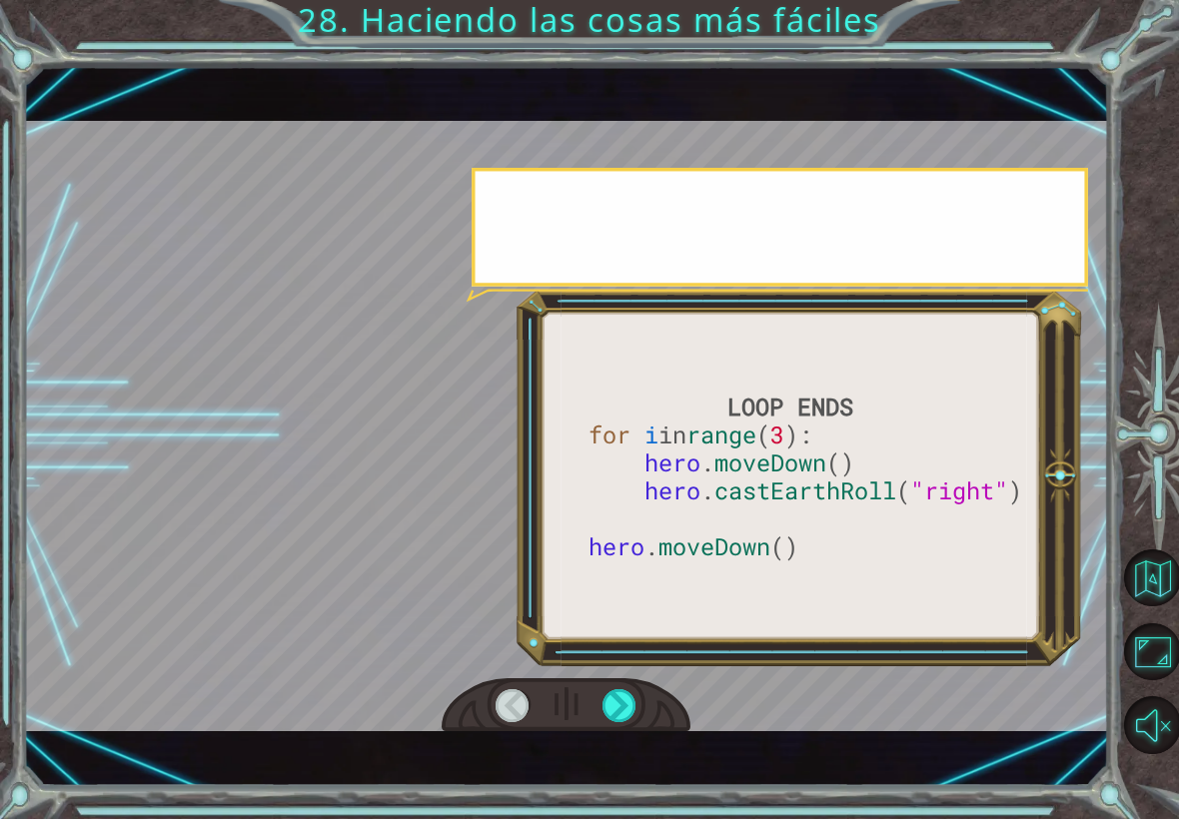
click at [627, 711] on div at bounding box center [620, 705] width 34 height 33
click at [622, 709] on div at bounding box center [620, 705] width 34 height 33
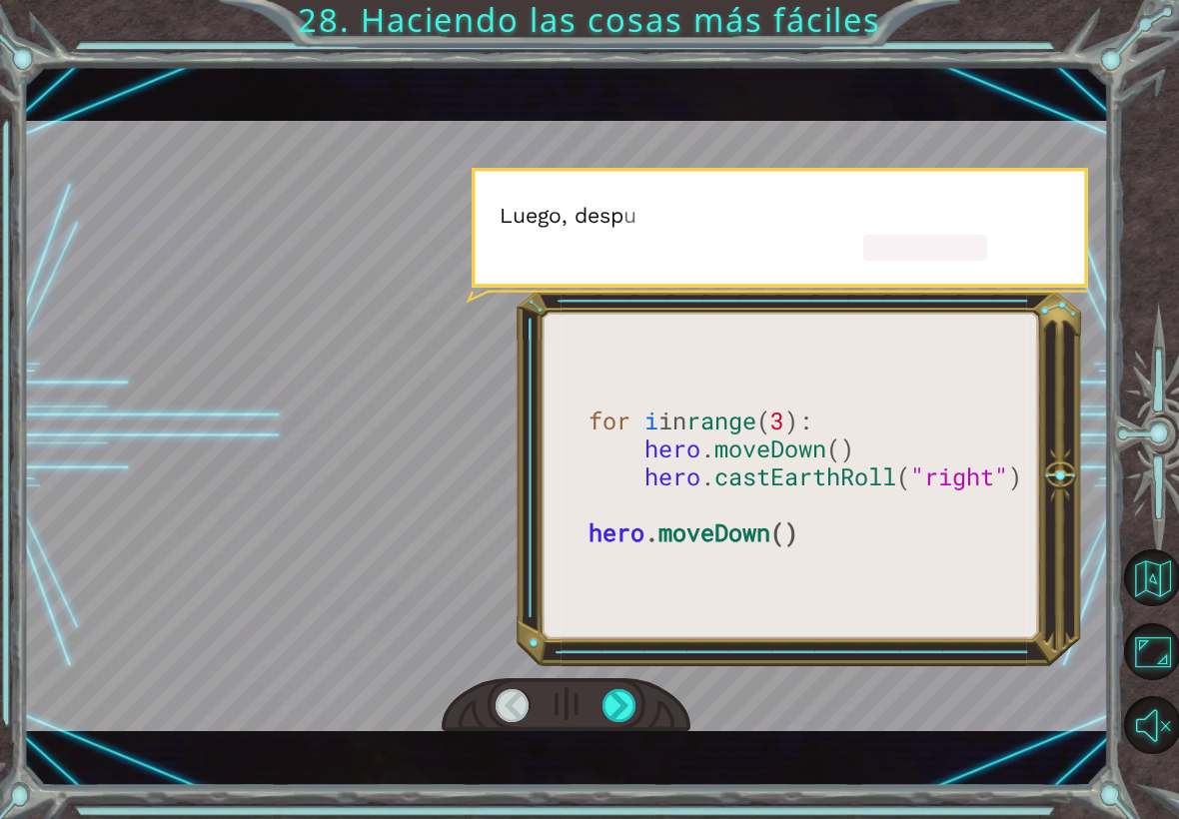
click at [620, 711] on div at bounding box center [620, 705] width 34 height 33
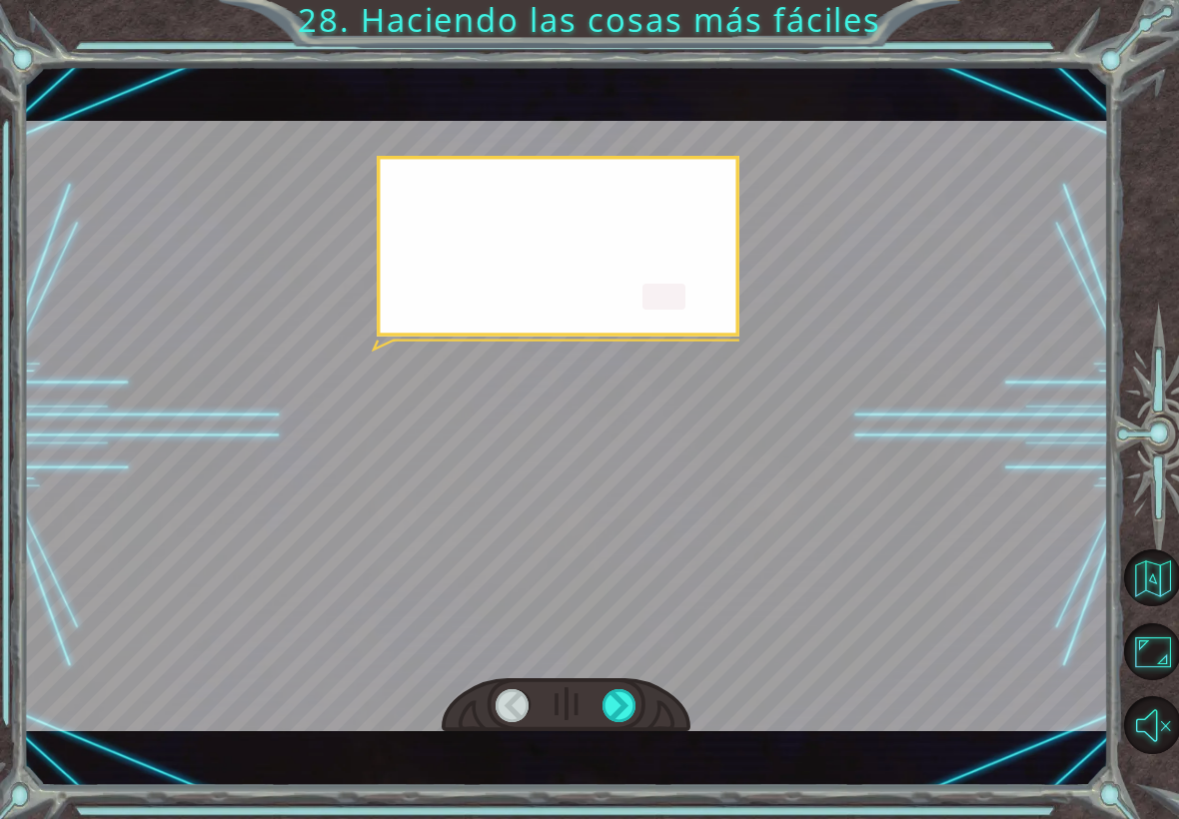
click at [624, 710] on div at bounding box center [620, 705] width 34 height 33
click at [624, 711] on div at bounding box center [620, 705] width 34 height 33
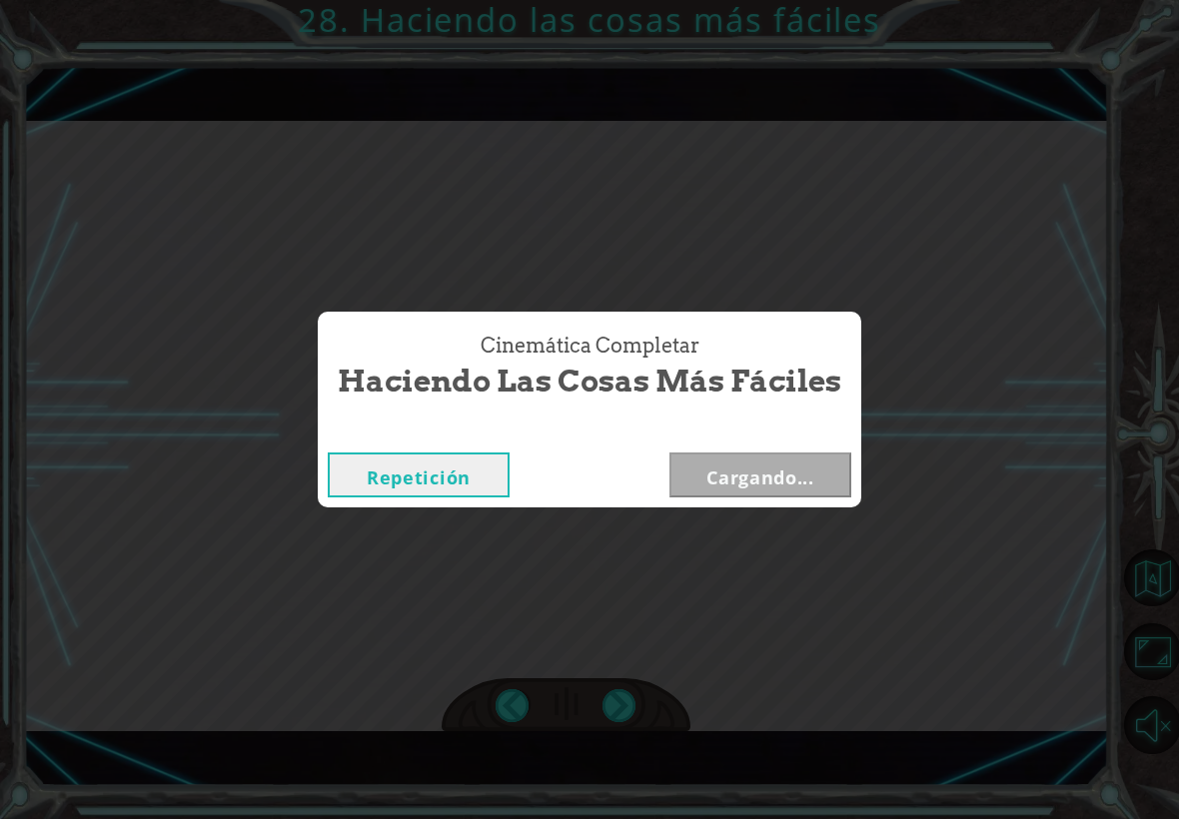
click at [619, 709] on div "Cinemática Completar Haciendo las cosas más fáciles Repetición Cargando..." at bounding box center [589, 409] width 1179 height 819
click at [780, 493] on button "Siguiente" at bounding box center [760, 475] width 182 height 45
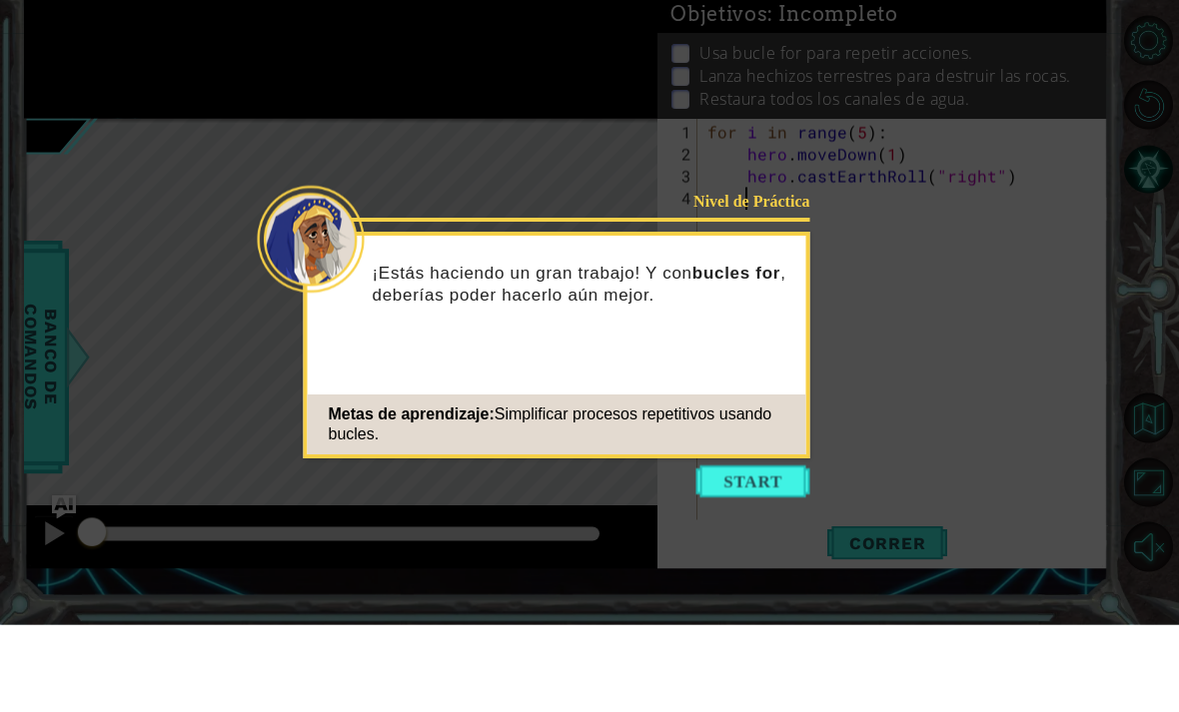
scroll to position [65, 0]
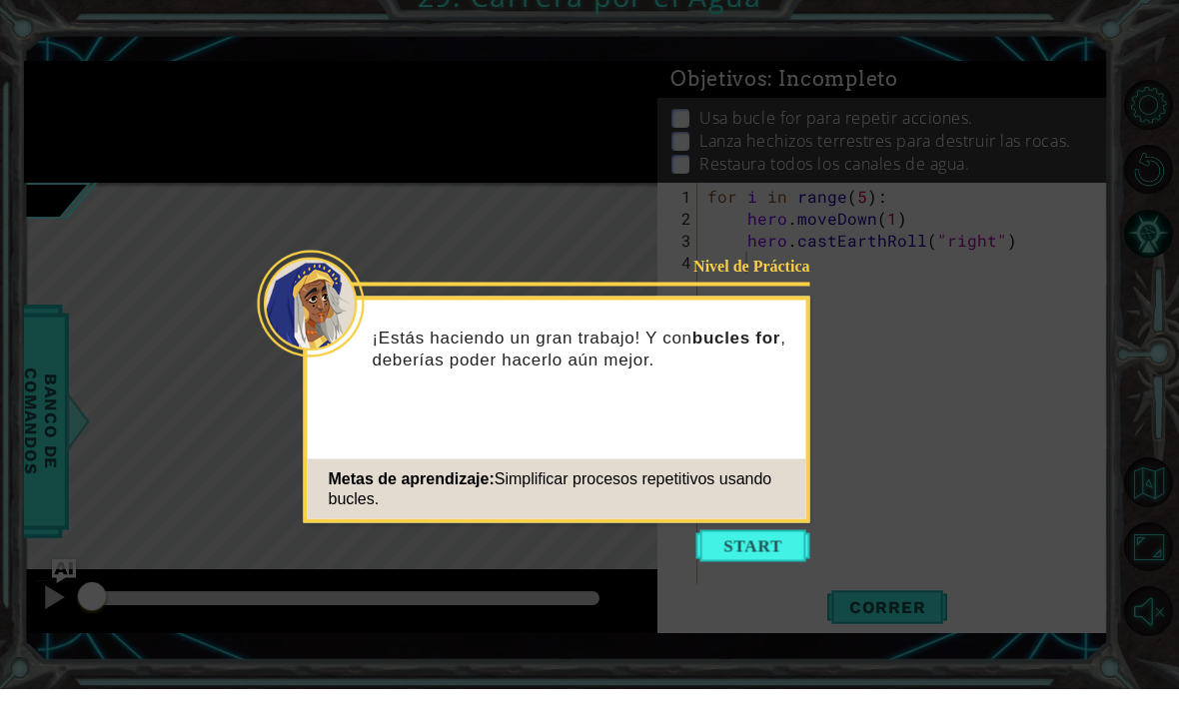
click at [761, 554] on button "Start" at bounding box center [753, 570] width 114 height 32
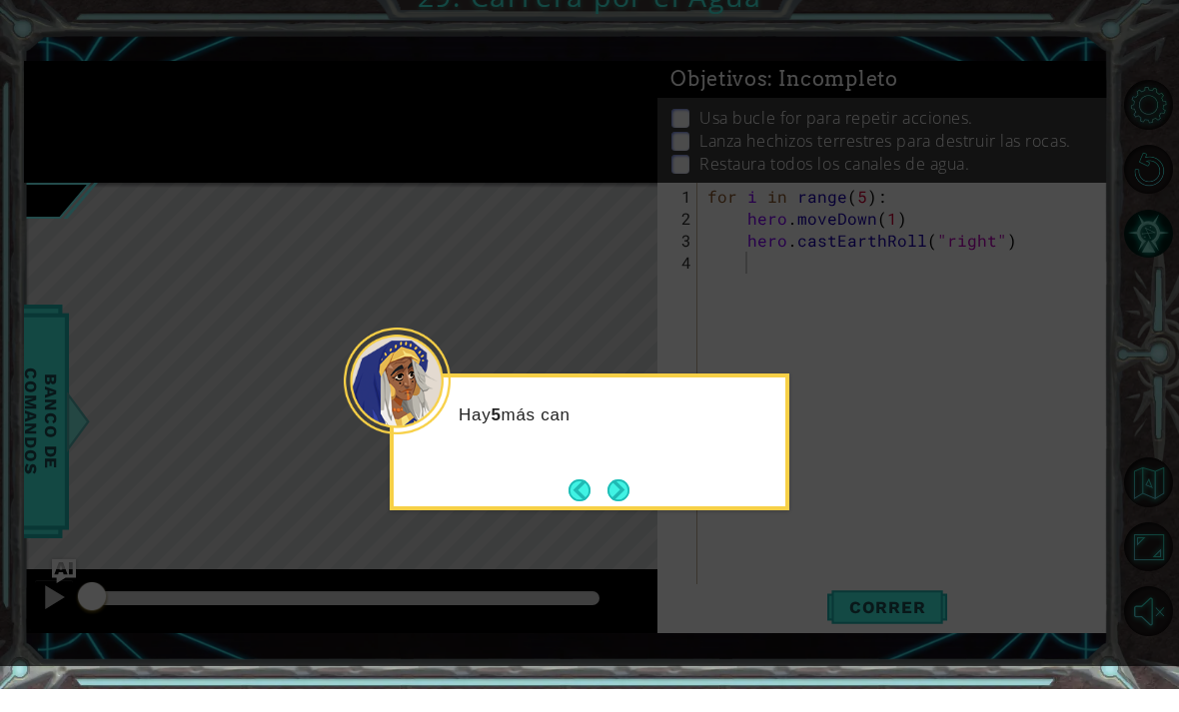
click at [630, 503] on button "Next" at bounding box center [619, 514] width 22 height 22
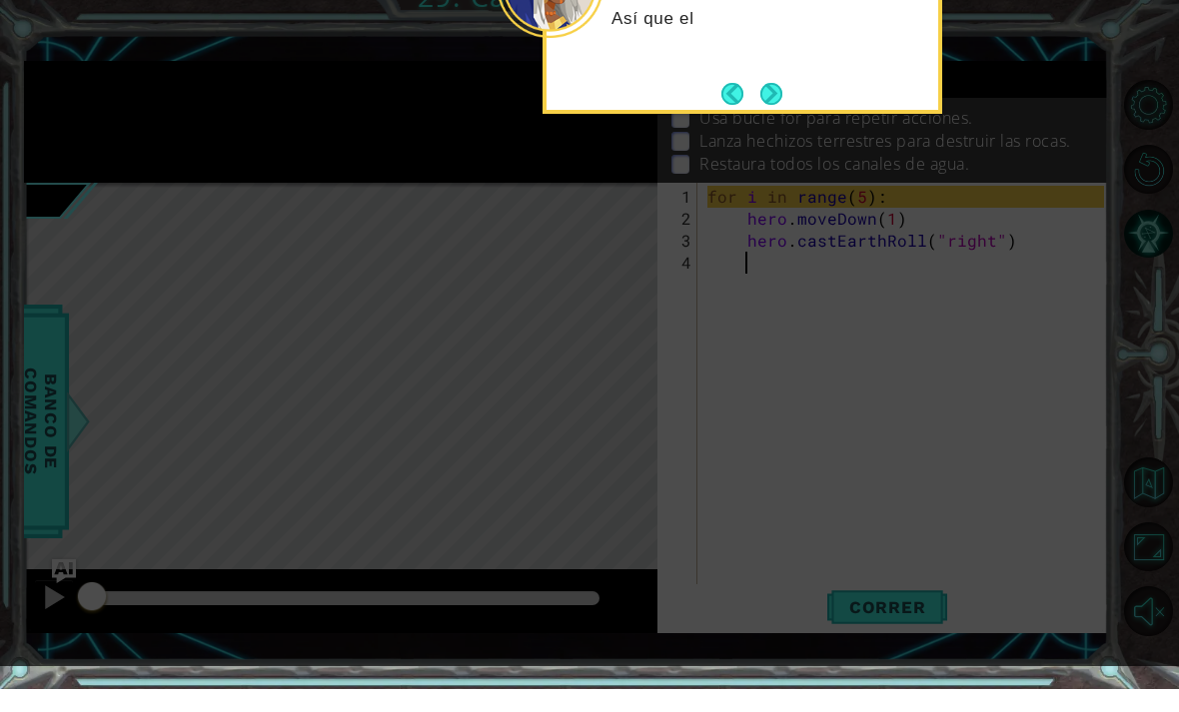
click at [768, 106] on button "Next" at bounding box center [771, 117] width 22 height 22
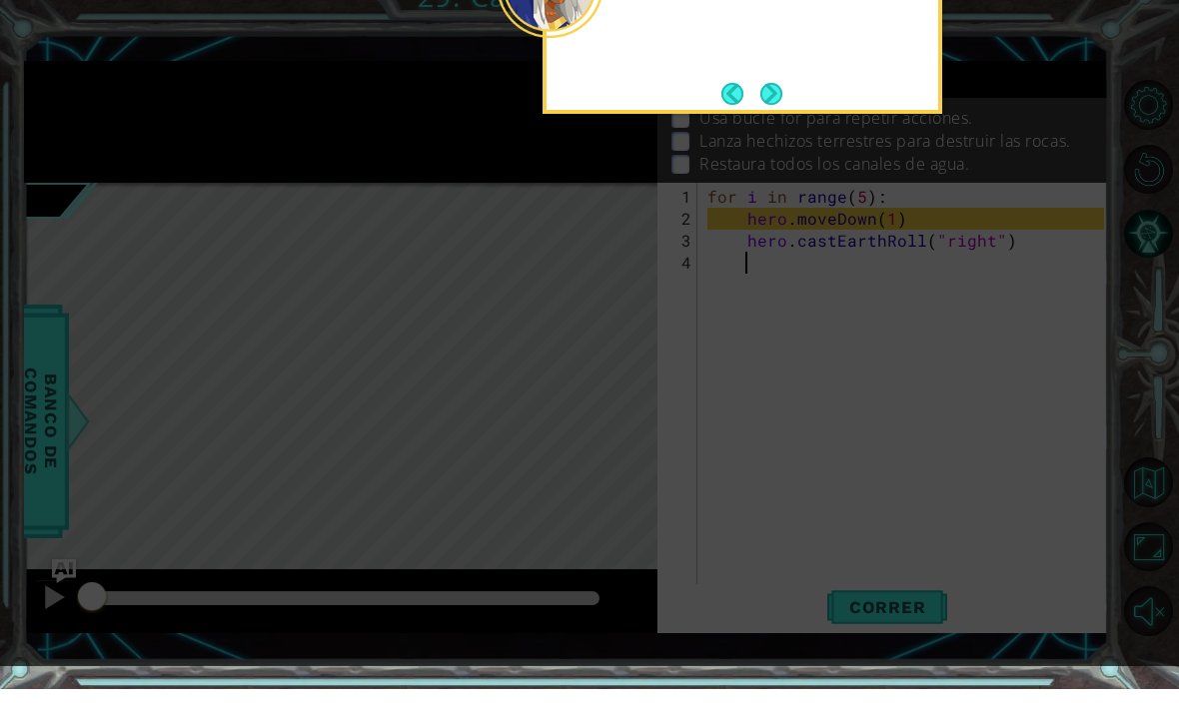
click at [780, 106] on button "Next" at bounding box center [771, 117] width 22 height 22
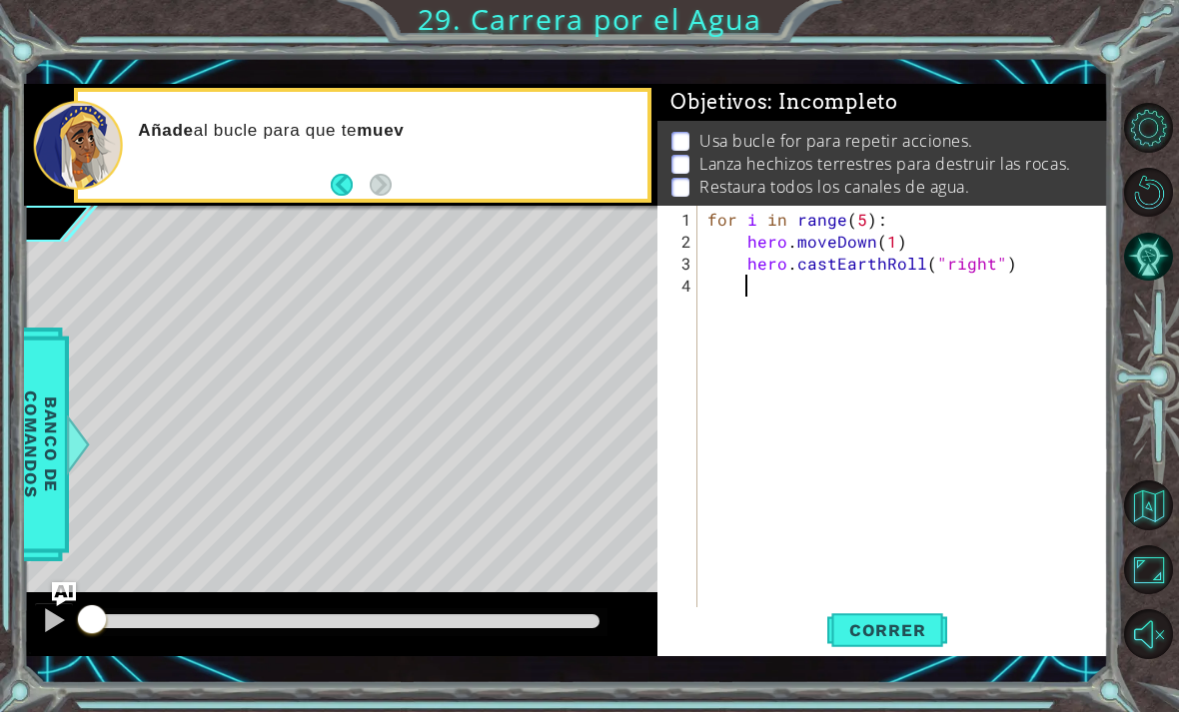
click at [898, 646] on button "Correr" at bounding box center [887, 630] width 120 height 45
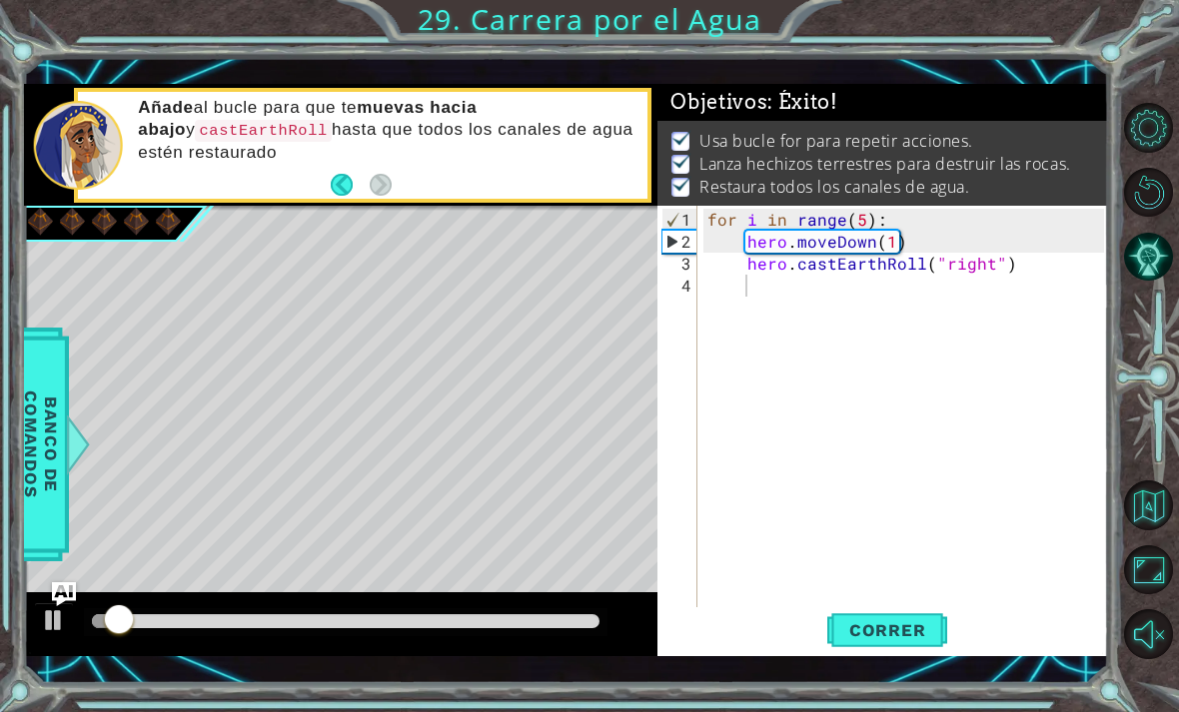
scroll to position [10, 0]
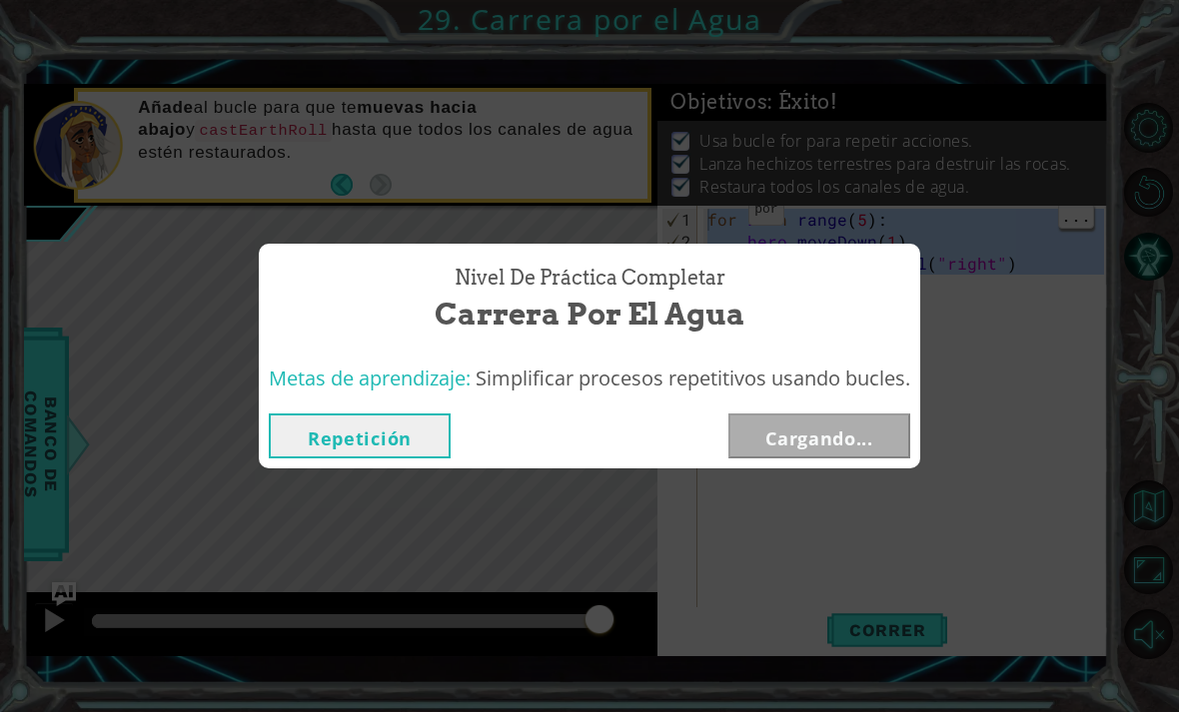
click at [874, 236] on div "Nivel de Práctica Completar Carrera por el Agua Metas de aprendizaje: Simplific…" at bounding box center [589, 356] width 1179 height 712
click at [326, 414] on button "Repetición" at bounding box center [360, 436] width 182 height 45
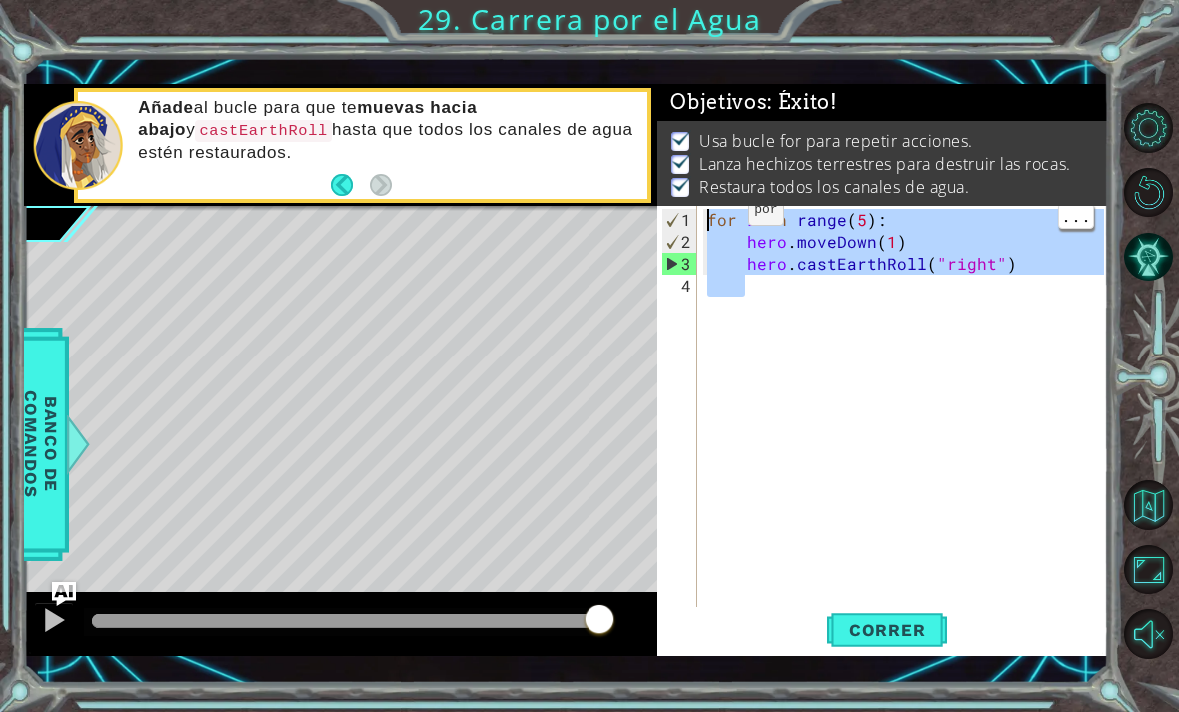
type textarea "for i in range(5):"
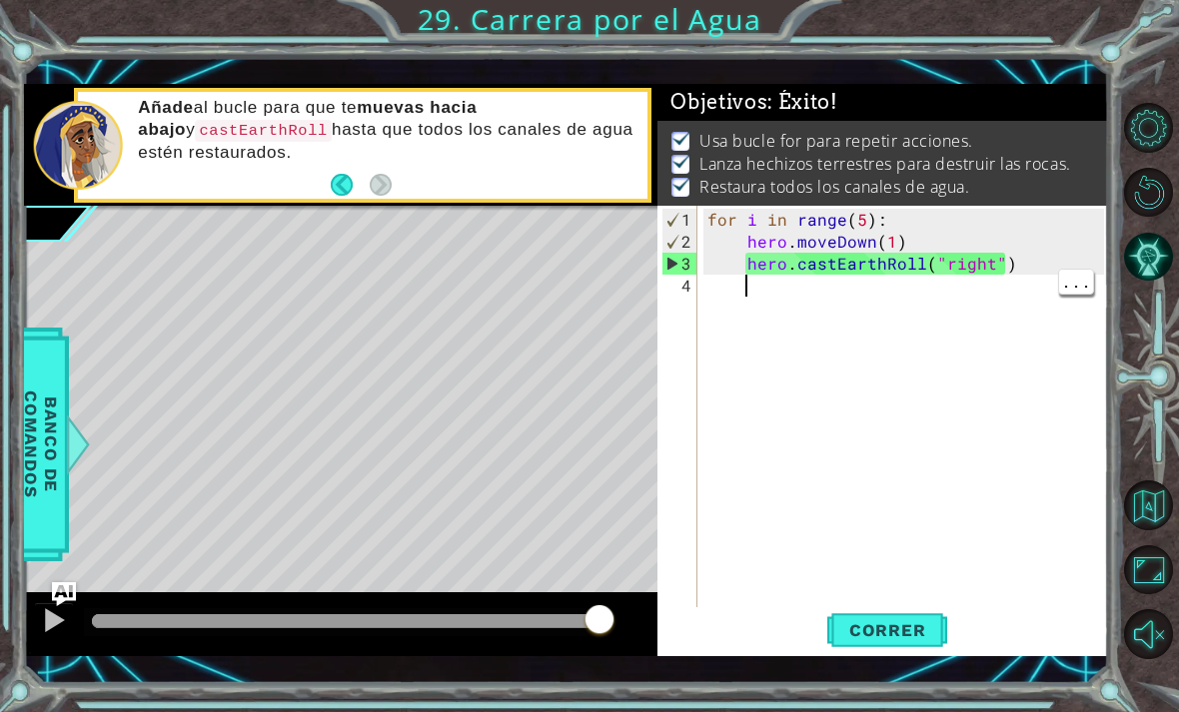
click at [1010, 437] on div "for i in range ( 5 ) : hero . moveDown ( 1 ) hero . castEarthRoll ( "right" )" at bounding box center [908, 440] width 411 height 462
type textarea "ñ"
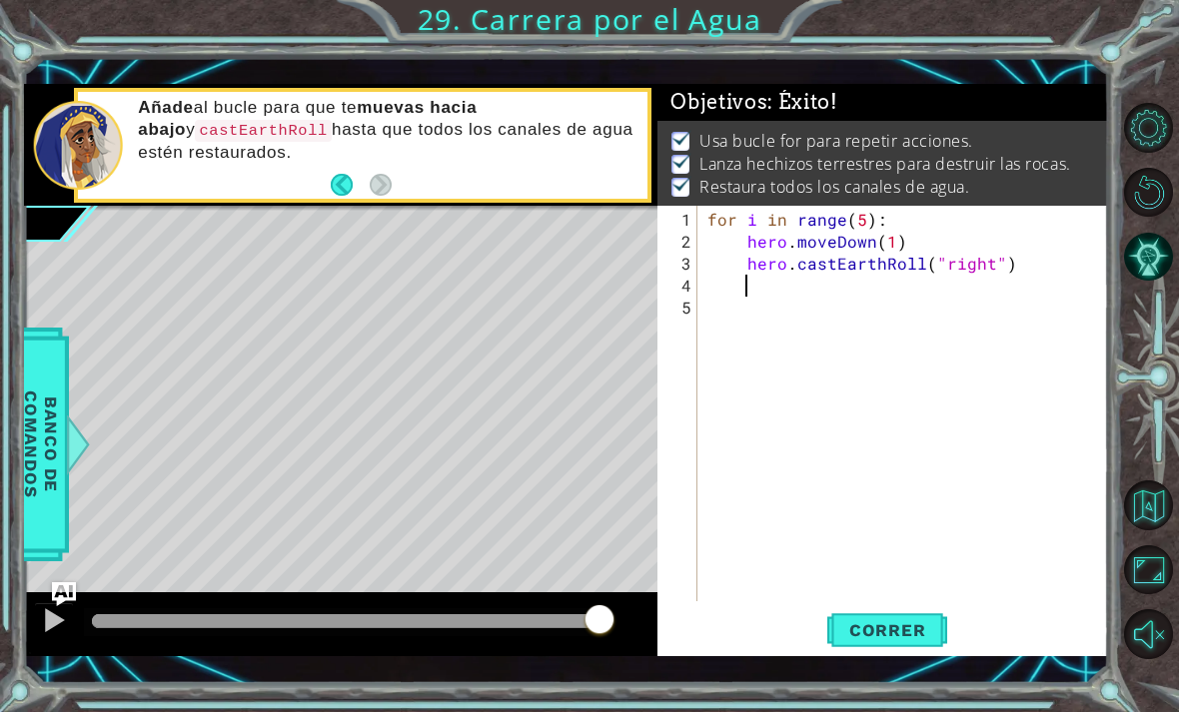
scroll to position [0, 0]
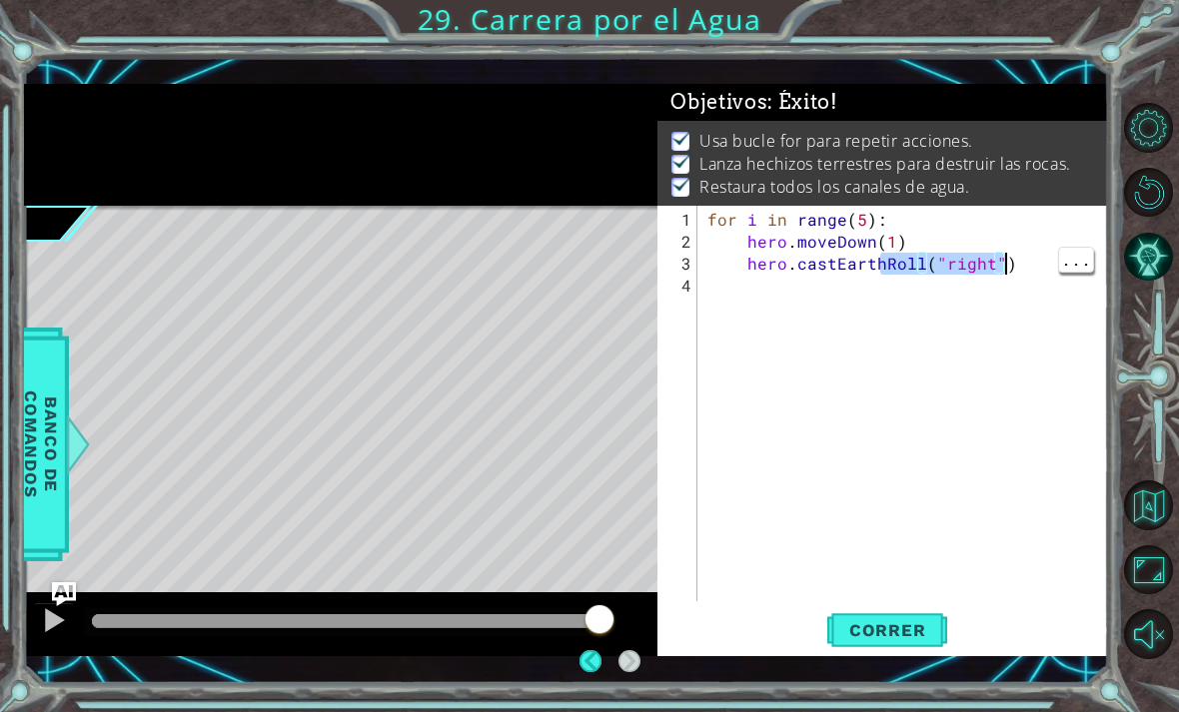
type textarea "hero.moveDown(1) hero.castEarthRoll("right")"
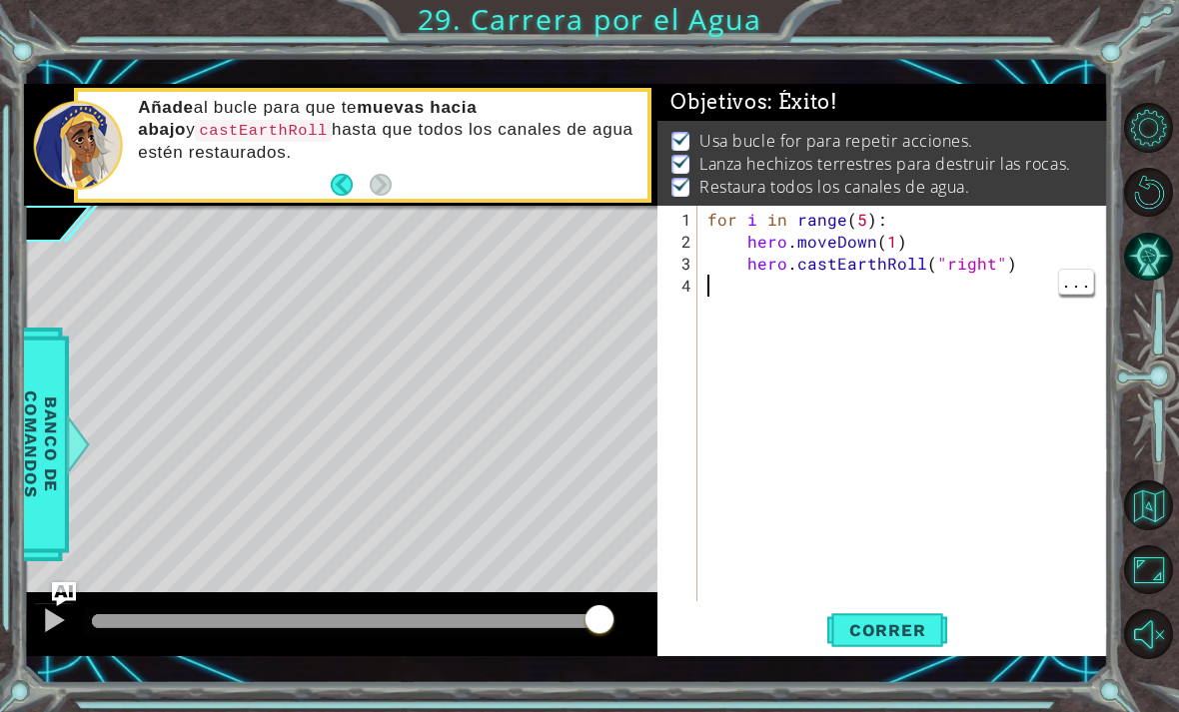
click at [1000, 445] on div "for i in range ( 5 ) : hero . moveDown ( 1 ) hero . castEarthRoll ( "right" )" at bounding box center [908, 429] width 411 height 440
click at [889, 642] on button "Correr" at bounding box center [887, 630] width 120 height 45
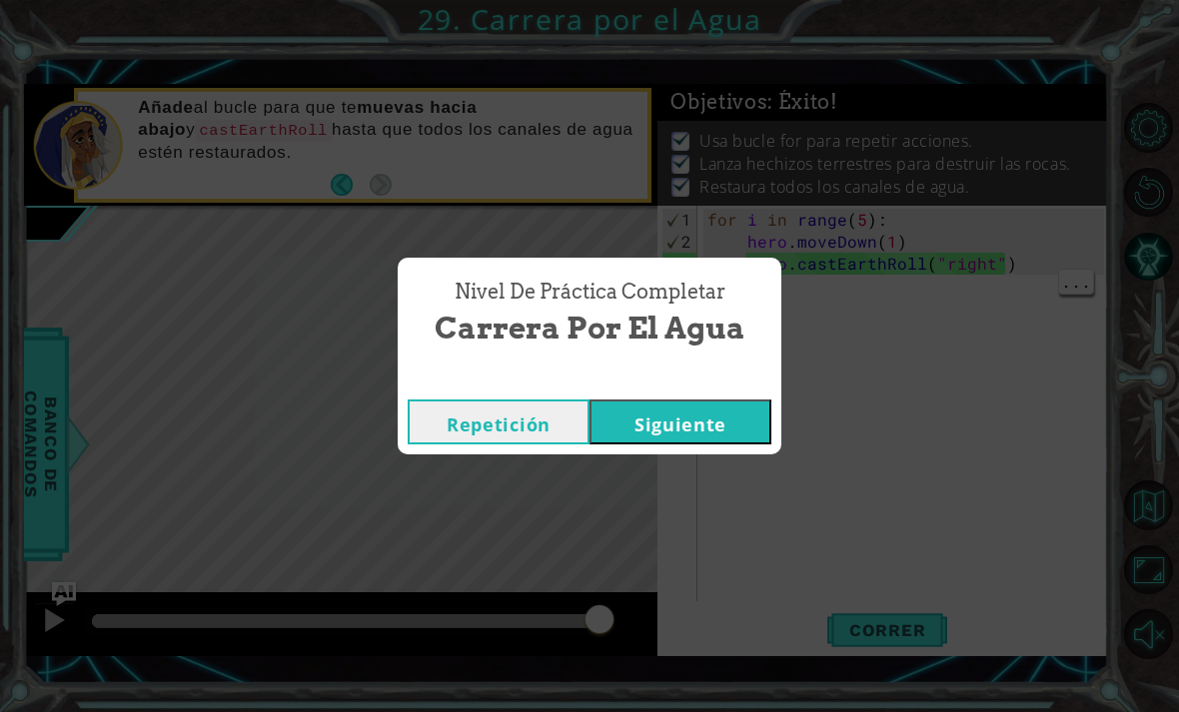
click at [723, 420] on button "Siguiente" at bounding box center [681, 422] width 182 height 45
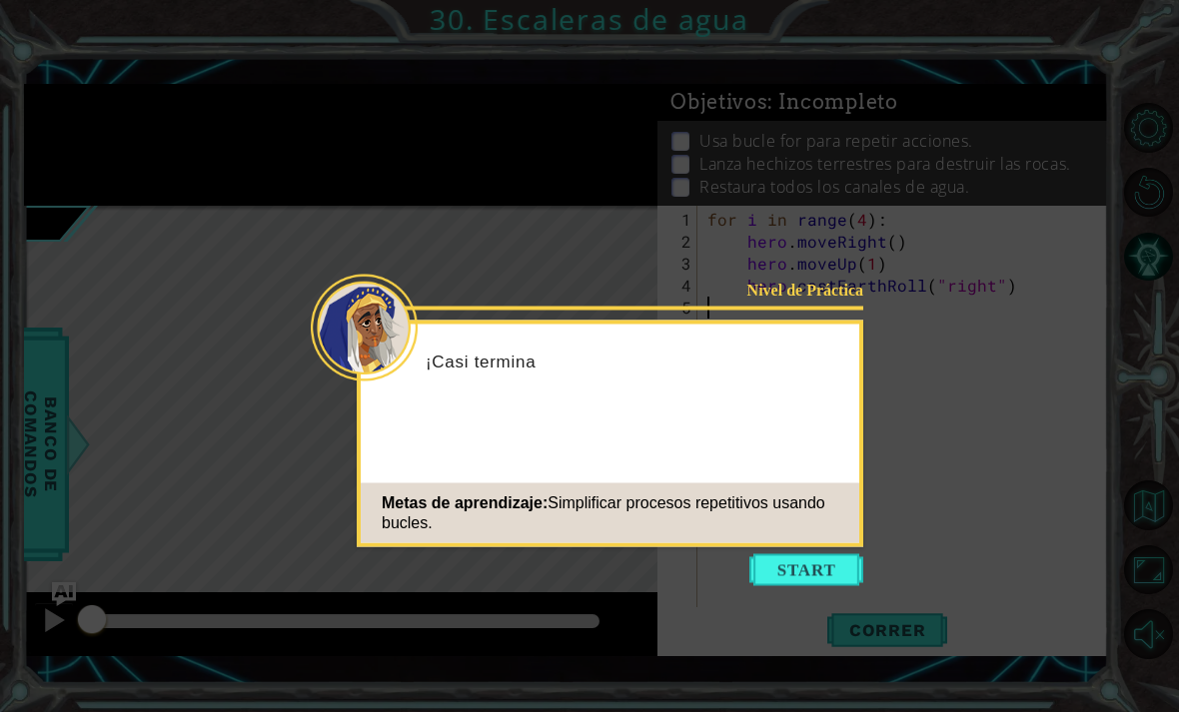
click at [815, 545] on div "Nivel de Práctica ¡Casi termina Metas de aprendizaje: Simplificar procesos repe…" at bounding box center [610, 434] width 507 height 227
click at [812, 565] on button "Start" at bounding box center [806, 571] width 114 height 32
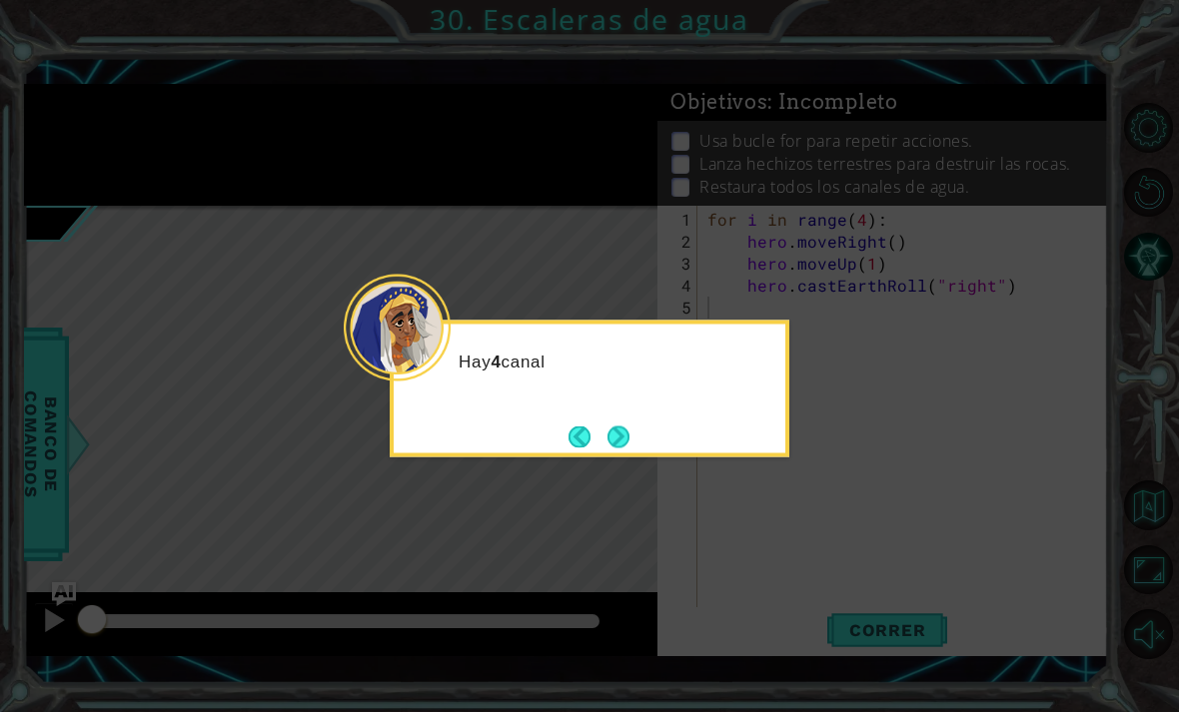
click at [622, 448] on button "Next" at bounding box center [619, 437] width 22 height 22
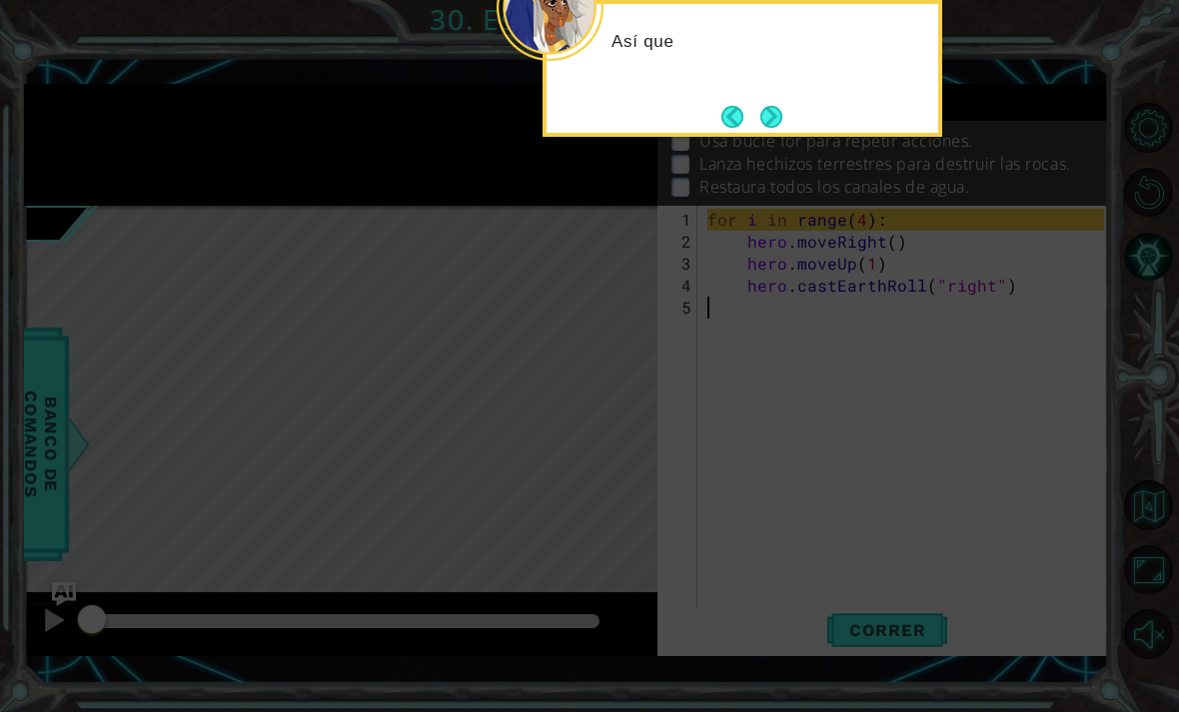
click at [782, 117] on button "Next" at bounding box center [771, 117] width 22 height 22
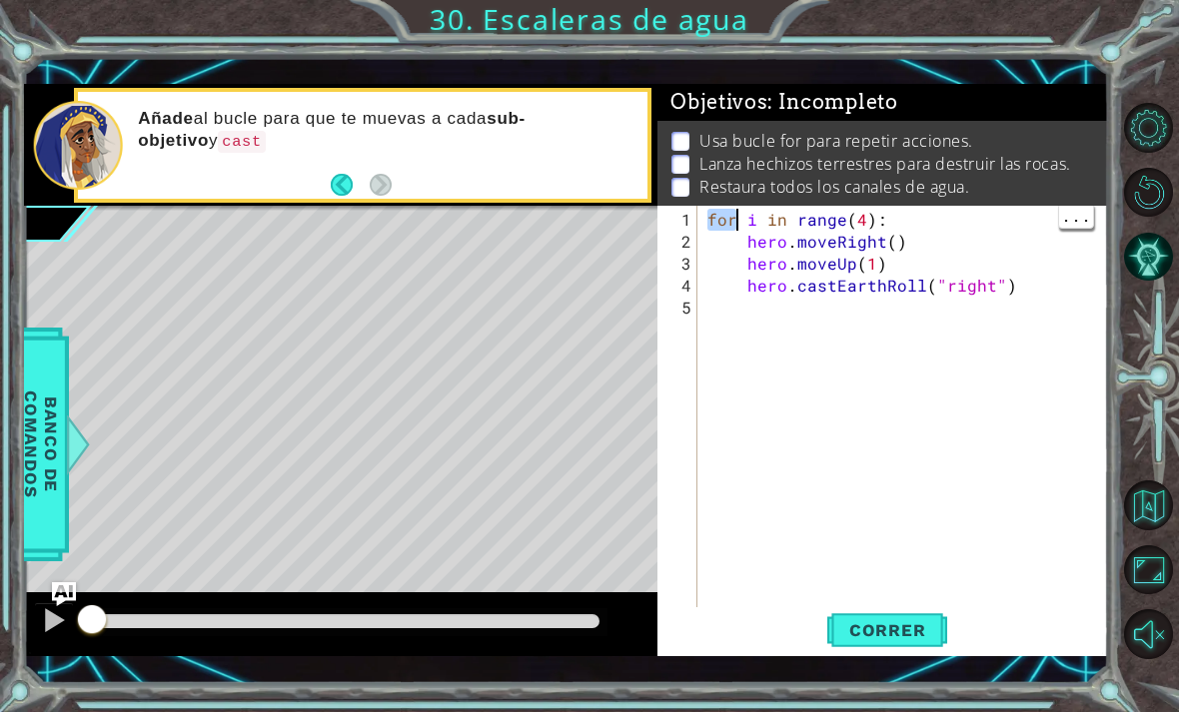
type textarea "for i in range(4): hero.moveRight()"
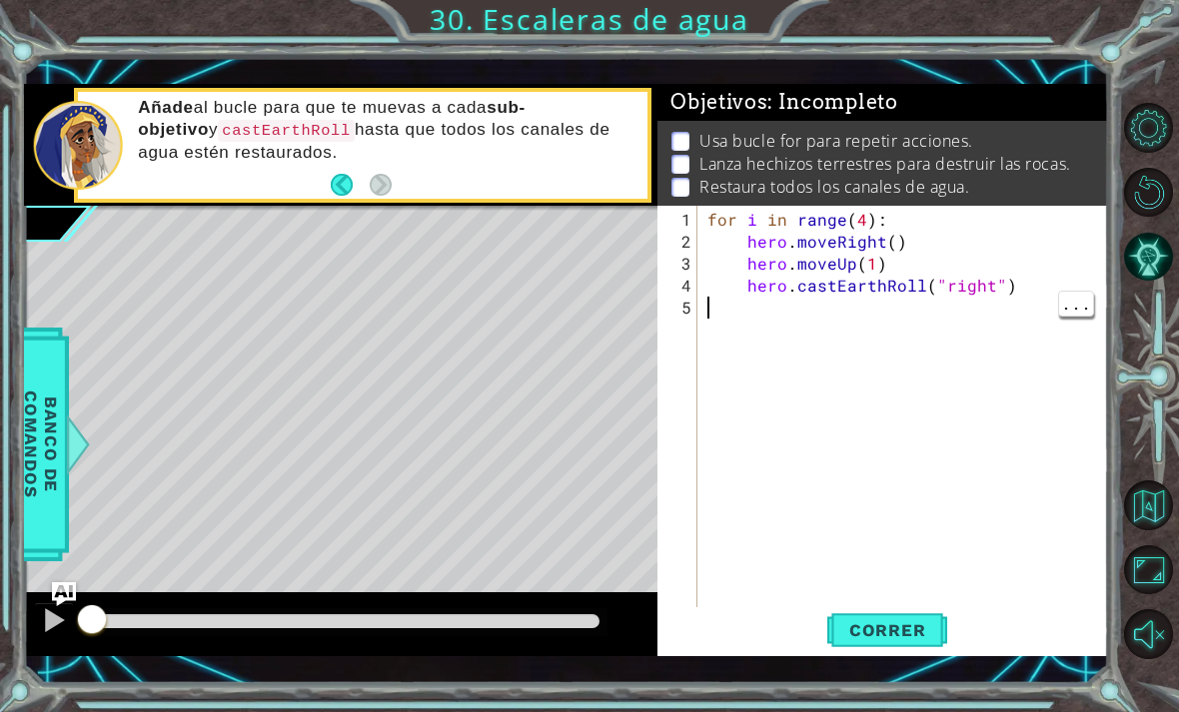
click at [985, 377] on div "for i in range ( 4 ) : hero . moveRight ( ) hero . moveUp ( 1 ) hero . castEart…" at bounding box center [908, 440] width 411 height 462
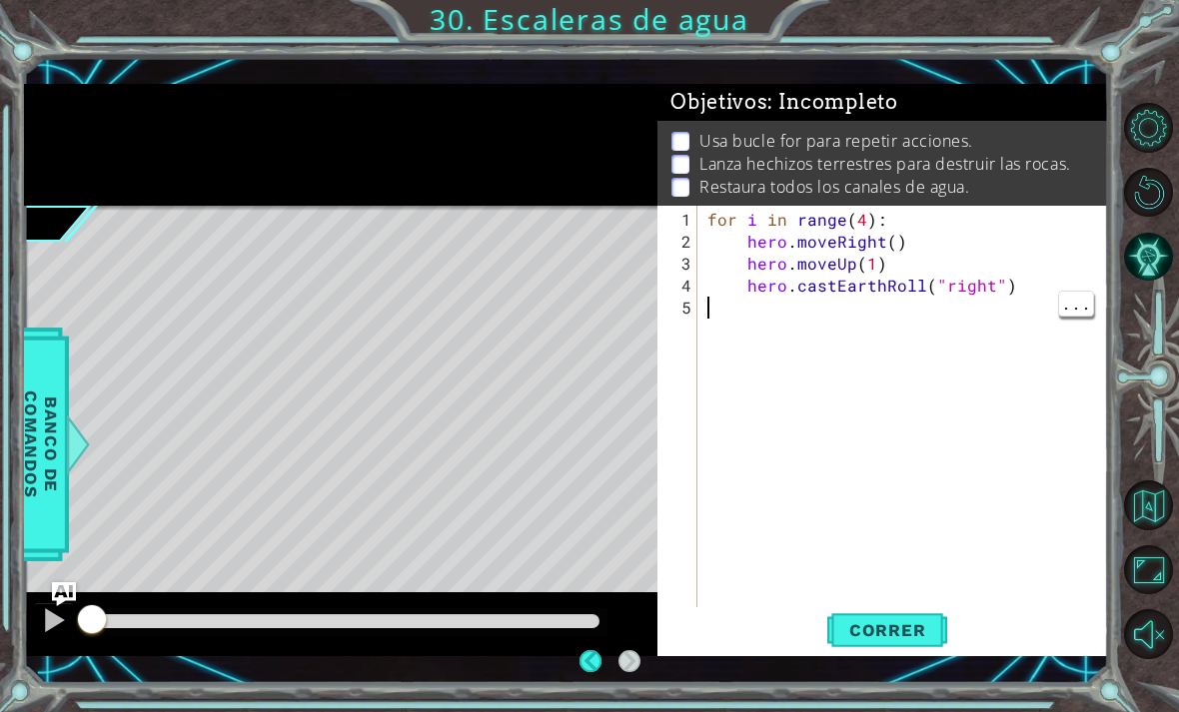
click at [992, 332] on div "for i in range ( 4 ) : hero . moveRight ( ) hero . moveUp ( 1 ) hero . castEart…" at bounding box center [908, 440] width 411 height 462
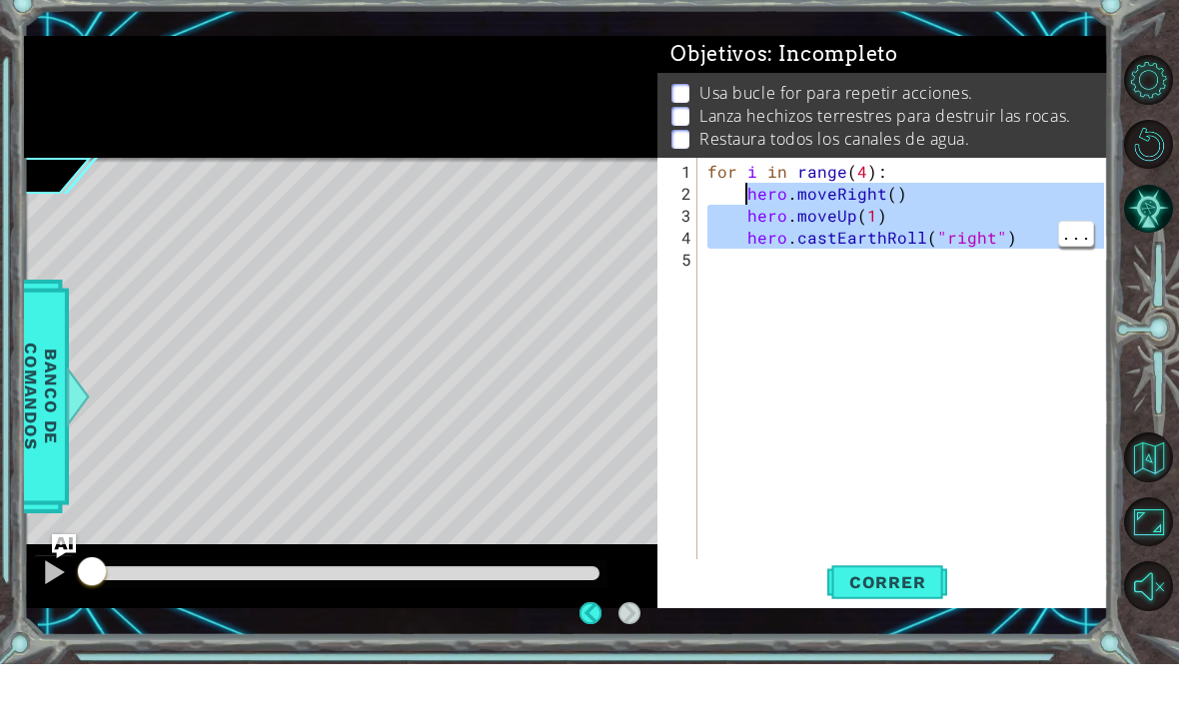
type textarea "for i in range(4): hero.moveRight()"
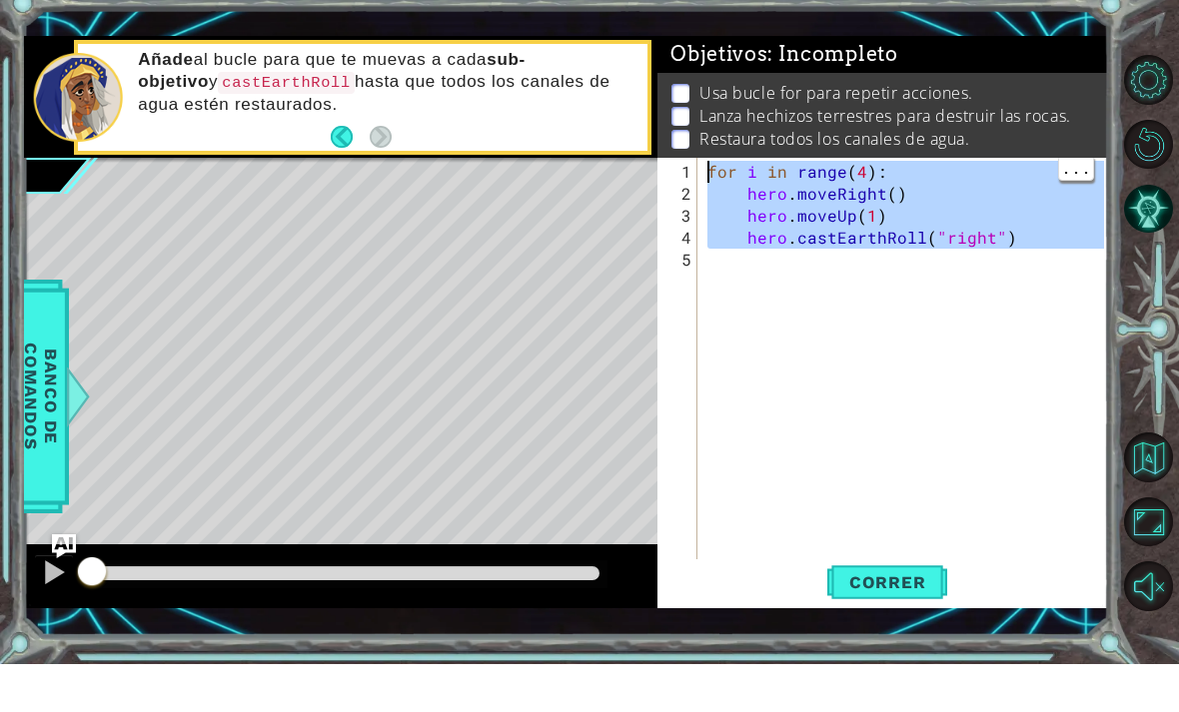
scroll to position [58, 0]
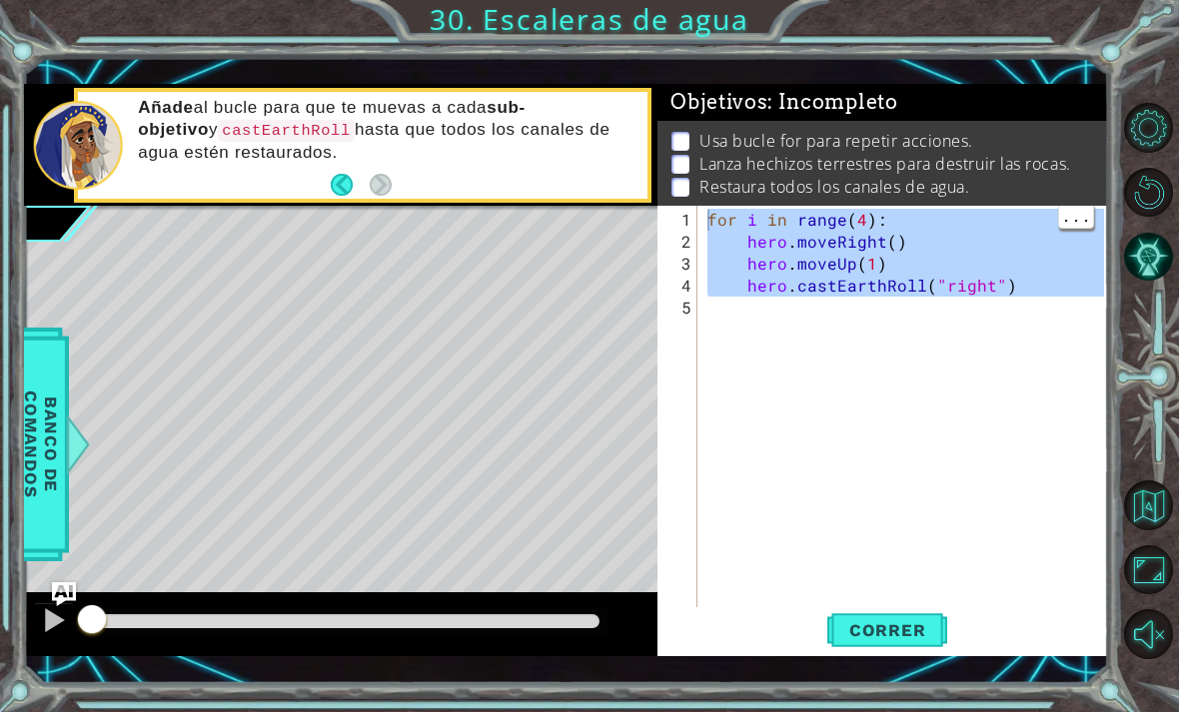
click at [974, 423] on div "for i in range ( 4 ) : hero . moveRight ( ) hero . moveUp ( 1 ) hero . castEart…" at bounding box center [908, 440] width 411 height 462
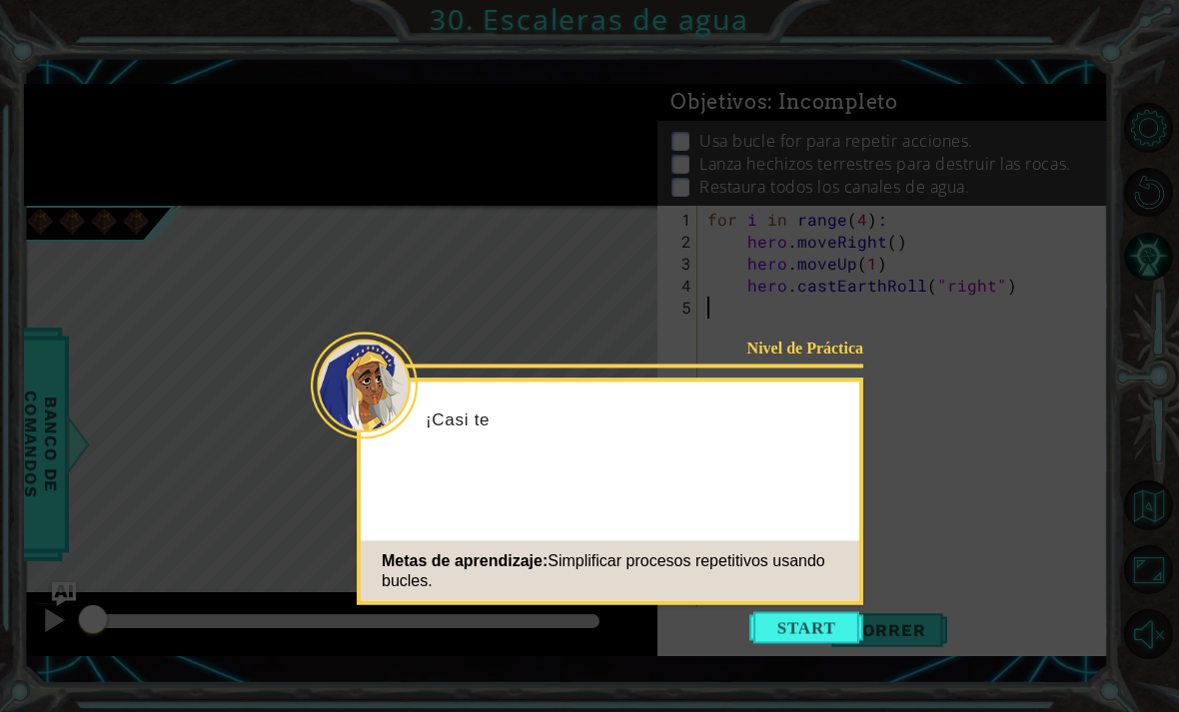
click at [790, 542] on div "Metas de aprendizaje: Simplificar procesos repetitivos usando bucles." at bounding box center [610, 572] width 499 height 60
click at [813, 545] on div "Nivel de Práctica ¡Casi terminamos! Y Metas de aprendizaje: Simplificar proceso…" at bounding box center [610, 492] width 507 height 227
click at [787, 613] on button "Start" at bounding box center [806, 629] width 114 height 32
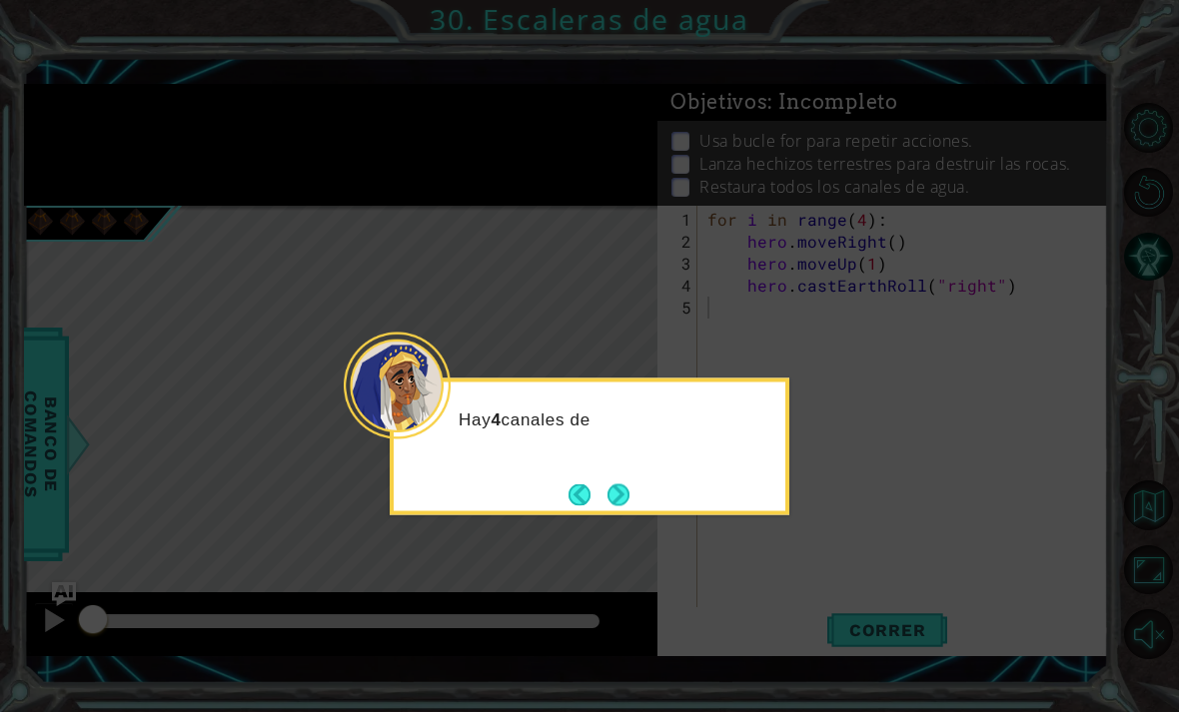
click at [641, 425] on div "Hay 4 canales de" at bounding box center [590, 447] width 400 height 137
click at [626, 484] on button "Next" at bounding box center [619, 495] width 22 height 22
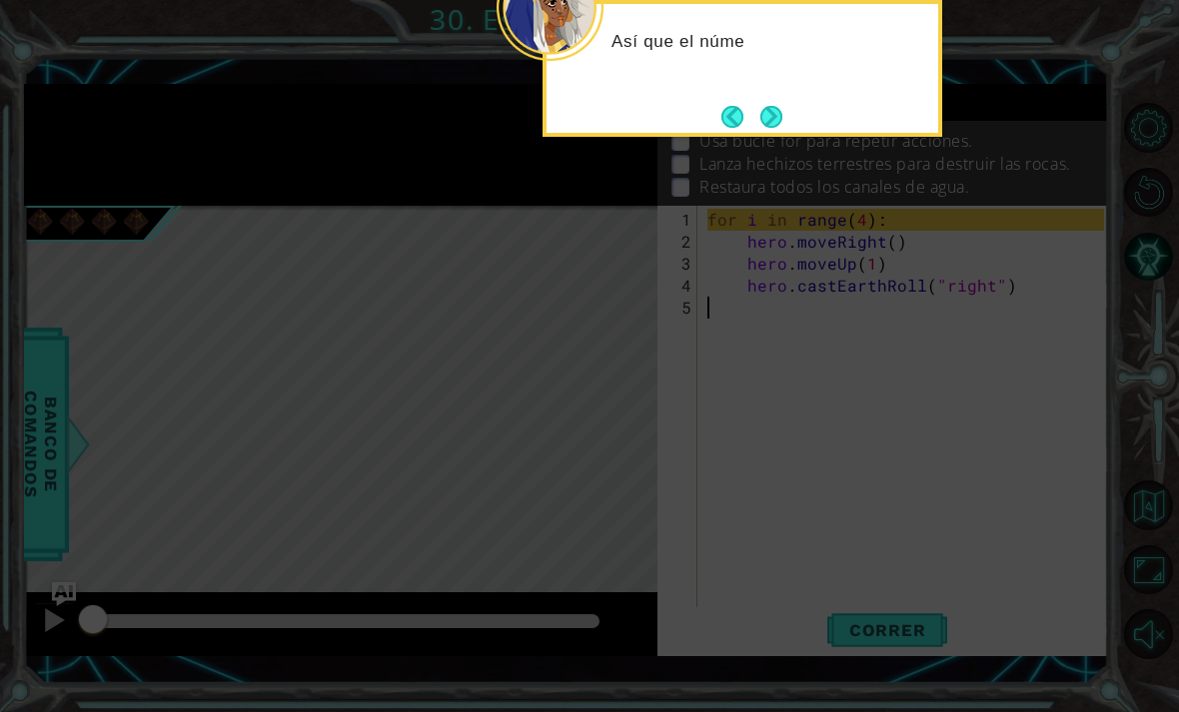
click at [772, 101] on button "Next" at bounding box center [771, 117] width 32 height 32
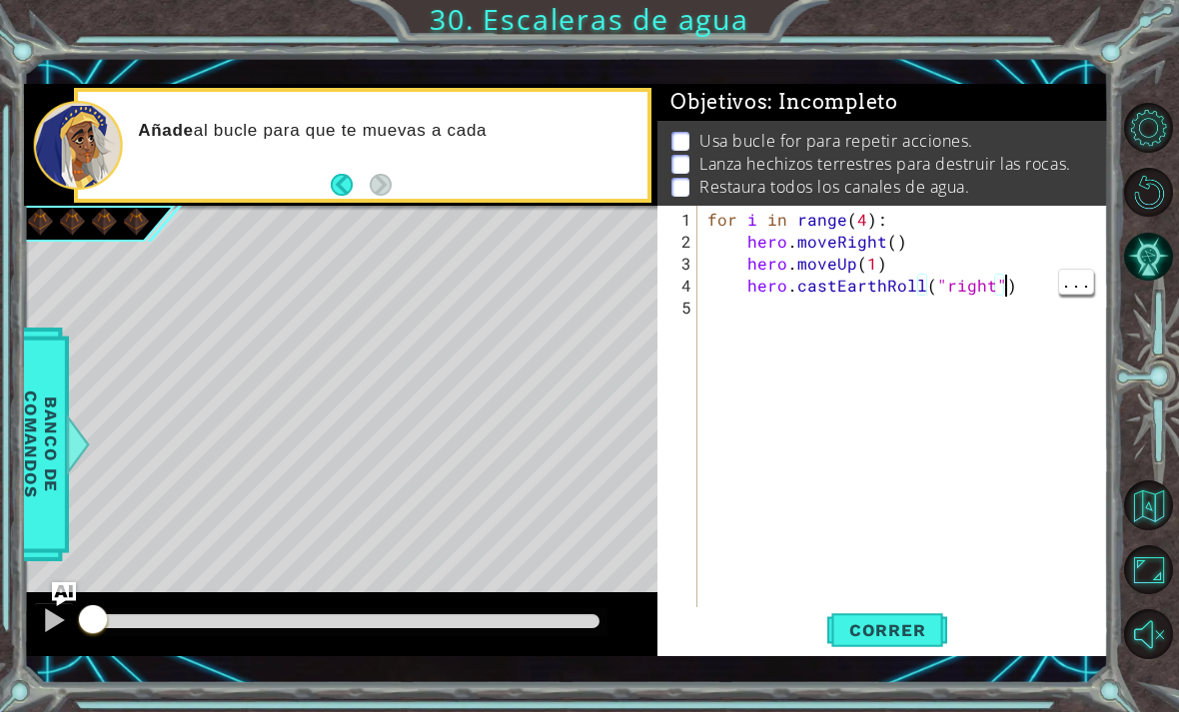
click at [1017, 278] on div "for i in range ( 4 ) : hero . moveRight ( ) hero . moveUp ( 1 ) hero . castEart…" at bounding box center [908, 440] width 411 height 462
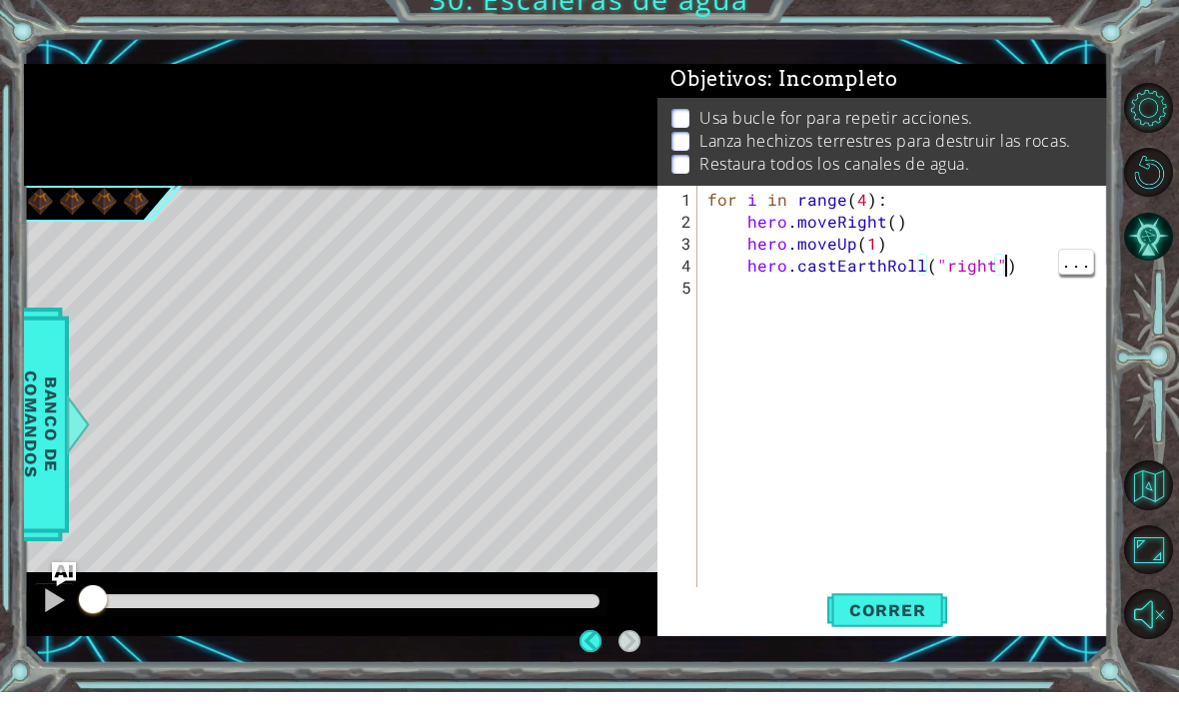
scroll to position [3, 0]
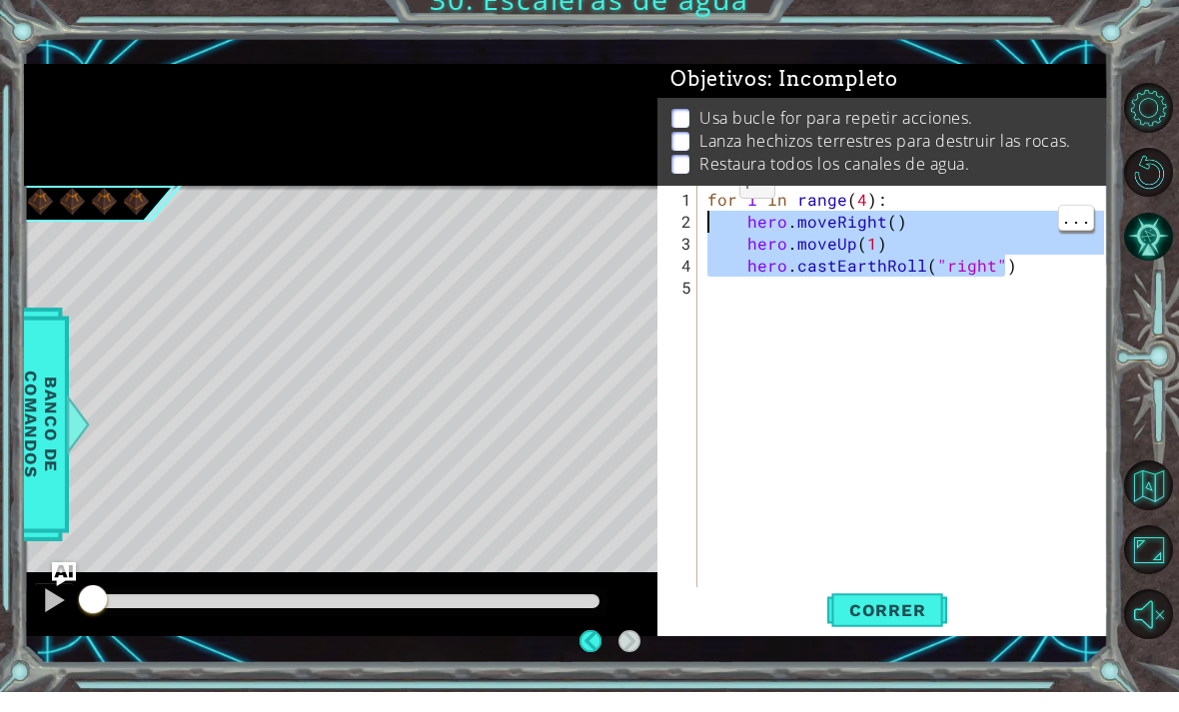
type textarea "for i in range(4): hero.moveRight()"
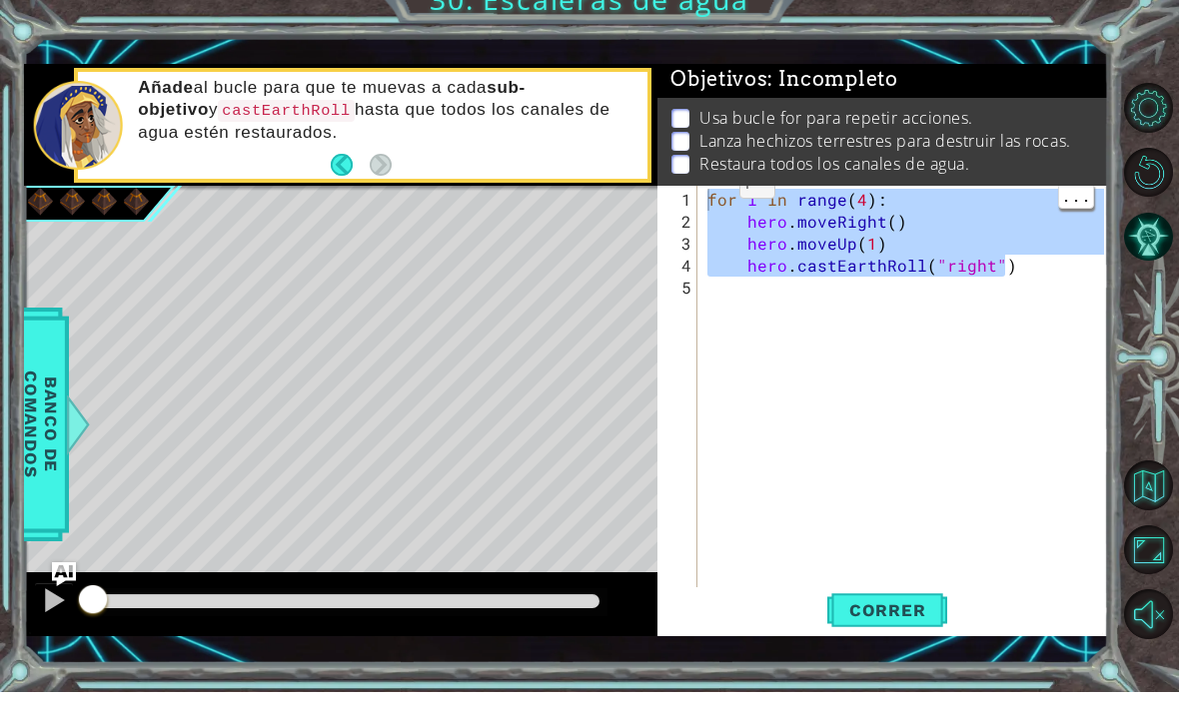
scroll to position [64, 0]
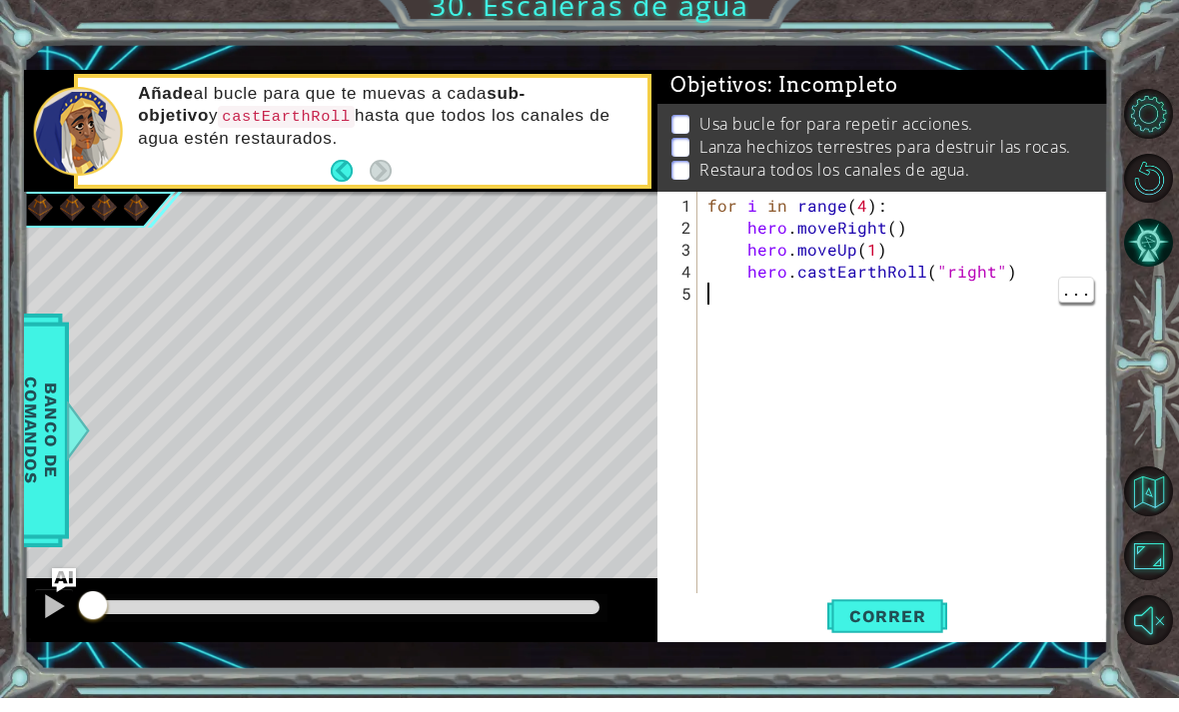
click at [1022, 456] on div "for i in range ( 4 ) : hero . moveRight ( ) hero . moveUp ( 1 ) hero . castEart…" at bounding box center [908, 440] width 411 height 462
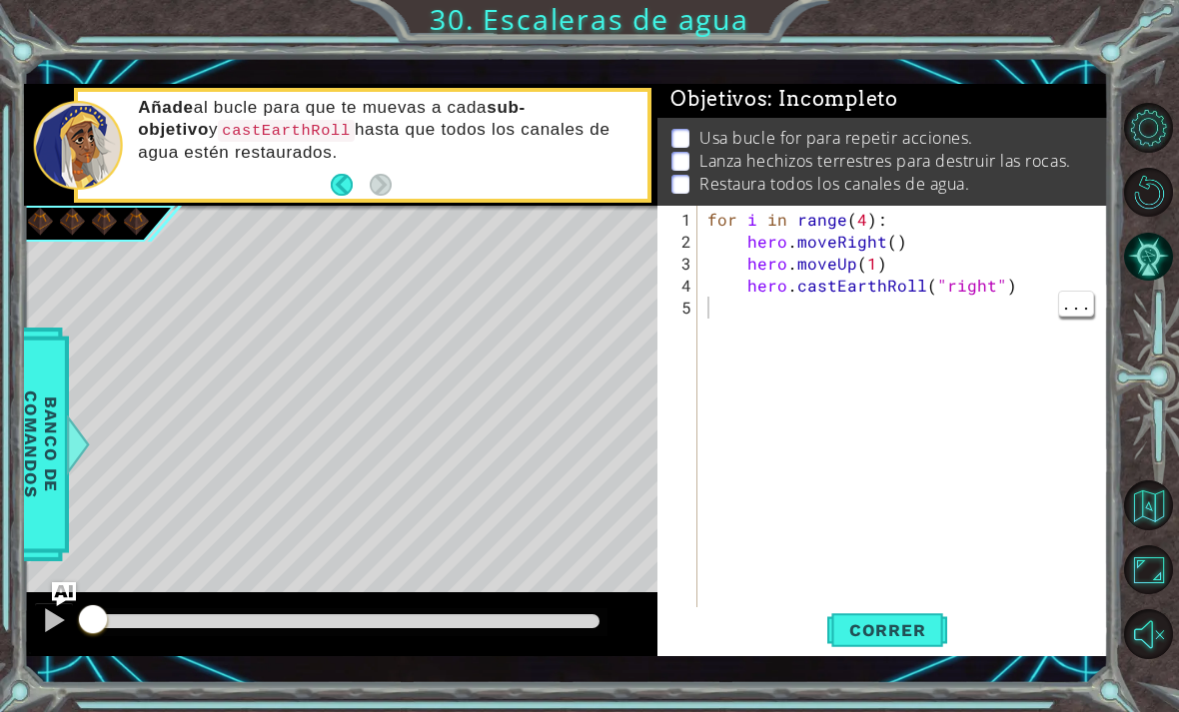
click at [907, 621] on span "Correr" at bounding box center [887, 631] width 117 height 20
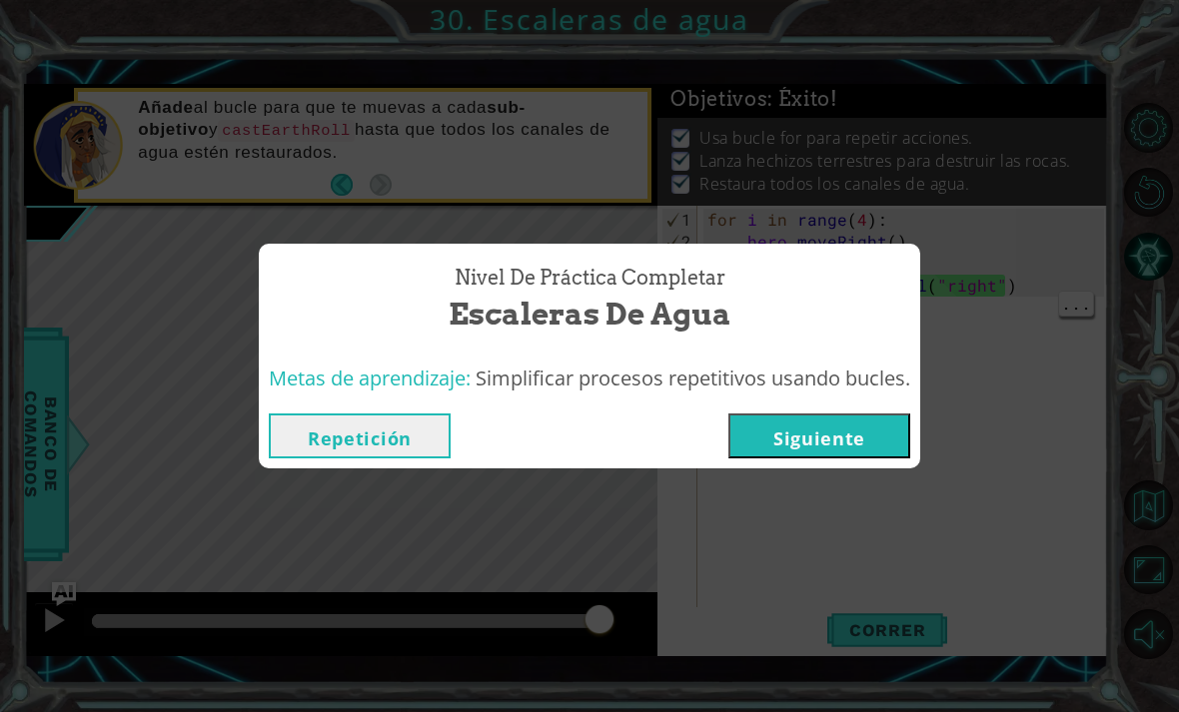
click at [835, 420] on button "Siguiente" at bounding box center [819, 436] width 182 height 45
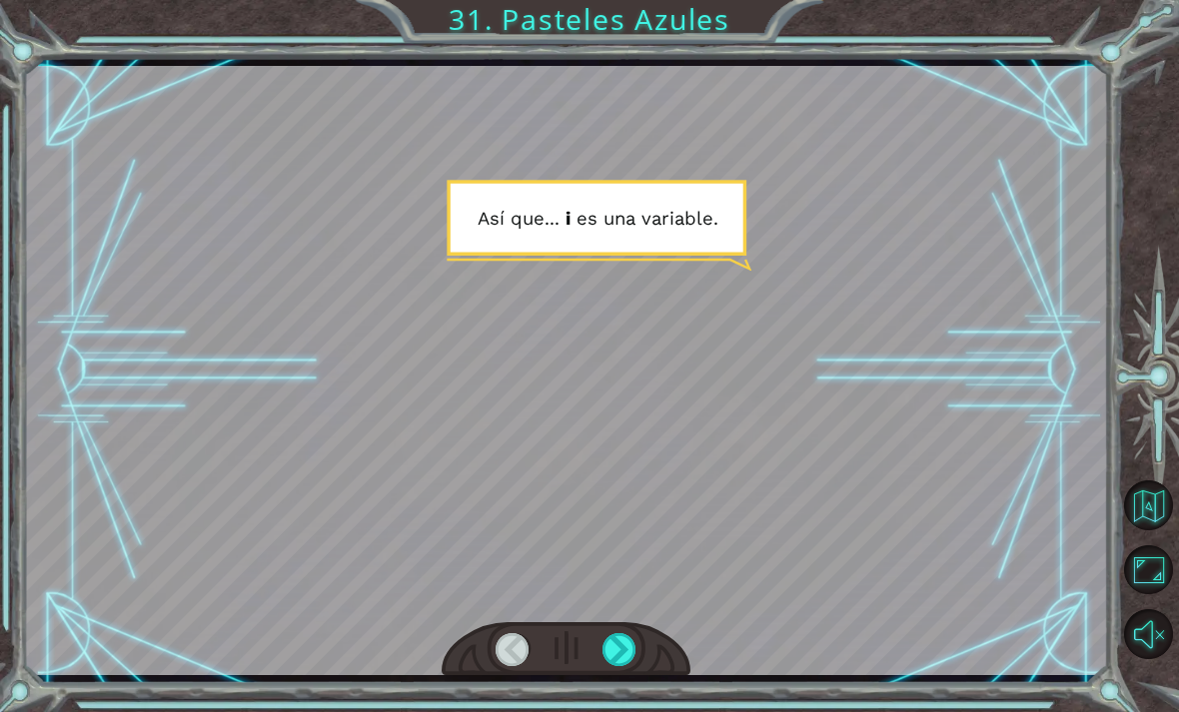
click at [613, 710] on div "Temporary Text A s í q u e . . . i e s u n a v a r i a b l e . ¿ P u e d o u s …" at bounding box center [589, 356] width 1179 height 712
click at [619, 710] on div "Temporary Text A s í q u e . . . i e s u n a v a r i a b l e . ¿ P u e d o u s …" at bounding box center [589, 356] width 1179 height 712
click at [612, 711] on div "Temporary Text A s í q u e . . . i e s u n a v a r i a b l e . ¿ P u e d o u s …" at bounding box center [589, 356] width 1179 height 712
click at [616, 711] on html "Temporary Text A s í q u e . . . i e s u n a v a r i a b l e . ¿ P u e d o u s …" at bounding box center [589, 356] width 1179 height 712
click at [623, 711] on html "Temporary Text A s í q u e . . . i e s u n a v a r i a b l e . ¿ P u e d o u s …" at bounding box center [589, 356] width 1179 height 712
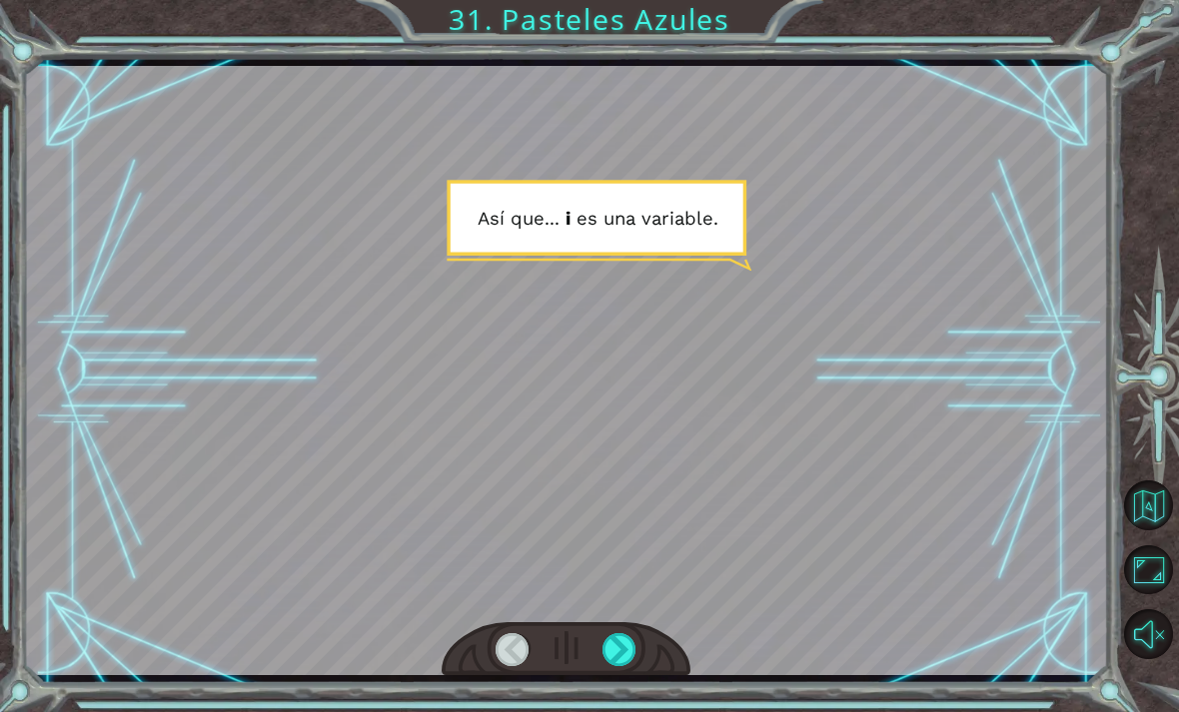
click at [611, 711] on div "Temporary Text A s í q u e . . . i e s u n a v a r i a b l e . ¿ P u e d o u s …" at bounding box center [589, 356] width 1179 height 712
click at [598, 710] on div "Temporary Text A s í q u e . . . i e s u n a v a r i a b l e . ¿ P u e d o u s …" at bounding box center [589, 356] width 1179 height 712
click at [606, 710] on div "Temporary Text A s í q u e . . . i e s u n a v a r i a b l e . ¿ P u e d o u s …" at bounding box center [589, 356] width 1179 height 712
click at [615, 710] on div "Temporary Text A s í q u e . . . i e s u n a v a r i a b l e . ¿ P u e d o u s …" at bounding box center [589, 356] width 1179 height 712
click at [608, 711] on div "Temporary Text A s í q u e . . . i e s u n a v a r i a b l e . ¿ P u e d o u s …" at bounding box center [589, 356] width 1179 height 712
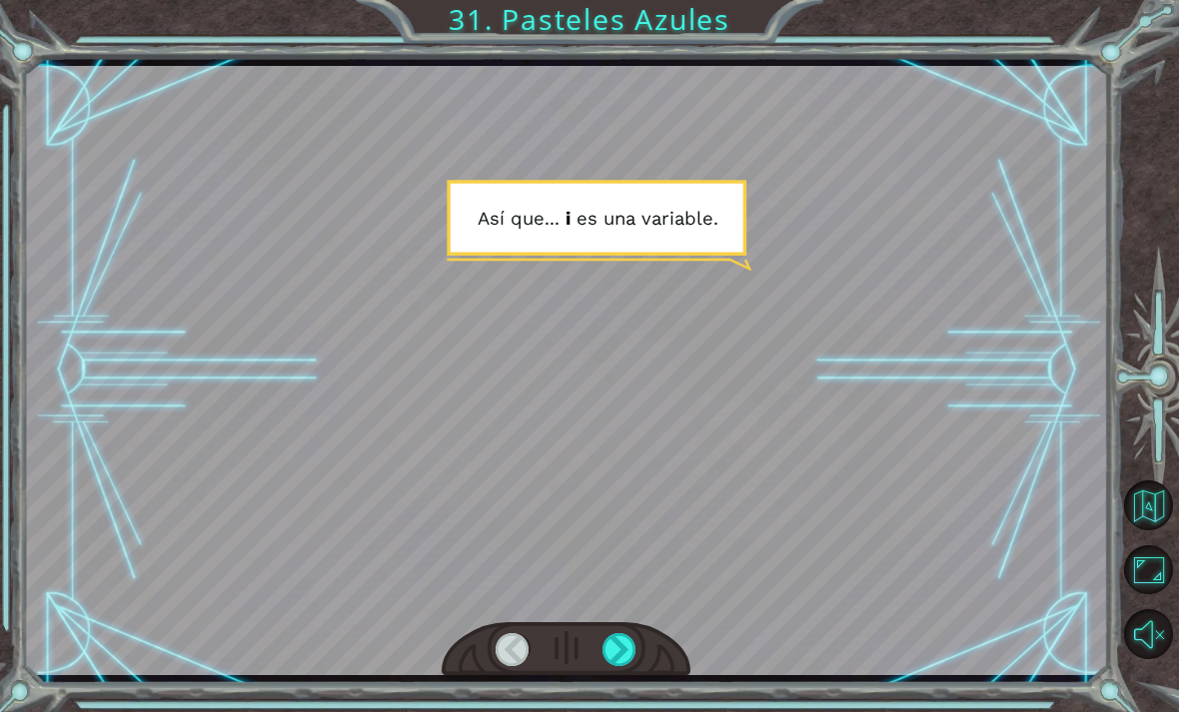
click at [618, 706] on div "Temporary Text A s í q u e . . . i e s u n a v a r i a b l e . ¿ P u e d o u s …" at bounding box center [589, 356] width 1179 height 712
click at [624, 708] on div "Temporary Text A s í q u e . . . i e s u n a v a r i a b l e . ¿ P u e d o u s …" at bounding box center [589, 356] width 1179 height 712
click at [602, 709] on div "Temporary Text A s í q u e . . . i e s u n a v a r i a b l e . ¿ P u e d o u s …" at bounding box center [589, 356] width 1179 height 712
click at [610, 704] on div "Temporary Text A s í q u e . . . i e s u n a v a r i a b l e . ¿ P u e d o u s …" at bounding box center [589, 356] width 1179 height 712
click at [607, 710] on div "Temporary Text A s í q u e . . . i e s u n a v a r i a b l e . ¿ P u e d o u s …" at bounding box center [589, 356] width 1179 height 712
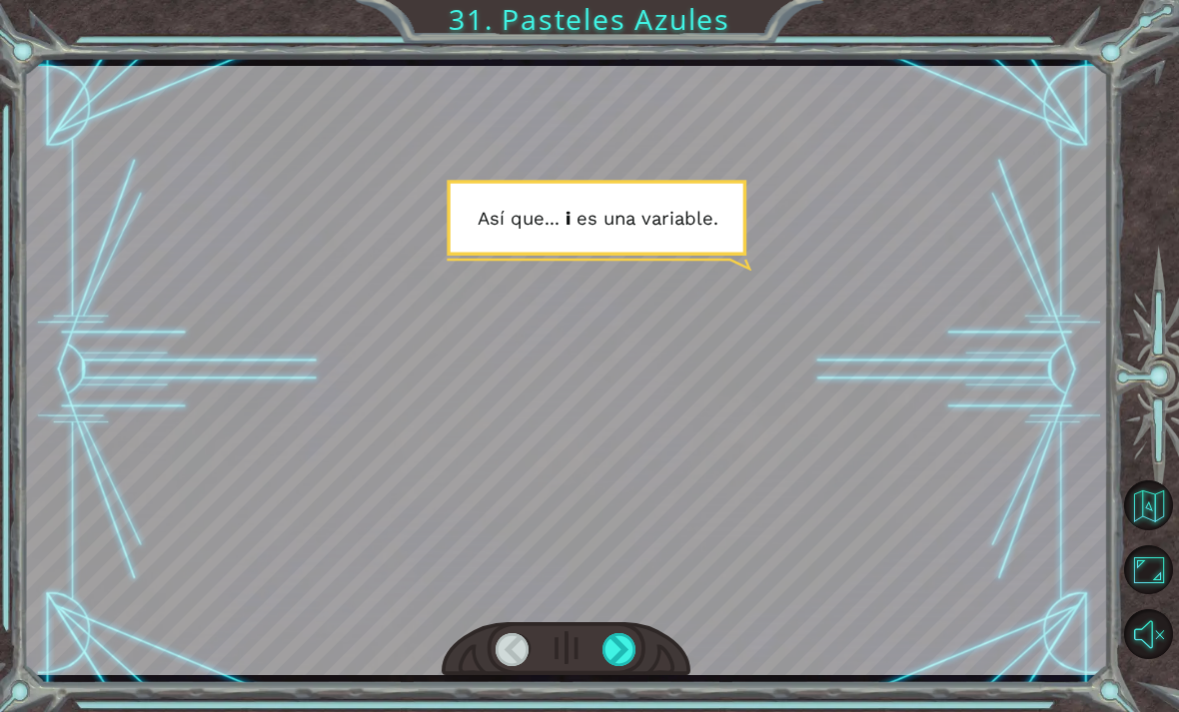
click at [607, 710] on div "Temporary Text A s í q u e . . . i e s u n a v a r i a b l e . ¿ P u e d o u s …" at bounding box center [589, 356] width 1179 height 712
click at [605, 701] on div "Temporary Text A s í q u e . . . i e s u n a v a r i a b l e . ¿ P u e d o u s …" at bounding box center [589, 356] width 1179 height 712
click at [620, 709] on div "Temporary Text A s í q u e . . . i e s u n a v a r i a b l e . ¿ P u e d o u s …" at bounding box center [589, 356] width 1179 height 712
click at [610, 711] on div "Temporary Text A s í q u e . . . i e s u n a v a r i a b l e . ¿ P u e d o u s …" at bounding box center [589, 356] width 1179 height 712
click at [615, 710] on div "Temporary Text A s í q u e . . . i e s u n a v a r i a b l e . ¿ P u e d o u s …" at bounding box center [589, 356] width 1179 height 712
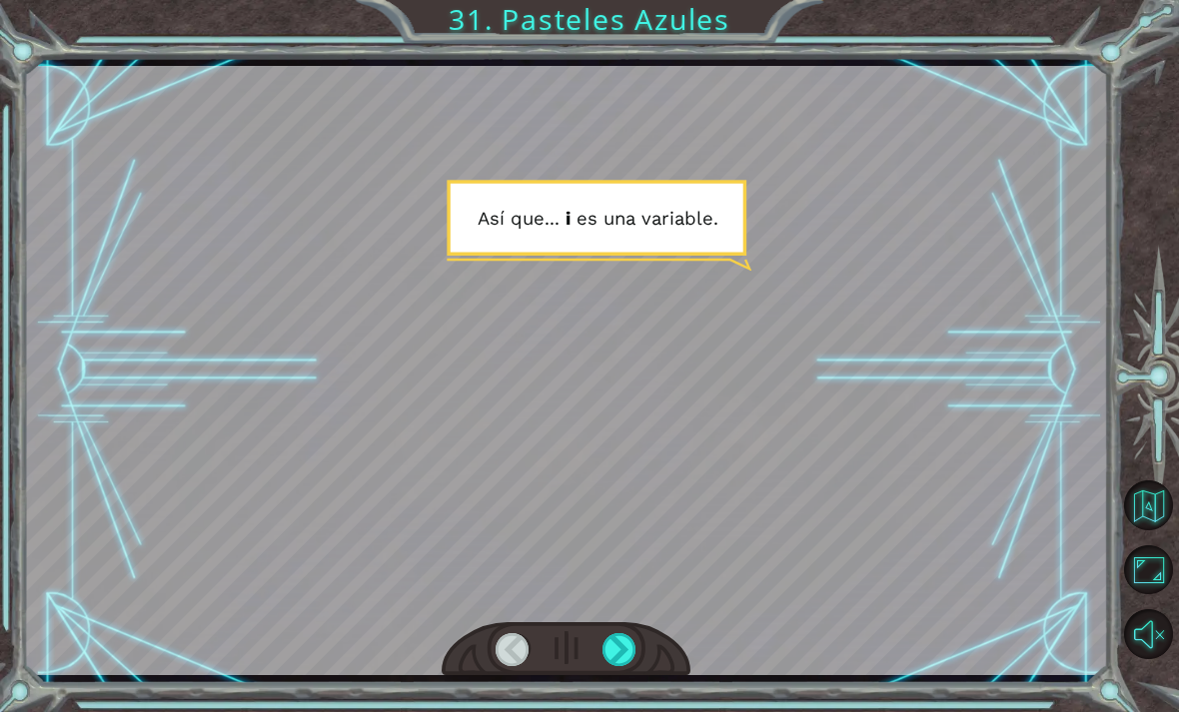
click at [626, 710] on div "Temporary Text A s í q u e . . . i e s u n a v a r i a b l e . ¿ P u e d o u s …" at bounding box center [589, 356] width 1179 height 712
click at [628, 710] on div "Temporary Text A s í q u e . . . i e s u n a v a r i a b l e . ¿ P u e d o u s …" at bounding box center [589, 356] width 1179 height 712
click at [1148, 596] on button "Maximizar Navegador" at bounding box center [1149, 571] width 50 height 50
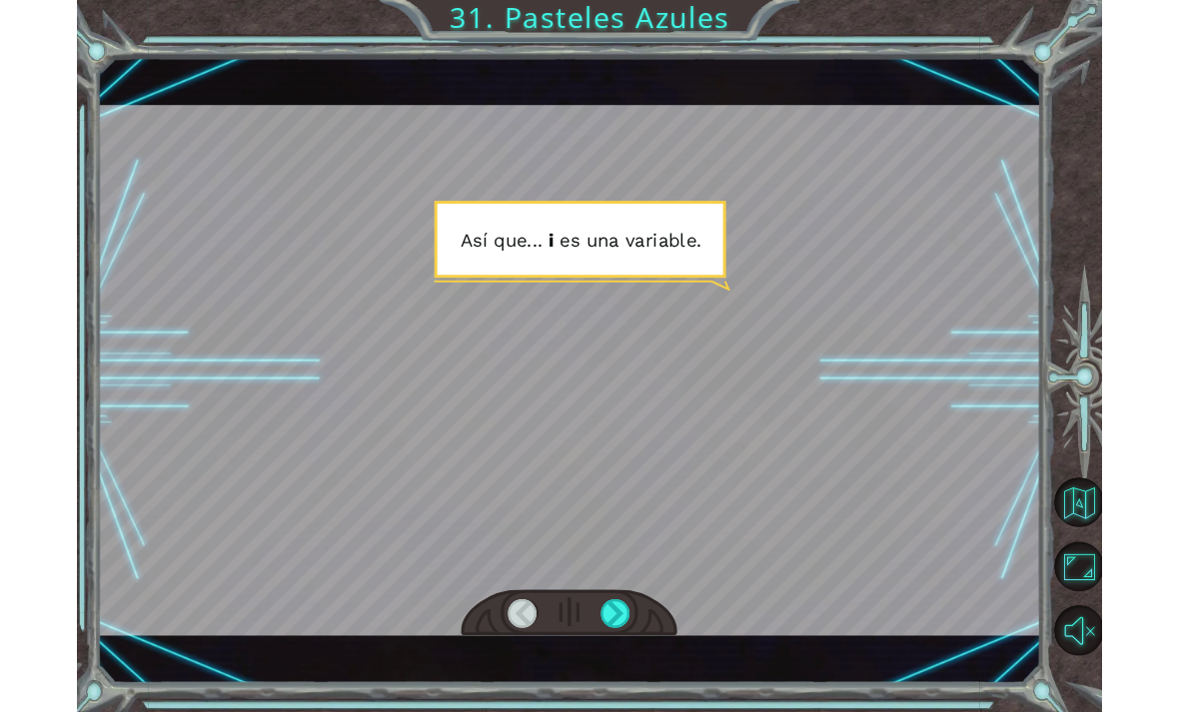
scroll to position [64, 0]
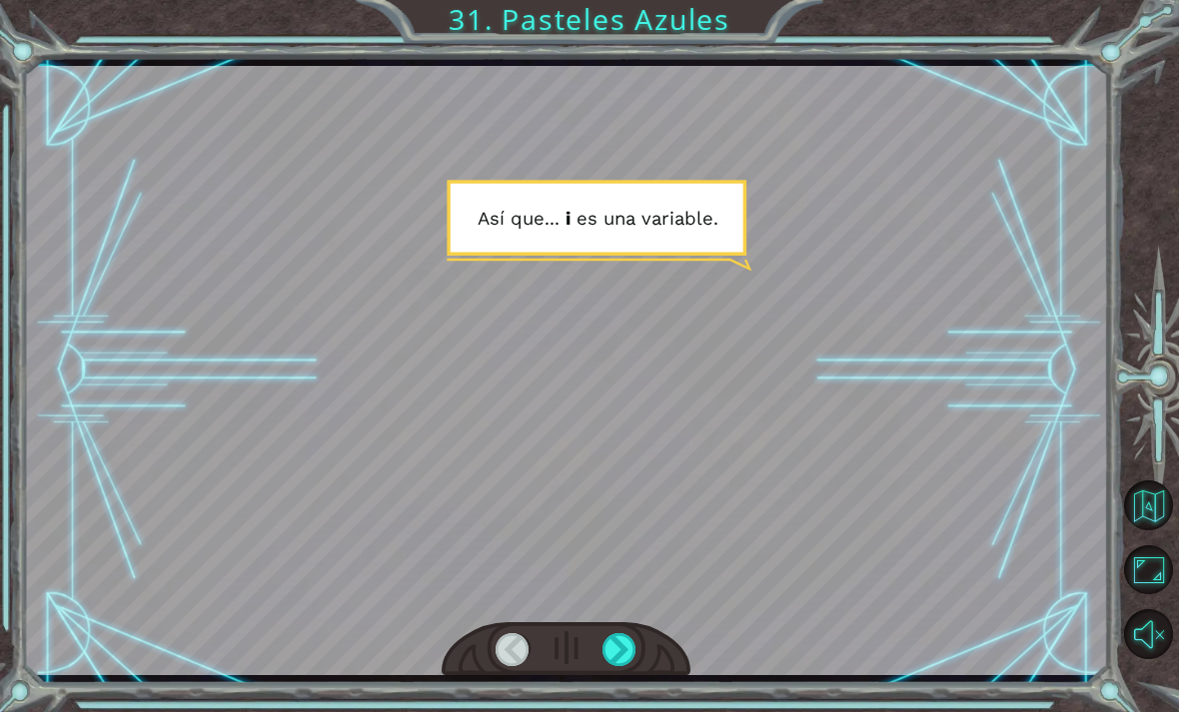
click at [628, 648] on div at bounding box center [620, 650] width 34 height 33
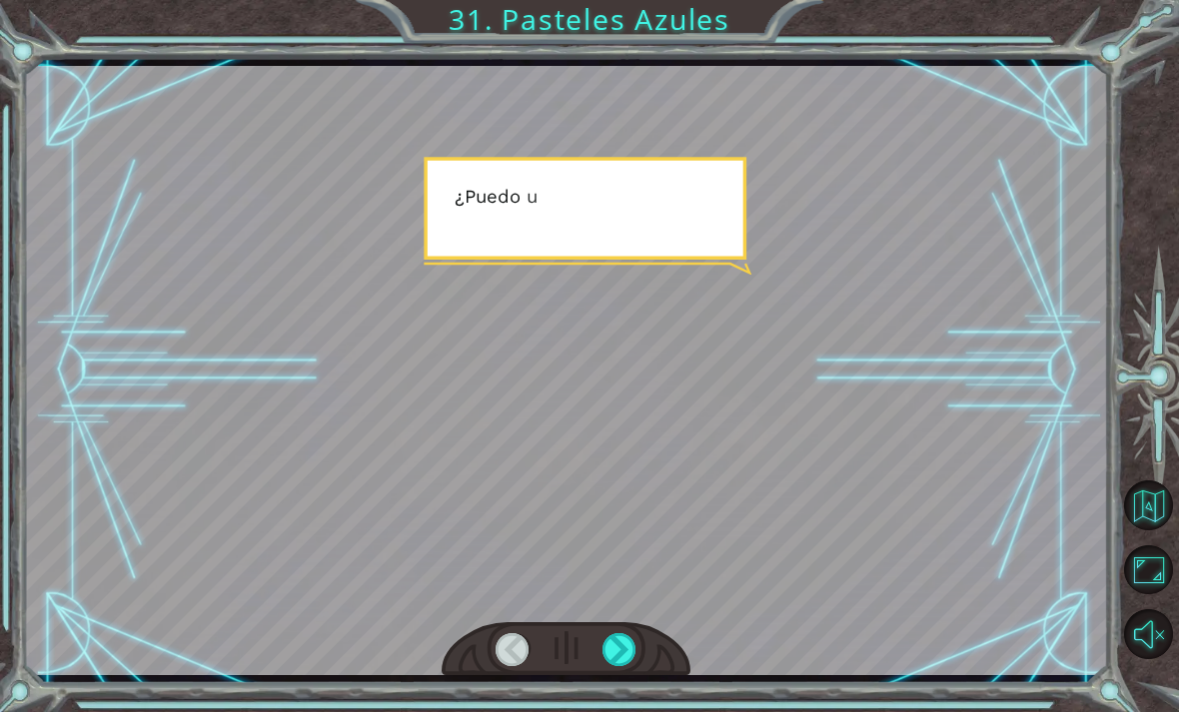
click at [614, 654] on div at bounding box center [620, 650] width 34 height 33
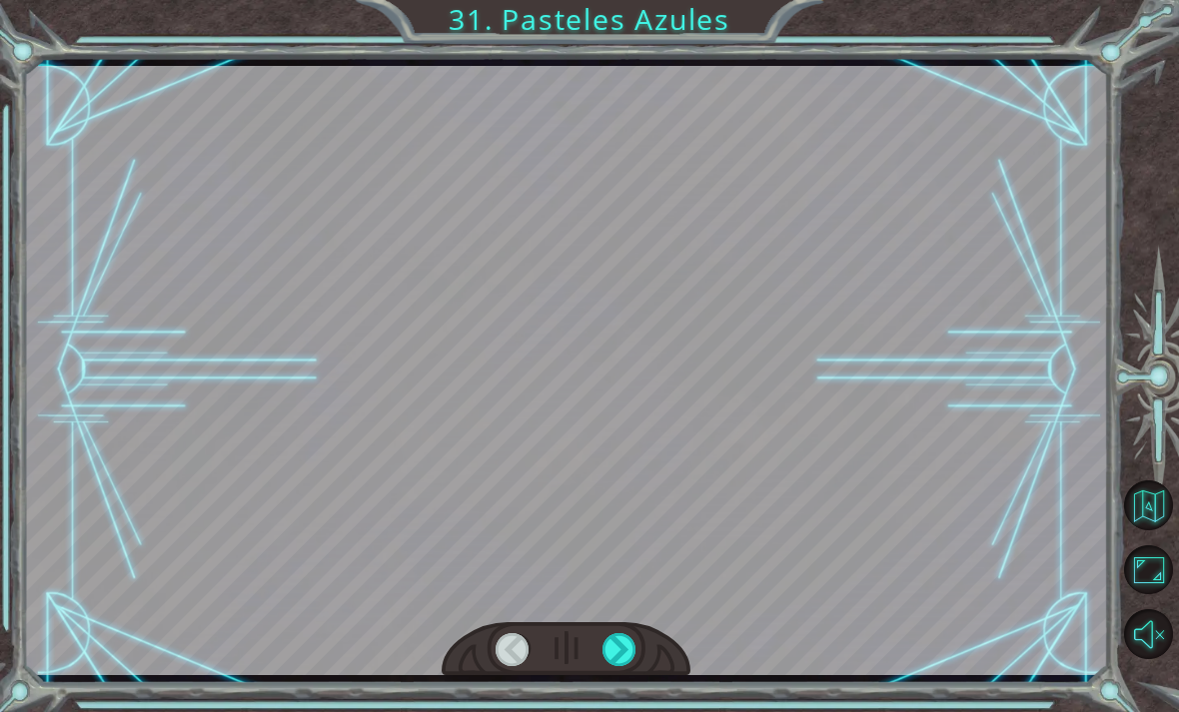
click at [607, 652] on div at bounding box center [620, 650] width 34 height 33
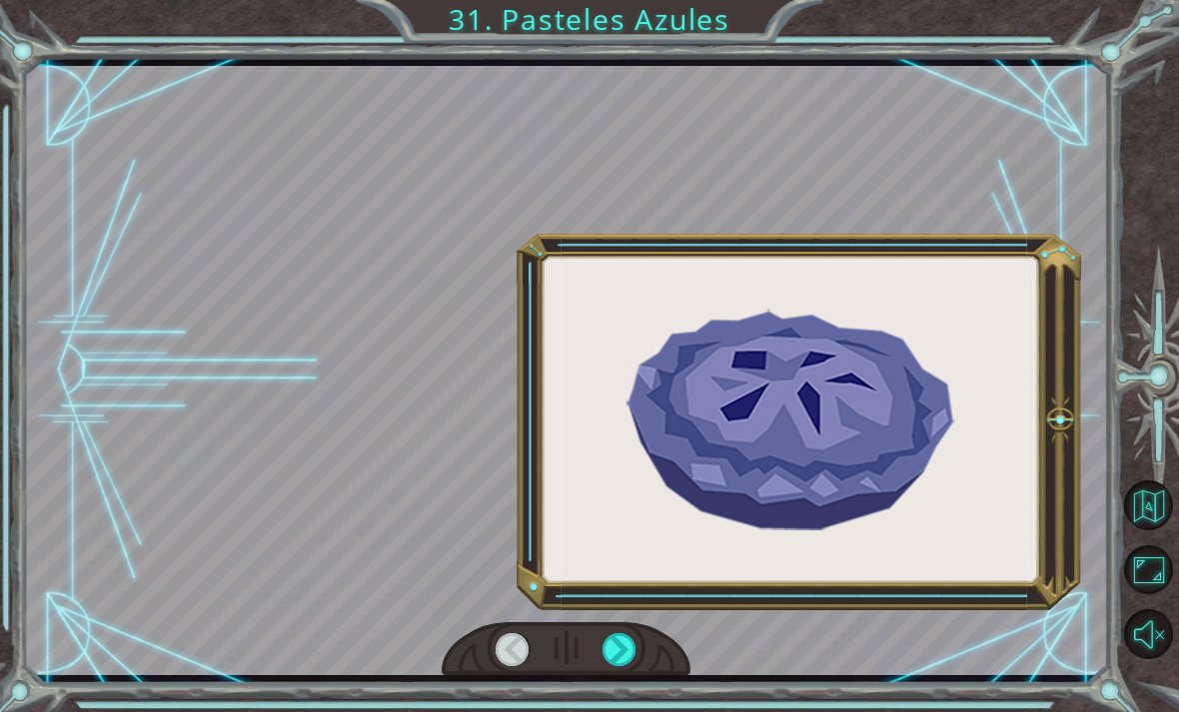
click at [609, 647] on div at bounding box center [620, 650] width 34 height 33
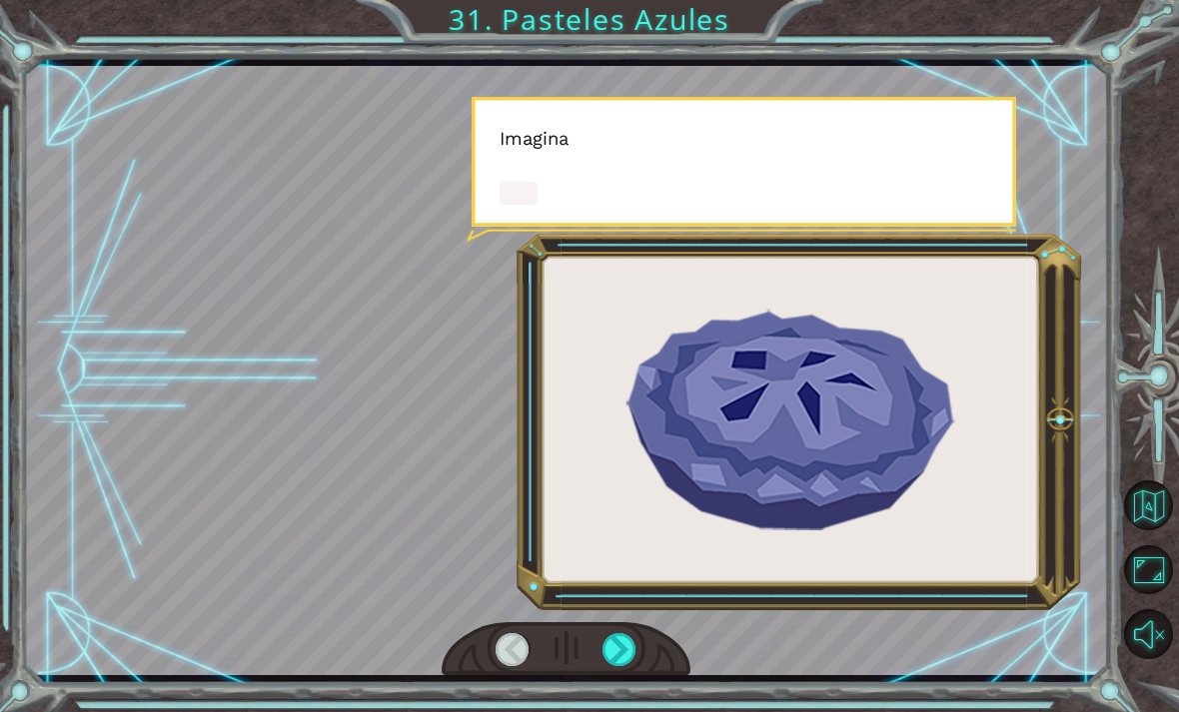
click at [620, 659] on div at bounding box center [620, 650] width 34 height 33
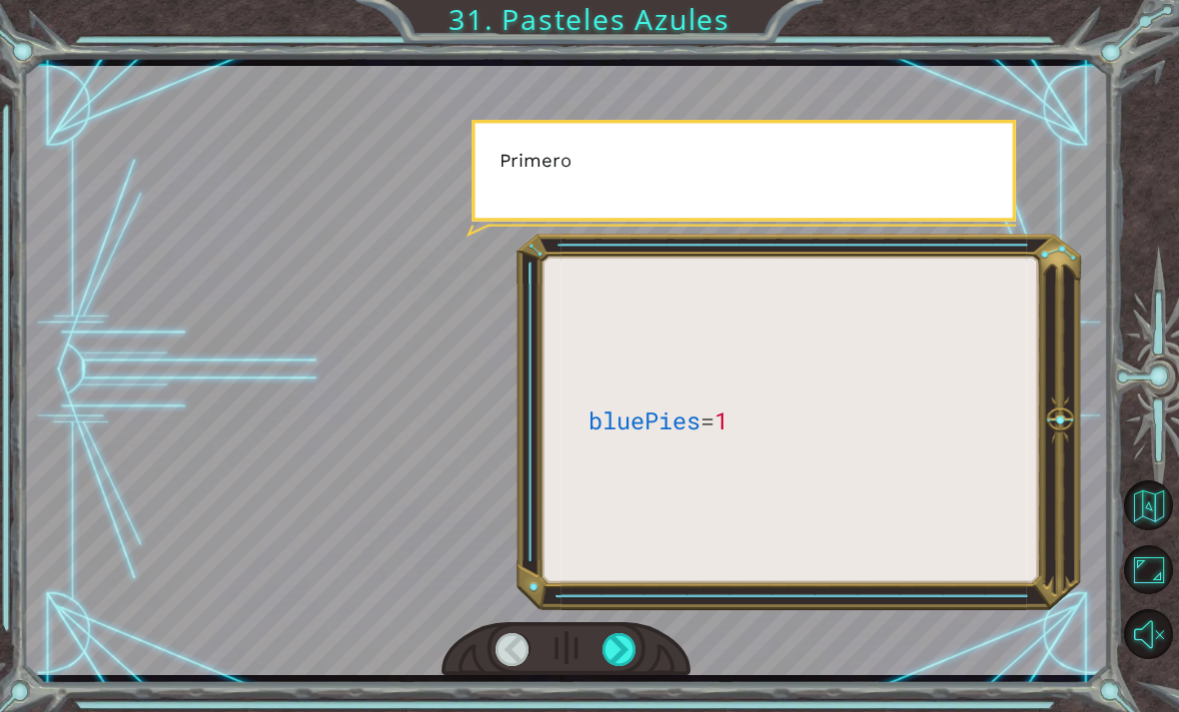
click at [617, 649] on div at bounding box center [620, 650] width 34 height 33
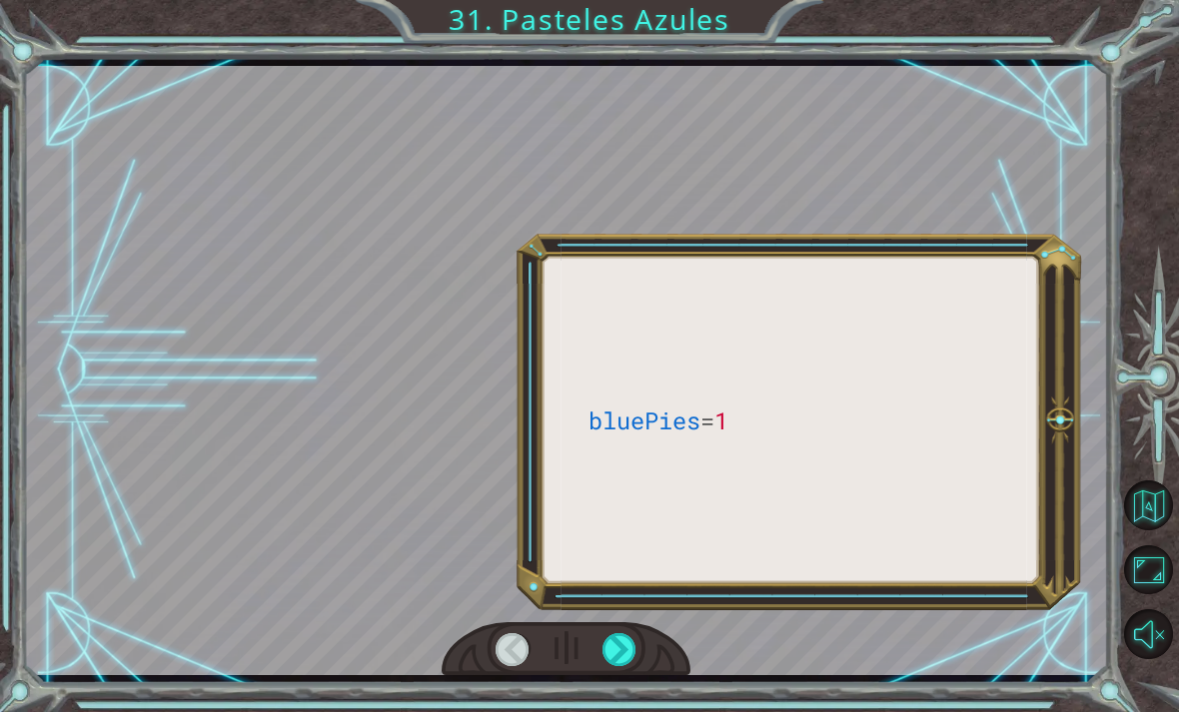
click at [613, 652] on div at bounding box center [620, 650] width 34 height 33
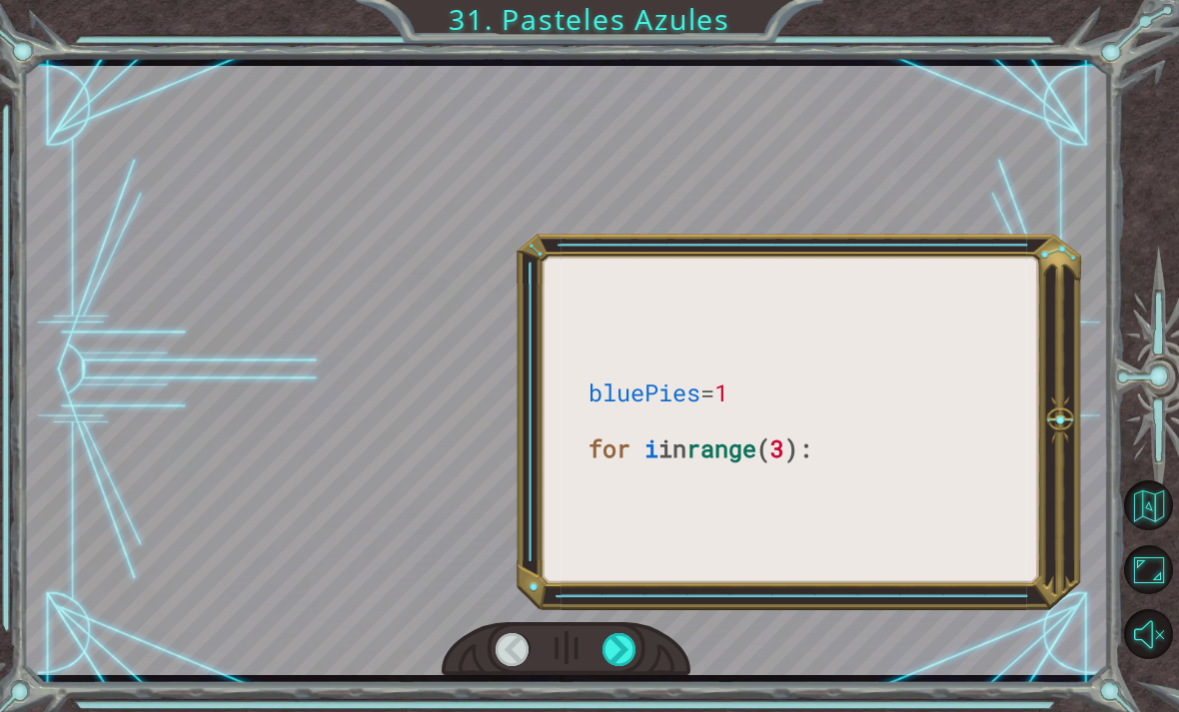
click at [616, 654] on div at bounding box center [620, 650] width 34 height 33
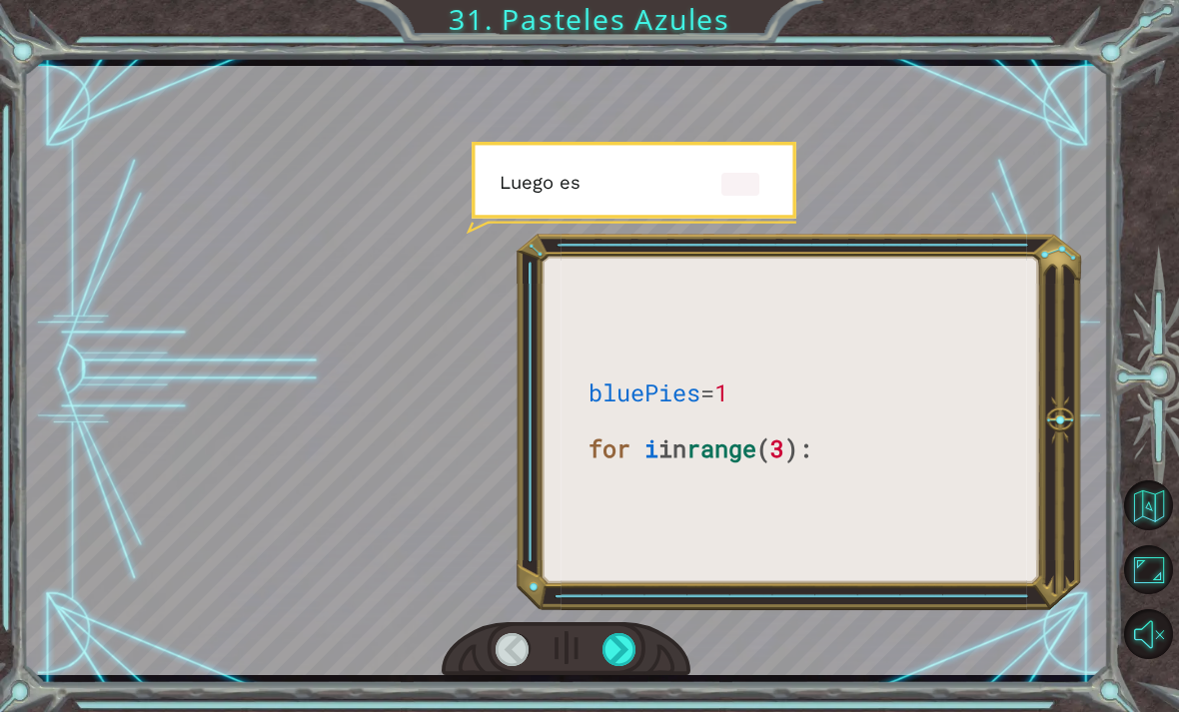
click at [615, 648] on div at bounding box center [620, 650] width 34 height 33
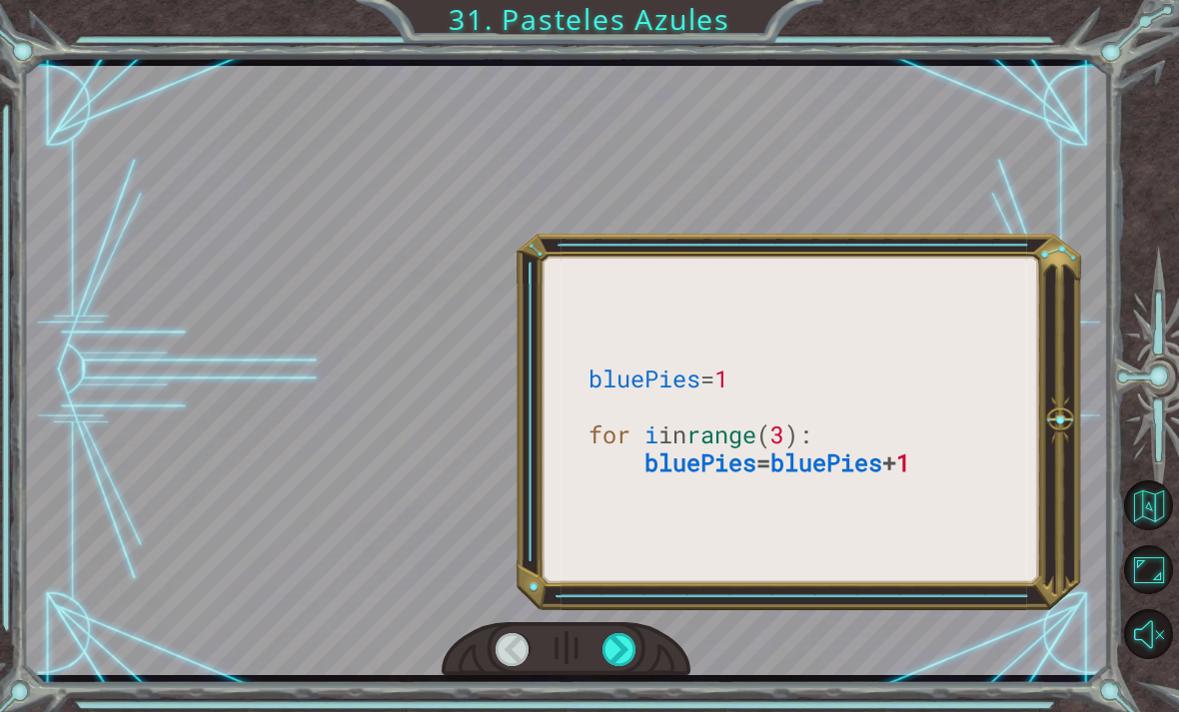
click at [619, 650] on div at bounding box center [620, 650] width 34 height 33
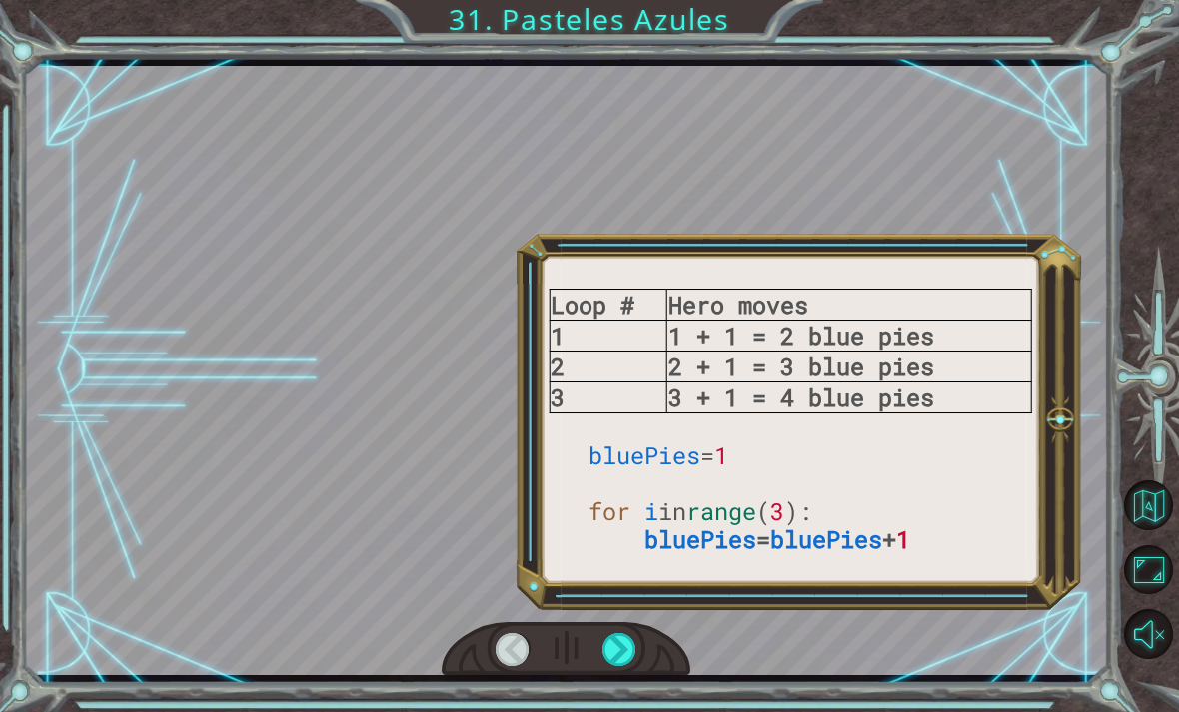
click at [618, 645] on div at bounding box center [620, 650] width 34 height 33
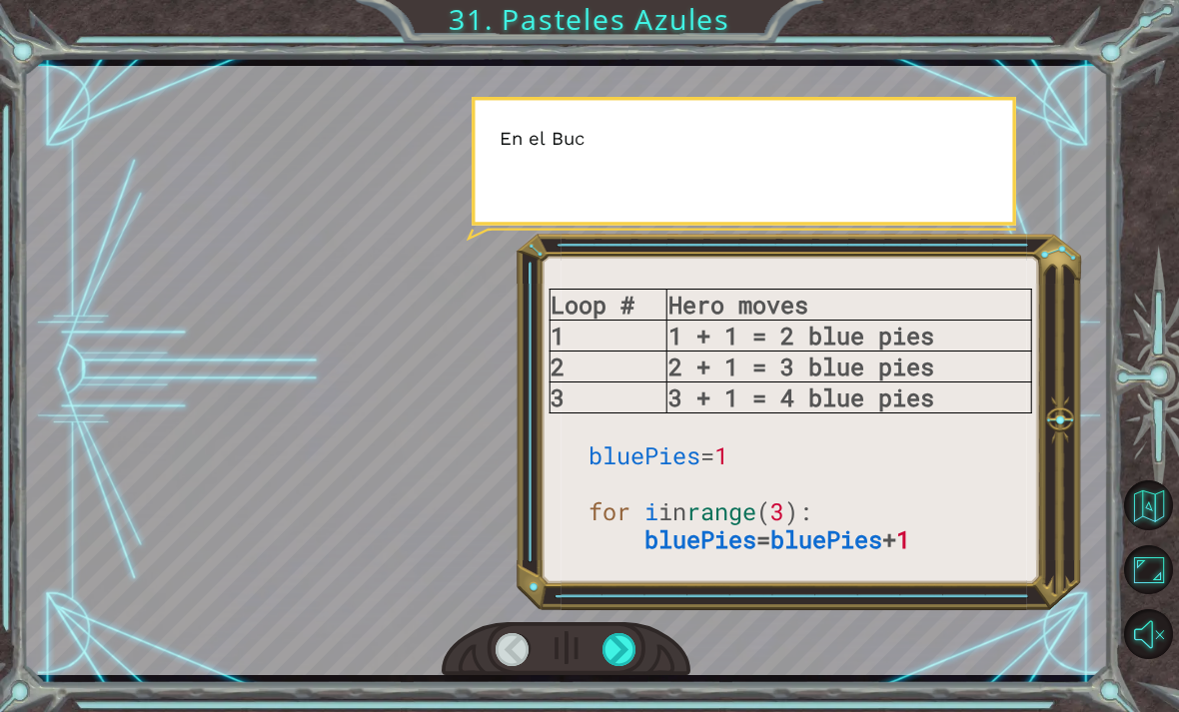
click at [619, 639] on div at bounding box center [620, 650] width 34 height 33
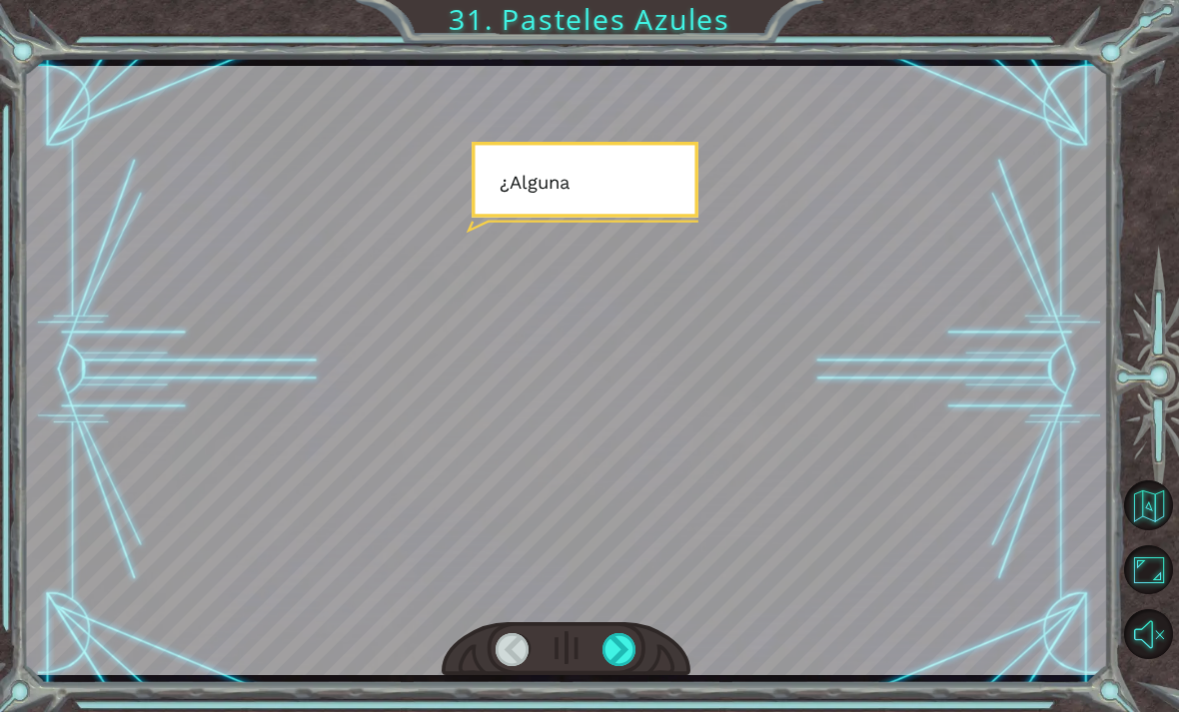
click at [618, 623] on div at bounding box center [566, 371] width 1085 height 610
click at [616, 648] on div at bounding box center [620, 650] width 34 height 33
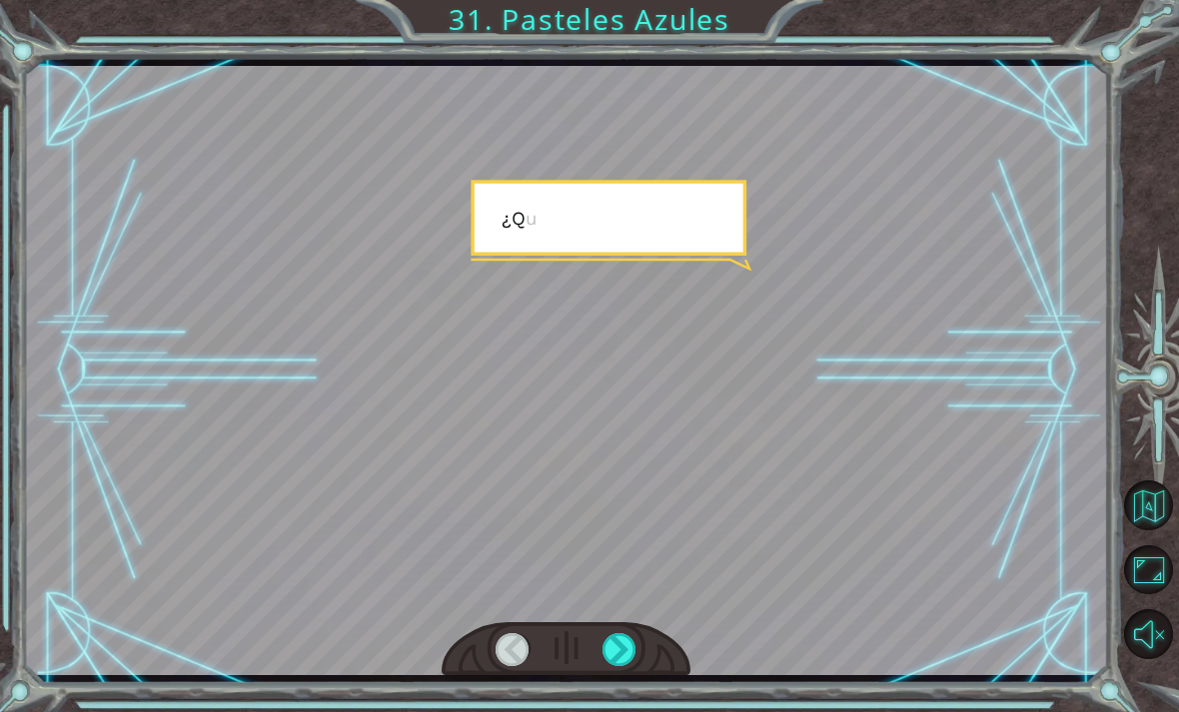
click at [613, 663] on div at bounding box center [620, 650] width 34 height 33
click at [617, 654] on div at bounding box center [620, 650] width 34 height 33
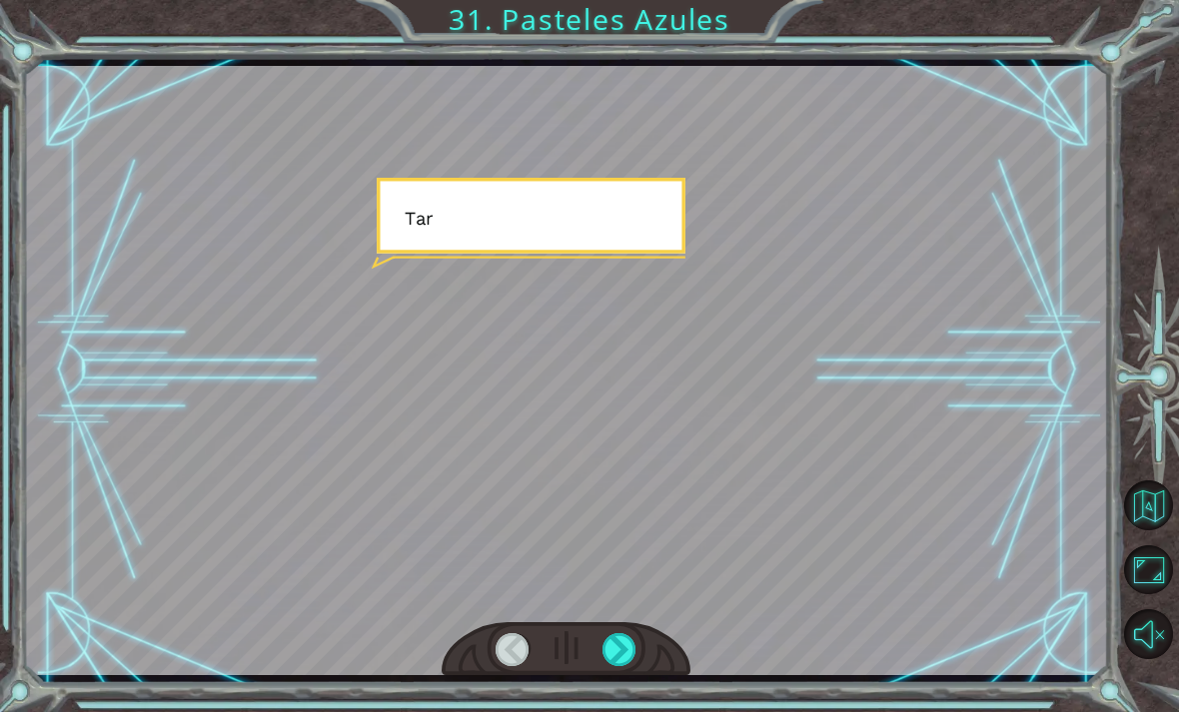
click at [619, 659] on div at bounding box center [620, 650] width 34 height 33
click at [618, 650] on div at bounding box center [620, 650] width 34 height 33
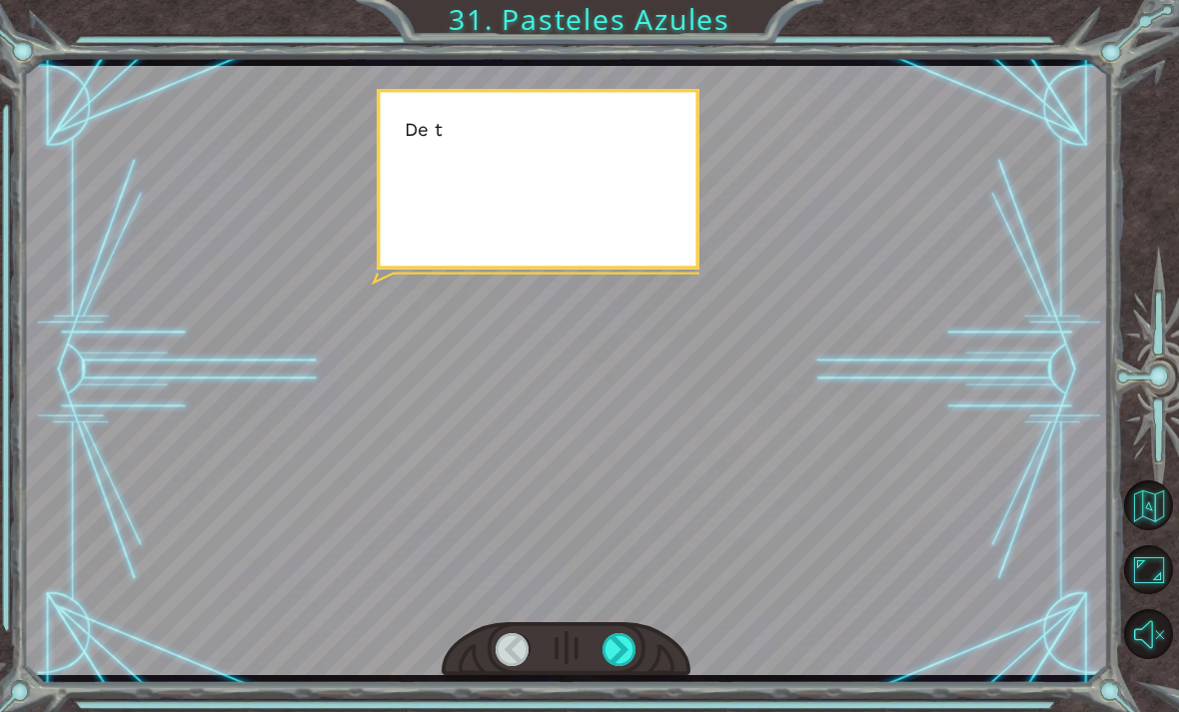
click at [611, 664] on div at bounding box center [620, 650] width 34 height 33
click at [608, 661] on div at bounding box center [620, 650] width 34 height 33
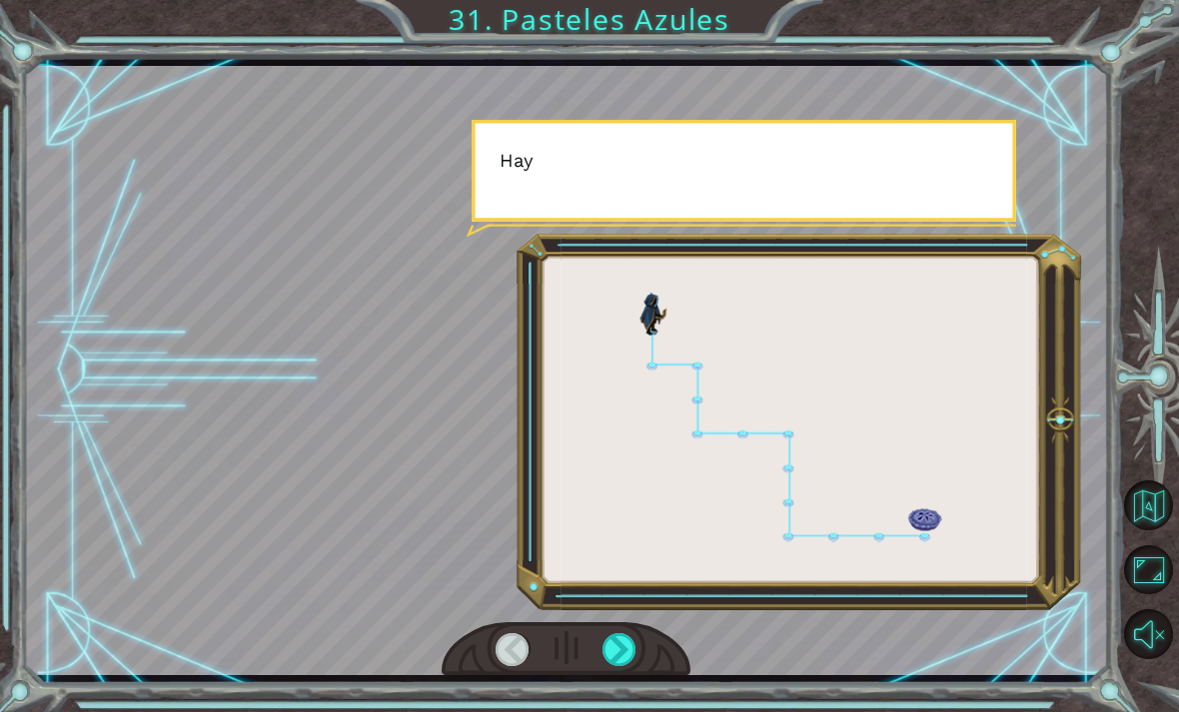
click at [608, 662] on div at bounding box center [620, 650] width 34 height 33
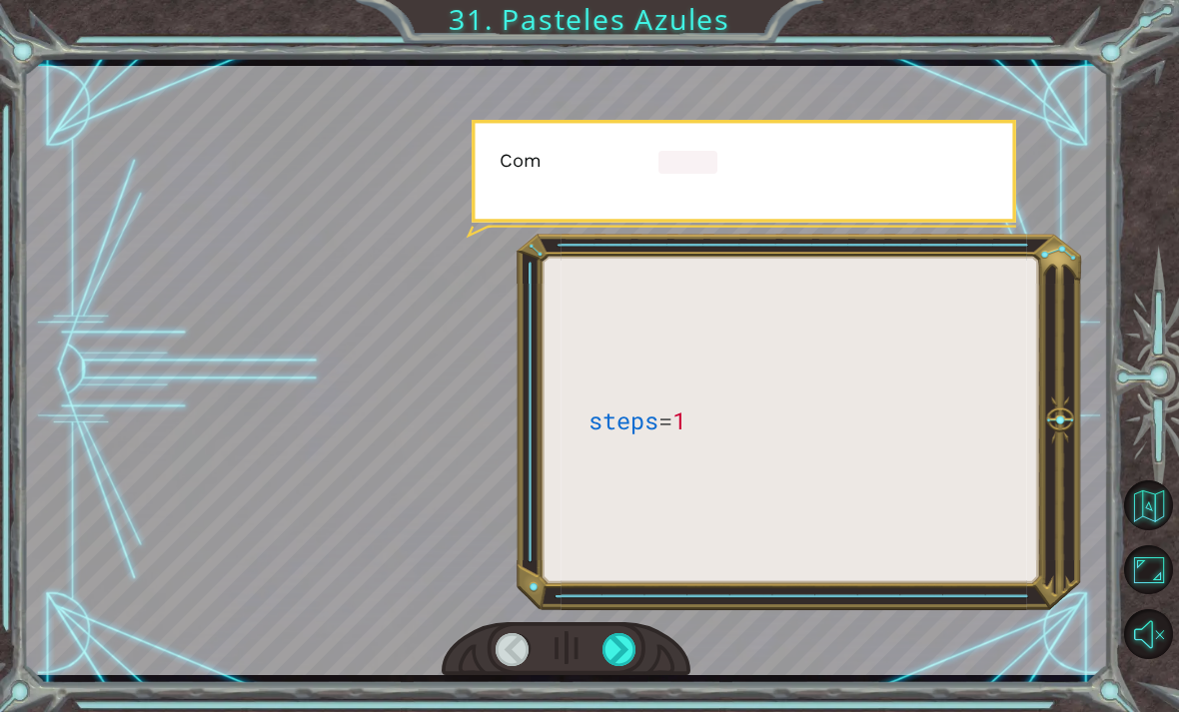
click at [618, 655] on div at bounding box center [620, 650] width 34 height 33
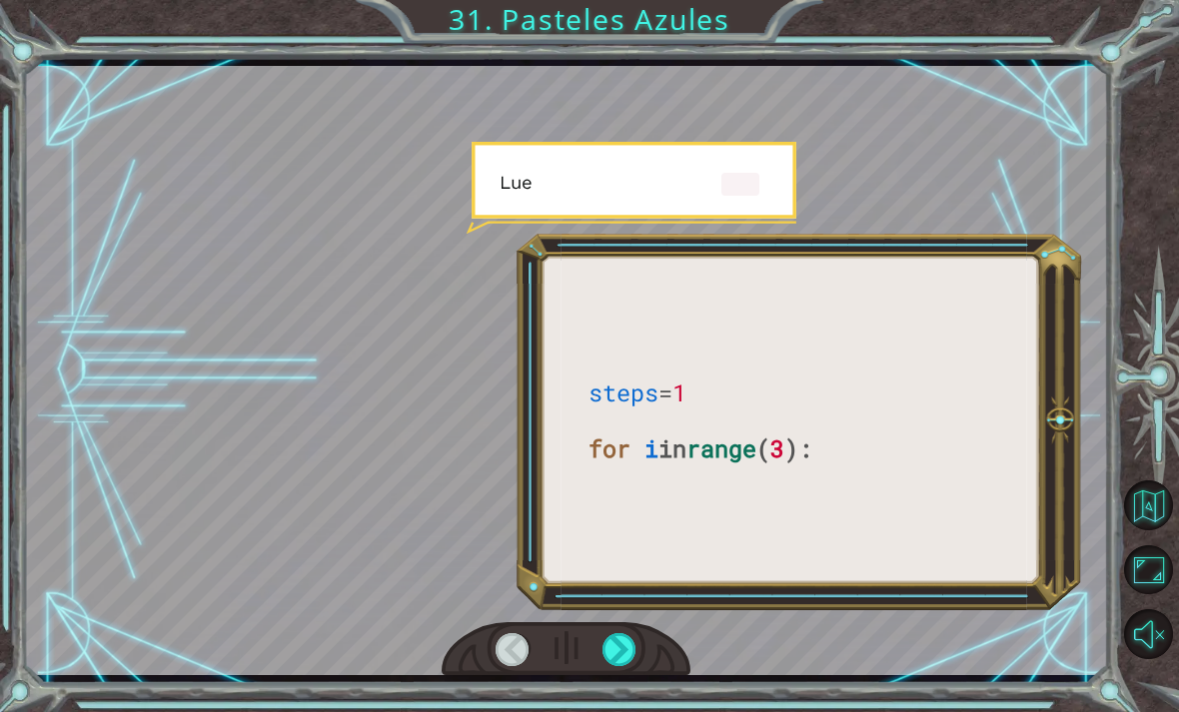
click at [633, 642] on div at bounding box center [620, 650] width 34 height 33
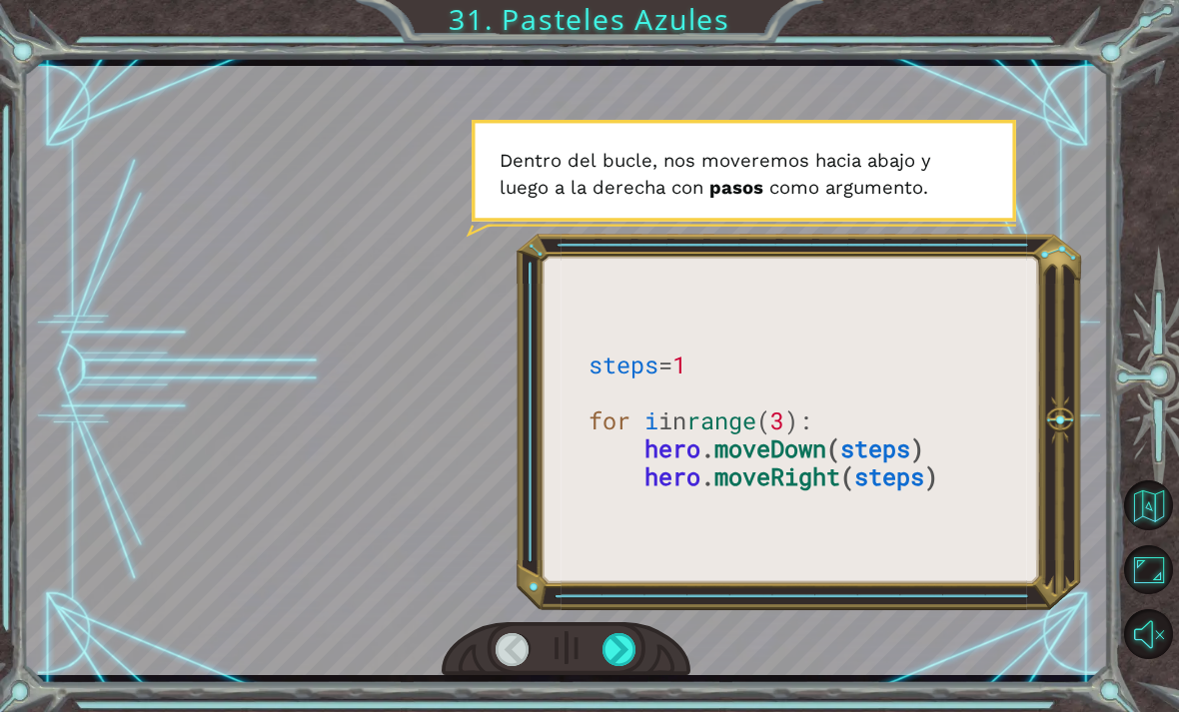
click at [636, 641] on div at bounding box center [620, 650] width 34 height 33
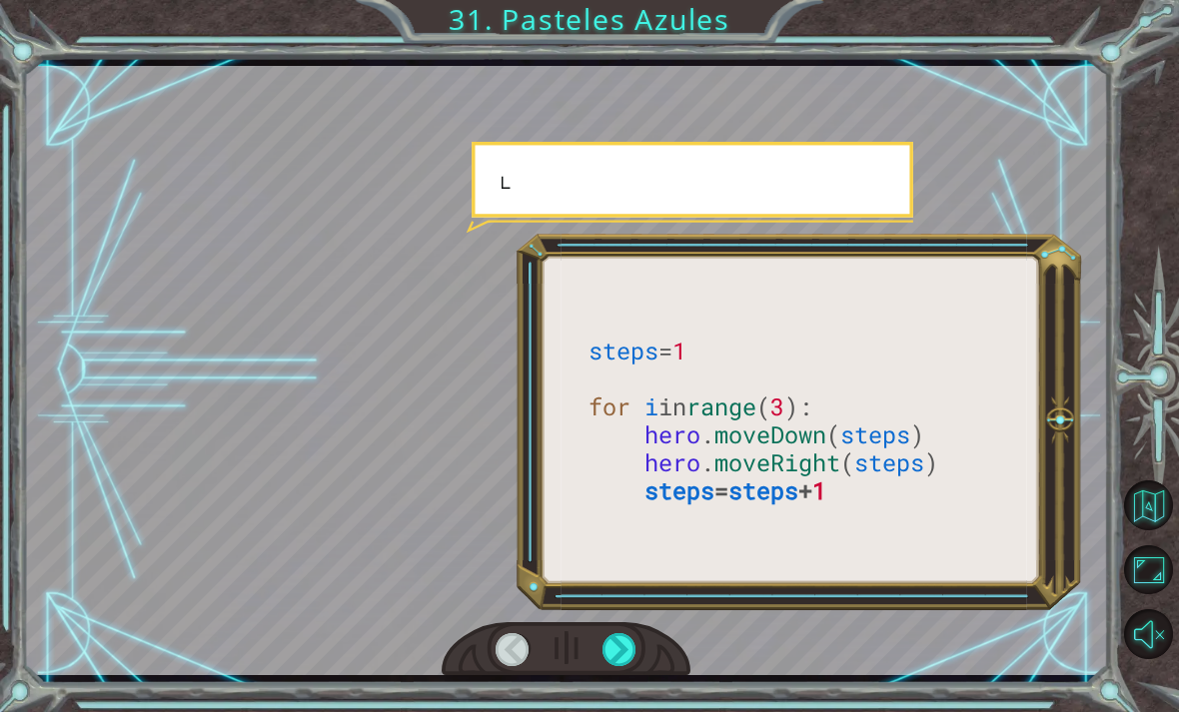
click at [619, 649] on div at bounding box center [620, 650] width 34 height 33
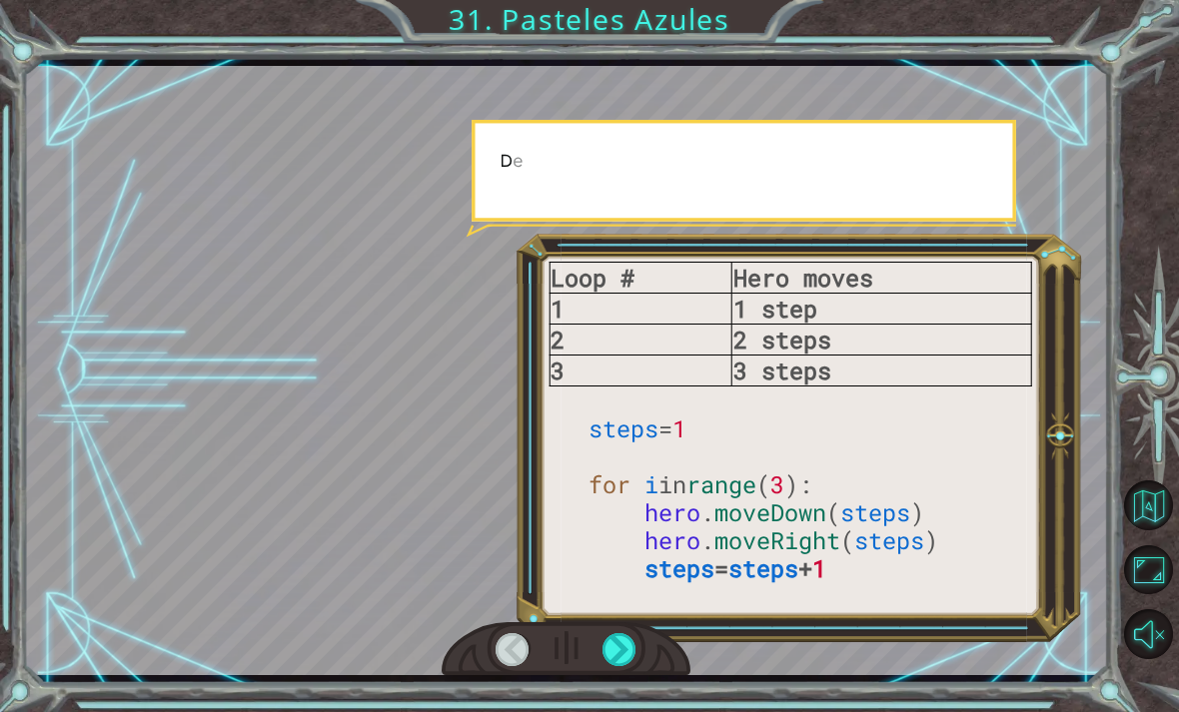
click at [607, 659] on div at bounding box center [620, 650] width 34 height 33
click at [607, 662] on div at bounding box center [620, 650] width 34 height 33
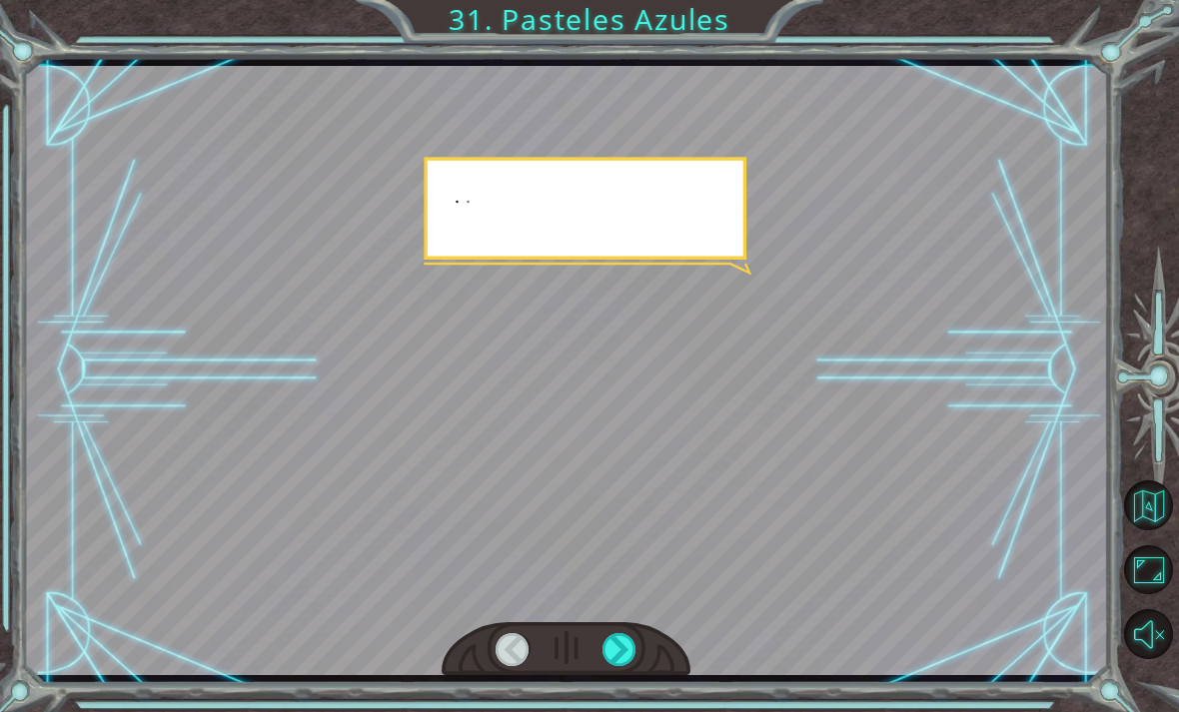
click at [604, 670] on div at bounding box center [567, 650] width 250 height 55
click at [611, 666] on div at bounding box center [620, 650] width 34 height 33
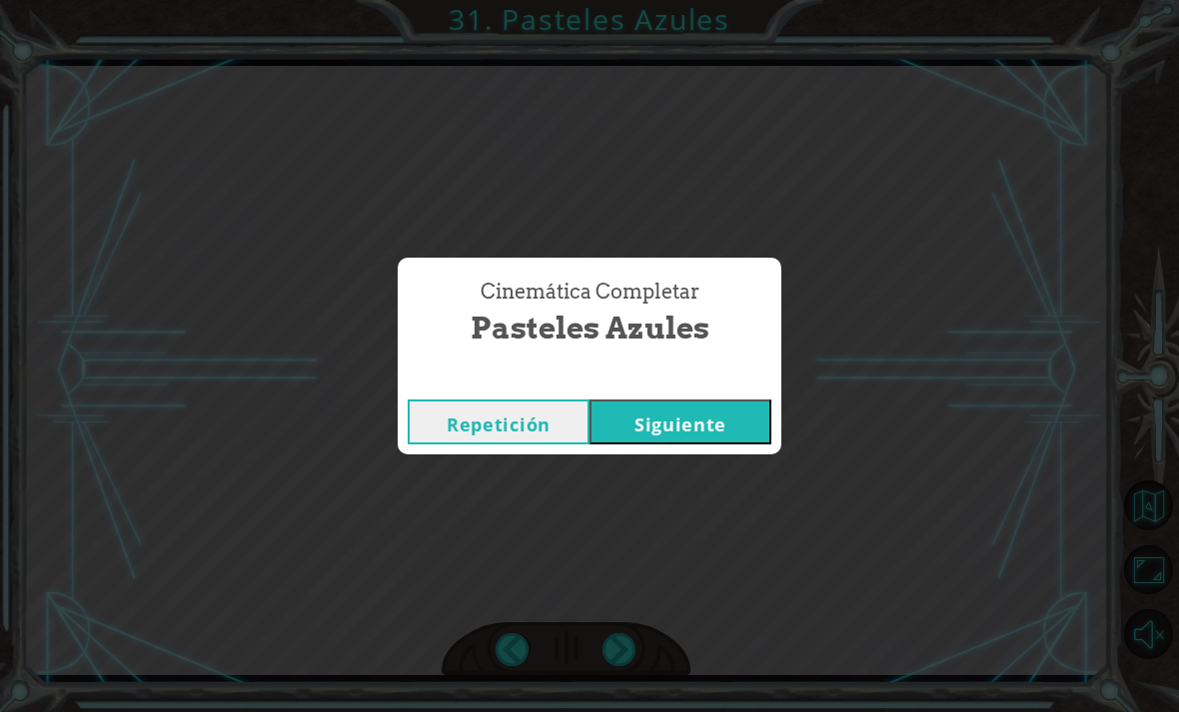
click at [695, 407] on button "Siguiente" at bounding box center [681, 422] width 182 height 45
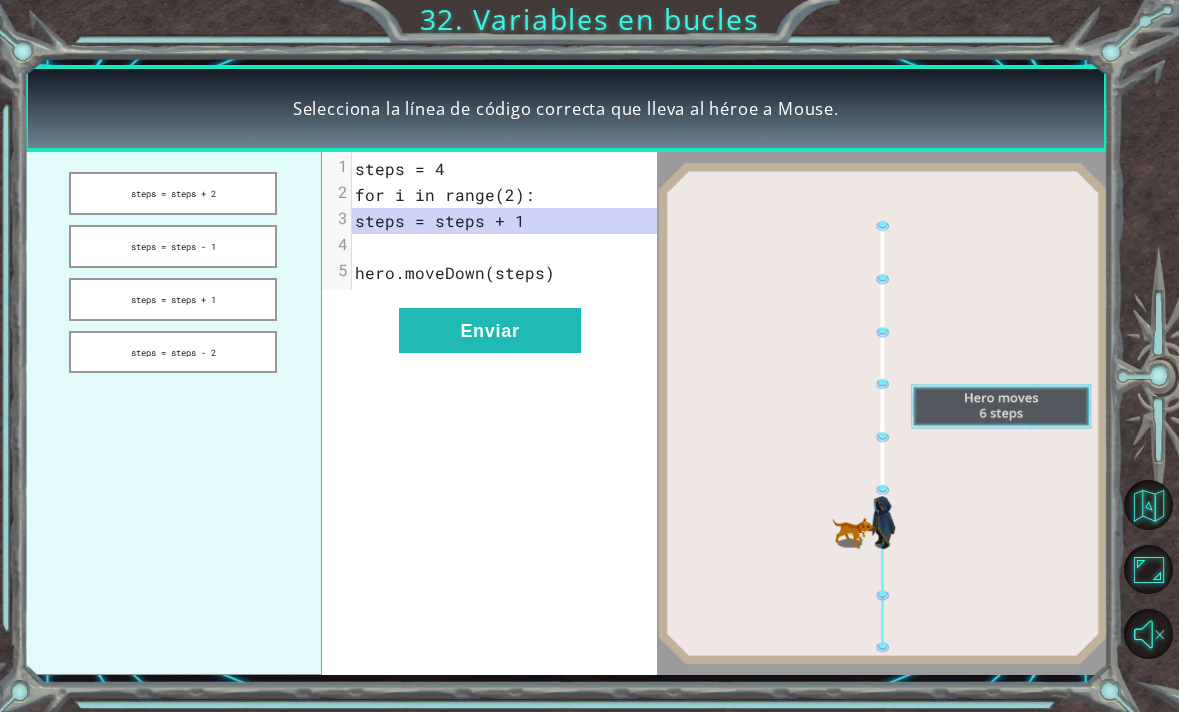
click at [531, 343] on button "Enviar" at bounding box center [490, 330] width 182 height 45
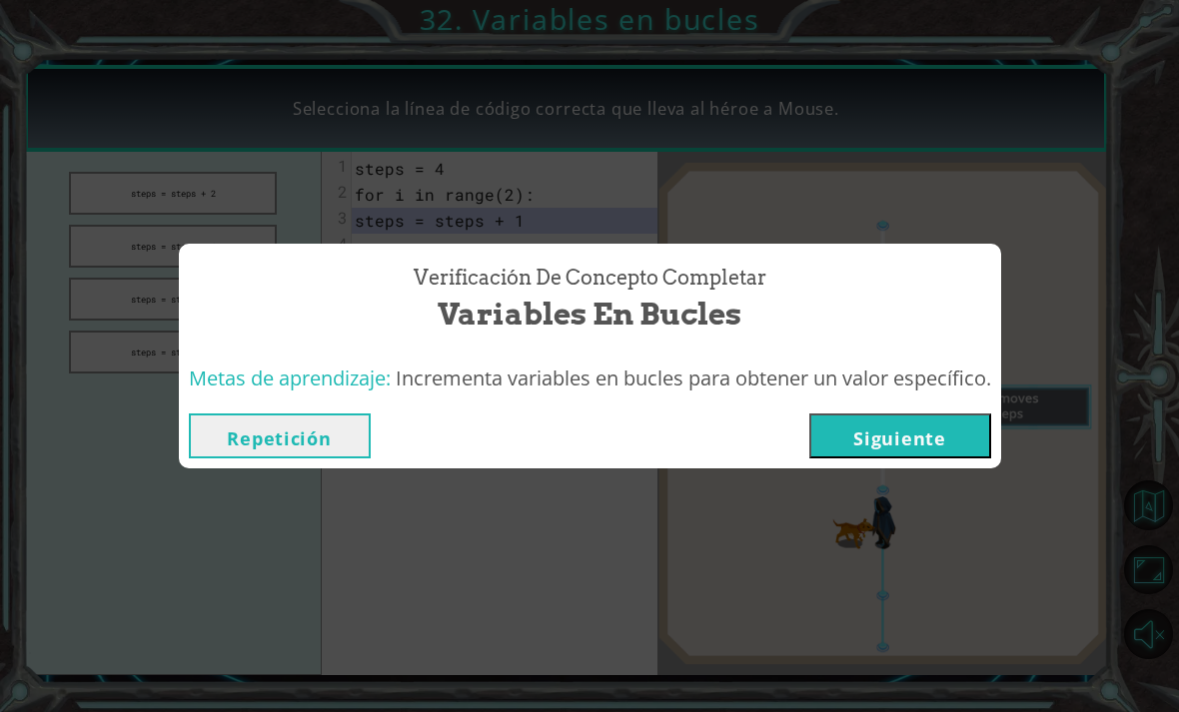
click at [267, 453] on button "Repetición" at bounding box center [280, 436] width 182 height 45
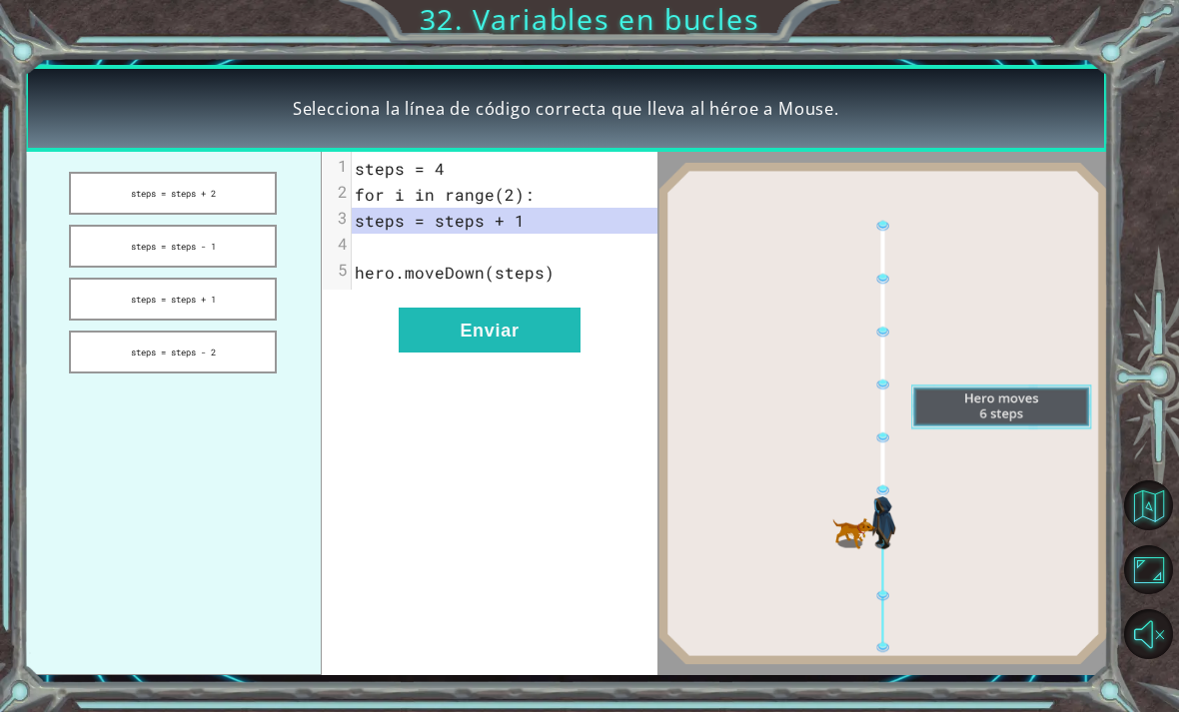
click at [539, 332] on button "Enviar" at bounding box center [490, 330] width 182 height 45
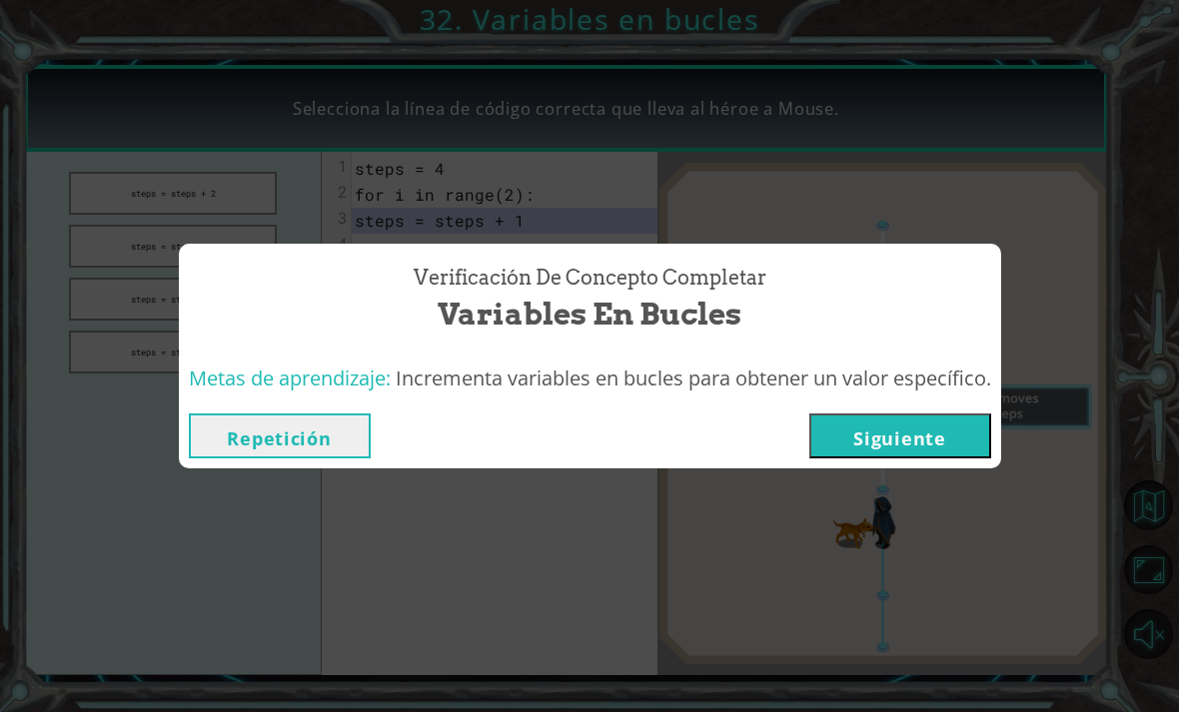
click at [950, 436] on button "Siguiente" at bounding box center [900, 436] width 182 height 45
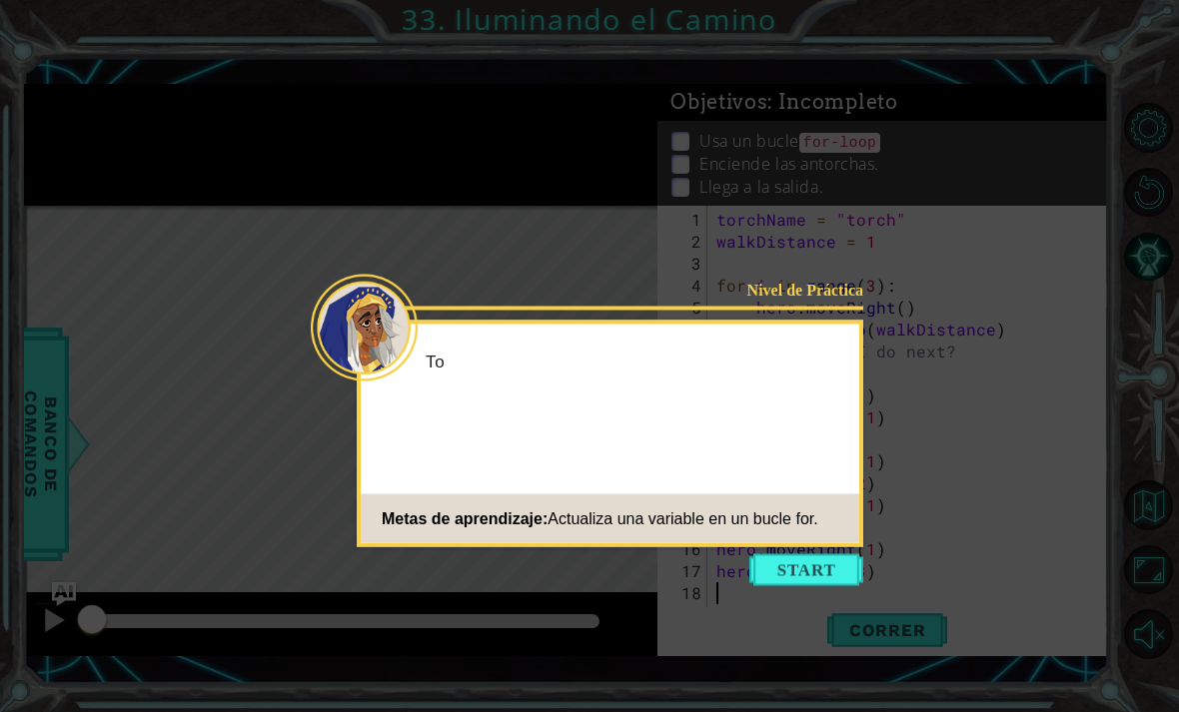
click at [790, 586] on button "Start" at bounding box center [806, 571] width 114 height 32
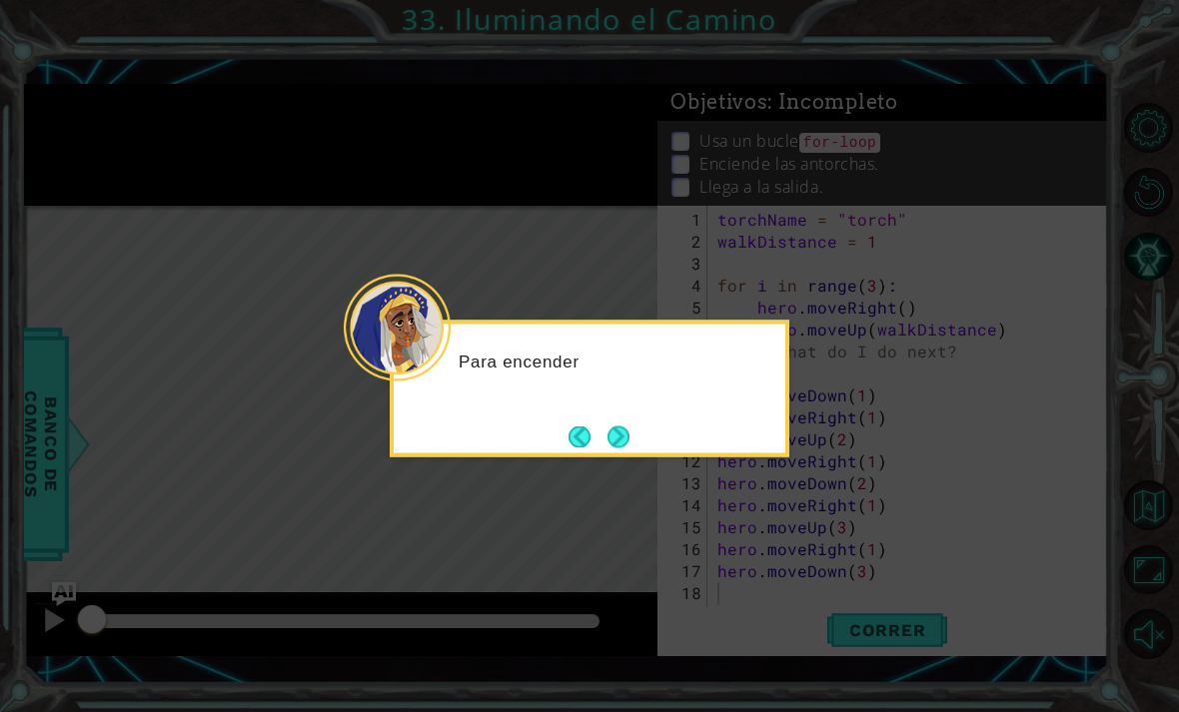
click at [627, 437] on button "Next" at bounding box center [619, 437] width 22 height 22
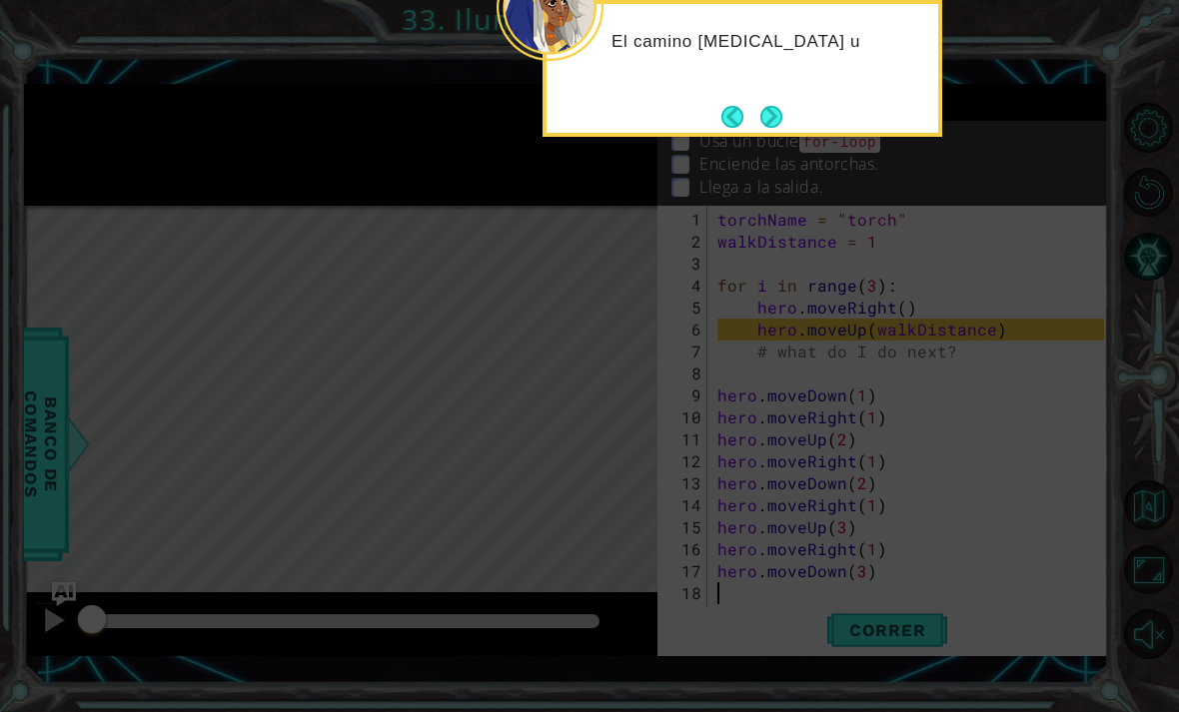
click at [782, 128] on button "Next" at bounding box center [771, 117] width 22 height 22
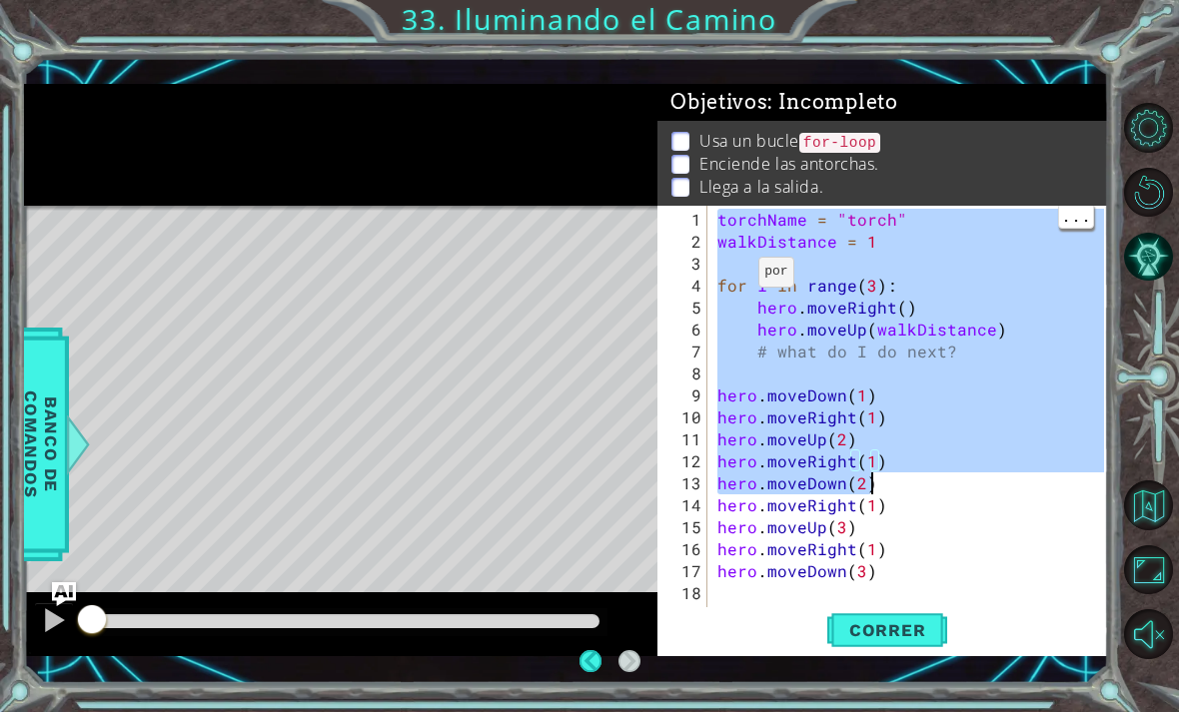
type textarea "hero.moveDown(3)"
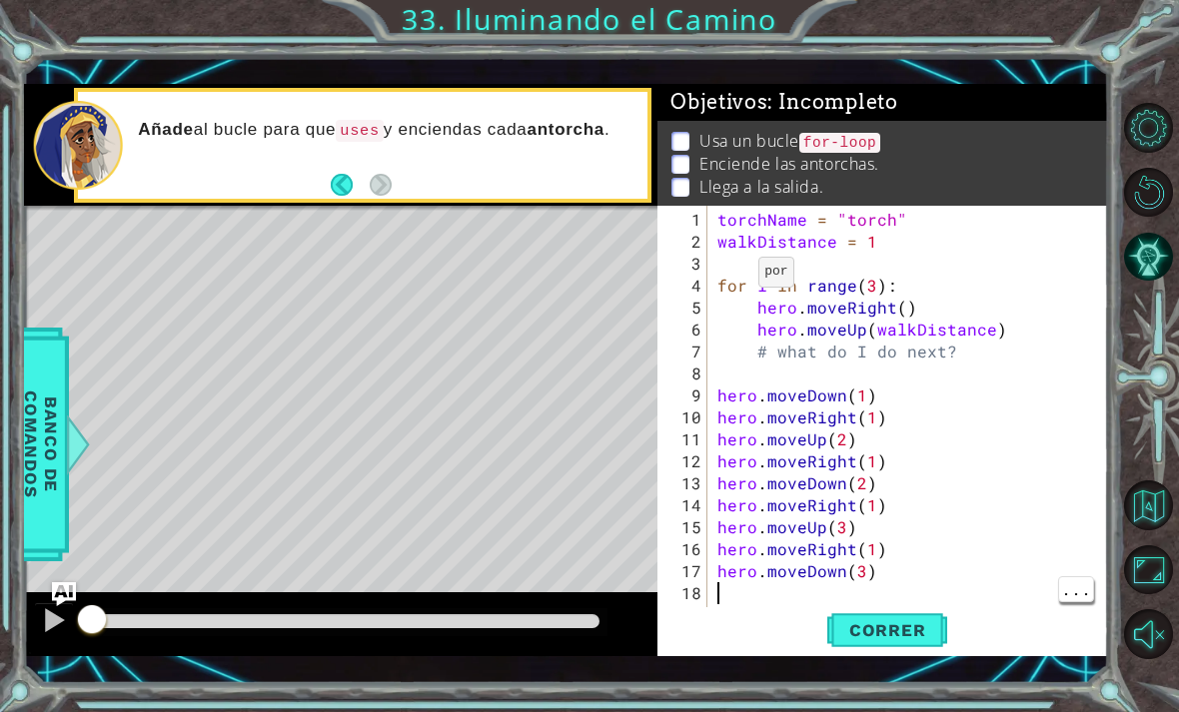
click at [721, 650] on div "Correr" at bounding box center [887, 630] width 451 height 45
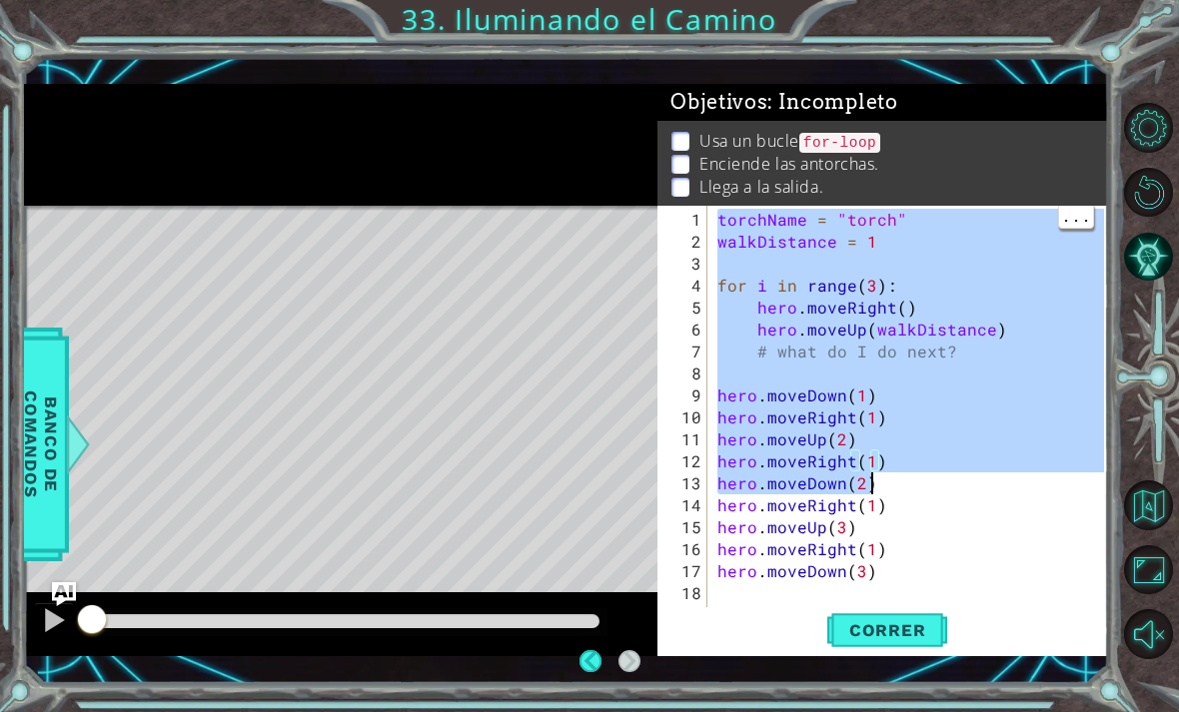
type textarea "hero.moveDown(3)"
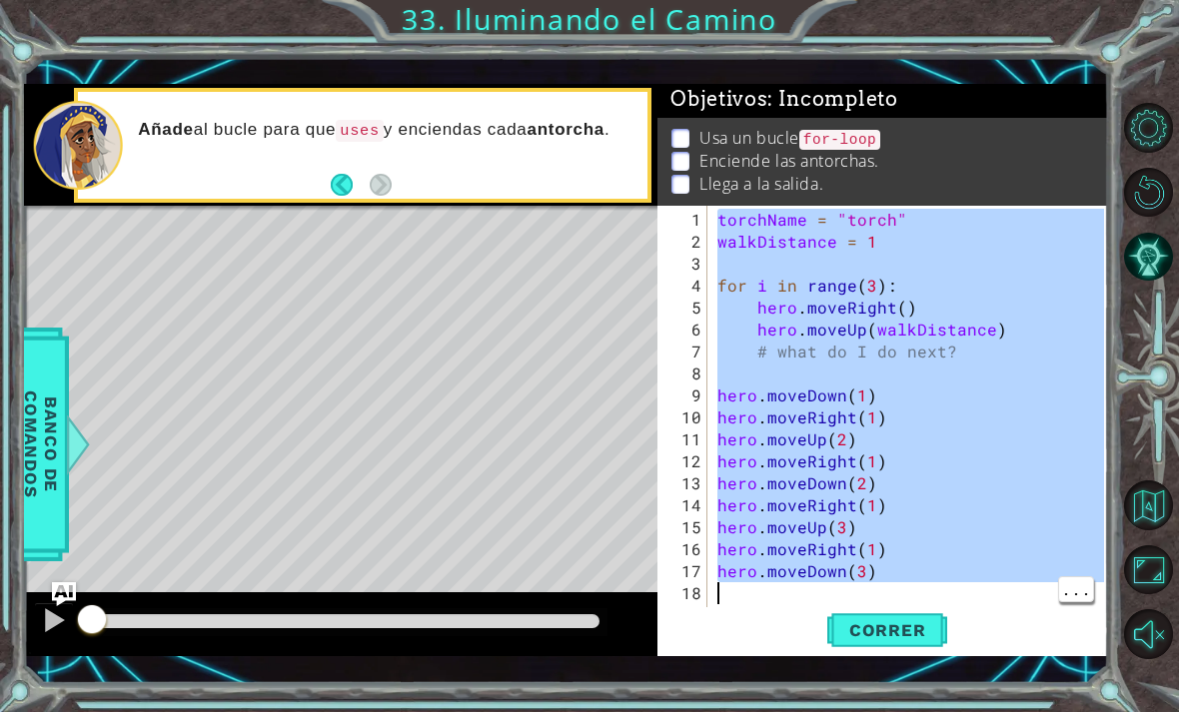
scroll to position [3, 0]
